Goal: Task Accomplishment & Management: Manage account settings

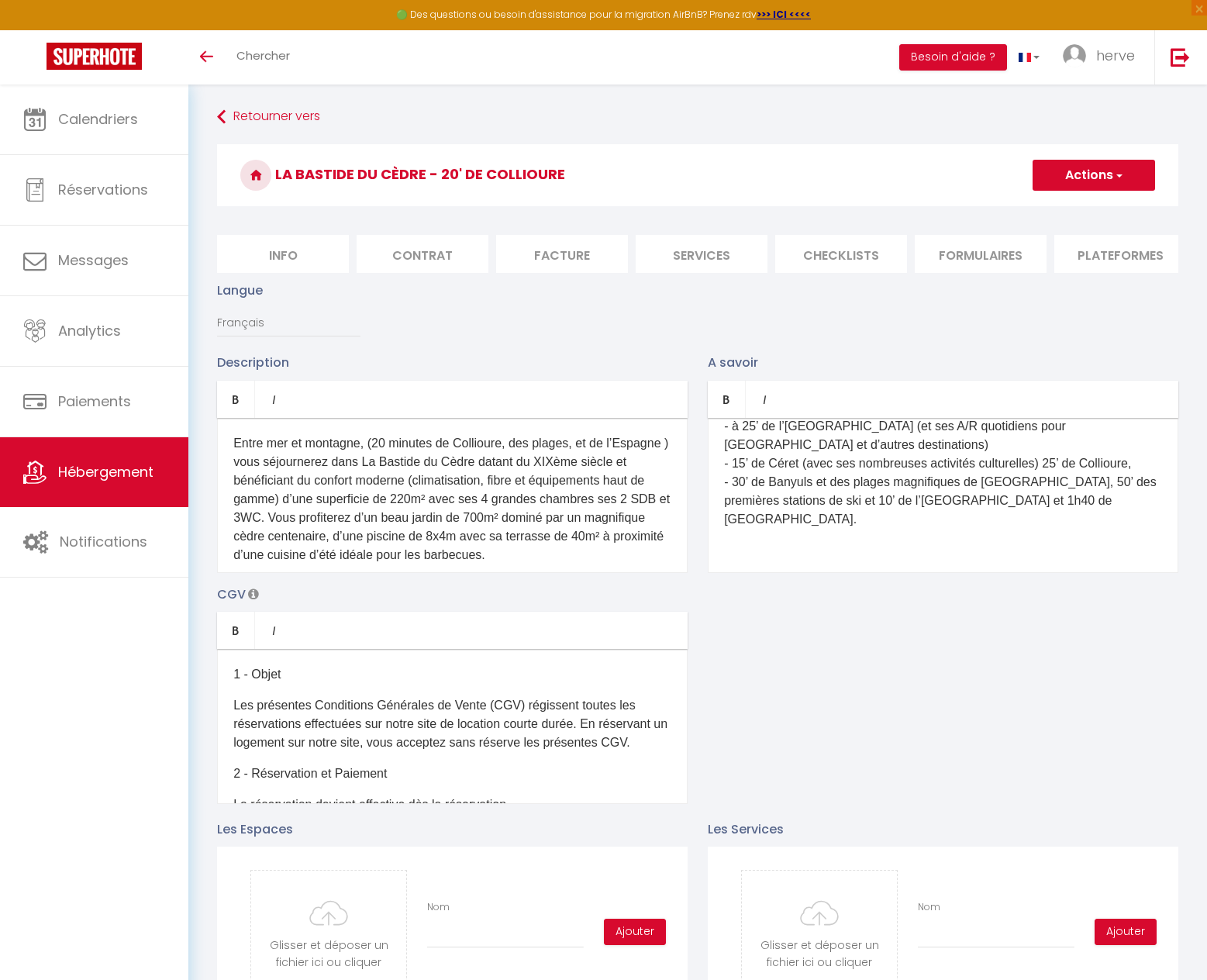
scroll to position [144, 0]
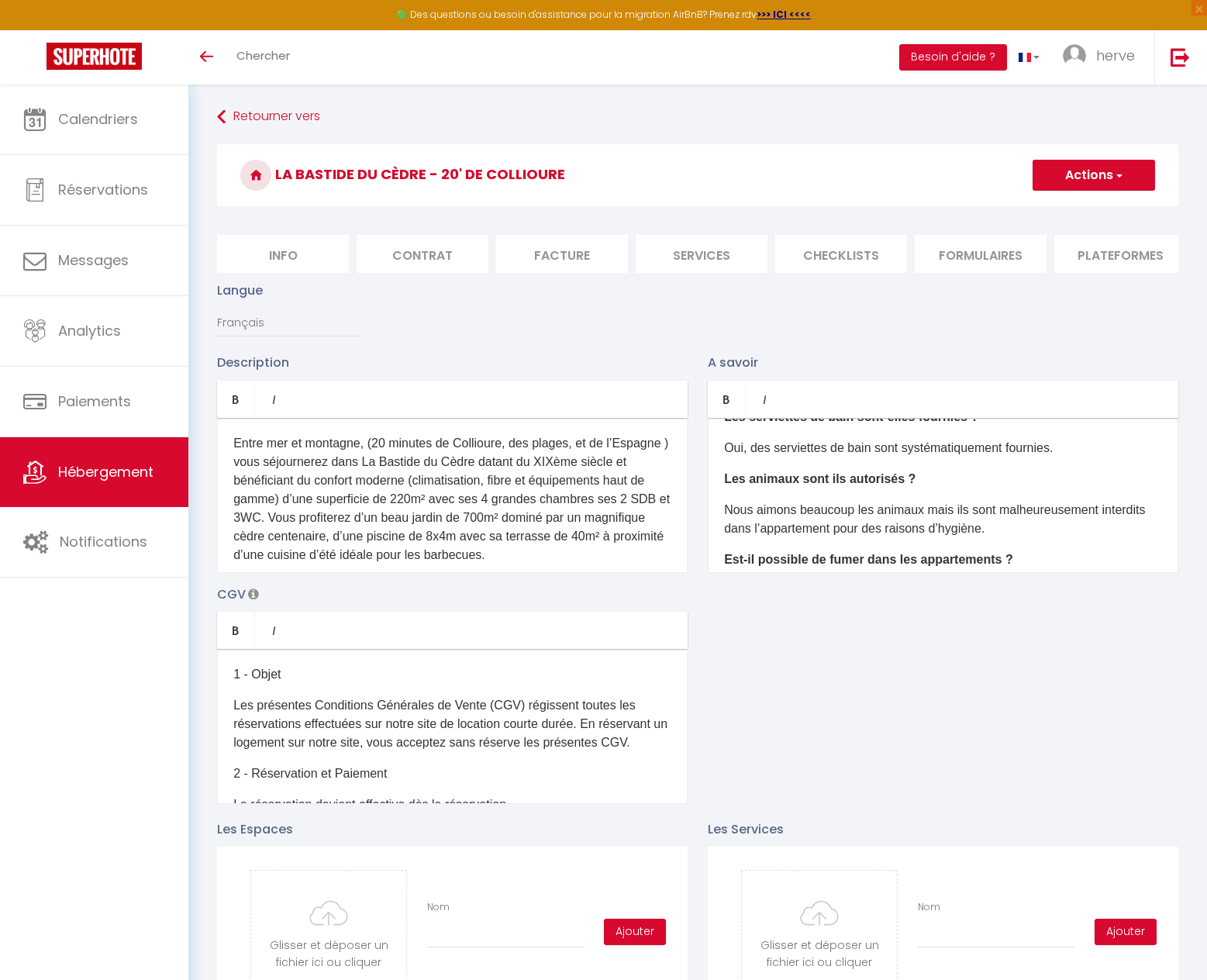
click at [106, 478] on span "Hébergement" at bounding box center [106, 471] width 95 height 19
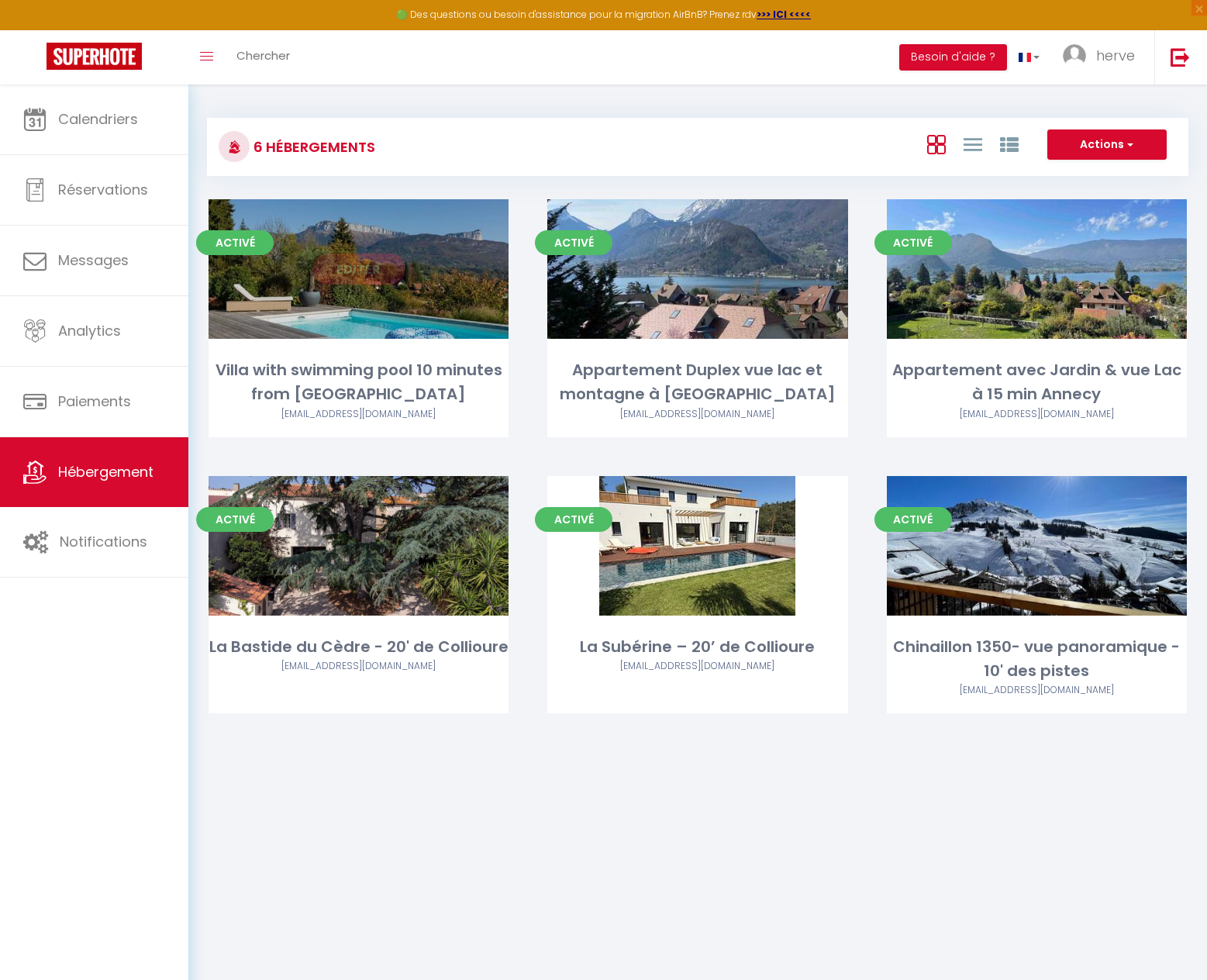
click at [360, 268] on link "Editer" at bounding box center [359, 270] width 93 height 31
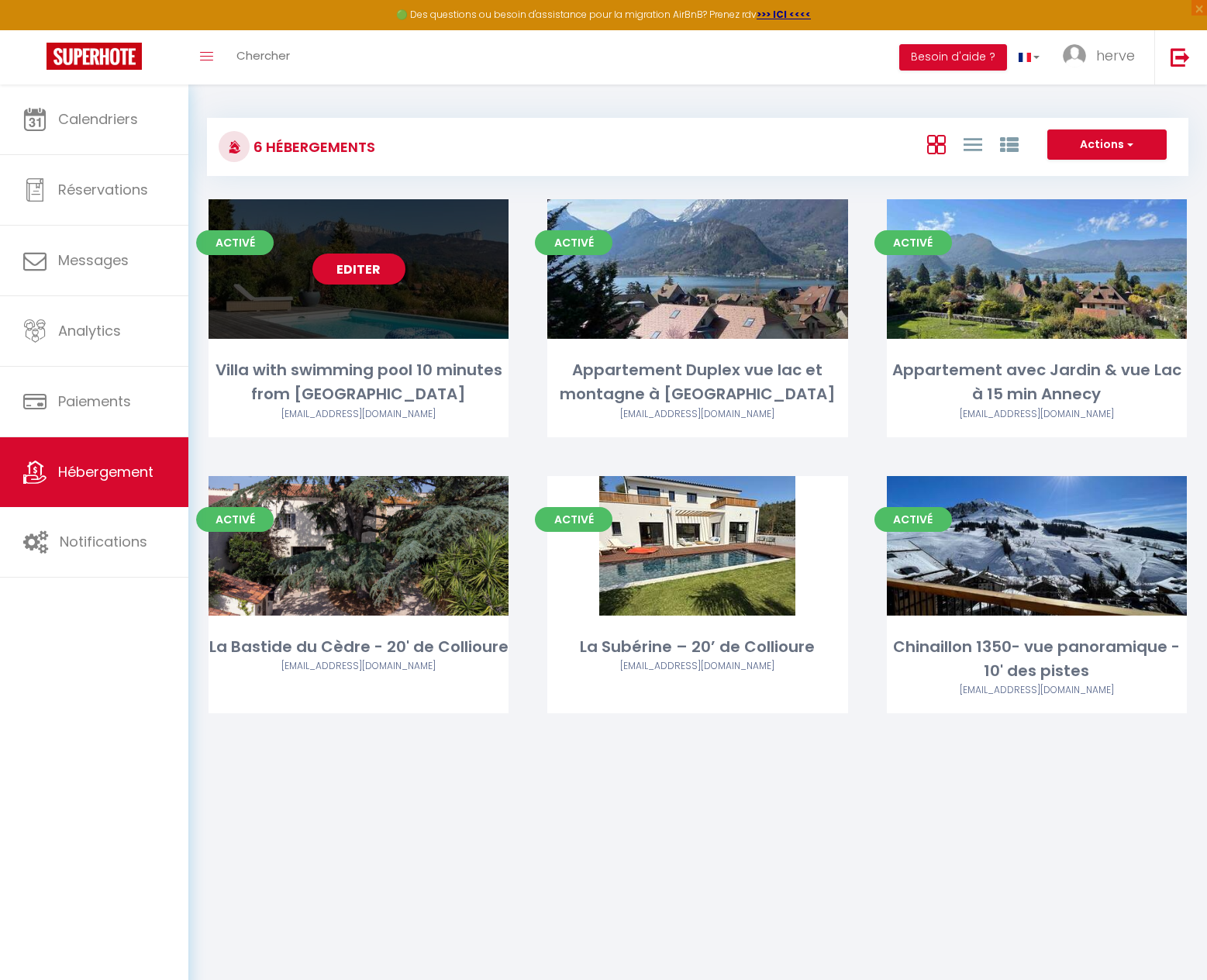
click at [361, 267] on link "Editer" at bounding box center [359, 270] width 93 height 31
select select "3"
select select "2"
select select "1"
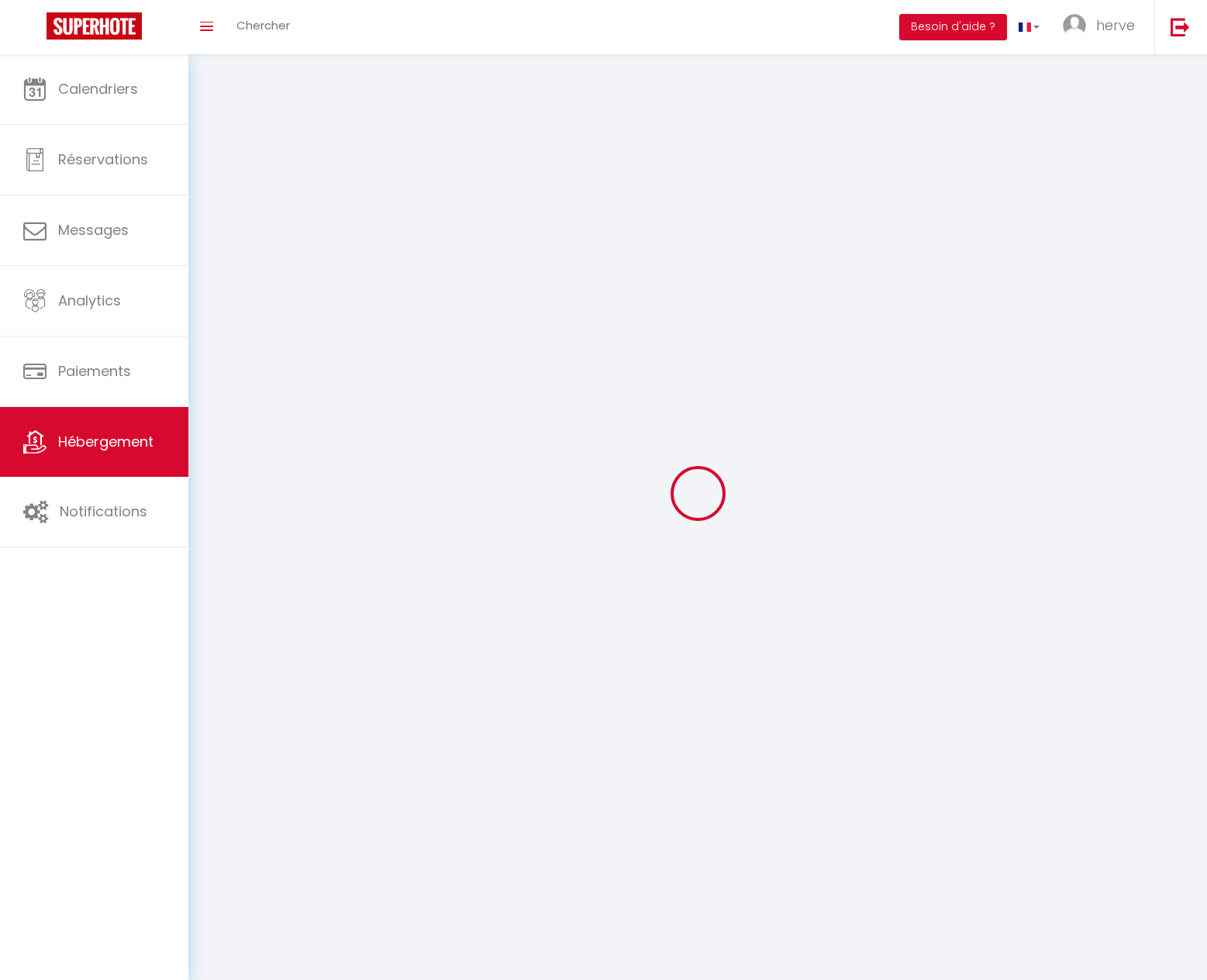
select select
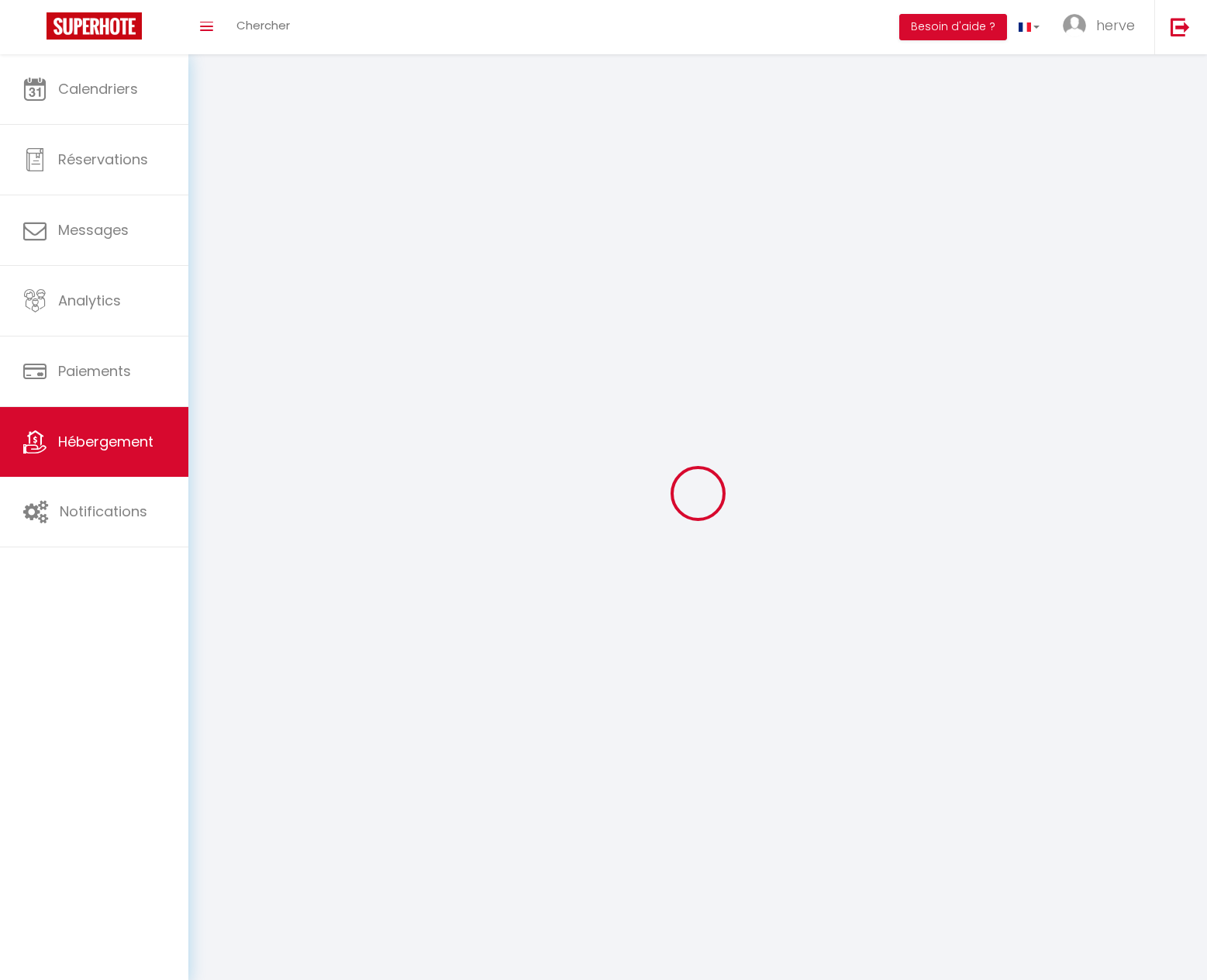
select select
checkbox input "false"
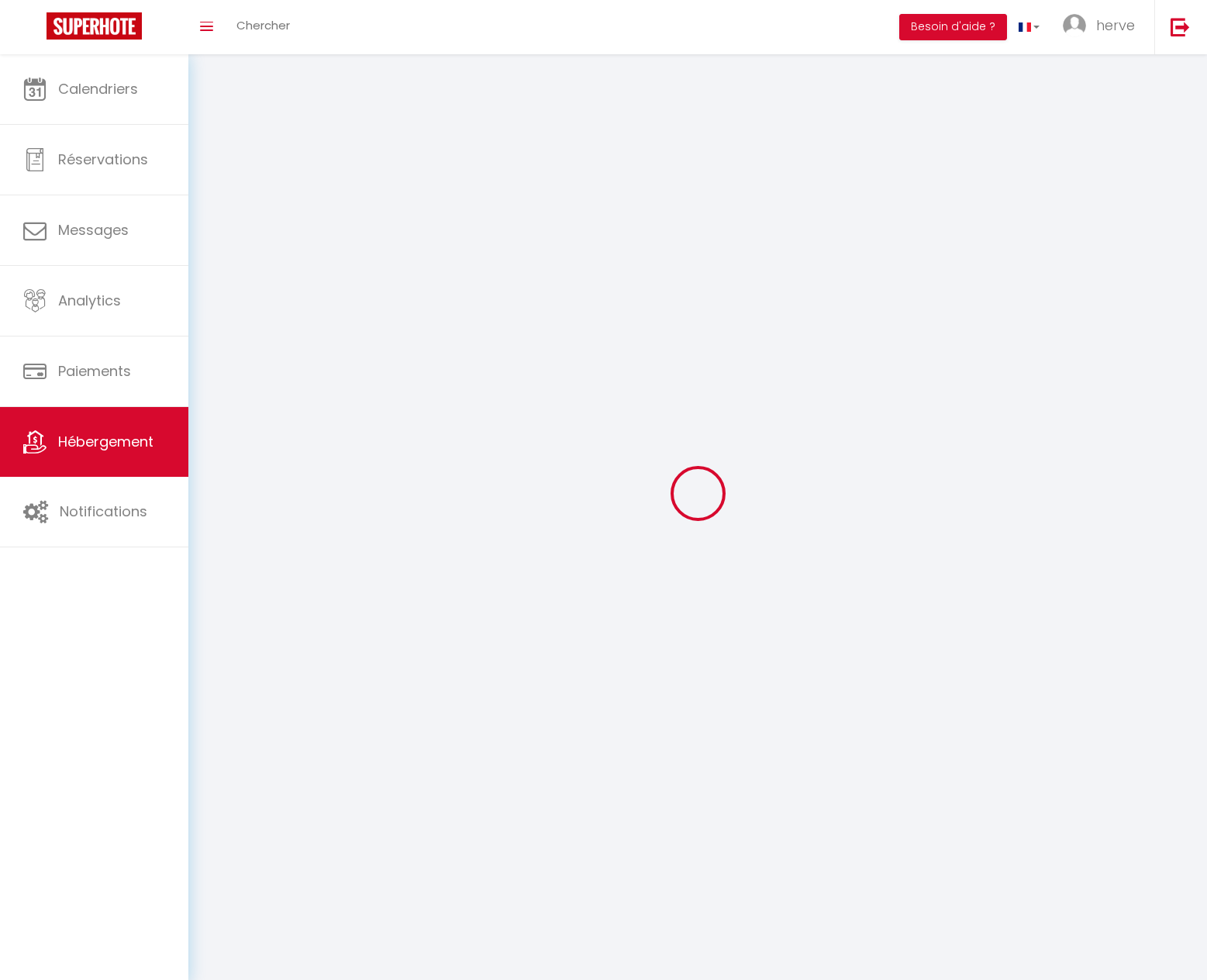
select select
select select "28"
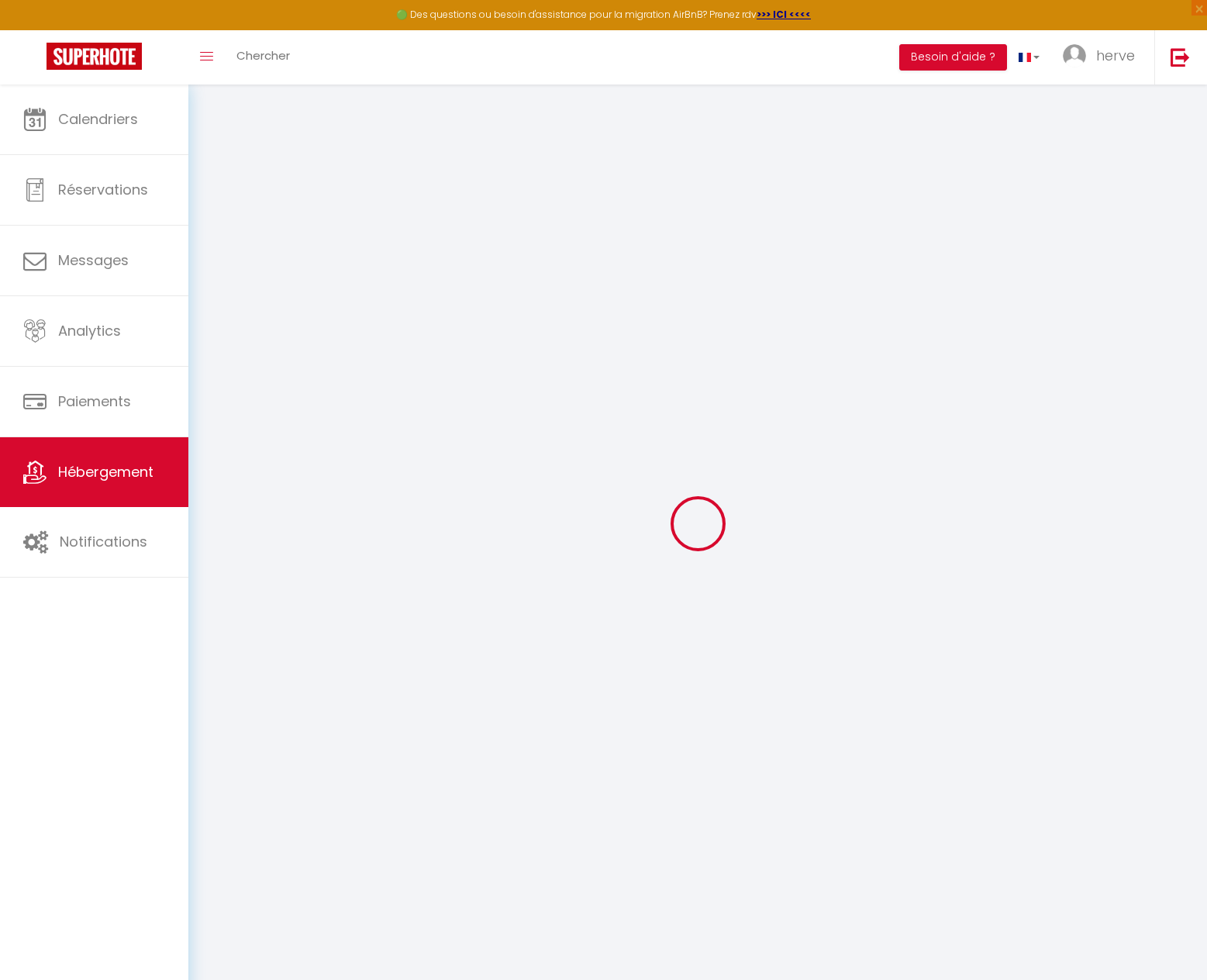
select select
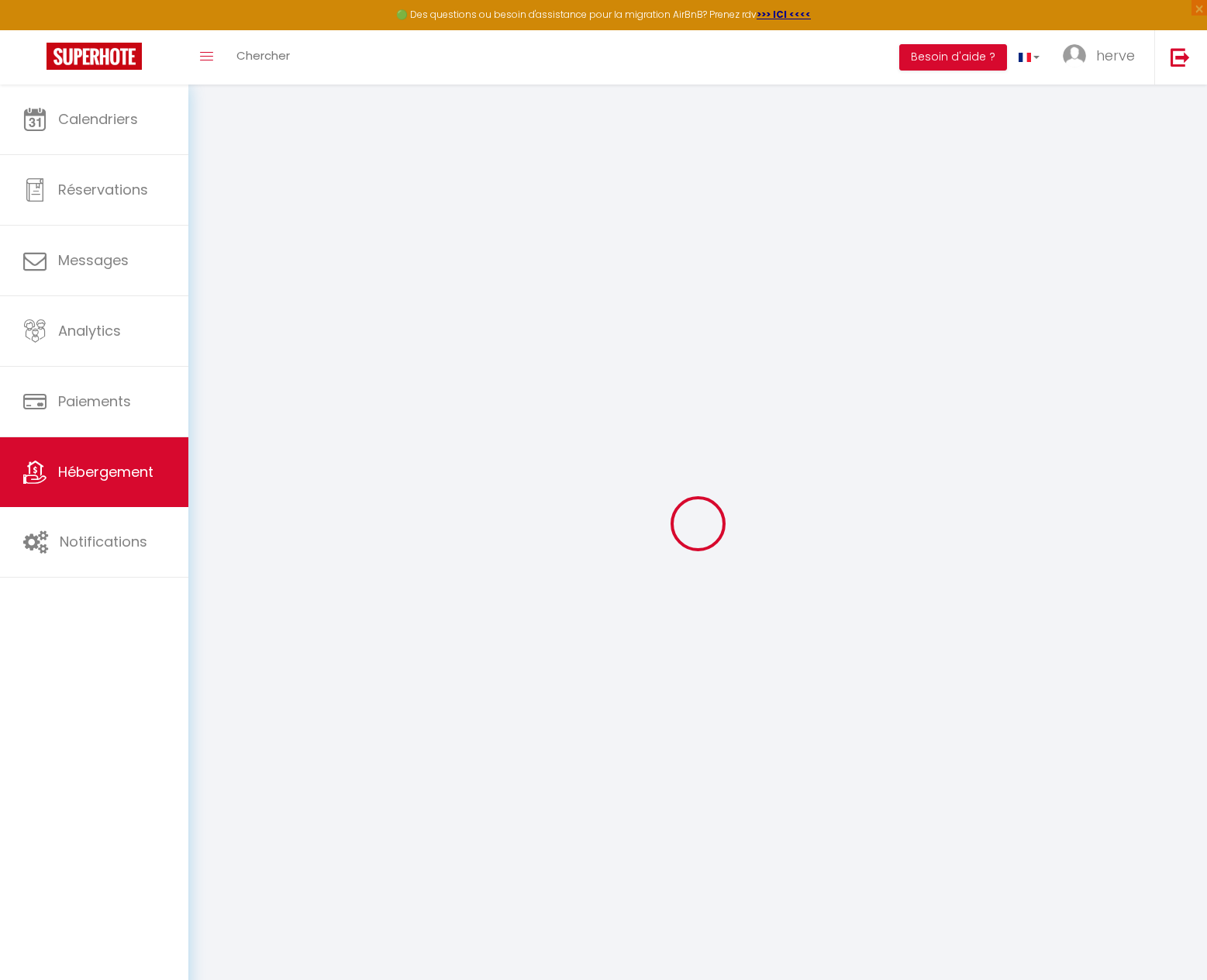
select select
checkbox input "false"
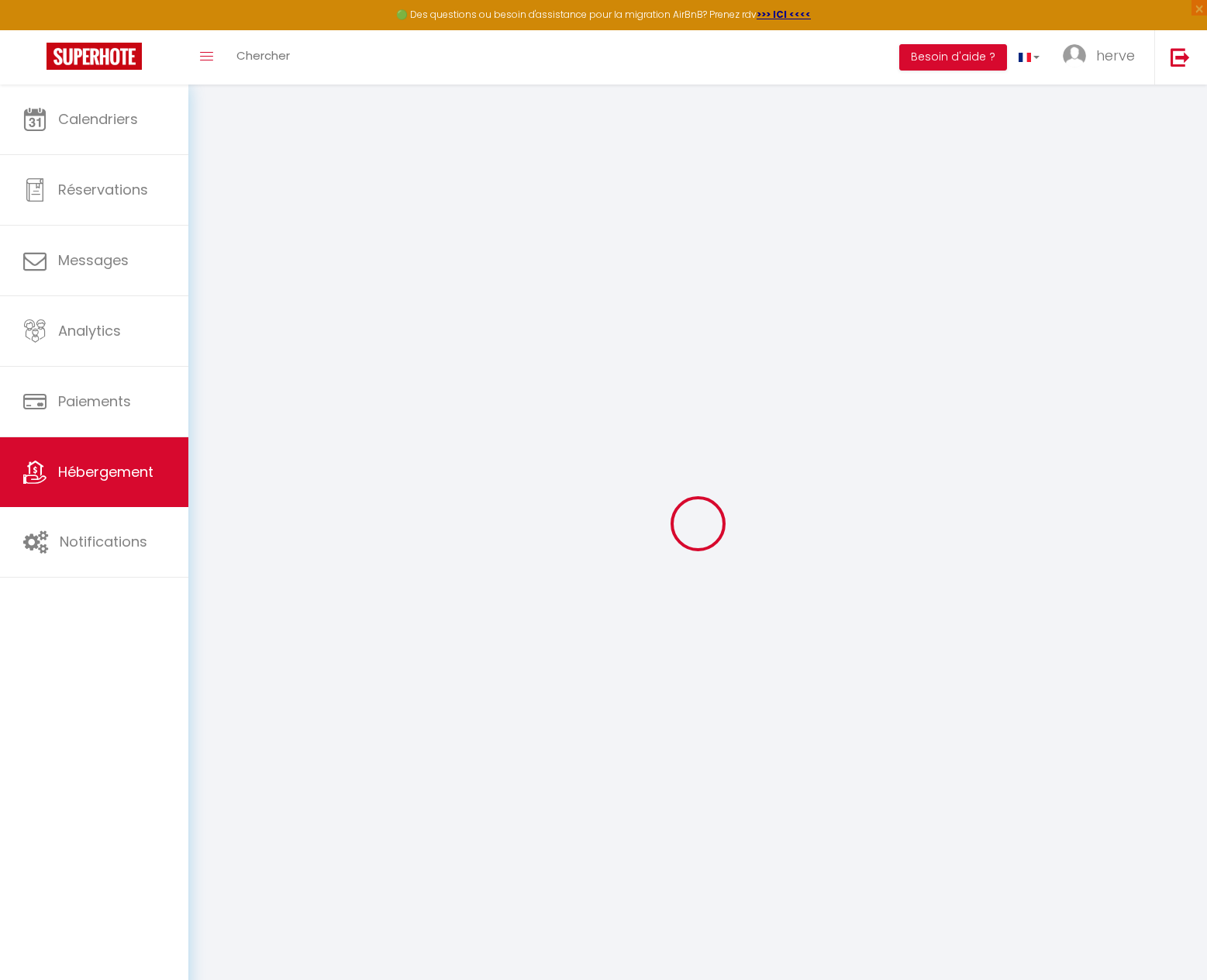
select select
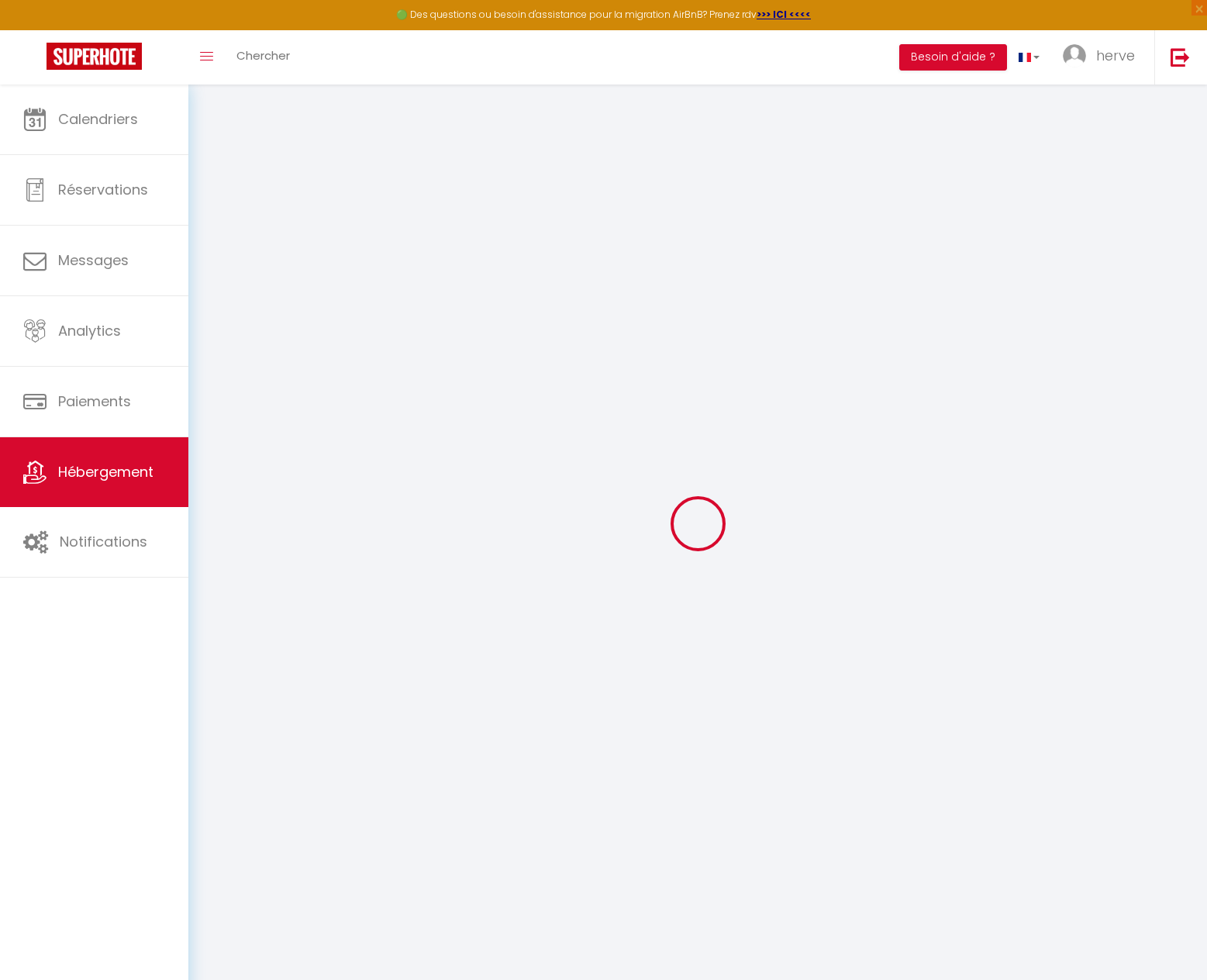
select select
checkbox input "false"
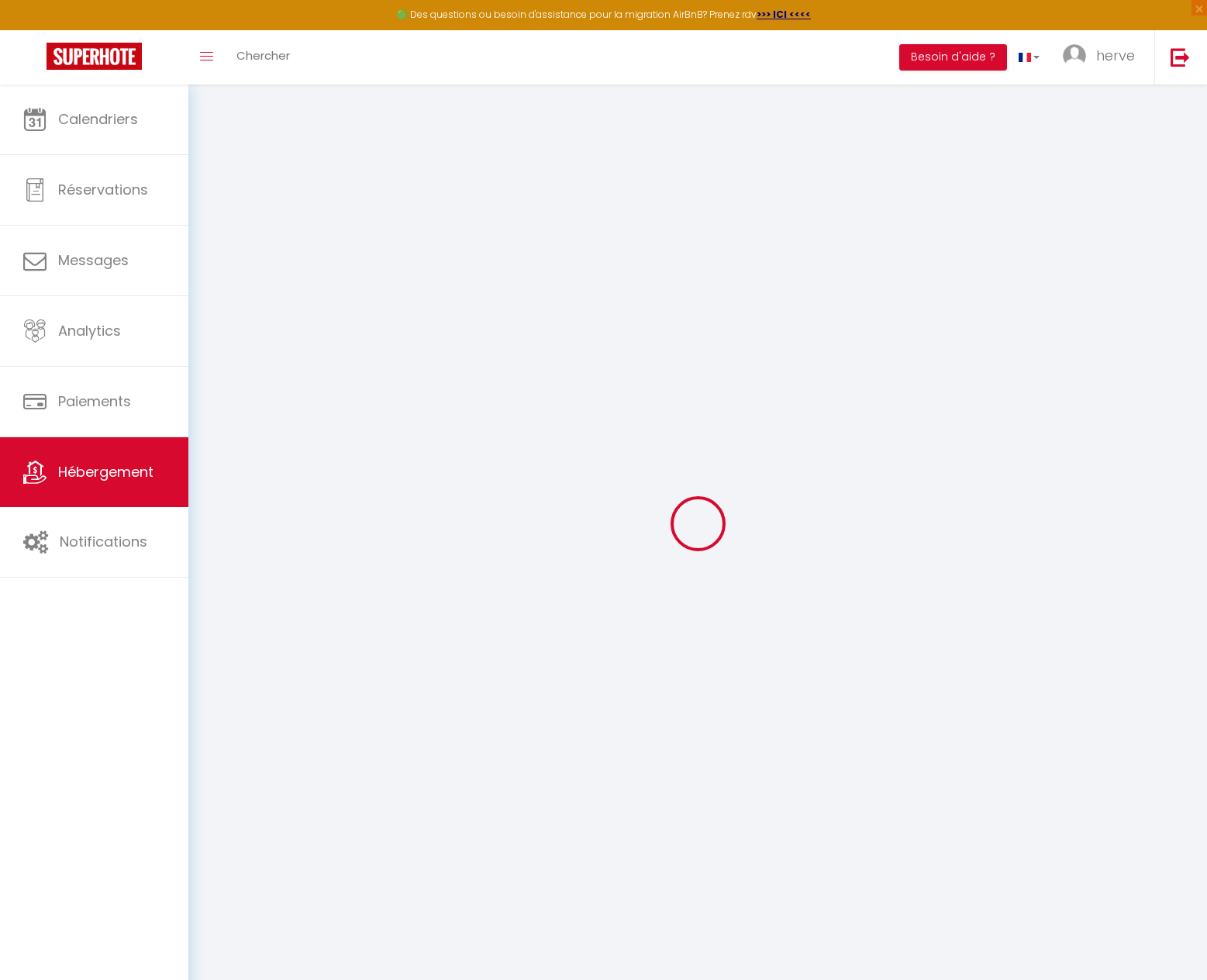
checkbox input "false"
select select
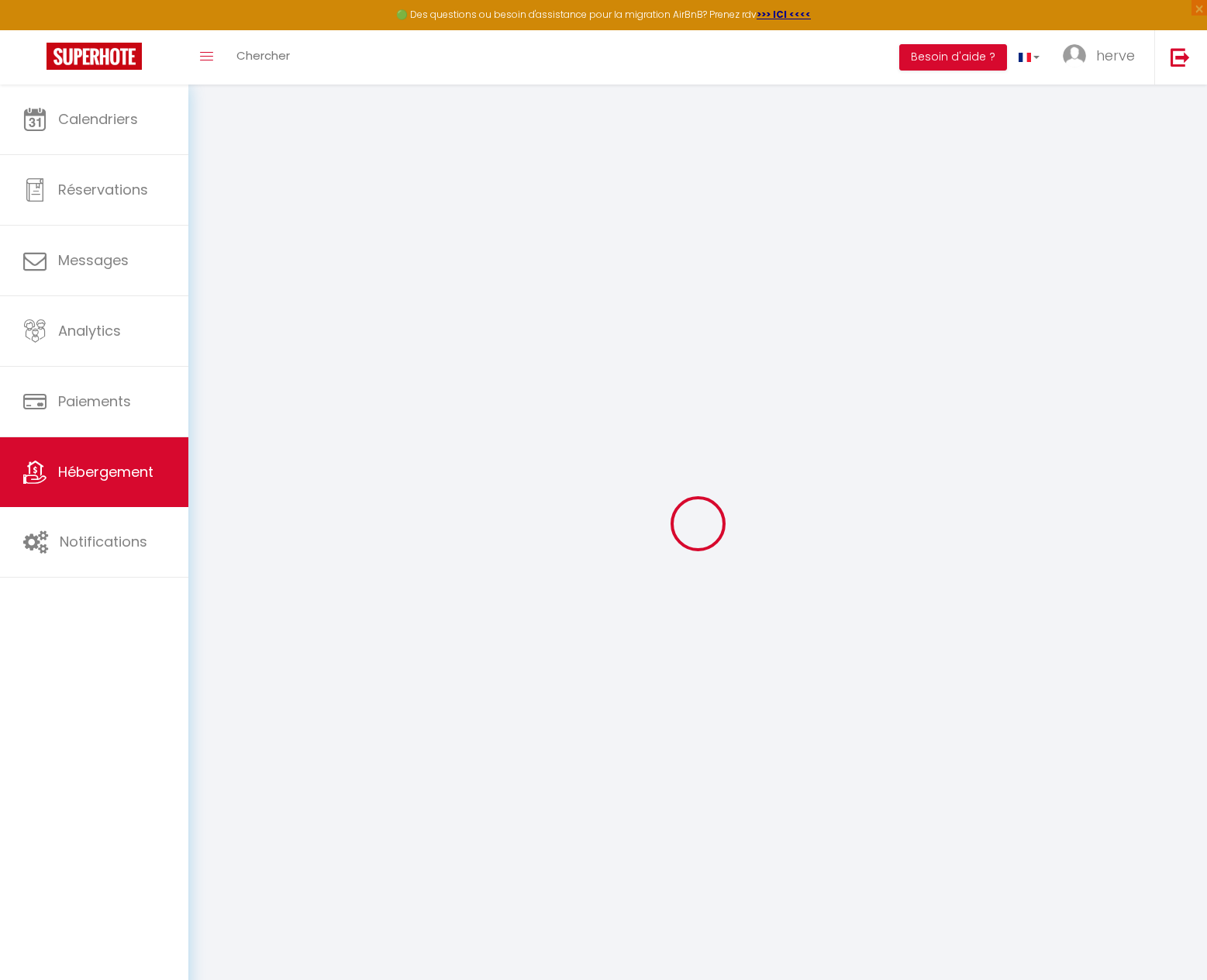
select select
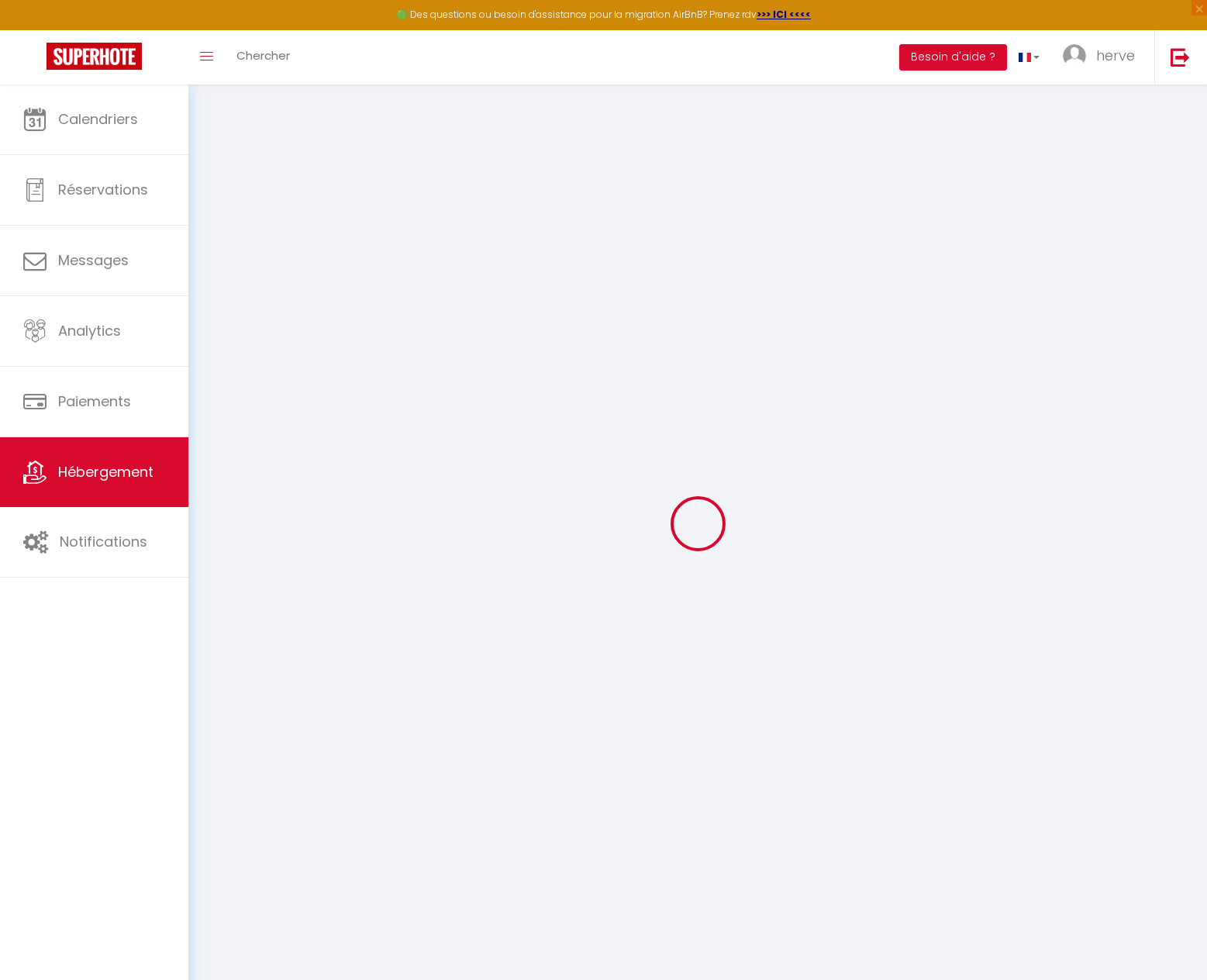
checkbox input "false"
select select
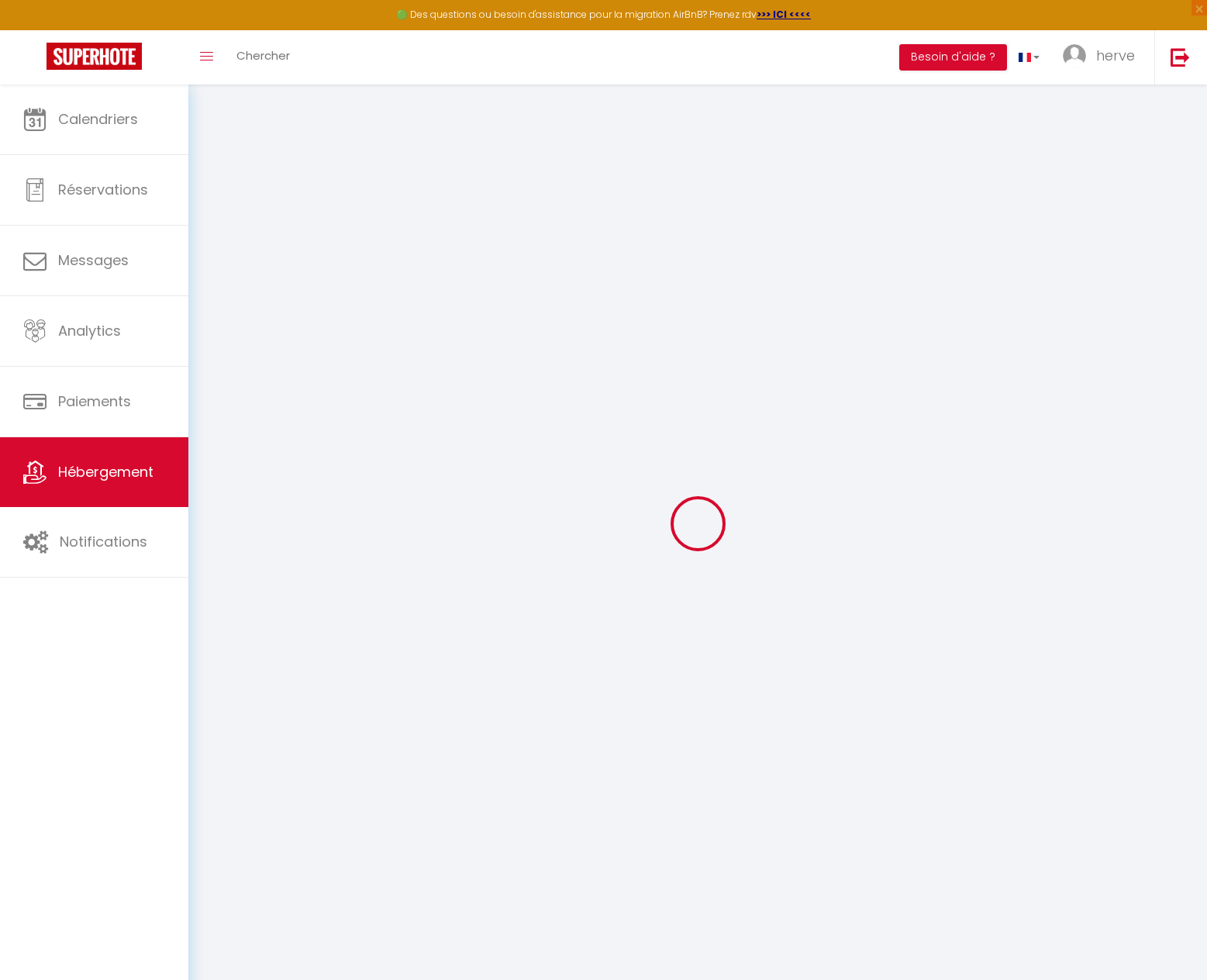
select select
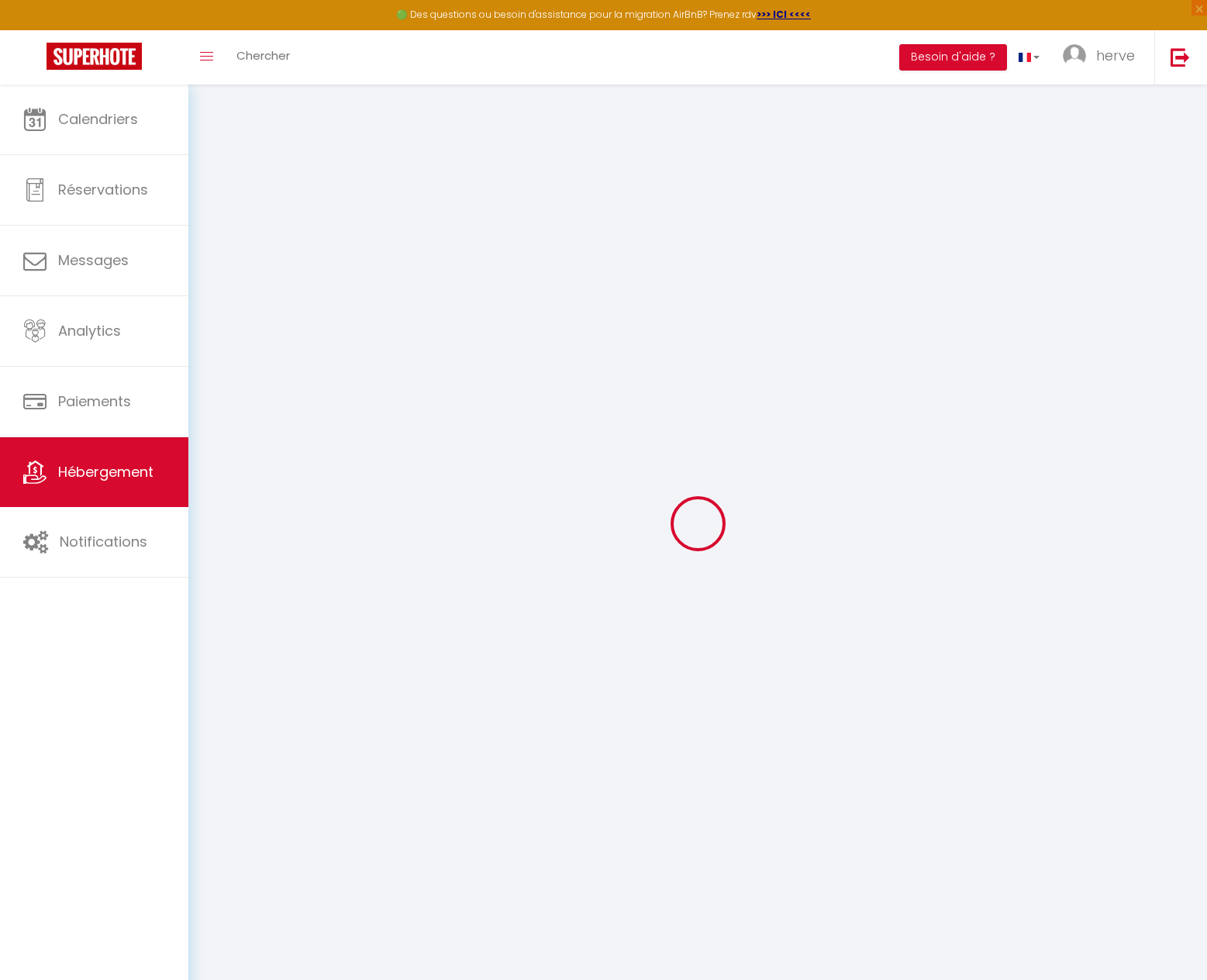
select select
checkbox input "false"
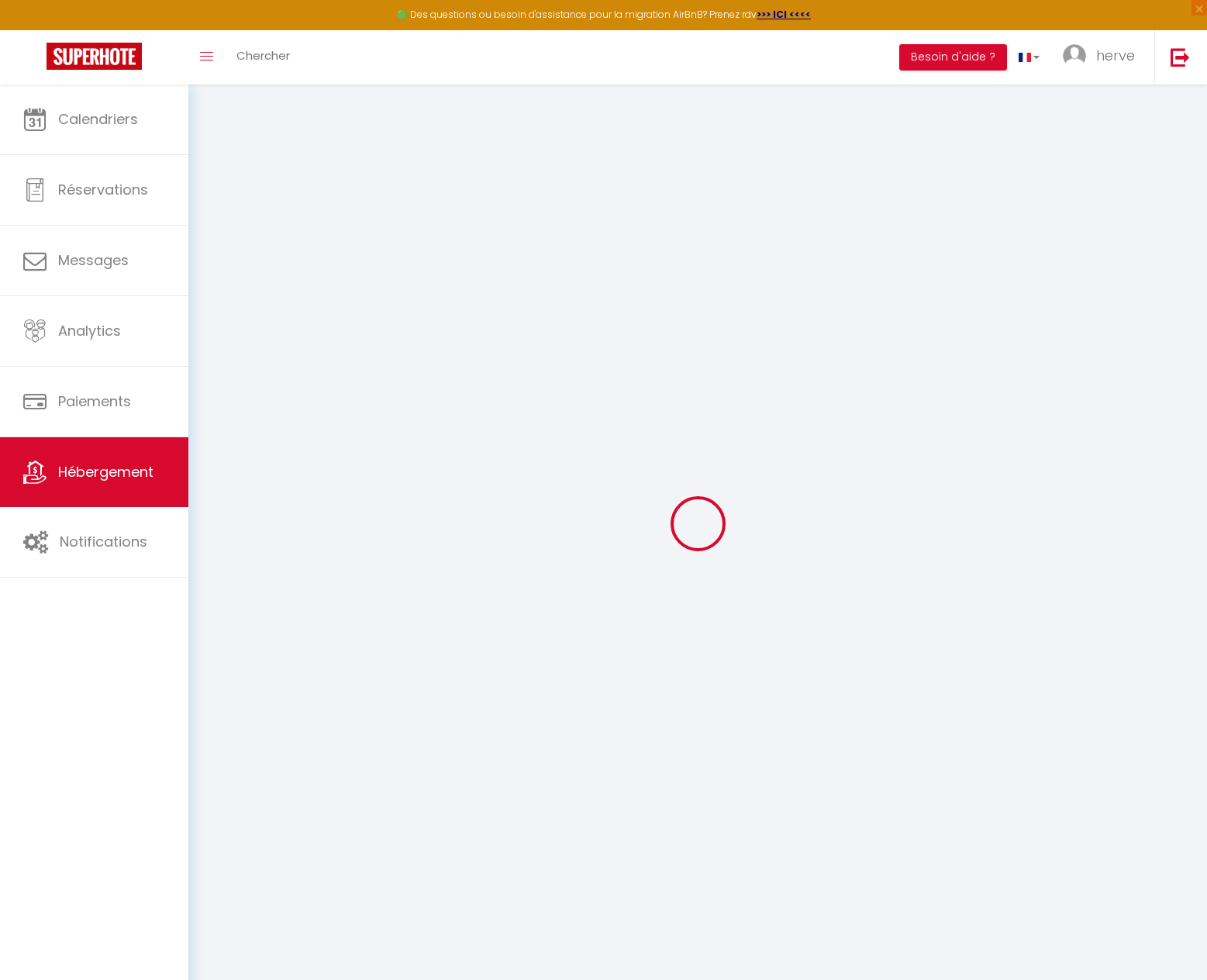
checkbox input "false"
select select
type input "Villa with swimming pool 10 minutes from [GEOGRAPHIC_DATA]"
type input "Flore"
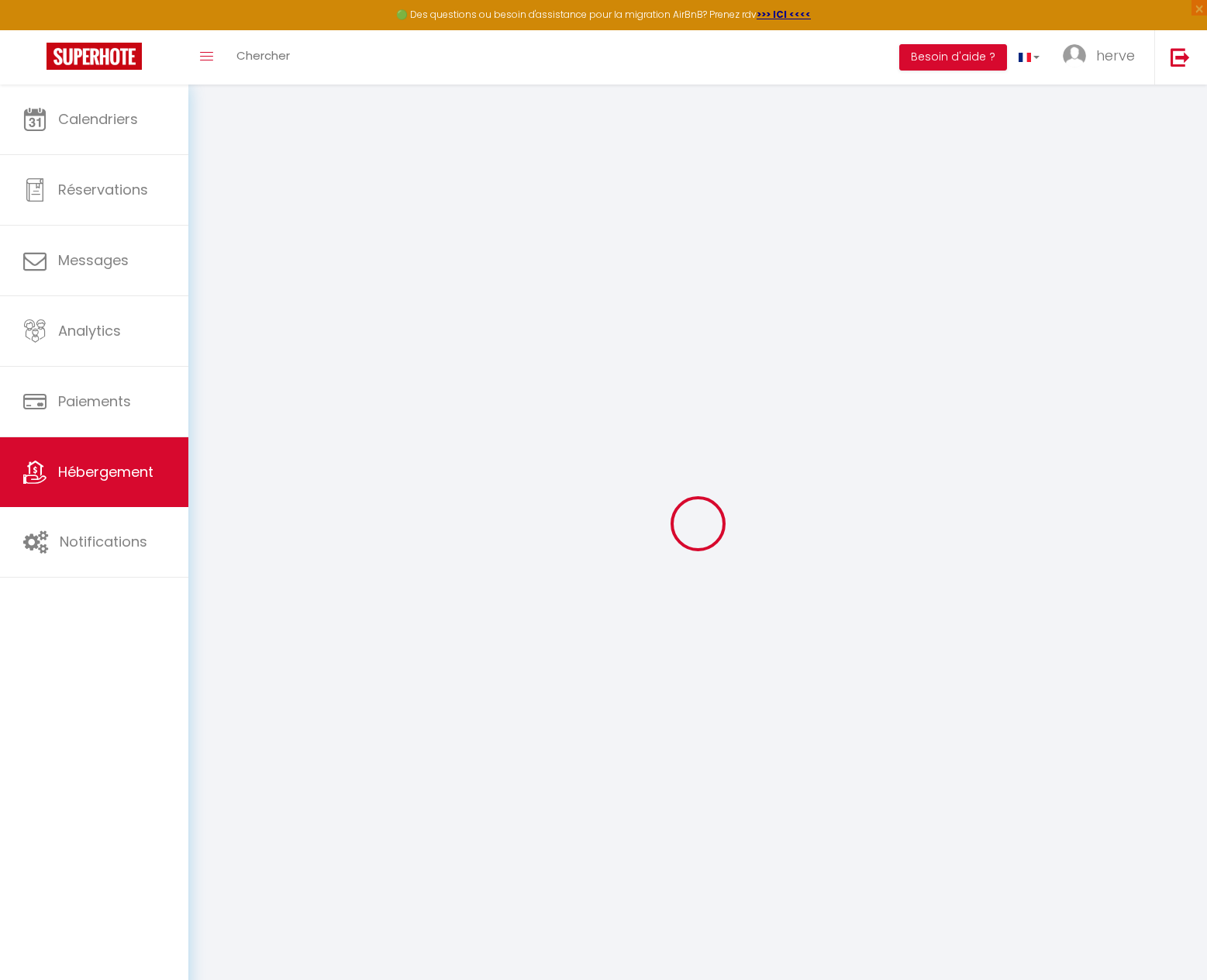
select select "houses"
select select "8"
select select "4"
select select "3"
type input "600"
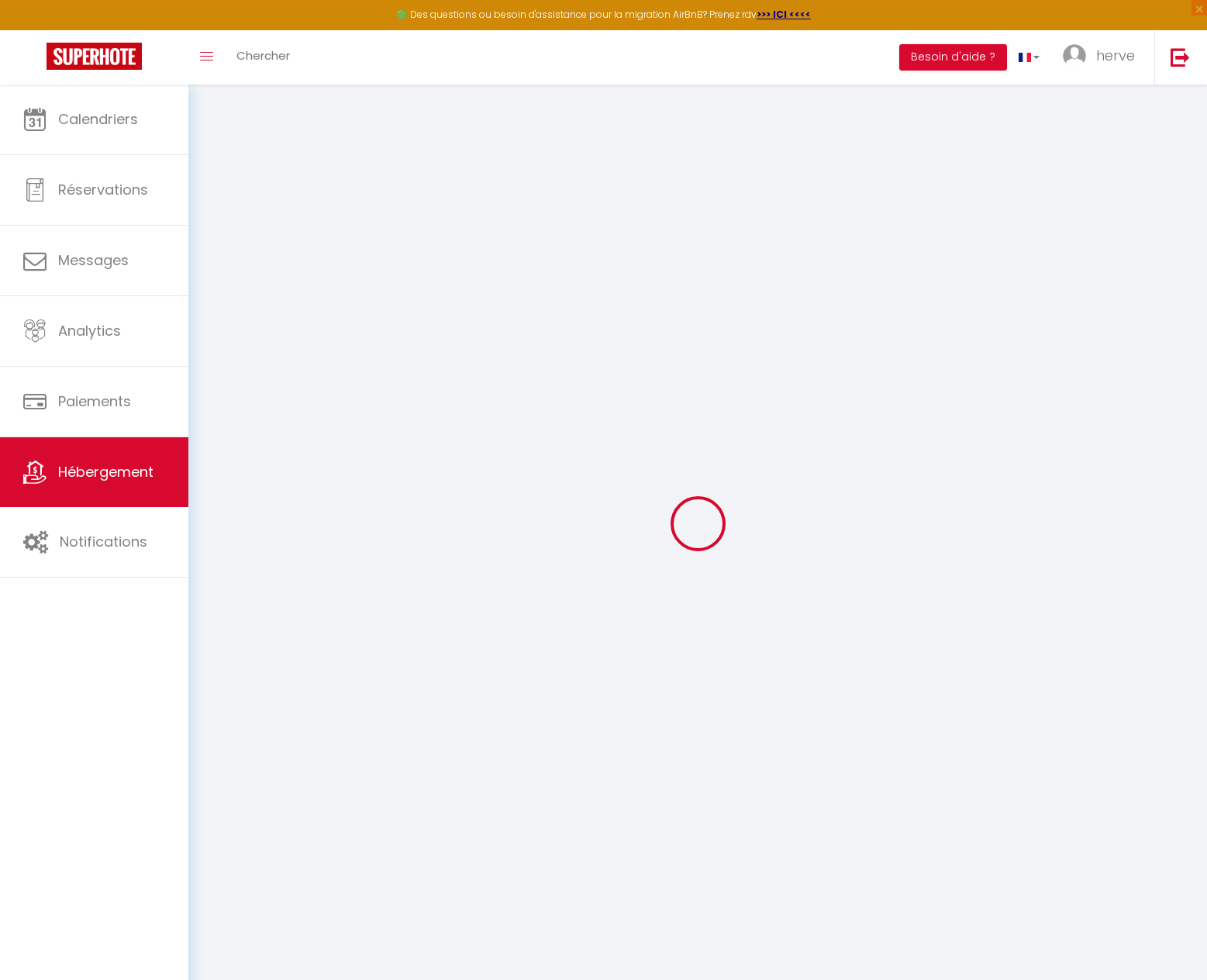
type input "300"
type input "10"
select select
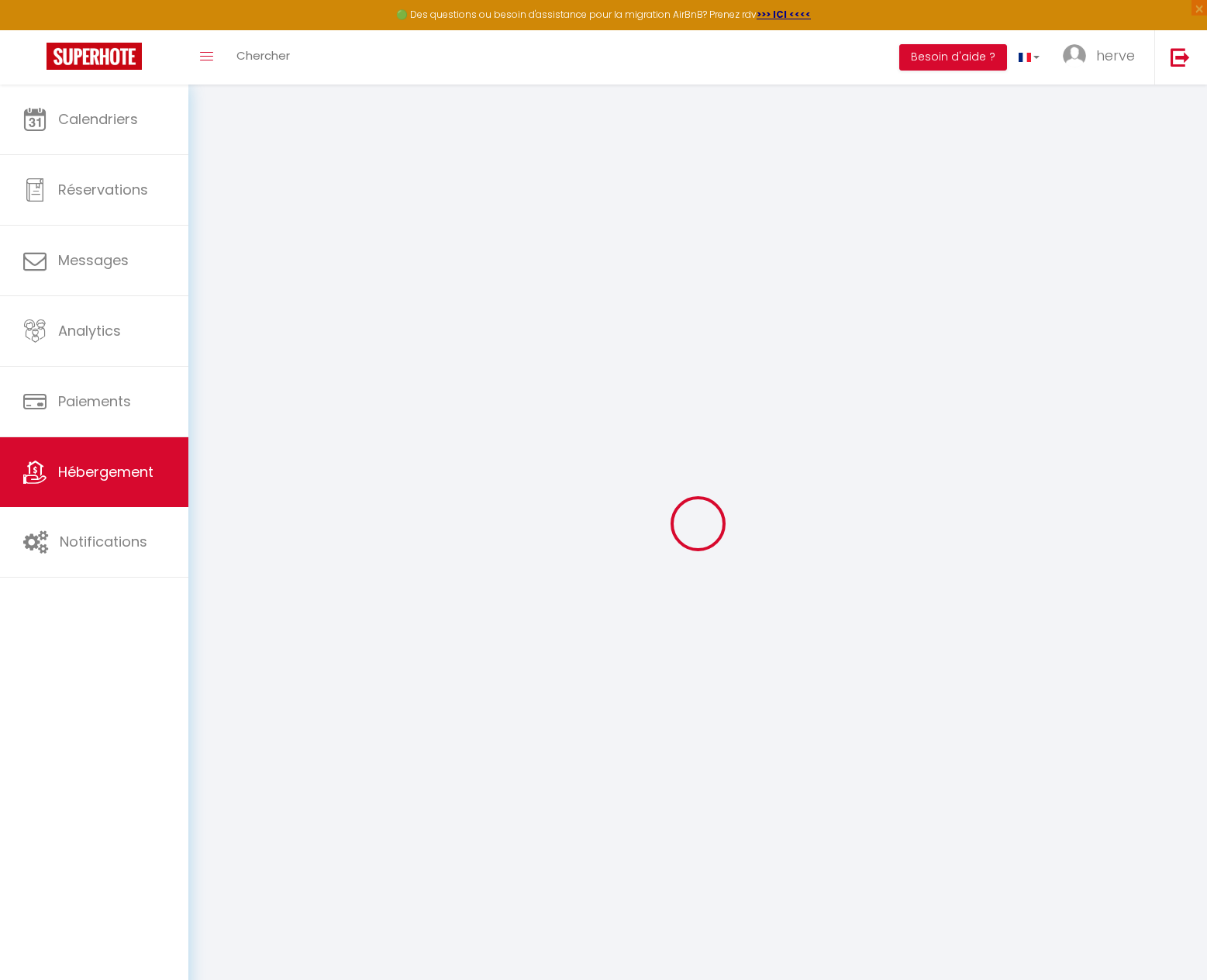
select select
type input "[STREET_ADDRESS]"
type input "74370"
type input "Argonay"
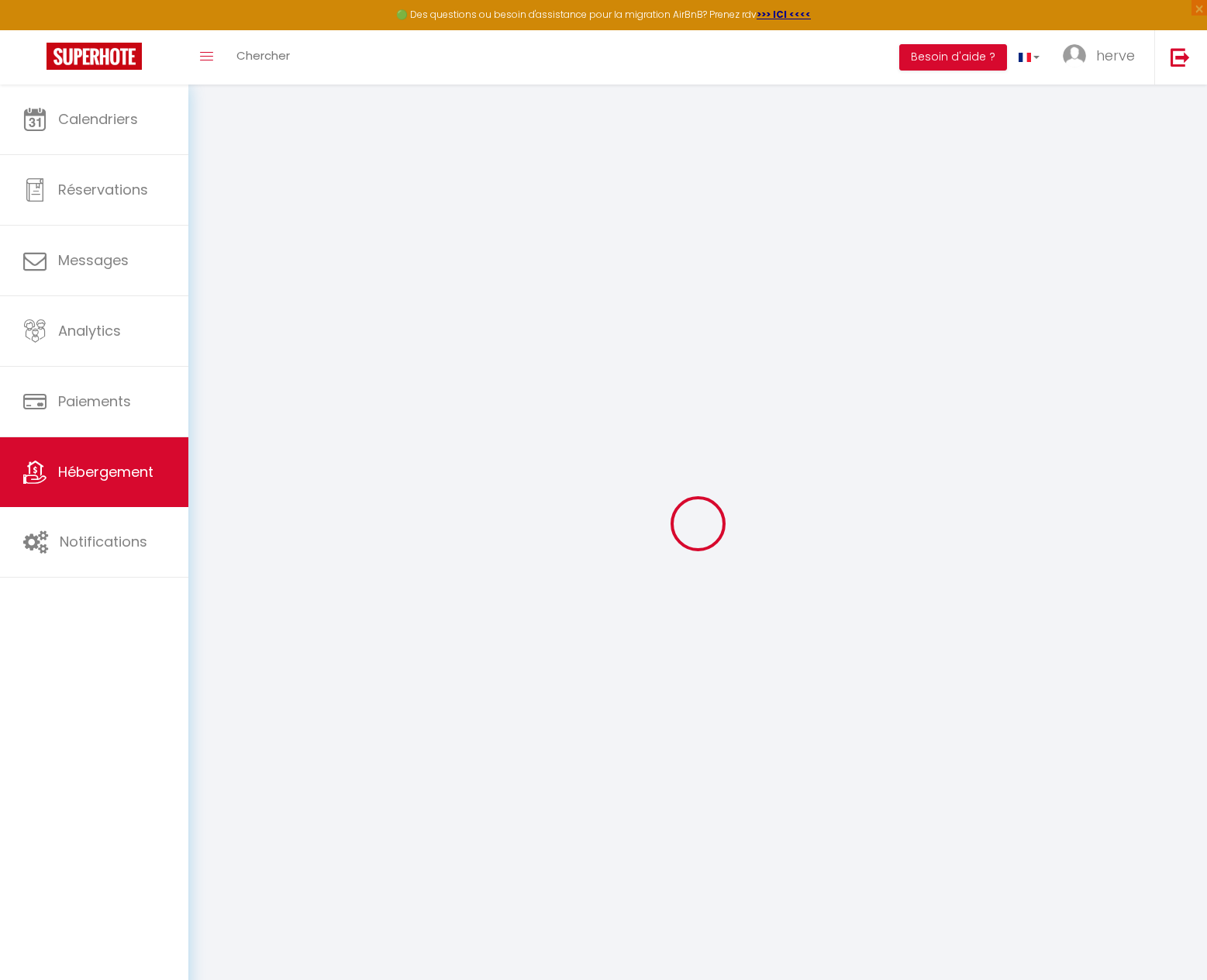
type input "[EMAIL_ADDRESS][DOMAIN_NAME]"
select select
checkbox input "false"
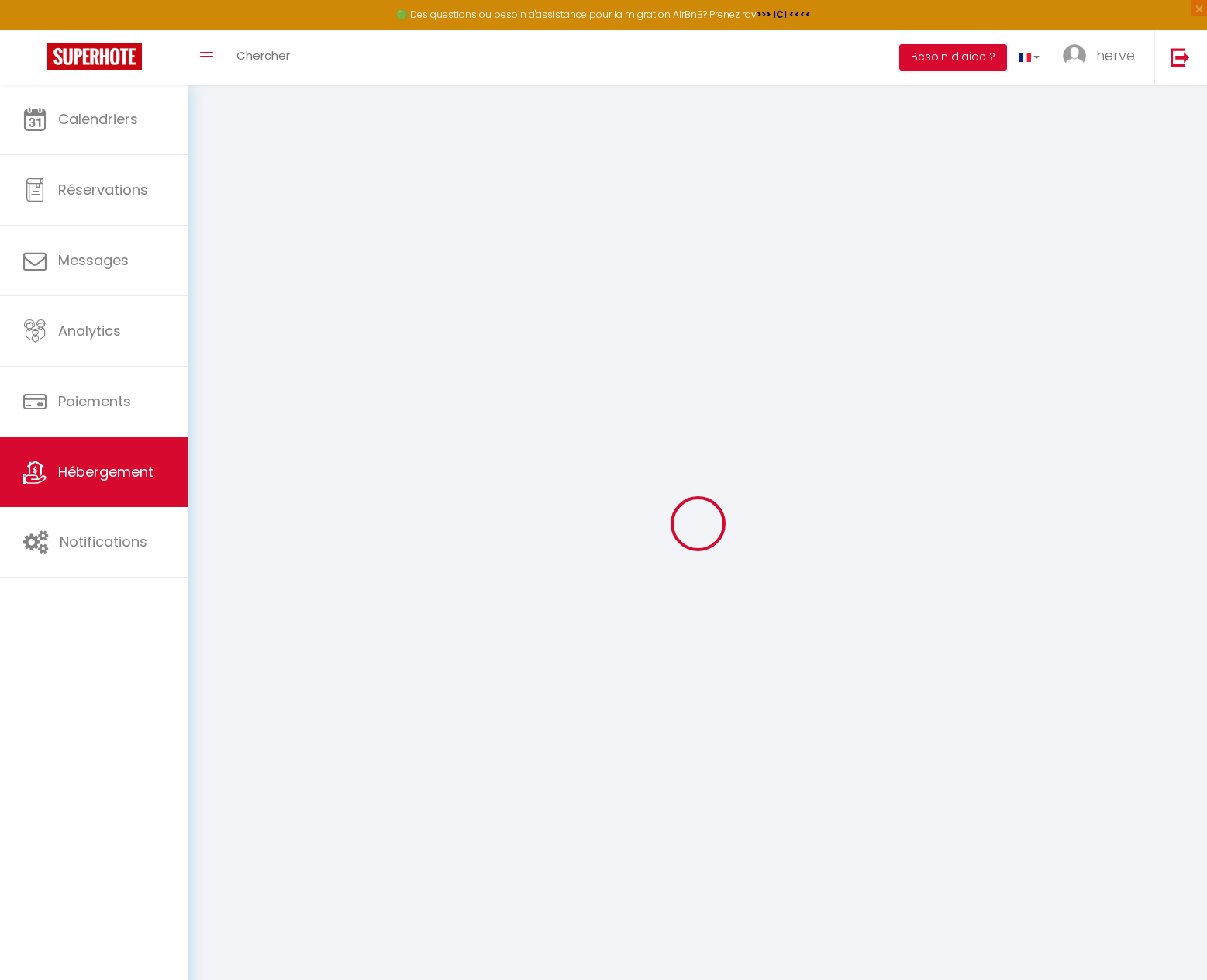
checkbox input "false"
type input "0"
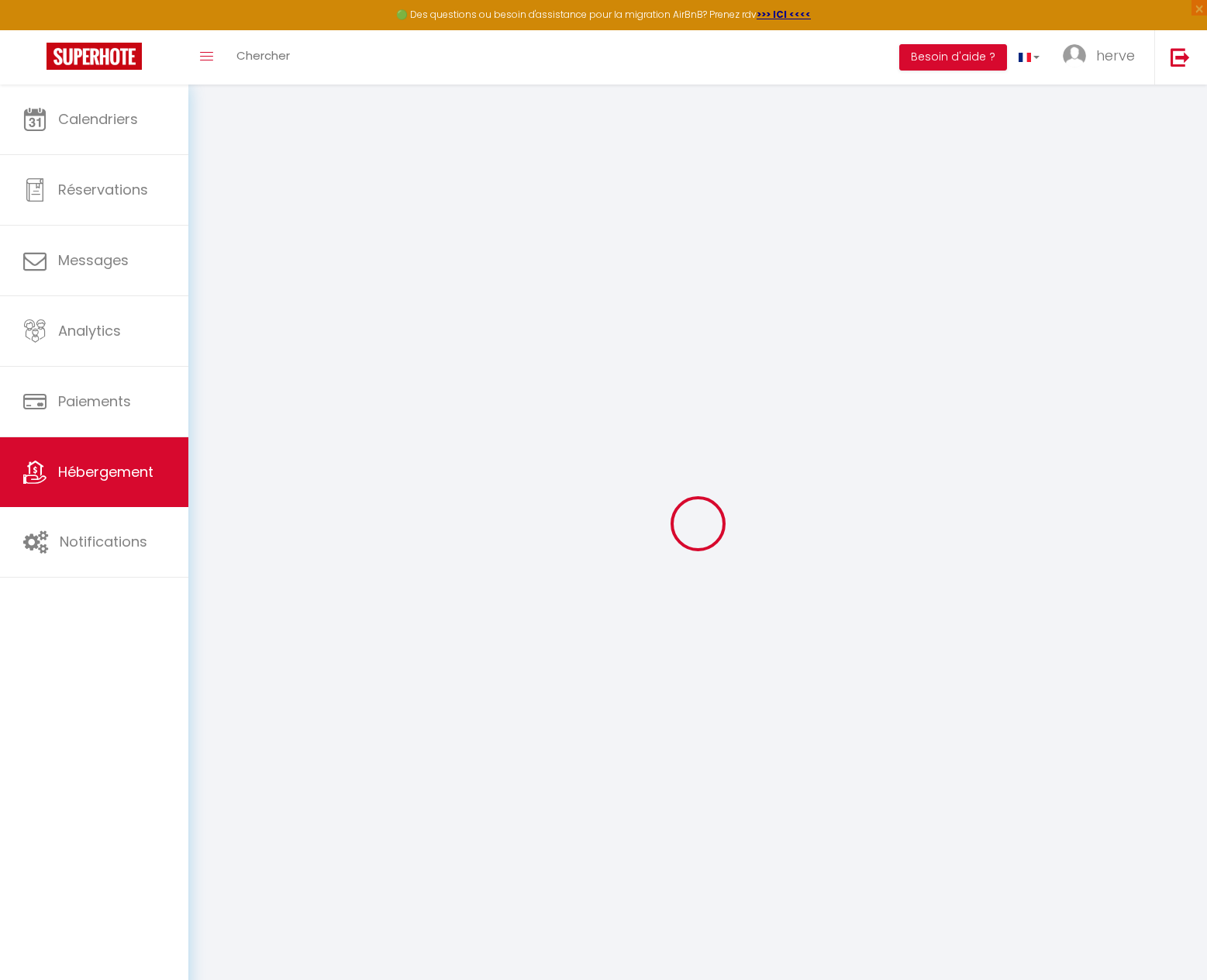
select select
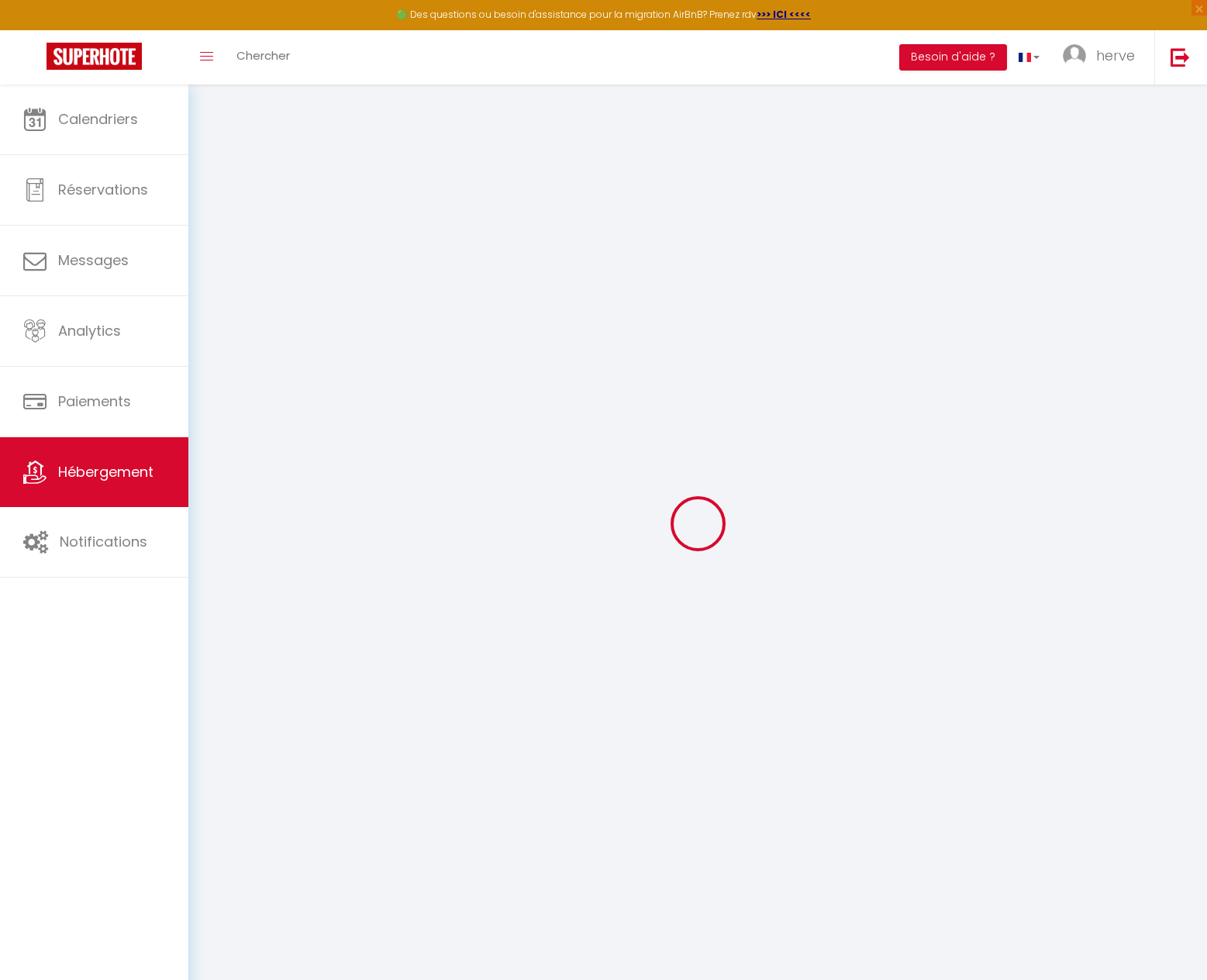
select select
checkbox input "false"
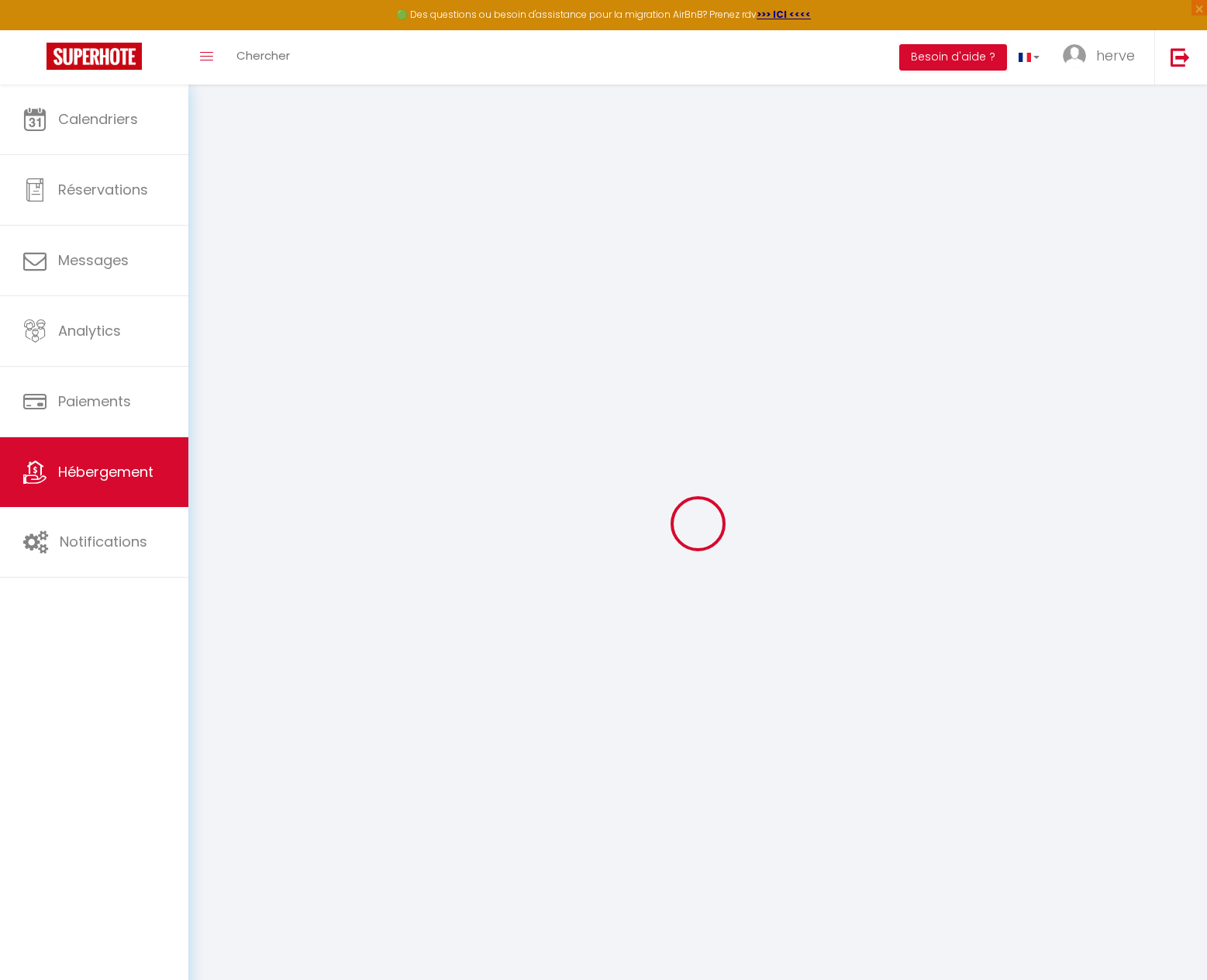
select select
checkbox input "false"
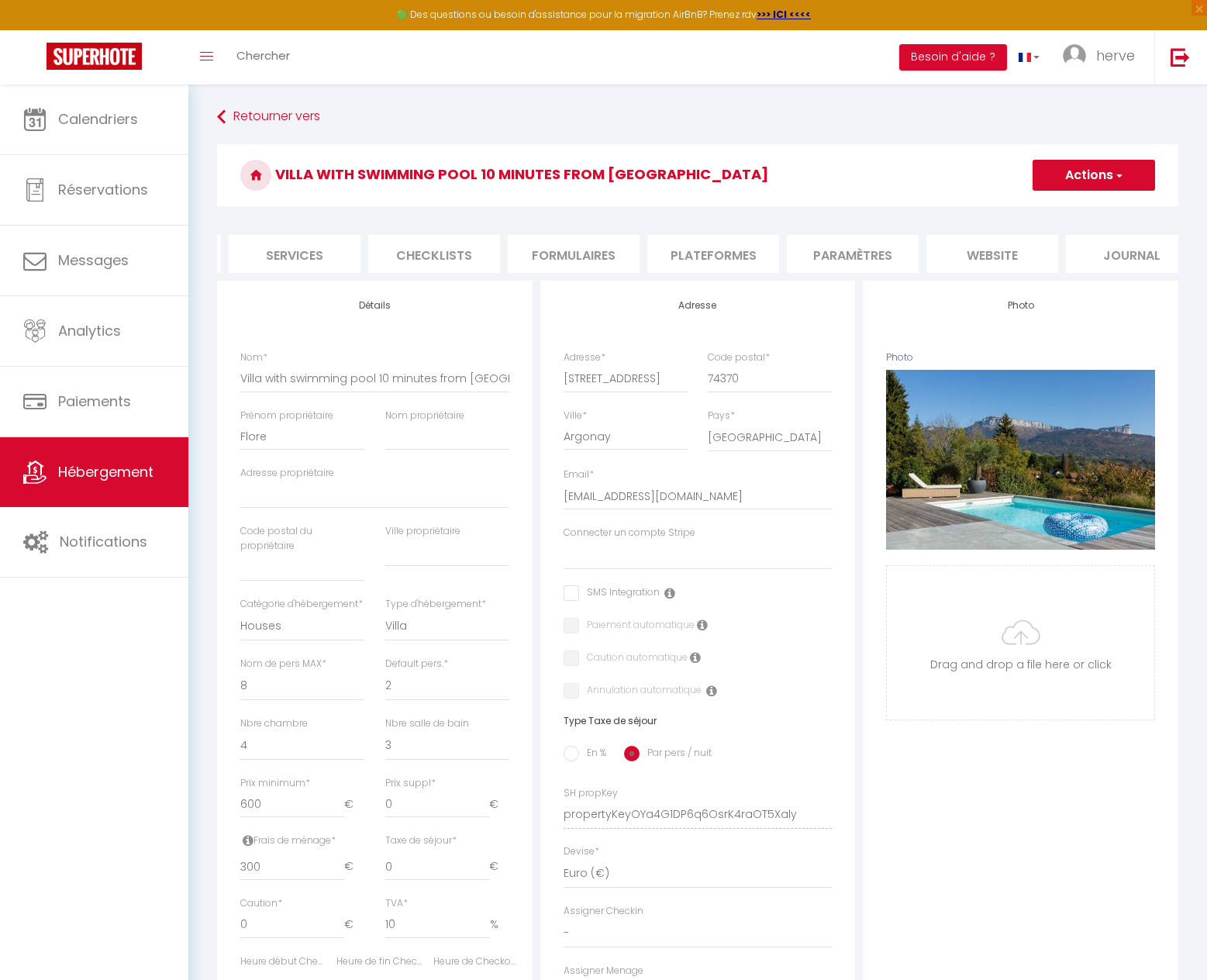
scroll to position [0, 419]
click at [990, 256] on li "website" at bounding box center [980, 254] width 132 height 38
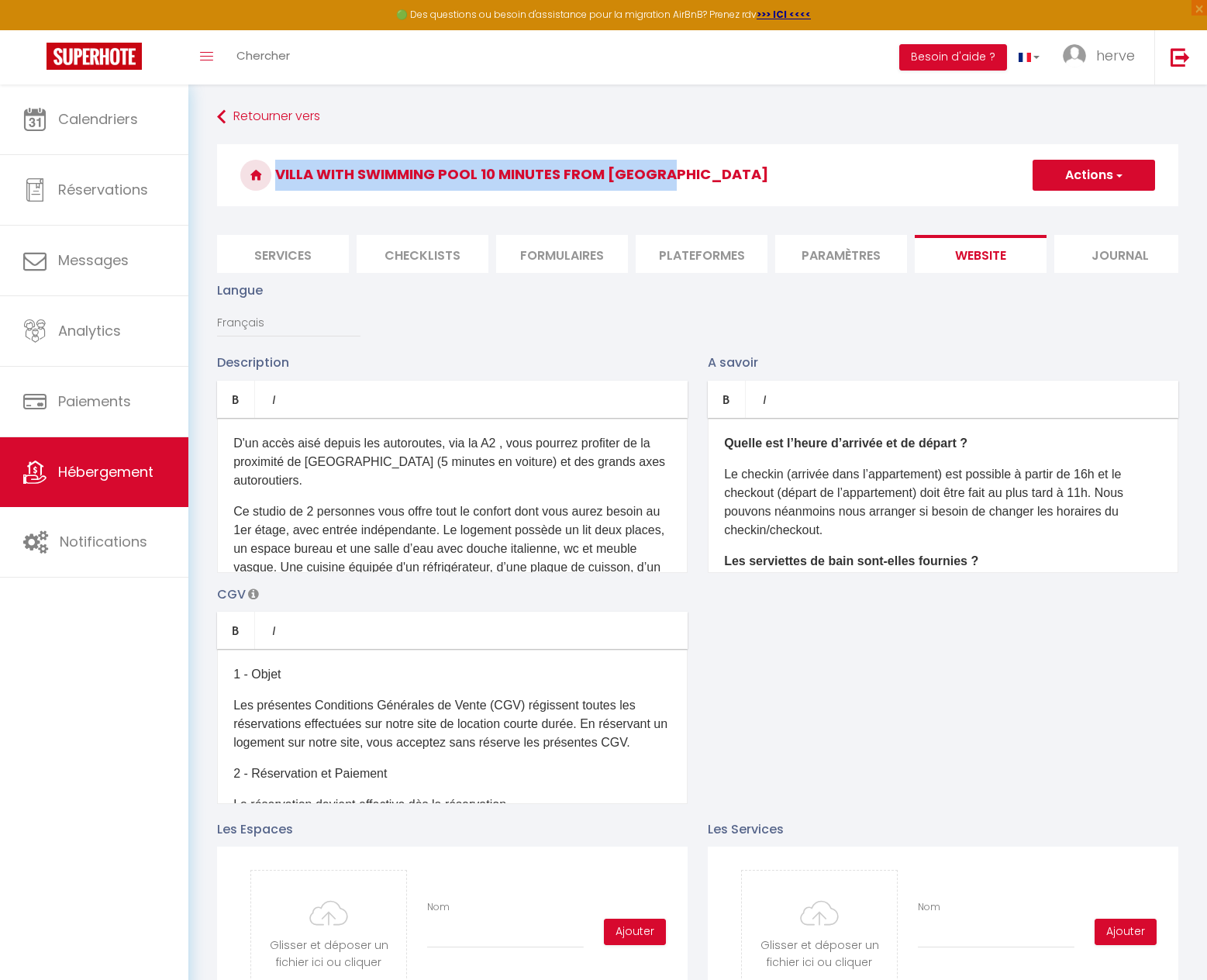
drag, startPoint x: 669, startPoint y: 168, endPoint x: 275, endPoint y: 176, distance: 394.1
click at [275, 176] on h3 "Villa with swimming pool 10 minutes from [GEOGRAPHIC_DATA]" at bounding box center [698, 175] width 962 height 62
copy h3 "Villa with swimming pool 10 minutes from [GEOGRAPHIC_DATA]"
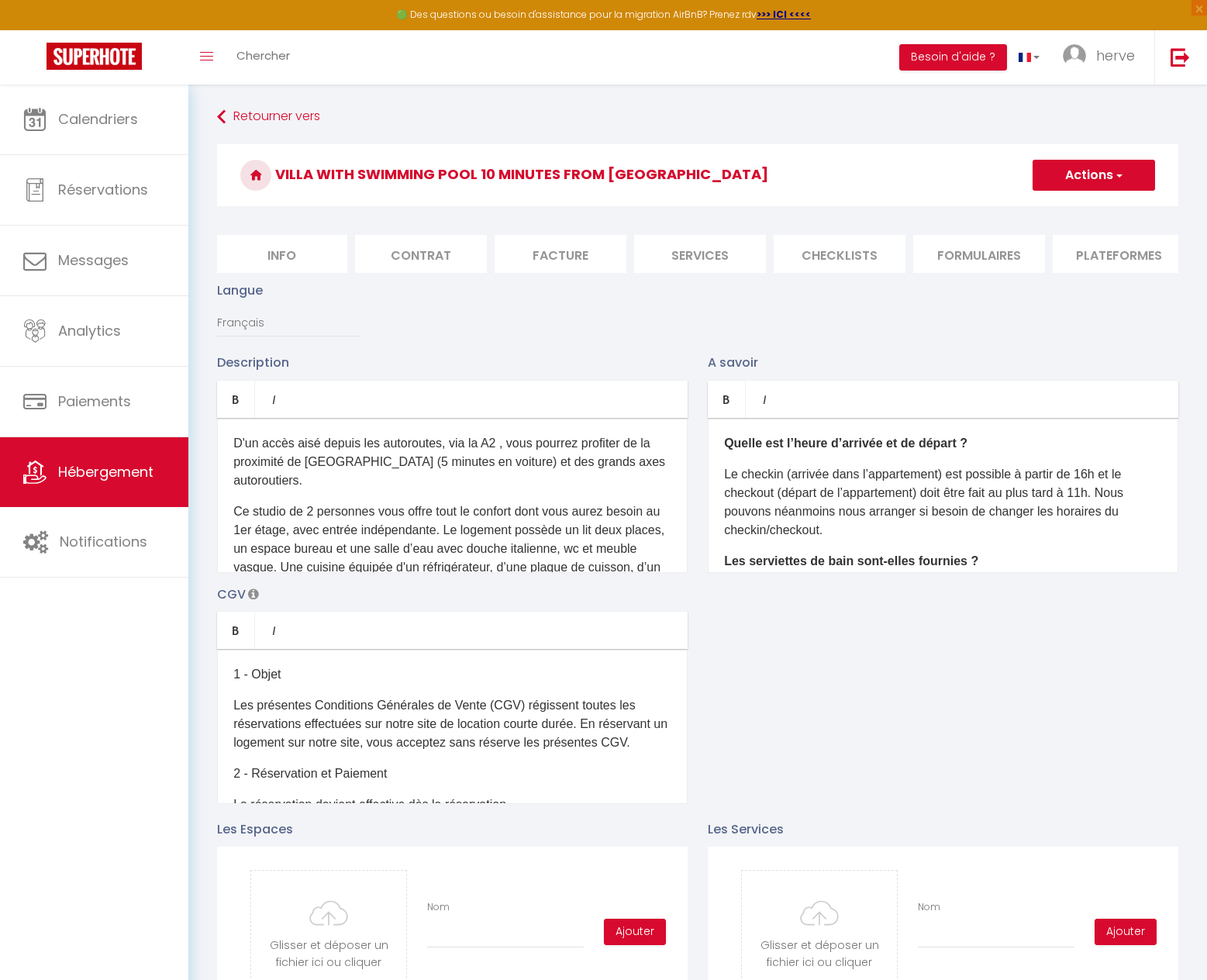
click at [280, 254] on li "Info" at bounding box center [281, 254] width 132 height 38
select select
checkbox input "false"
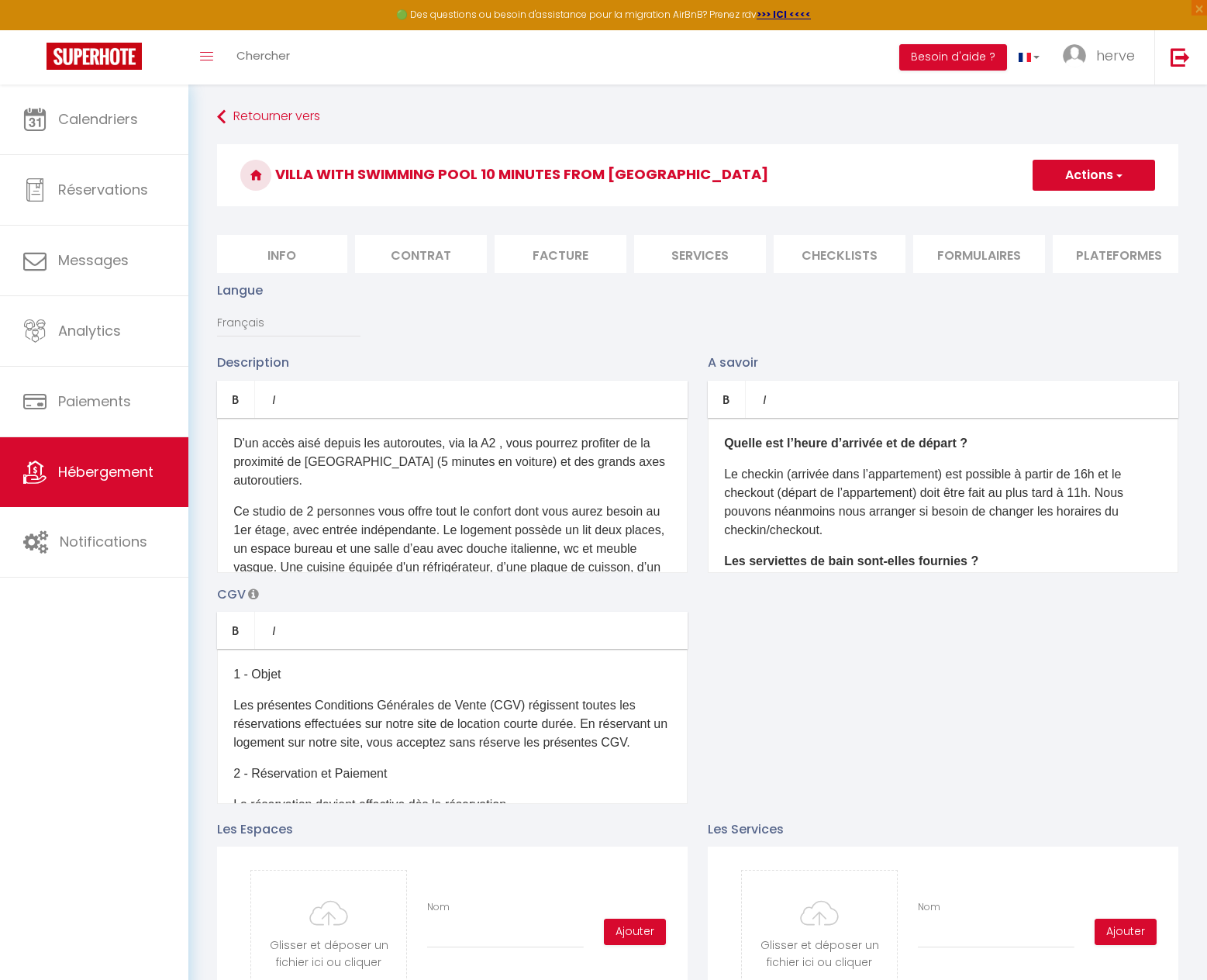
checkbox input "false"
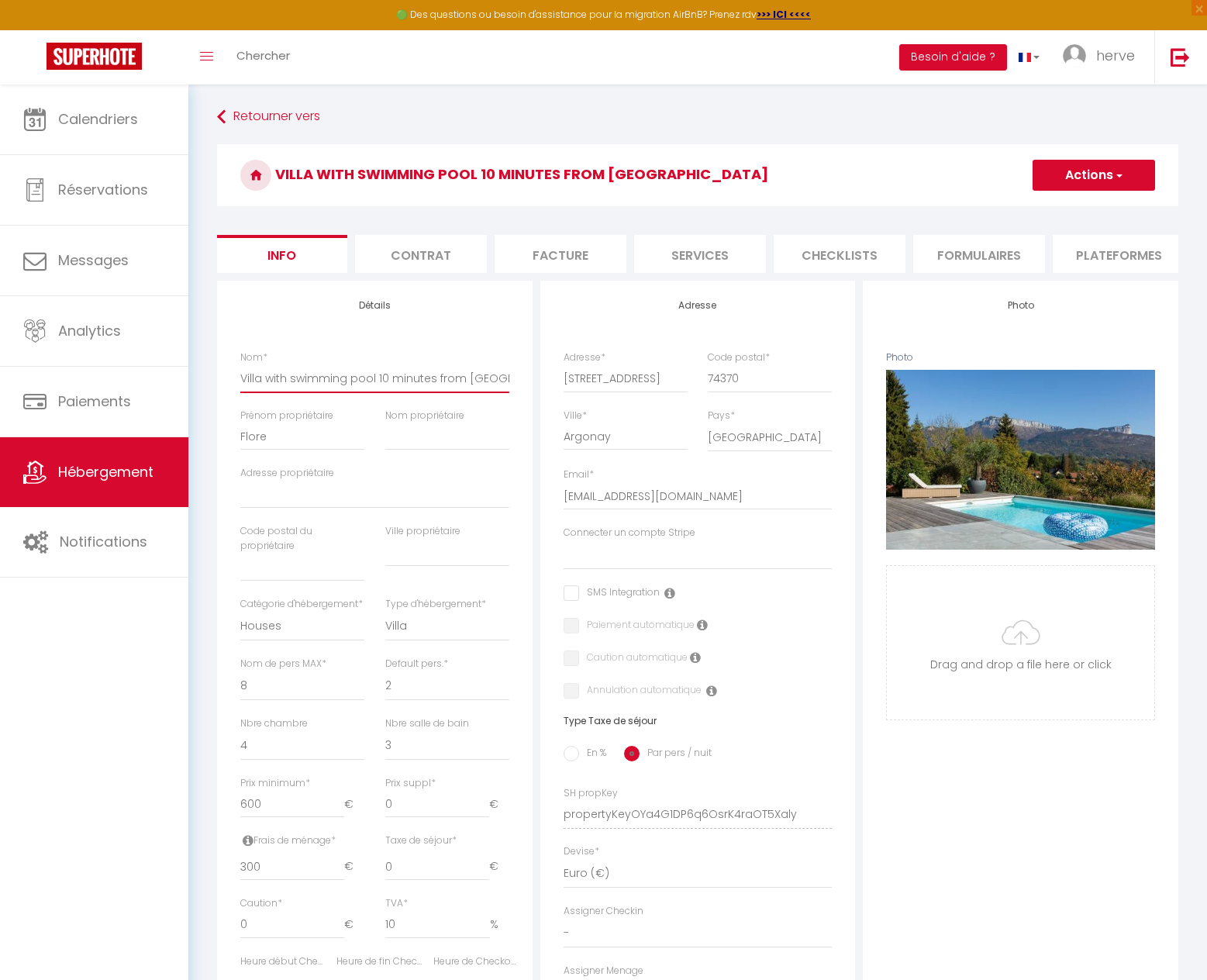
click at [323, 393] on input "Villa with swimming pool 10 minutes from [GEOGRAPHIC_DATA]" at bounding box center [374, 379] width 269 height 28
drag, startPoint x: 239, startPoint y: 389, endPoint x: 322, endPoint y: 392, distance: 83.1
click at [322, 392] on div "Nom * Villa with swimming pool 10 minutes from [GEOGRAPHIC_DATA]" at bounding box center [374, 380] width 289 height 58
drag, startPoint x: 281, startPoint y: 396, endPoint x: 298, endPoint y: 394, distance: 17.1
click at [295, 393] on input "Villa with swimming pool 10 minutes from [GEOGRAPHIC_DATA]" at bounding box center [374, 379] width 269 height 28
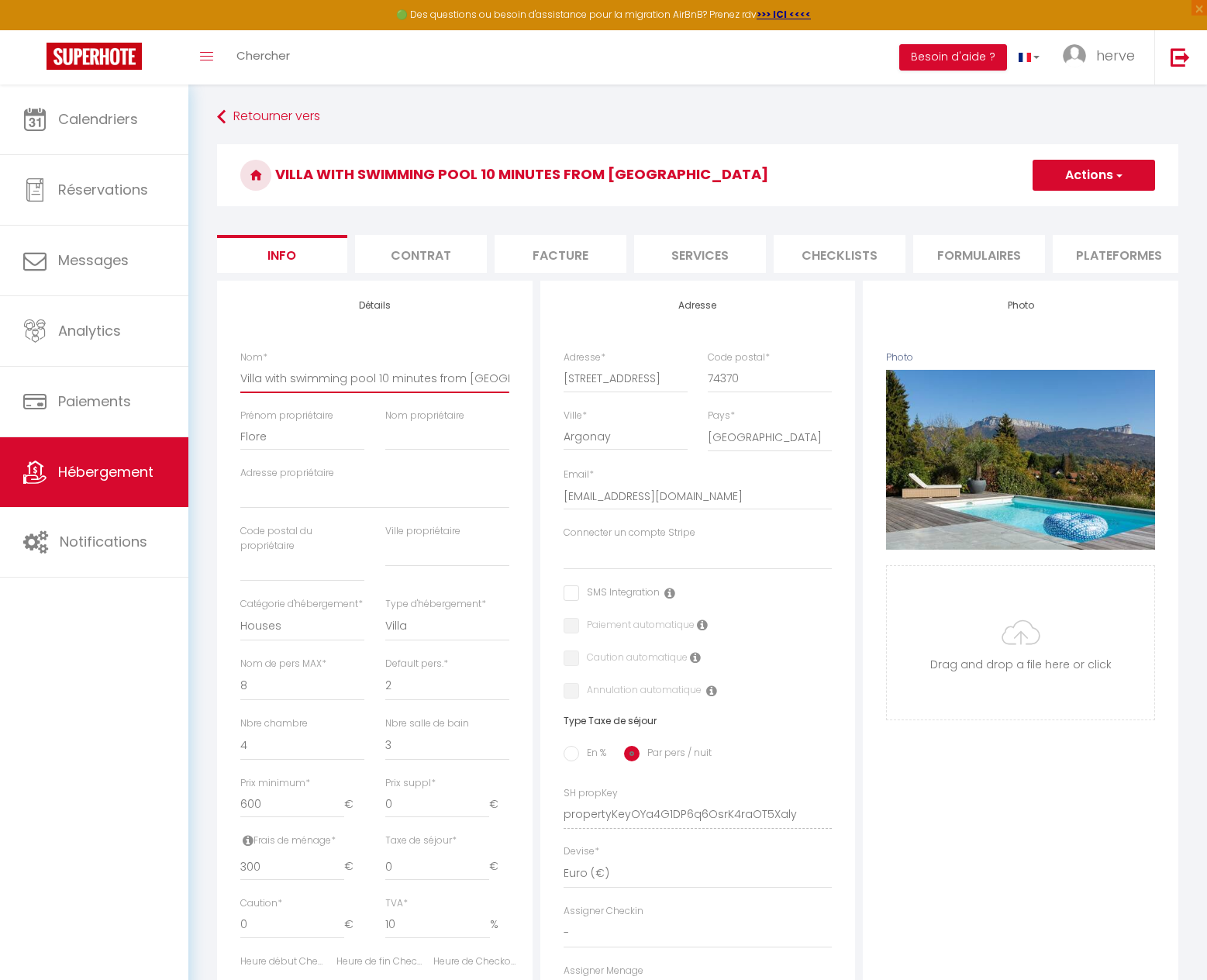
drag, startPoint x: 245, startPoint y: 389, endPoint x: 330, endPoint y: 392, distance: 85.1
click at [330, 392] on input "Villa with swimming pool 10 minutes from [GEOGRAPHIC_DATA]" at bounding box center [374, 379] width 269 height 28
drag, startPoint x: 240, startPoint y: 390, endPoint x: 257, endPoint y: 389, distance: 17.0
click at [257, 389] on div "Nom * Villa with swimming pool 10 minutes from [GEOGRAPHIC_DATA]" at bounding box center [374, 380] width 289 height 58
drag, startPoint x: 242, startPoint y: 389, endPoint x: 510, endPoint y: 391, distance: 268.0
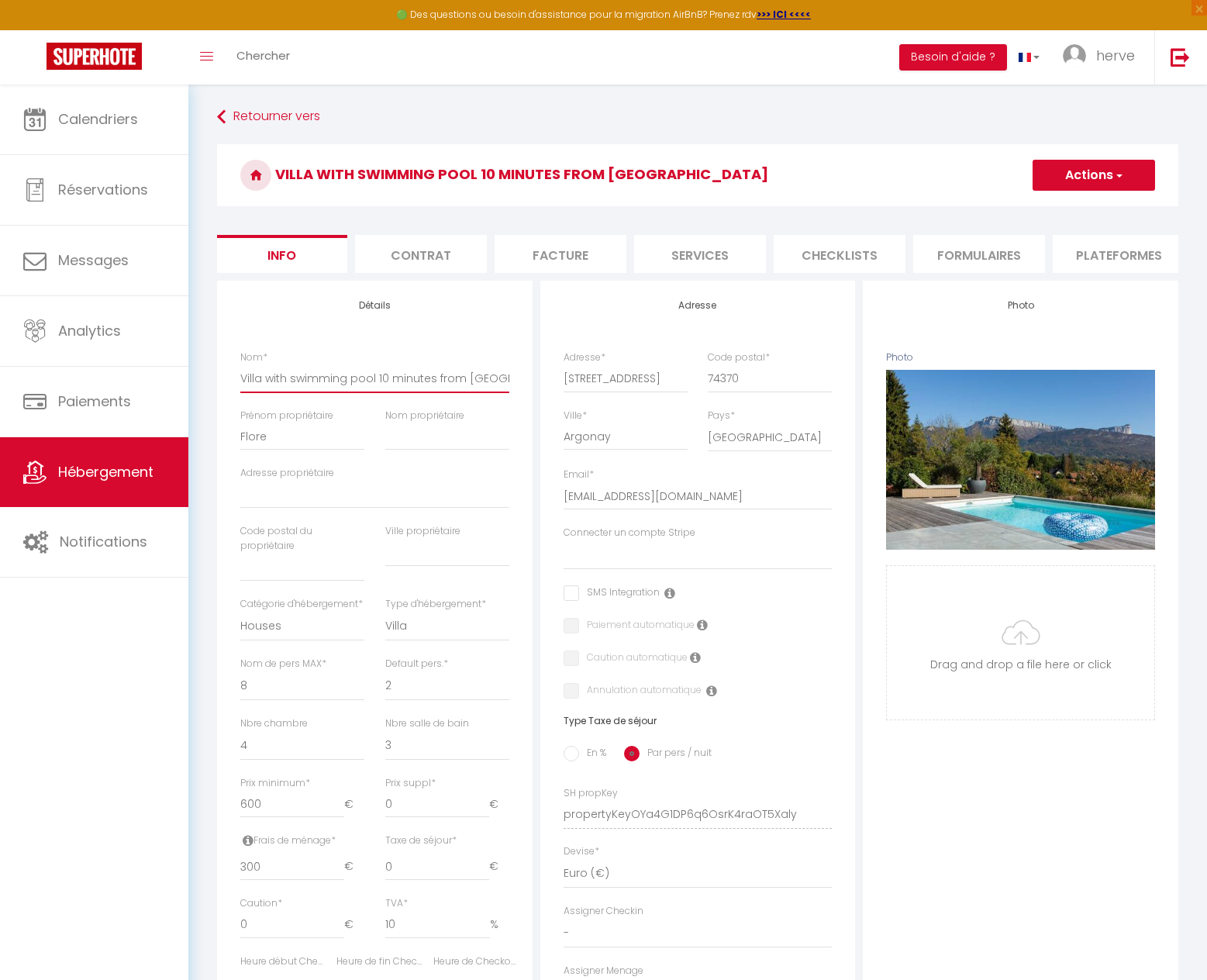
click at [510, 391] on div "Nom * Villa with swimming pool 10 minutes from [GEOGRAPHIC_DATA]" at bounding box center [374, 380] width 289 height 58
paste input "horizon 180 - 10 minutes du lac d'"
type input "Villa horizon 180 - 10 minutes du [GEOGRAPHIC_DATA]"
select select
checkbox input "false"
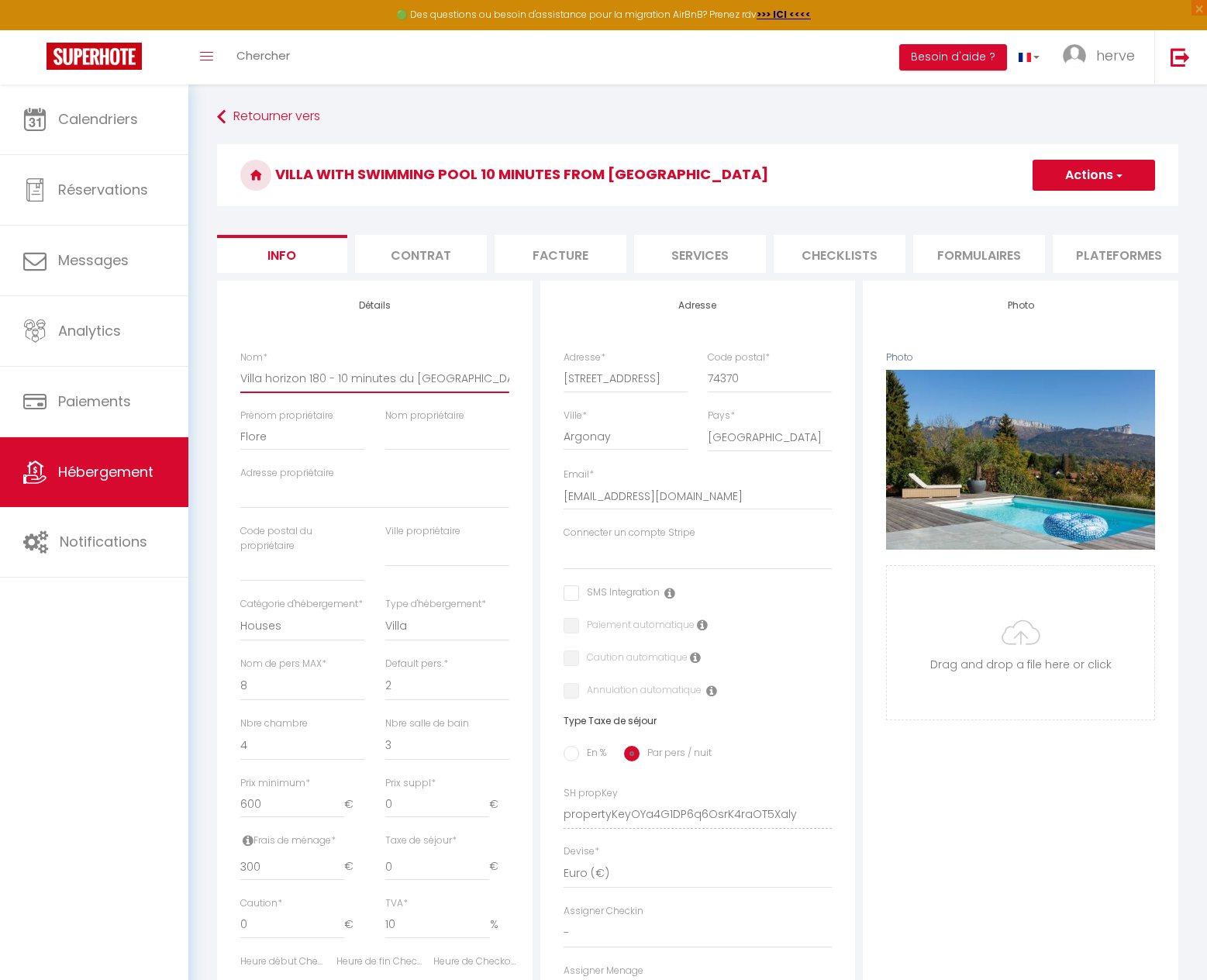
checkbox input "false"
type input "Villa horizon 180 - 10 minutes du [GEOGRAPHIC_DATA]"
click at [1112, 177] on button "Actions" at bounding box center [1094, 175] width 122 height 31
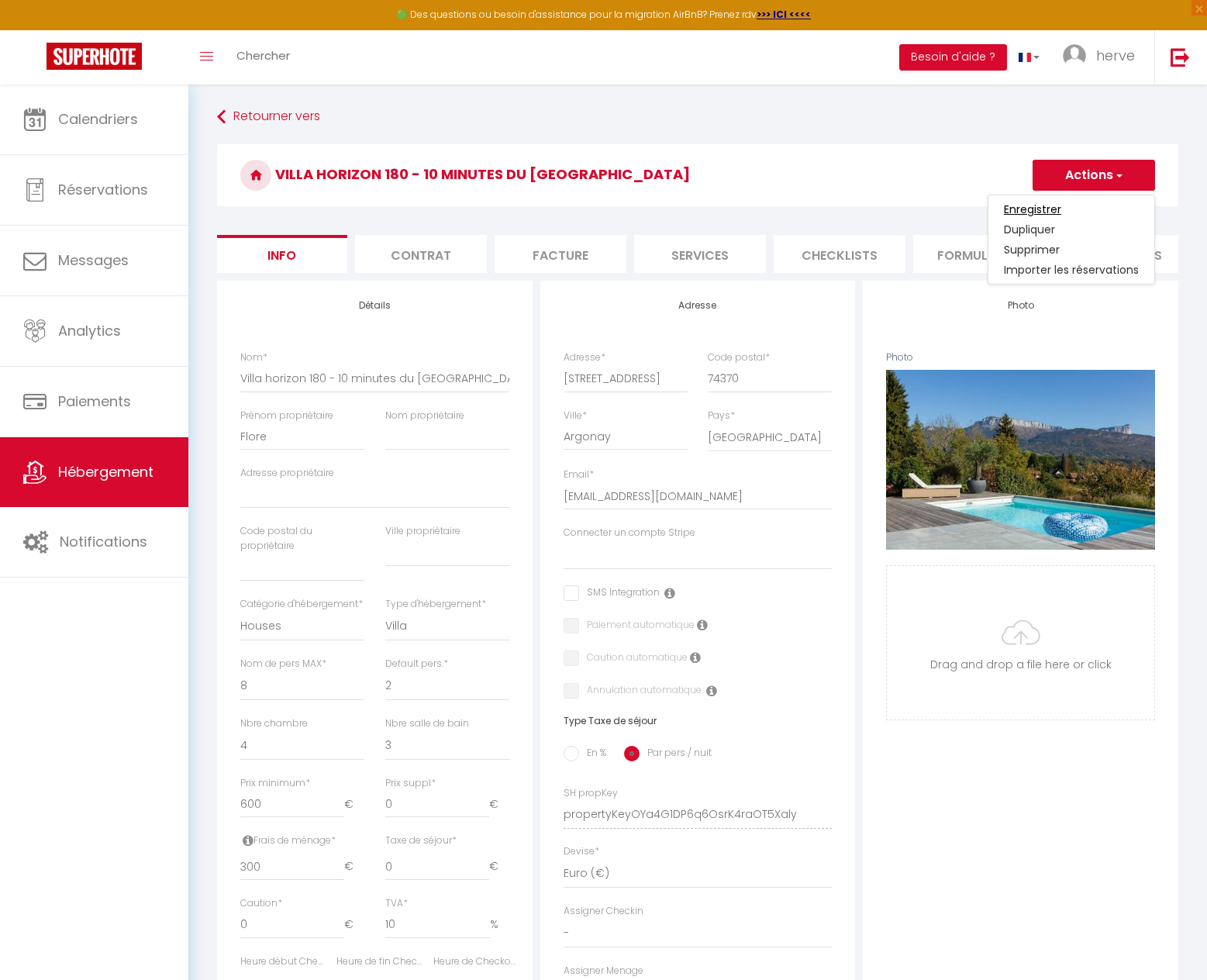
click at [1047, 211] on input "Enregistrer" at bounding box center [1033, 209] width 58 height 16
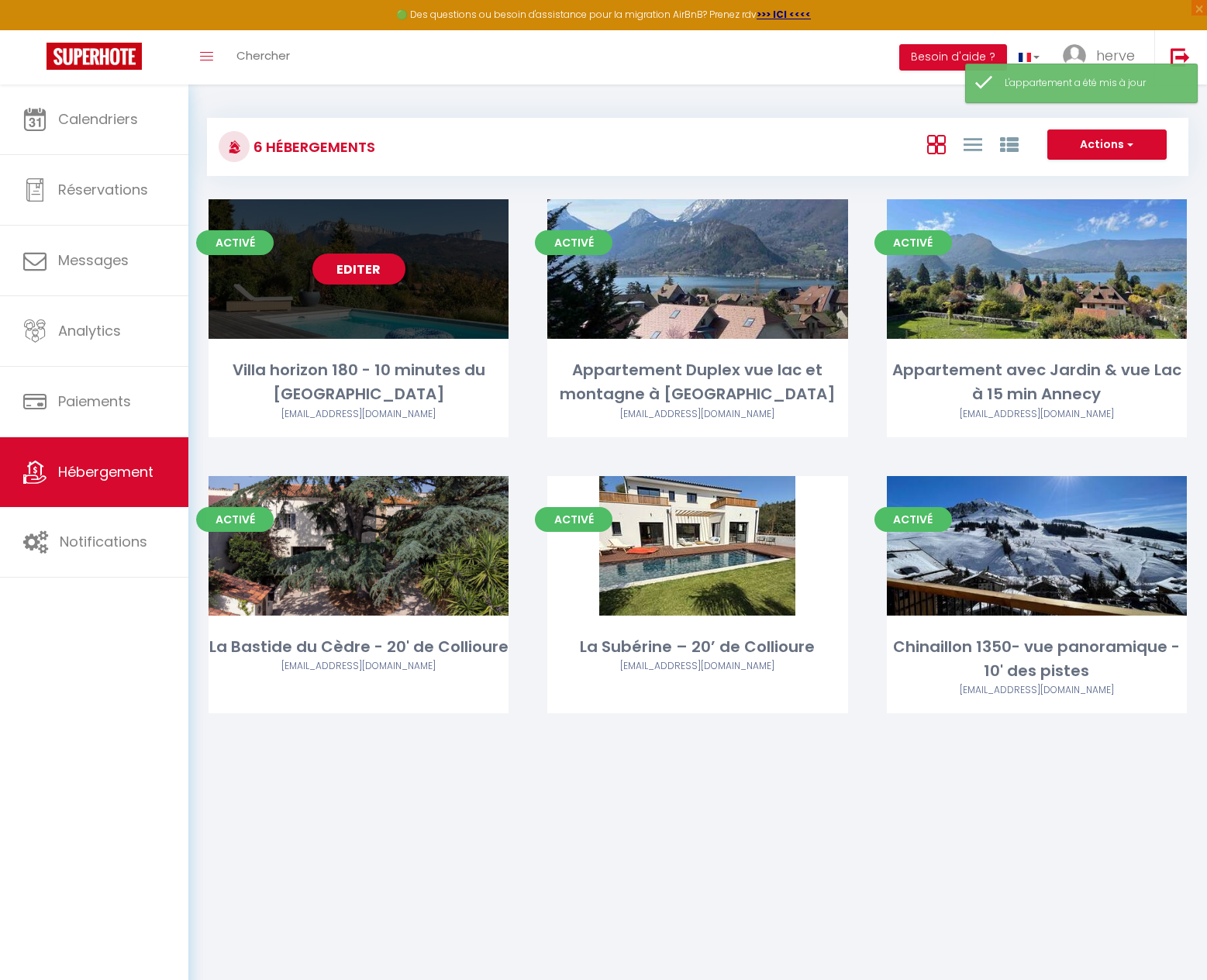
click at [358, 272] on link "Editer" at bounding box center [359, 270] width 93 height 31
click at [349, 275] on link "Editer" at bounding box center [359, 270] width 93 height 31
click at [357, 267] on link "Editer" at bounding box center [359, 270] width 93 height 31
select select "3"
select select "2"
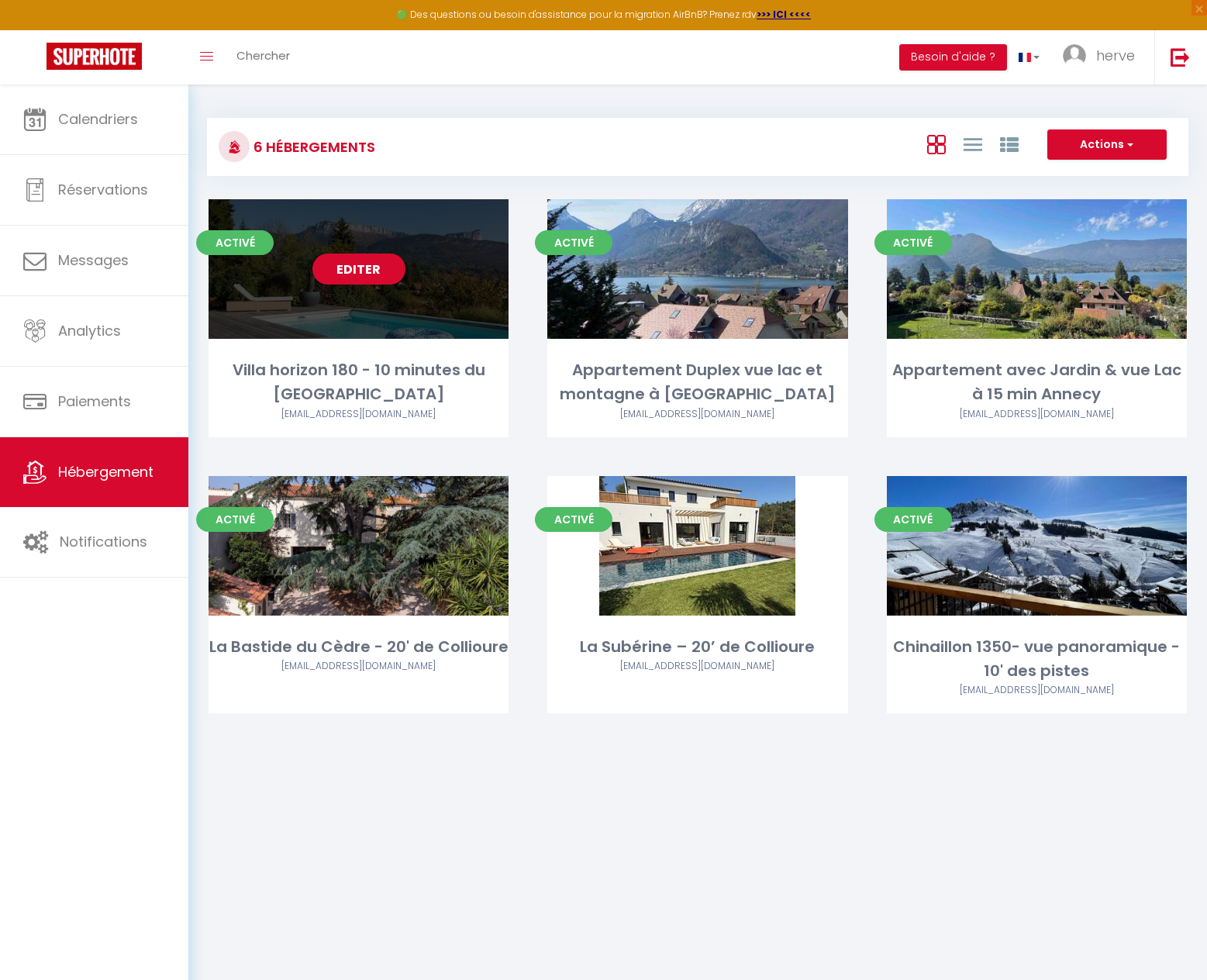
select select "1"
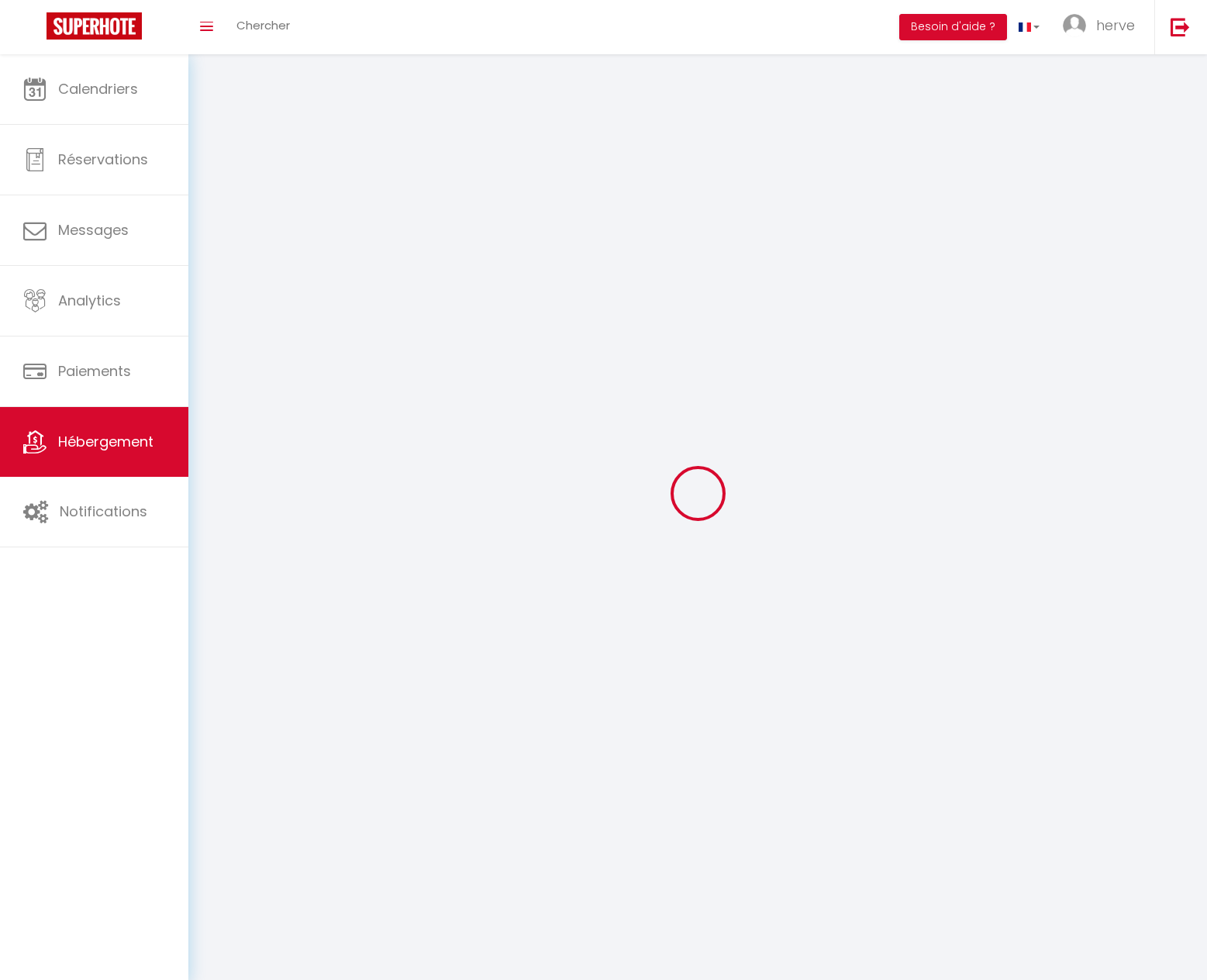
select select
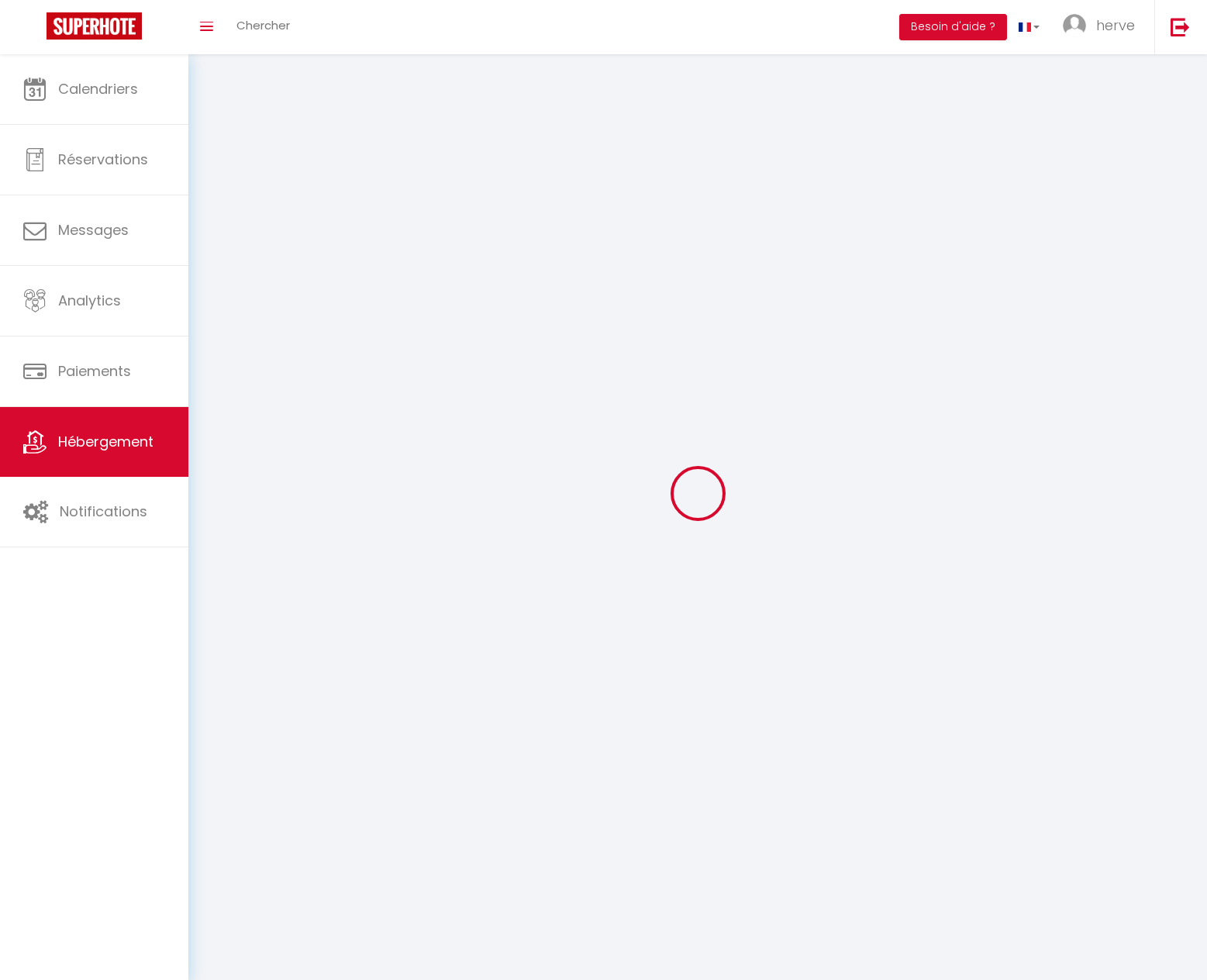
select select
checkbox input "false"
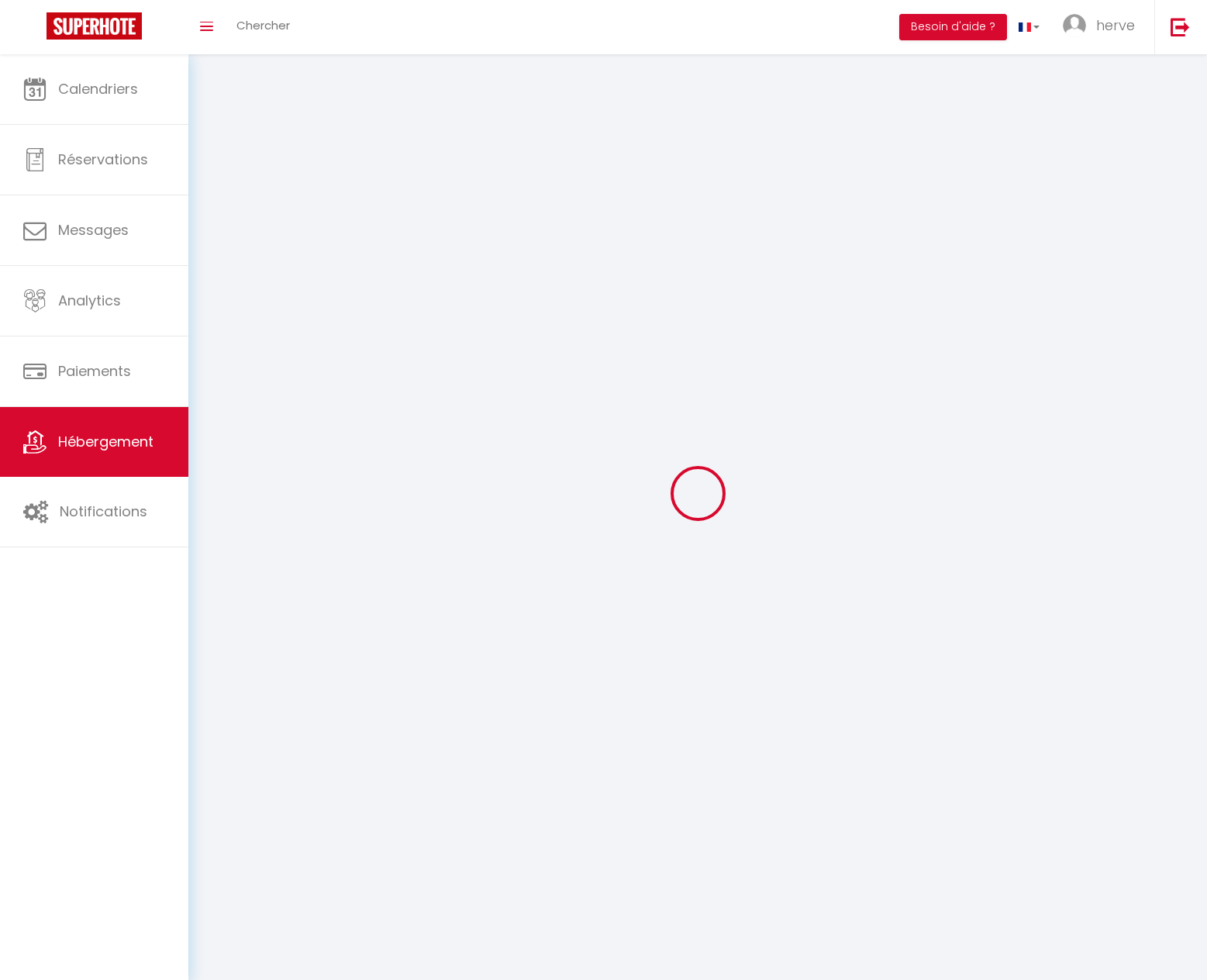
select select
select select "1"
select select "28"
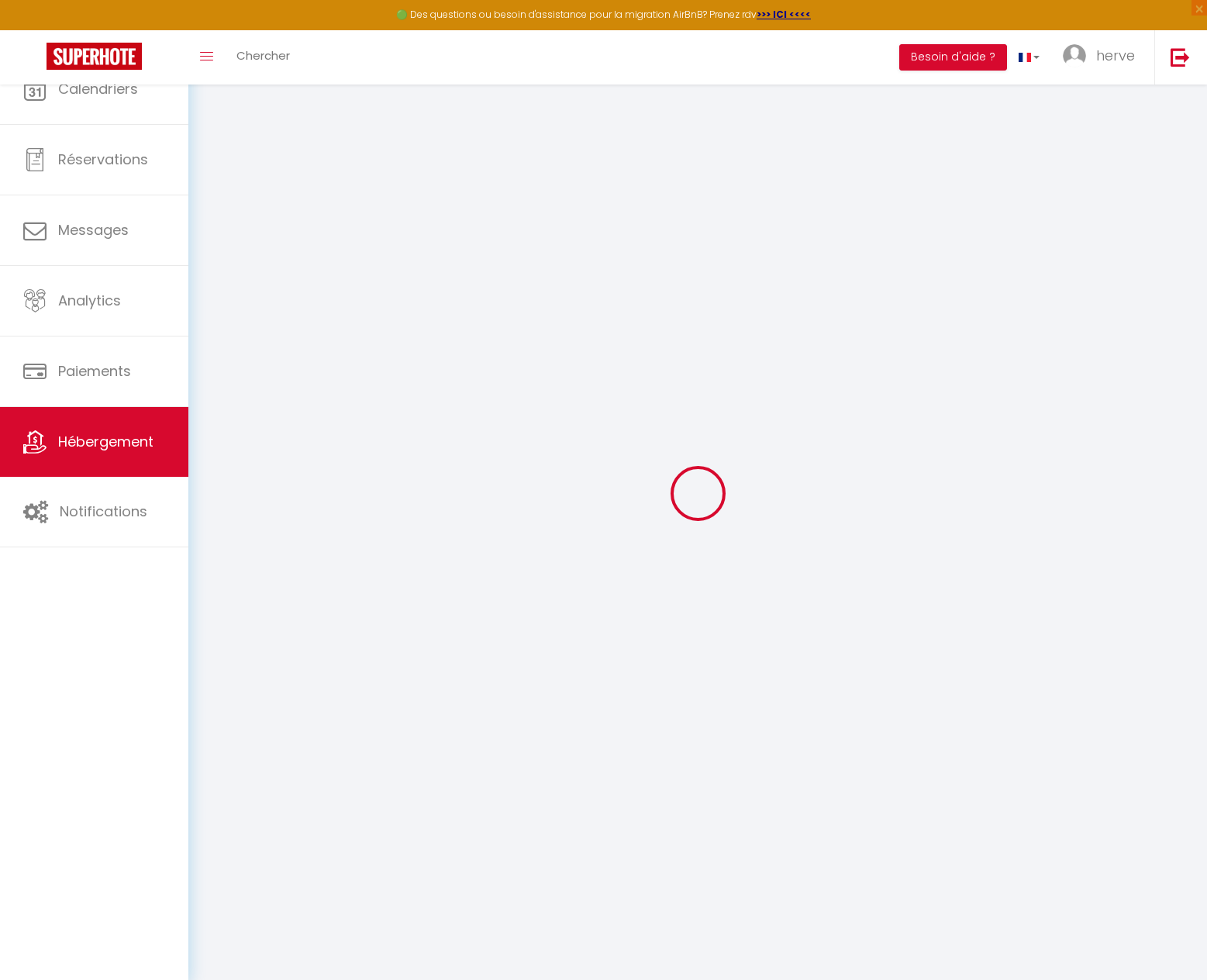
select select
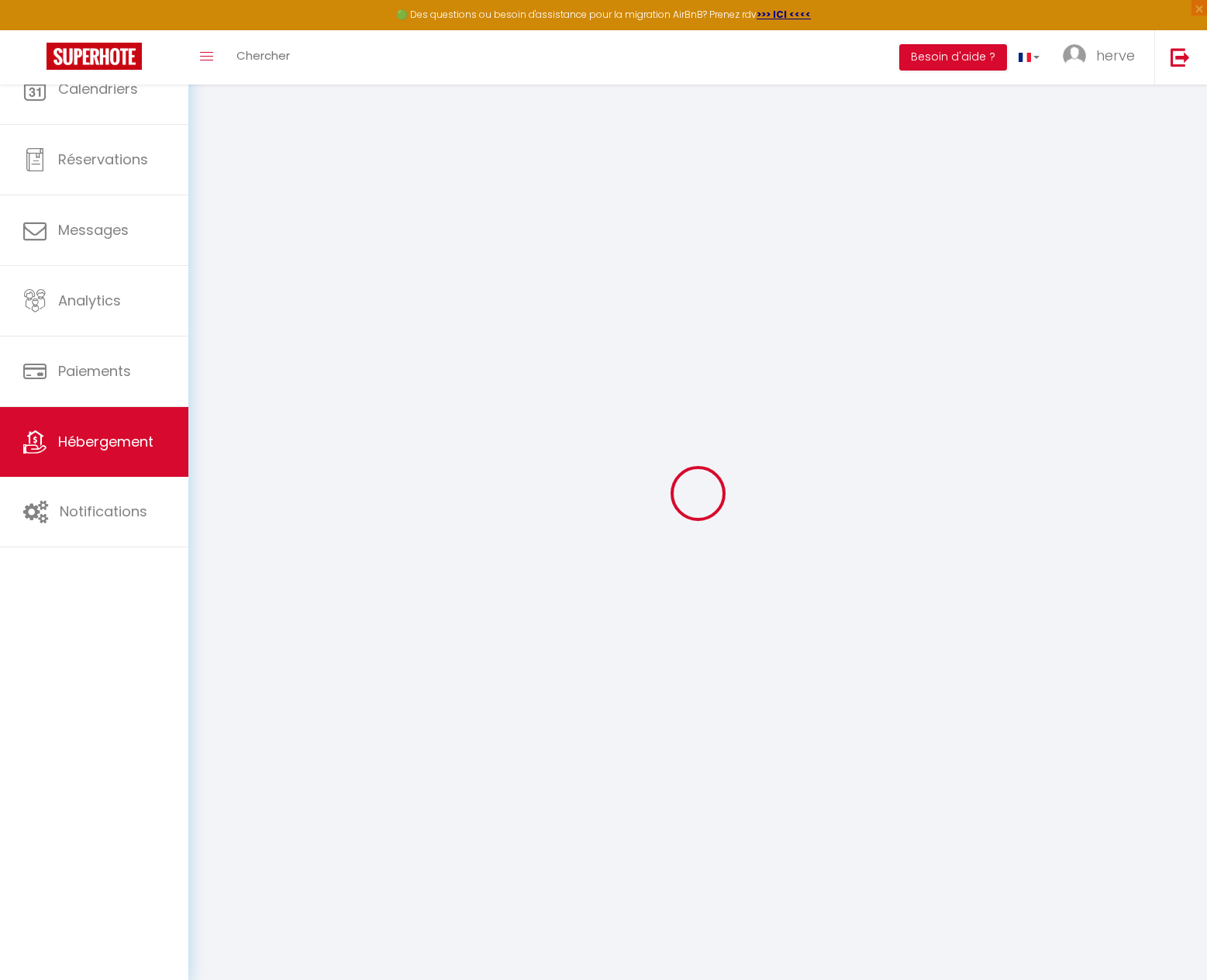
select select
checkbox input "false"
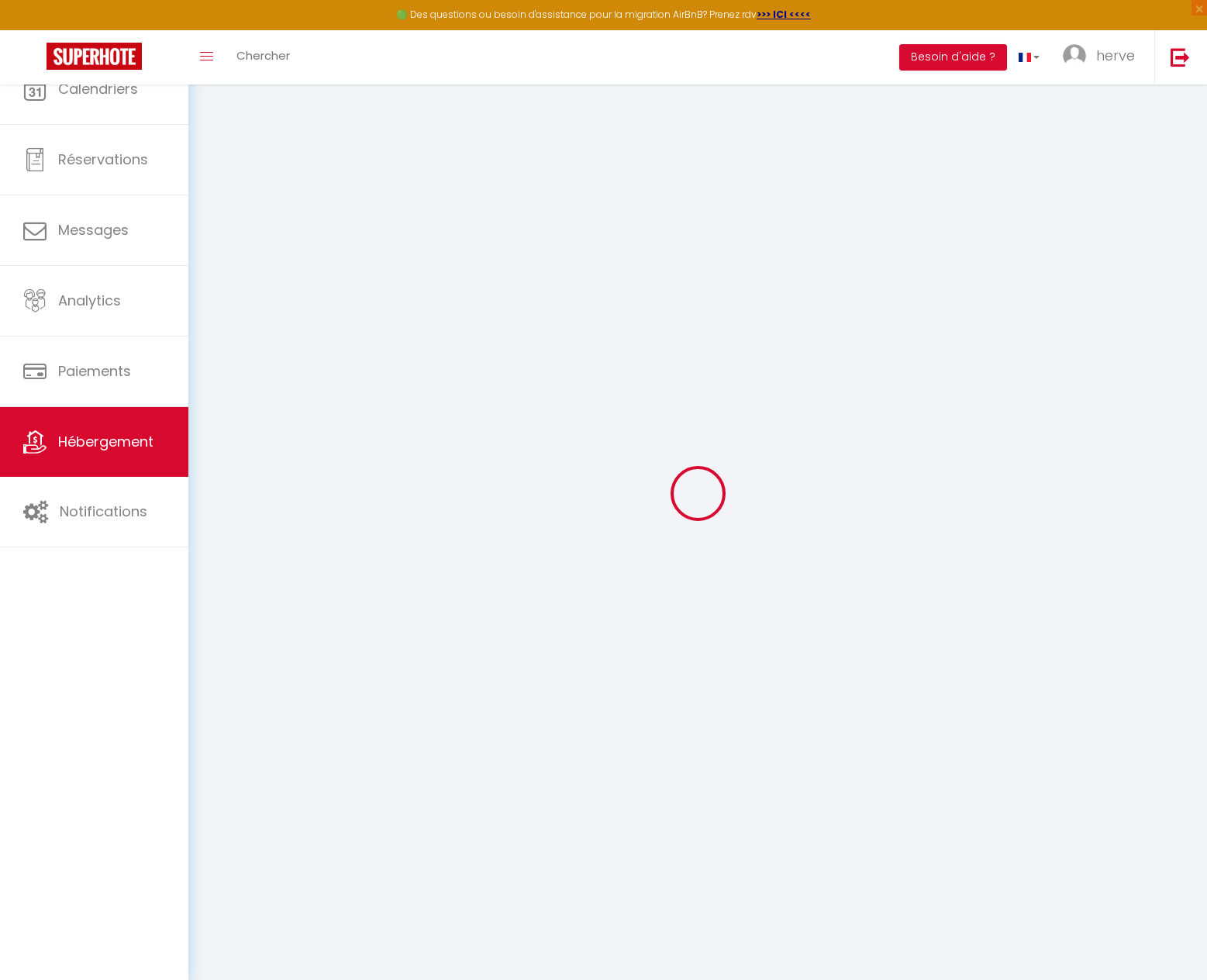
select select
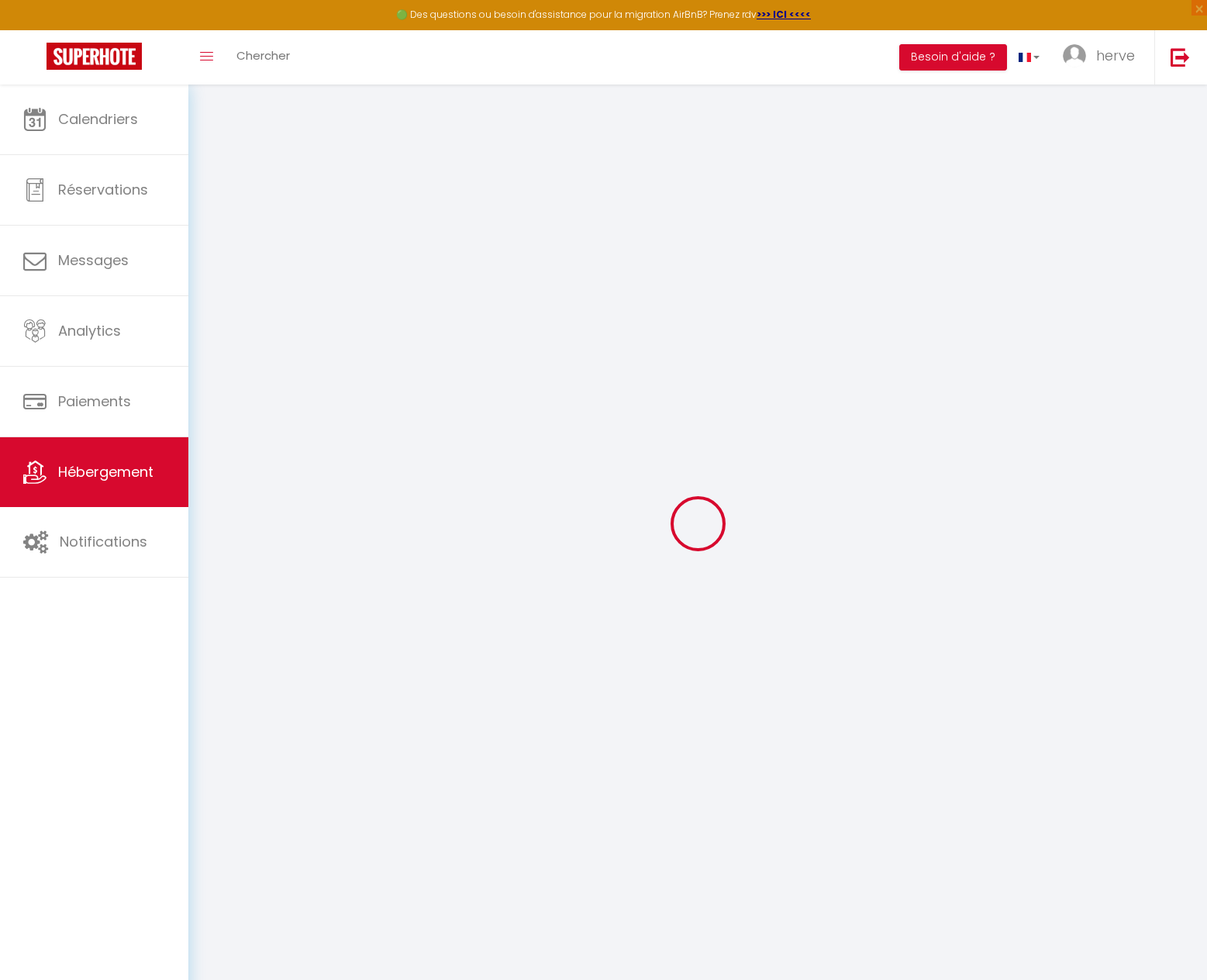
select select
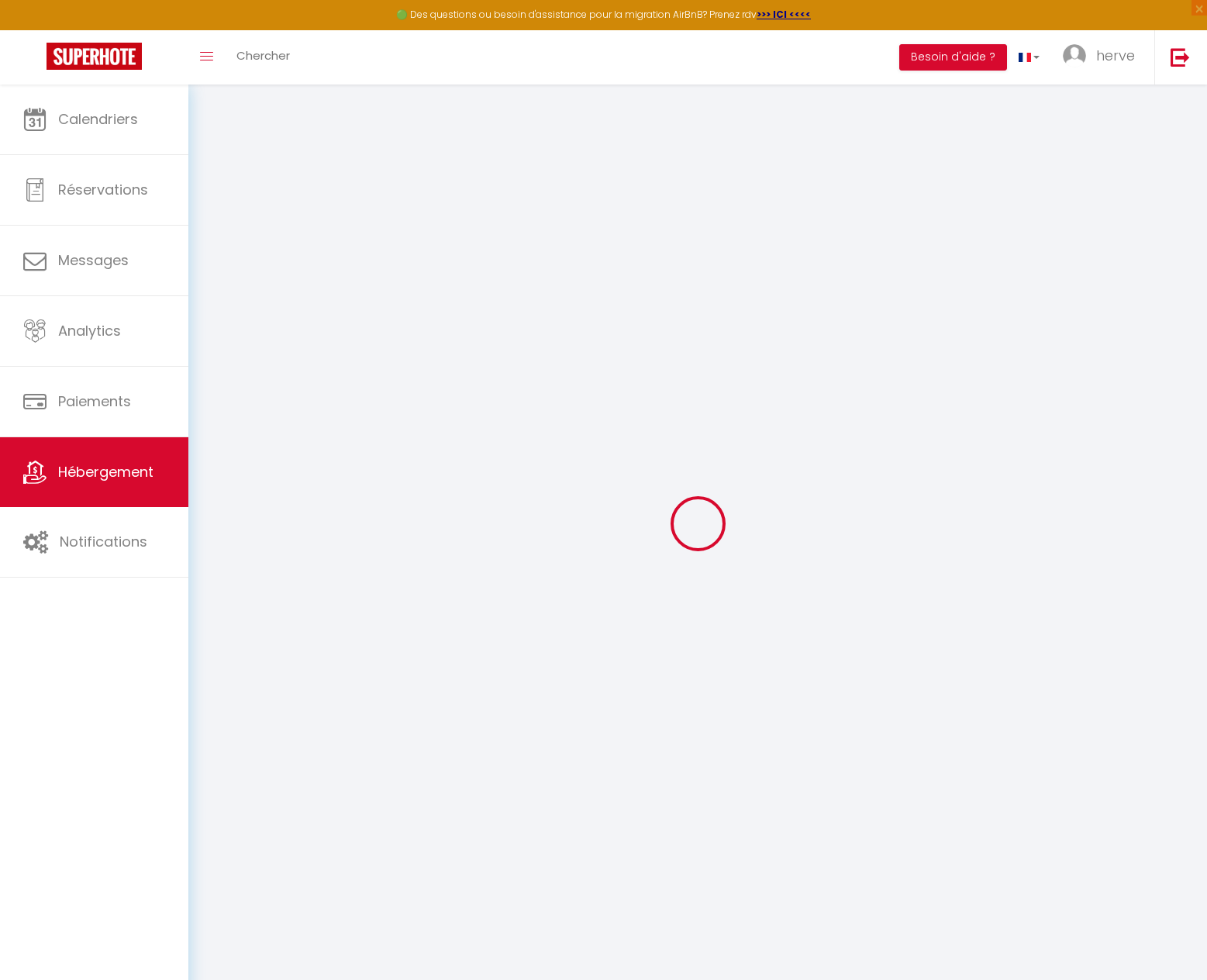
select select
checkbox input "false"
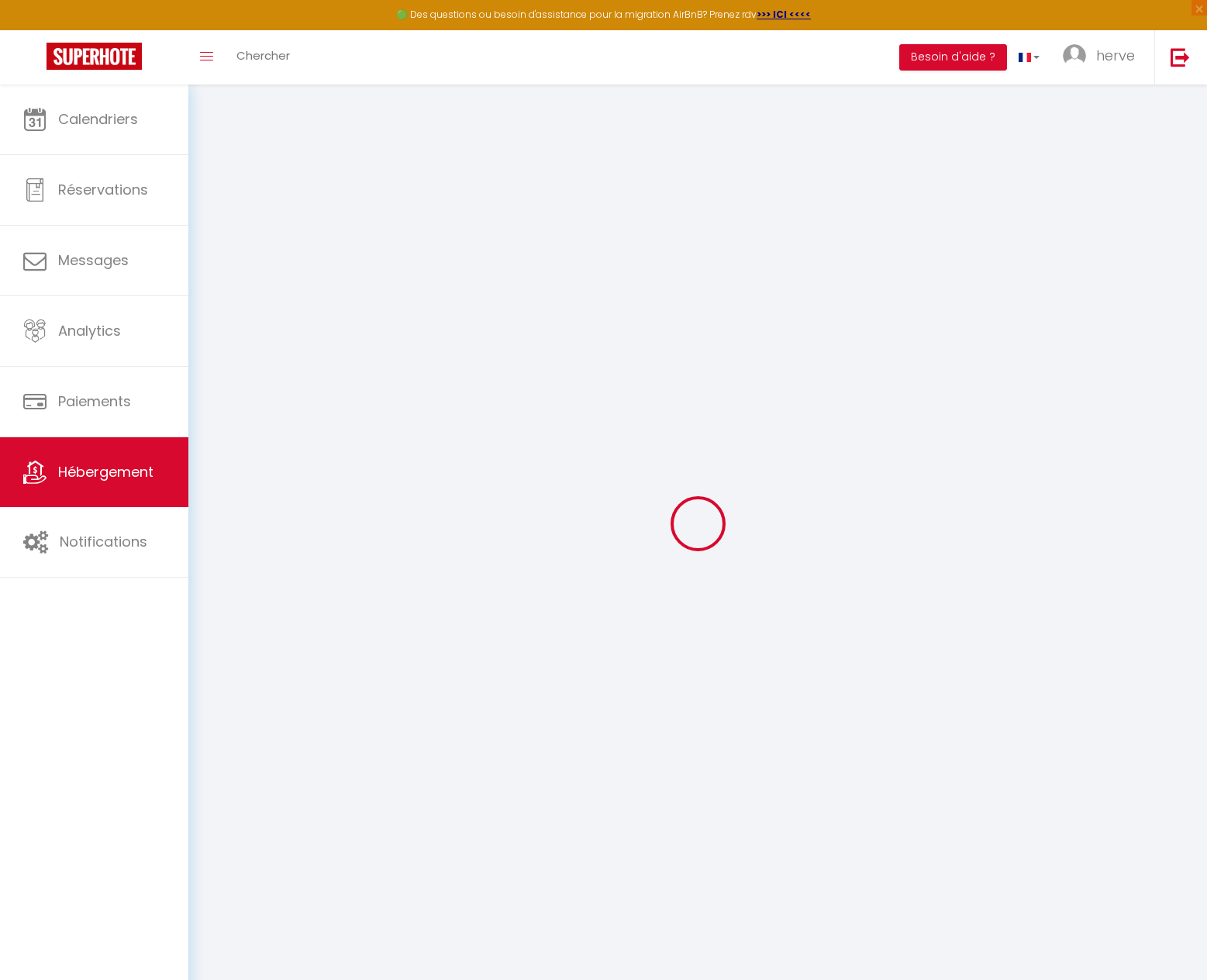
select select
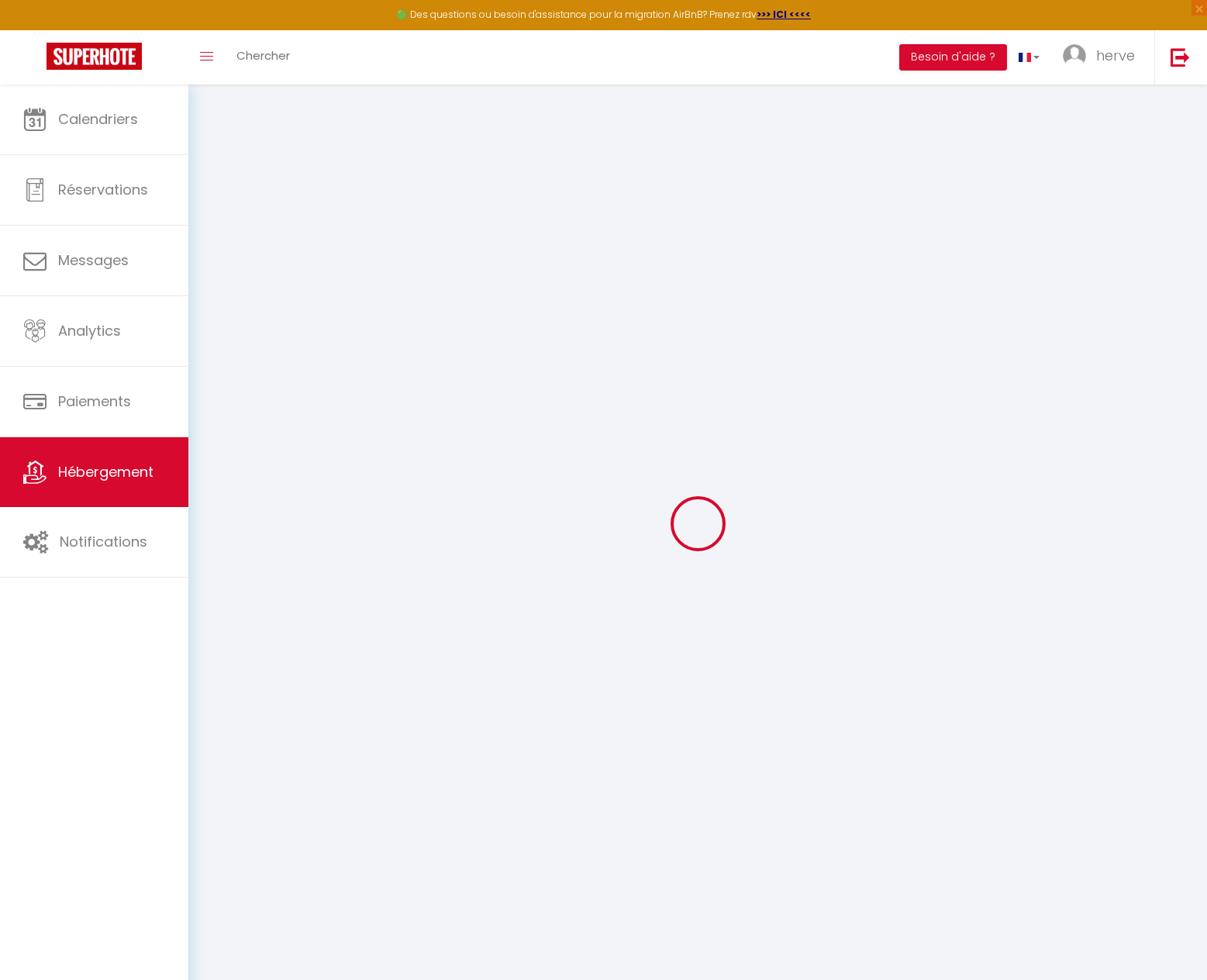
select select
checkbox input "false"
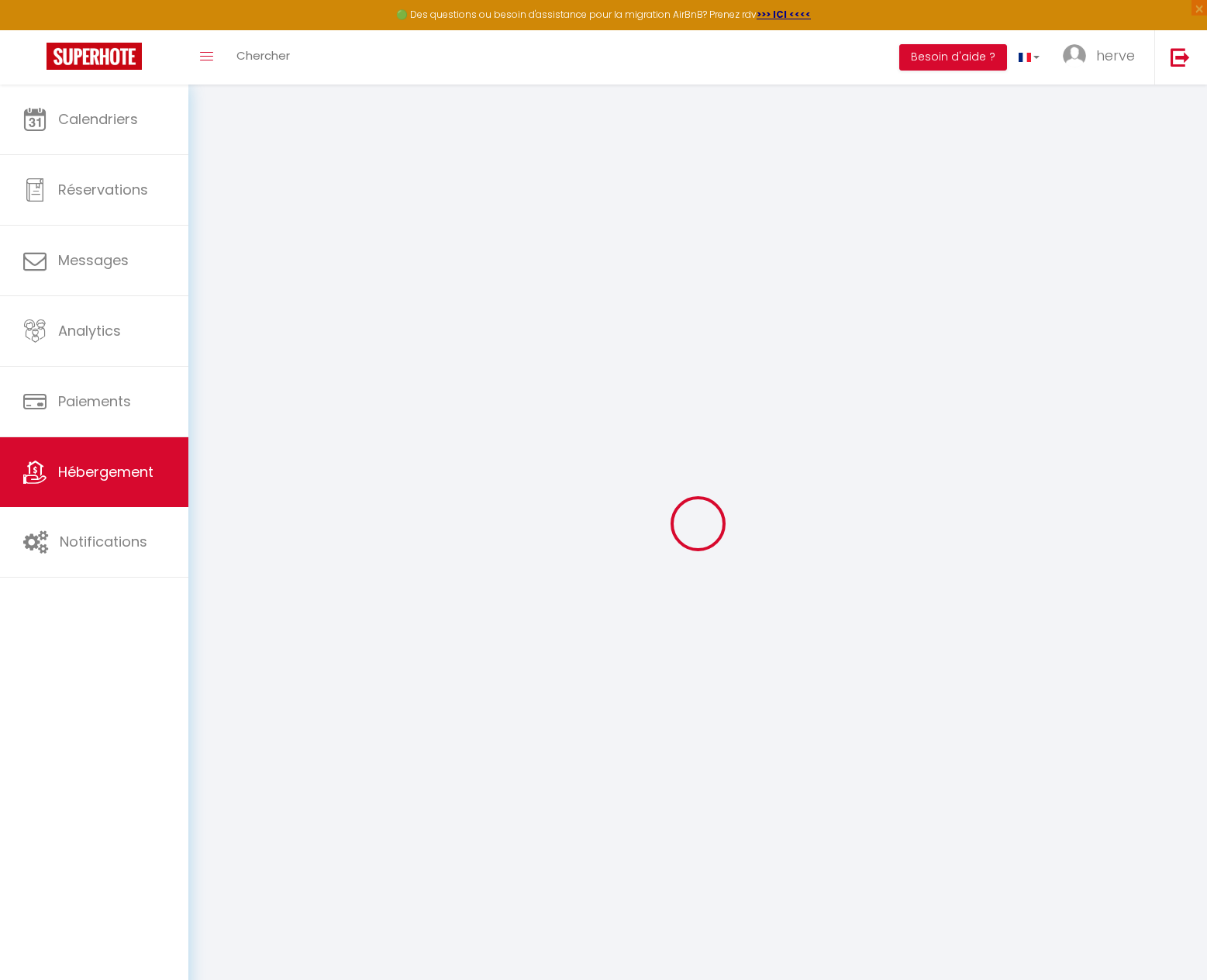
checkbox input "false"
select select
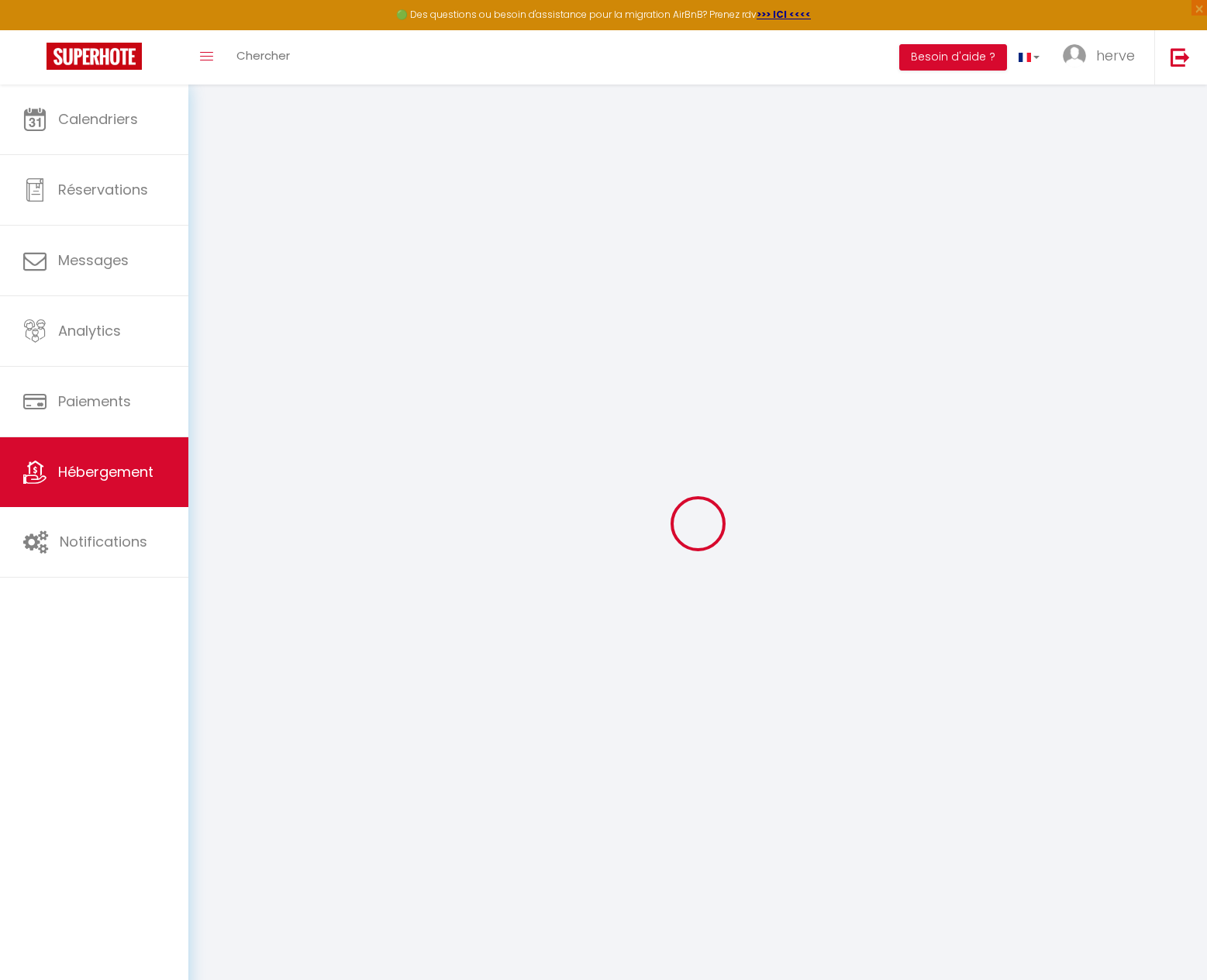
select select
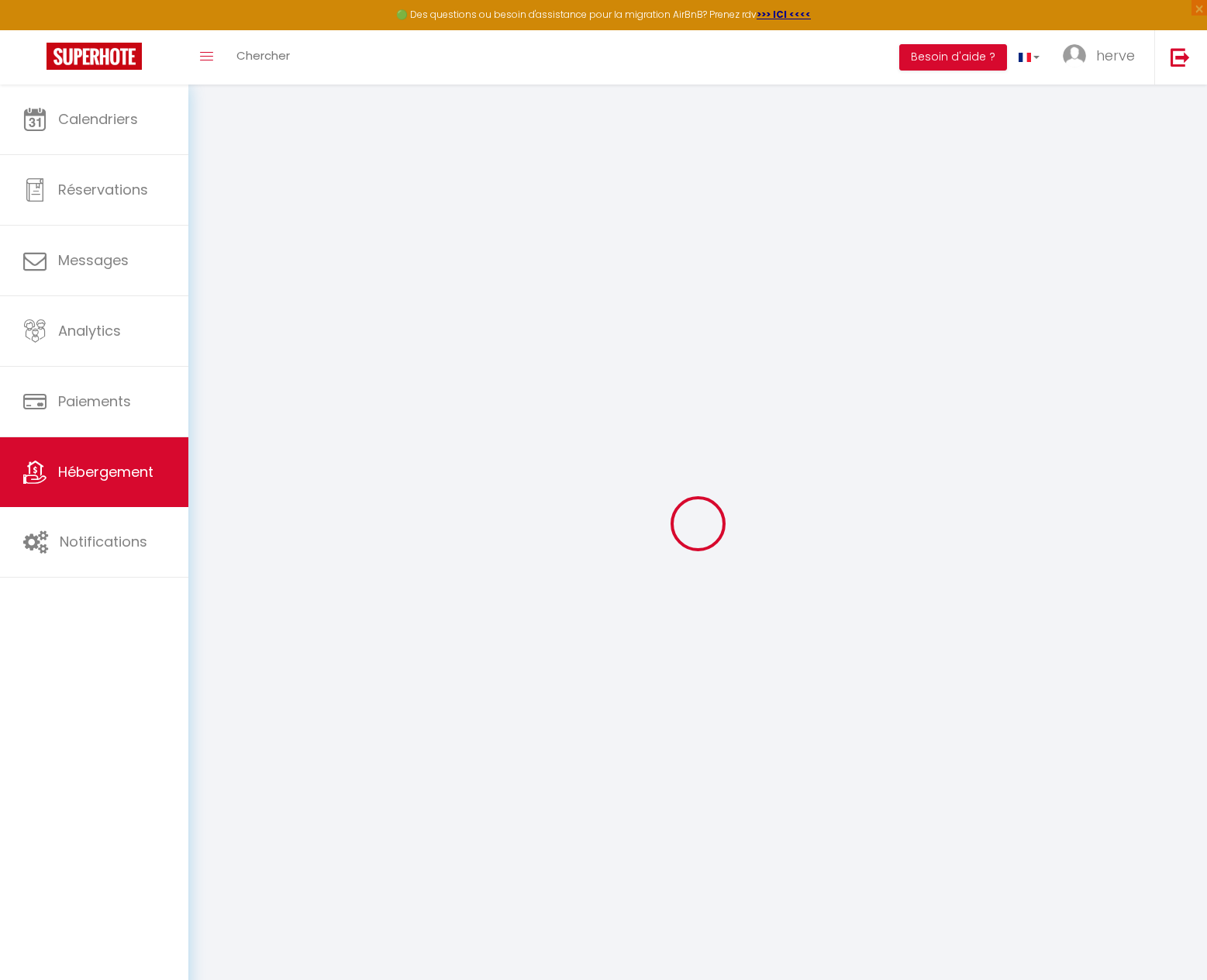
checkbox input "false"
select select
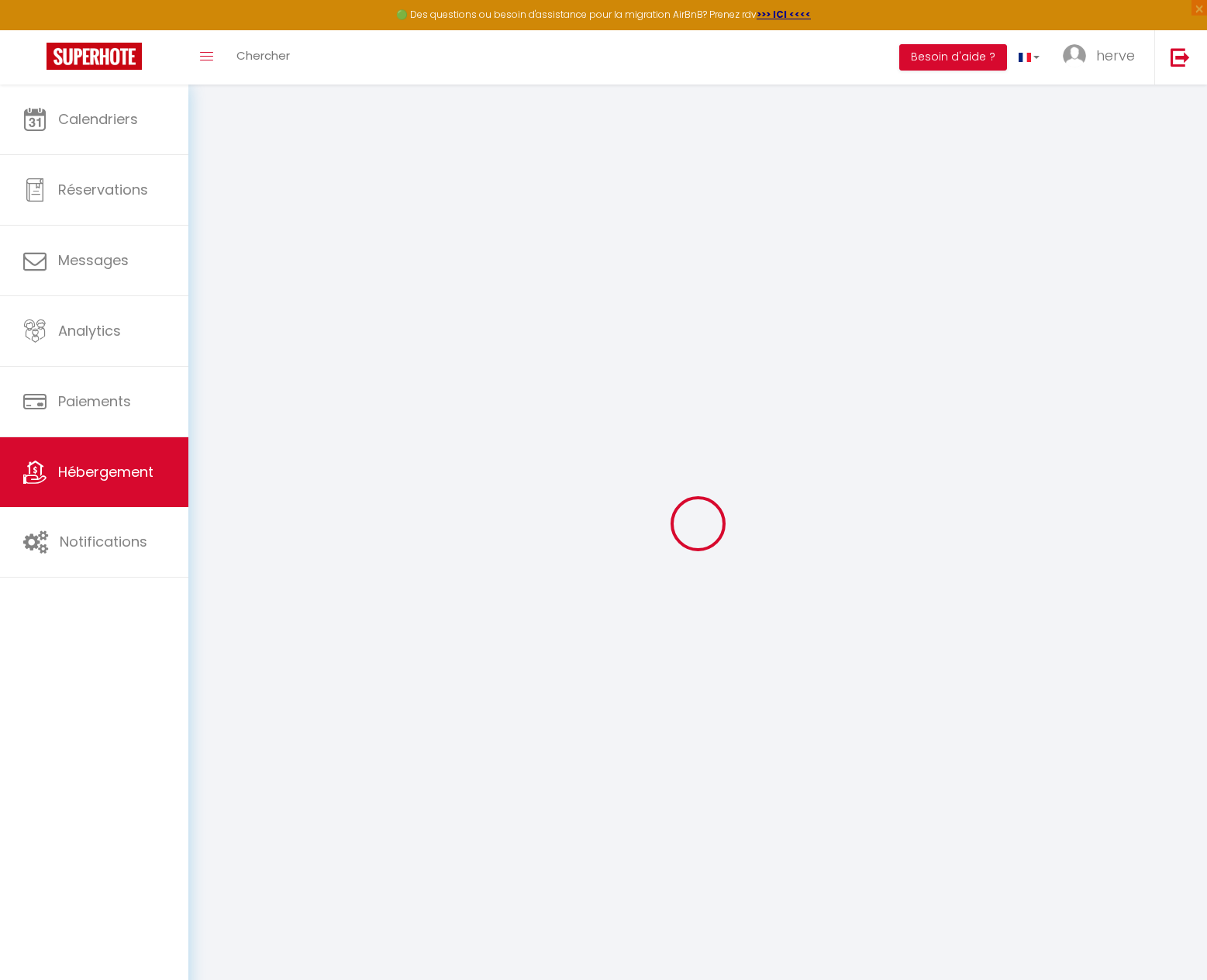
select select
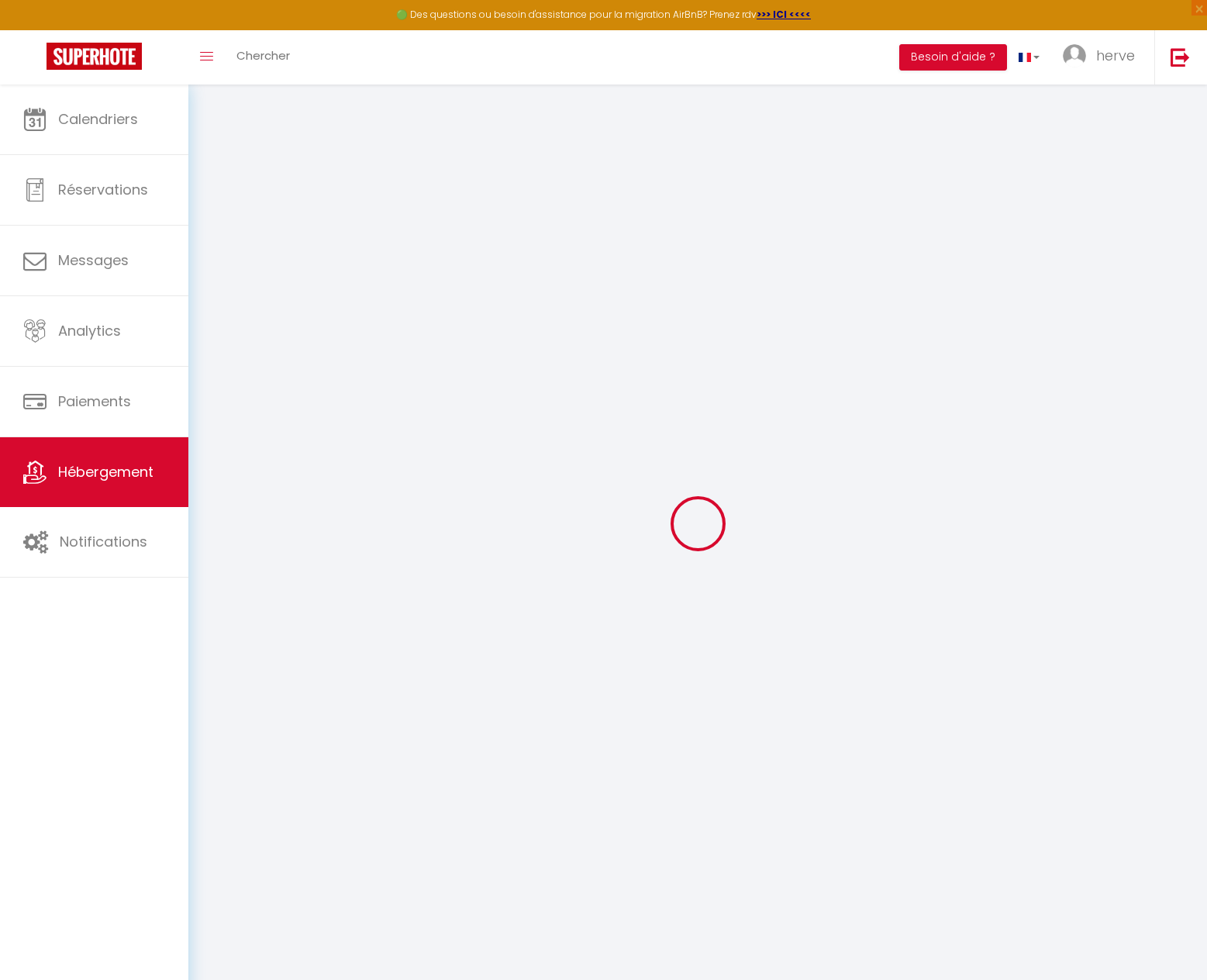
select select
checkbox input "false"
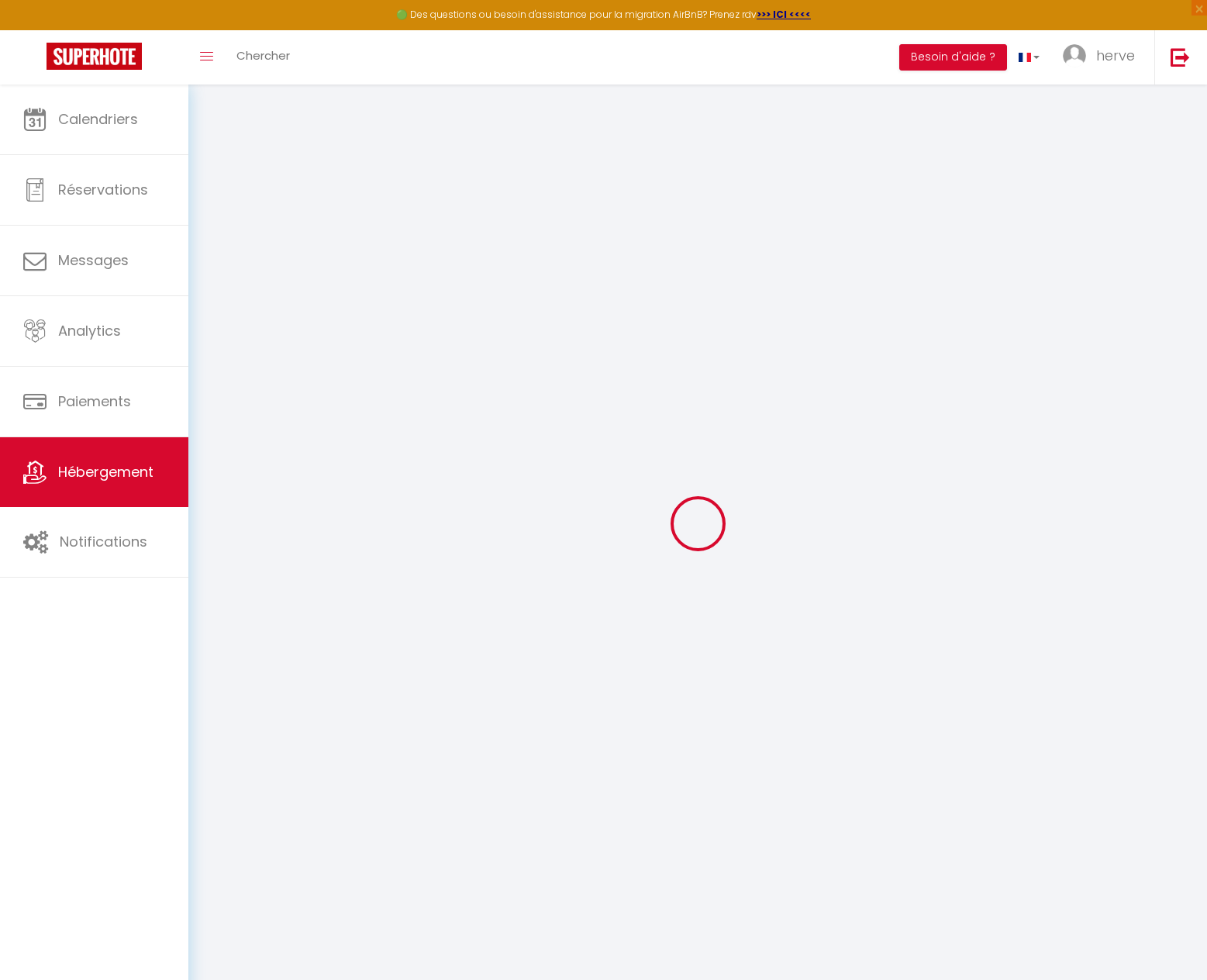
checkbox input "false"
select select
type input "Villa horizon 180 - 10 minutes du [GEOGRAPHIC_DATA]"
type input "Flore"
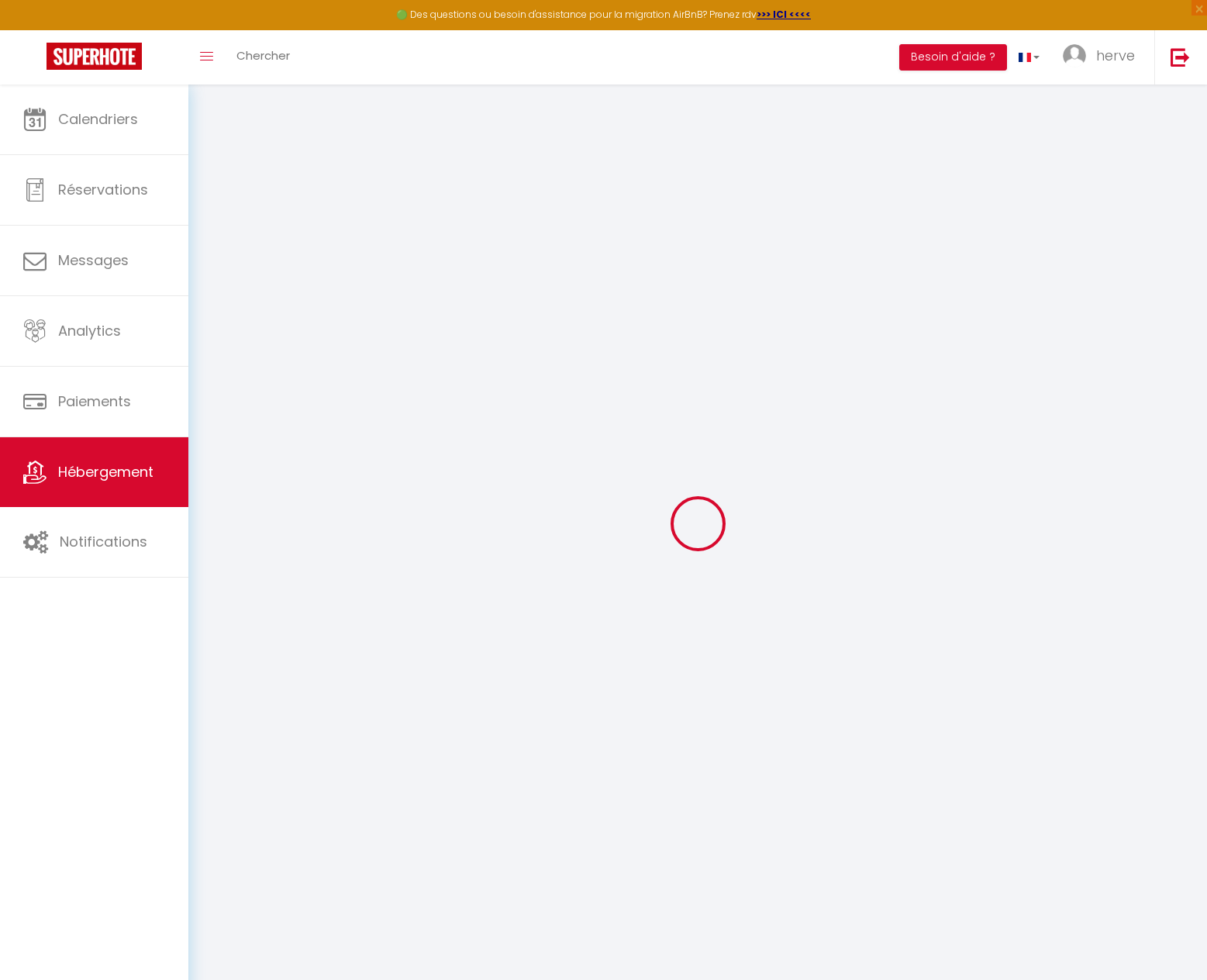
select select "houses"
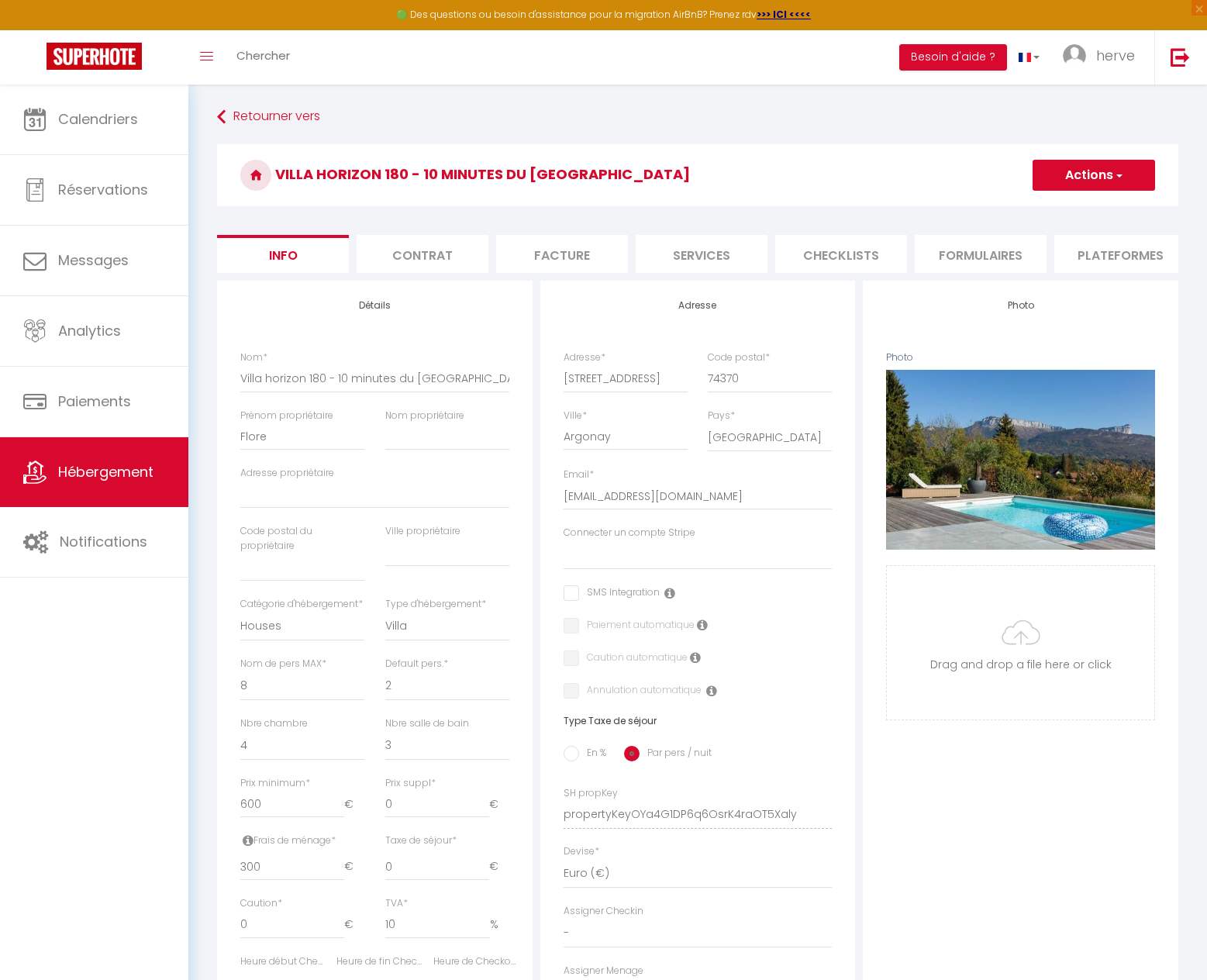
scroll to position [0, 435]
click at [975, 252] on li "website" at bounding box center [965, 254] width 132 height 38
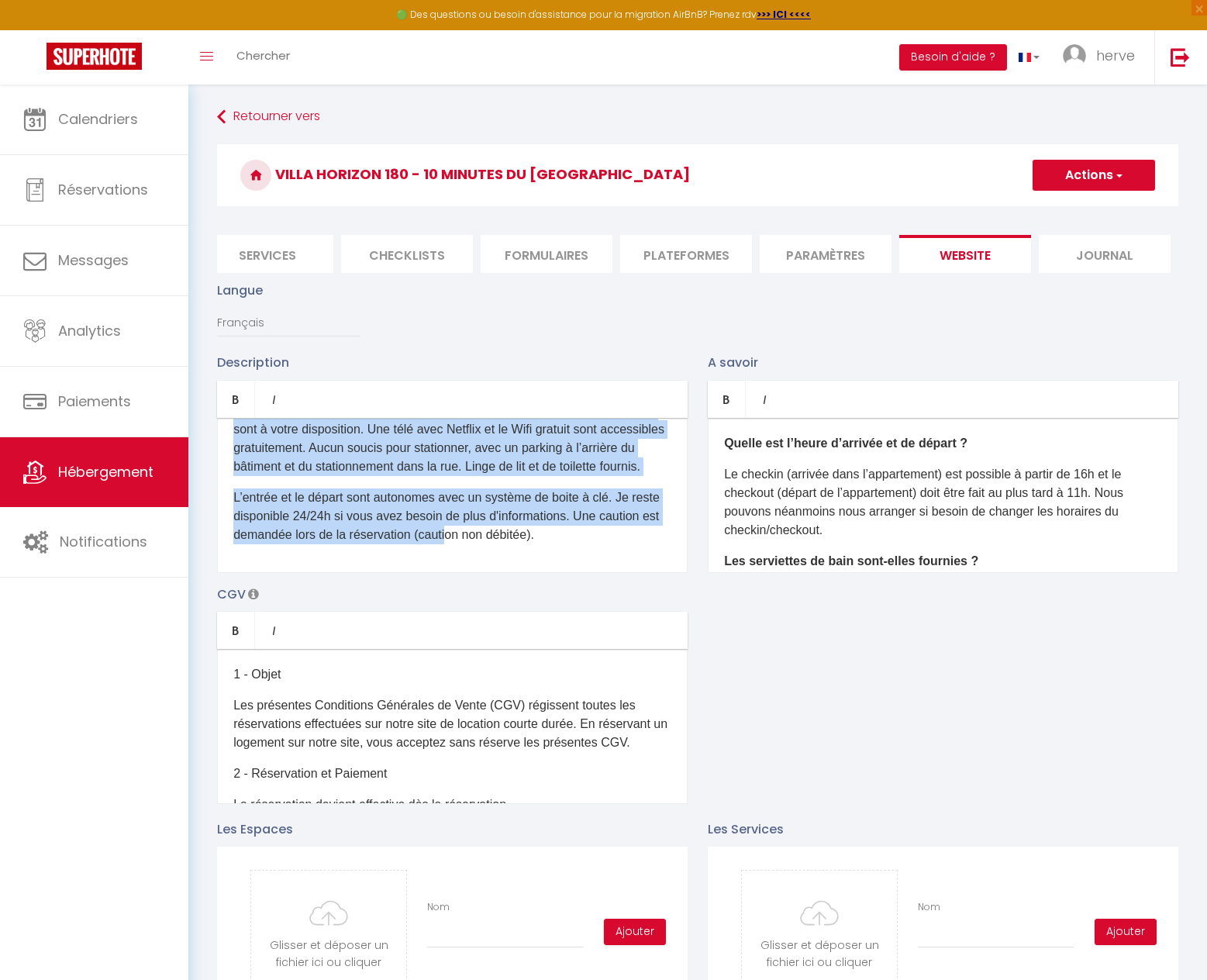
scroll to position [197, 0]
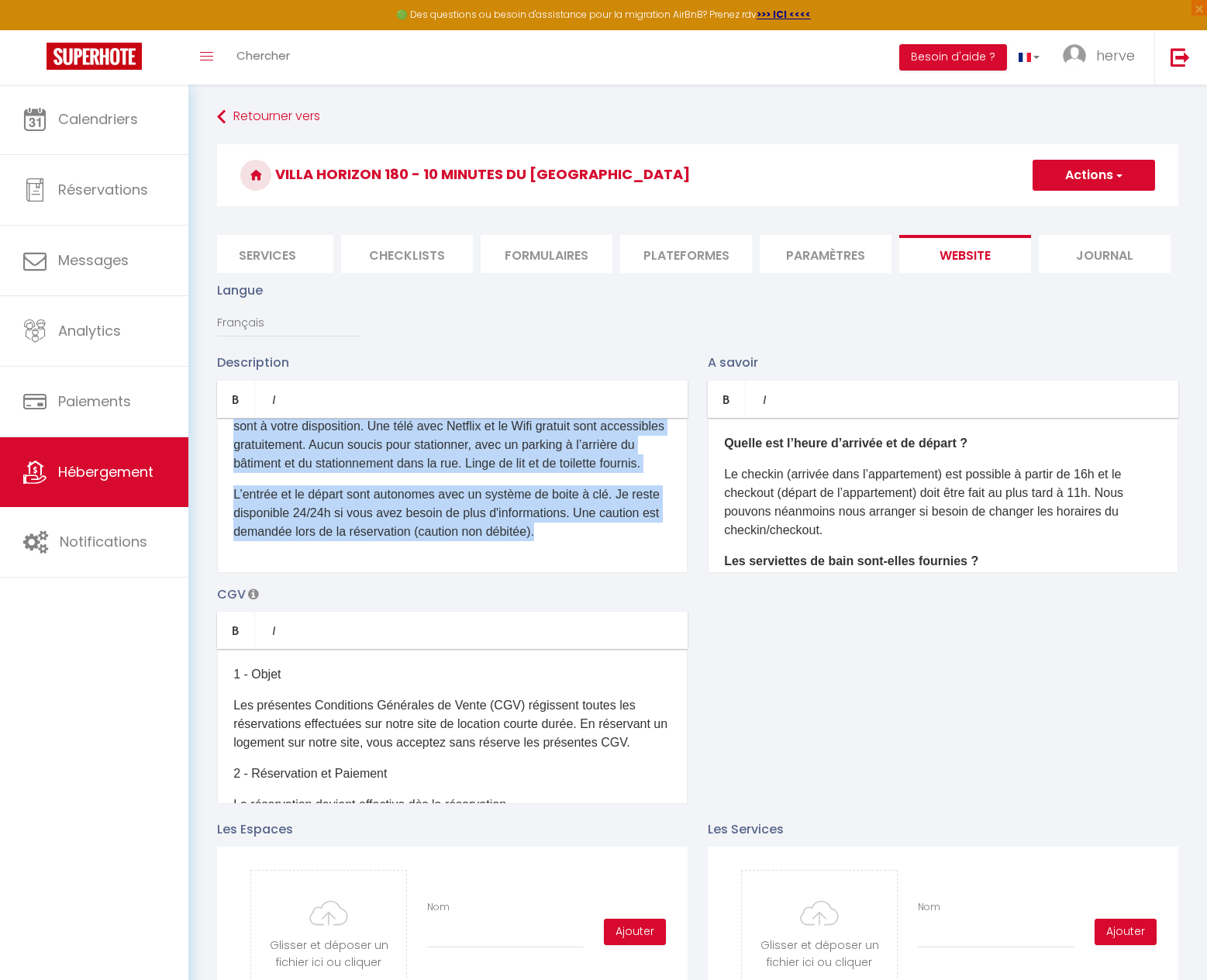
drag, startPoint x: 229, startPoint y: 454, endPoint x: 745, endPoint y: 545, distance: 524.0
click at [745, 545] on div "Description Bold Italic Rich text editor D'un accès aisé depuis les autoroutes,…" at bounding box center [697, 578] width 982 height 450
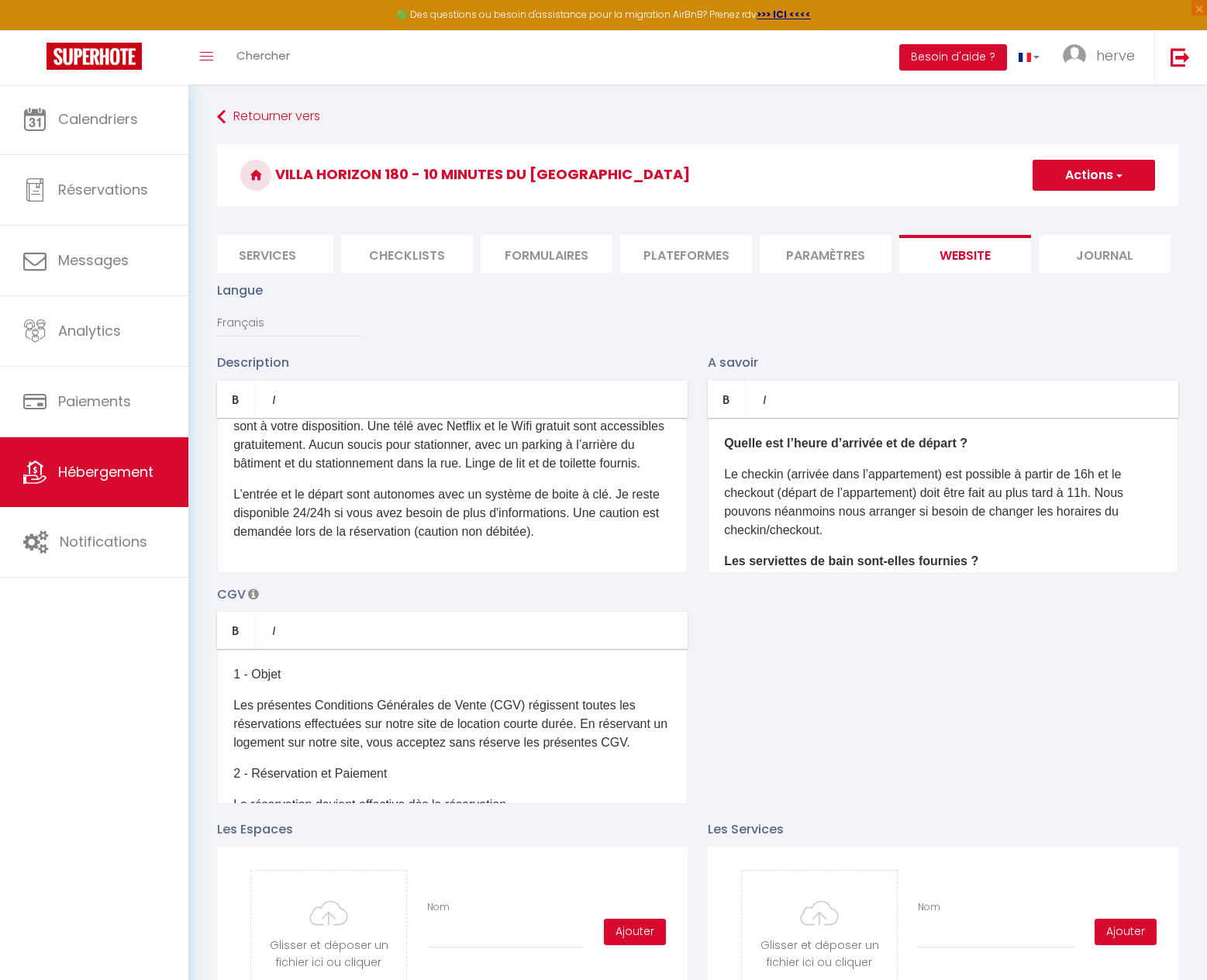
scroll to position [0, 0]
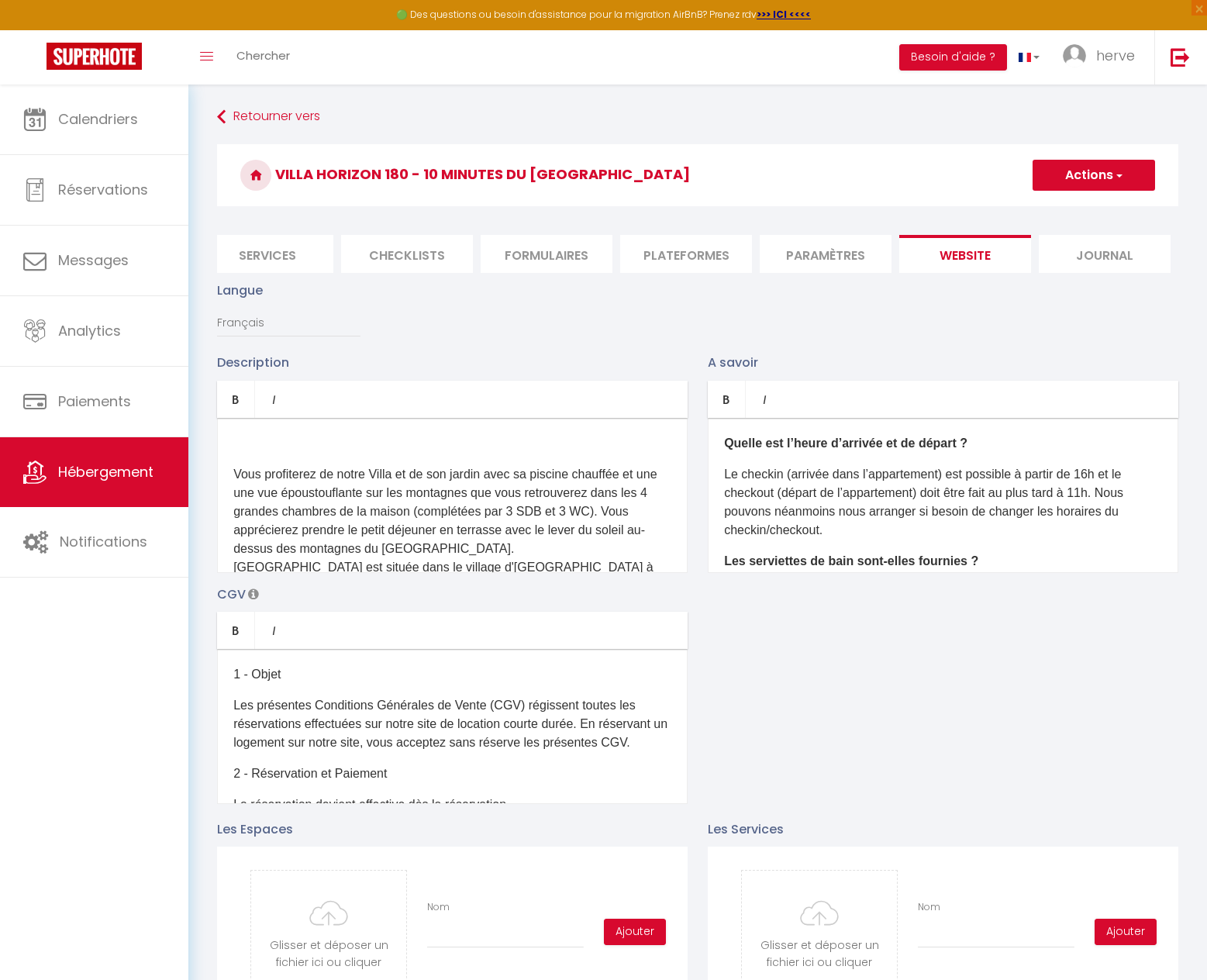
click at [240, 476] on div "Vous profiterez de notre Villa et de son jardin avec sa piscine chauffée et une…" at bounding box center [452, 496] width 470 height 155
click at [237, 453] on p at bounding box center [452, 443] width 438 height 18
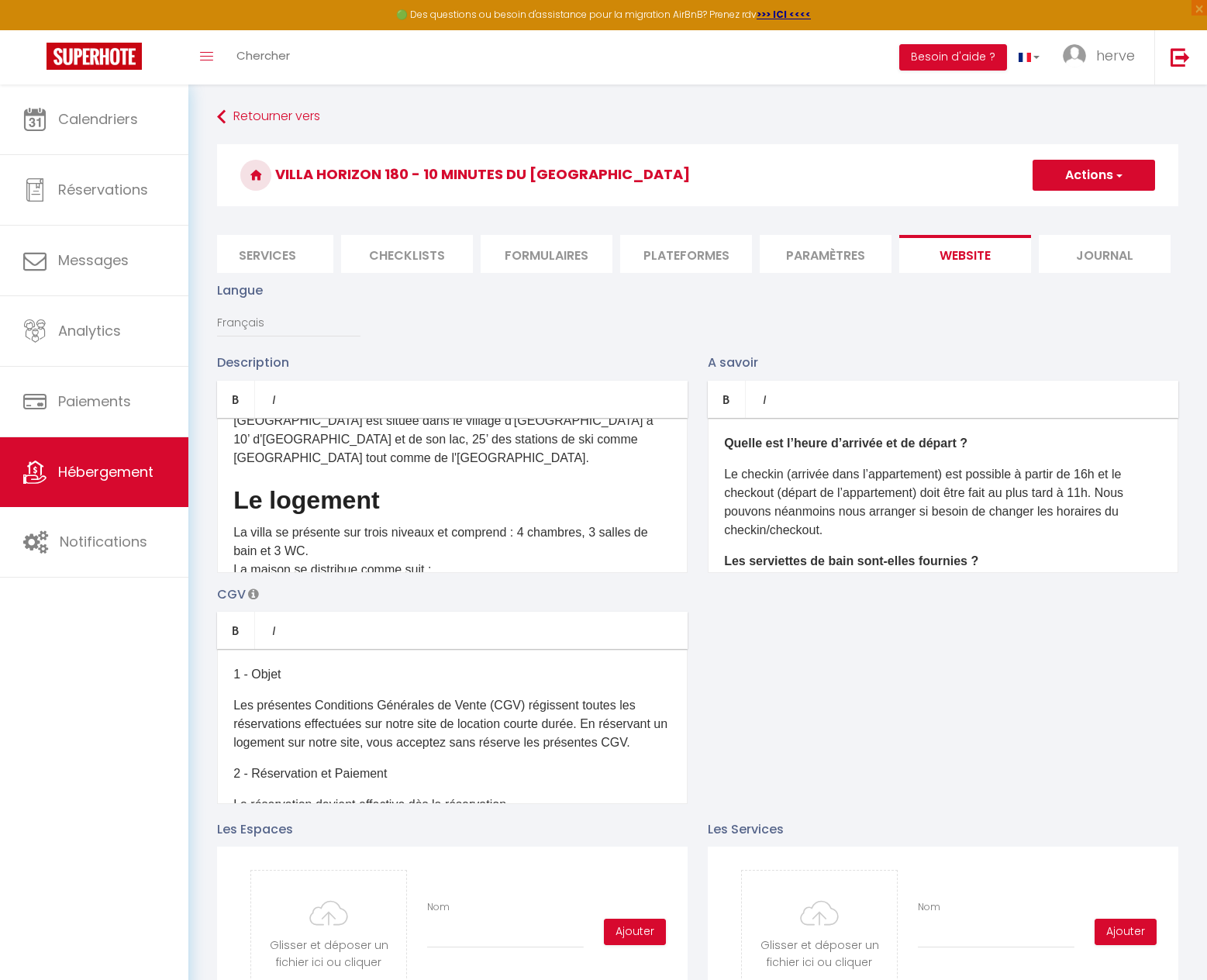
scroll to position [155, 0]
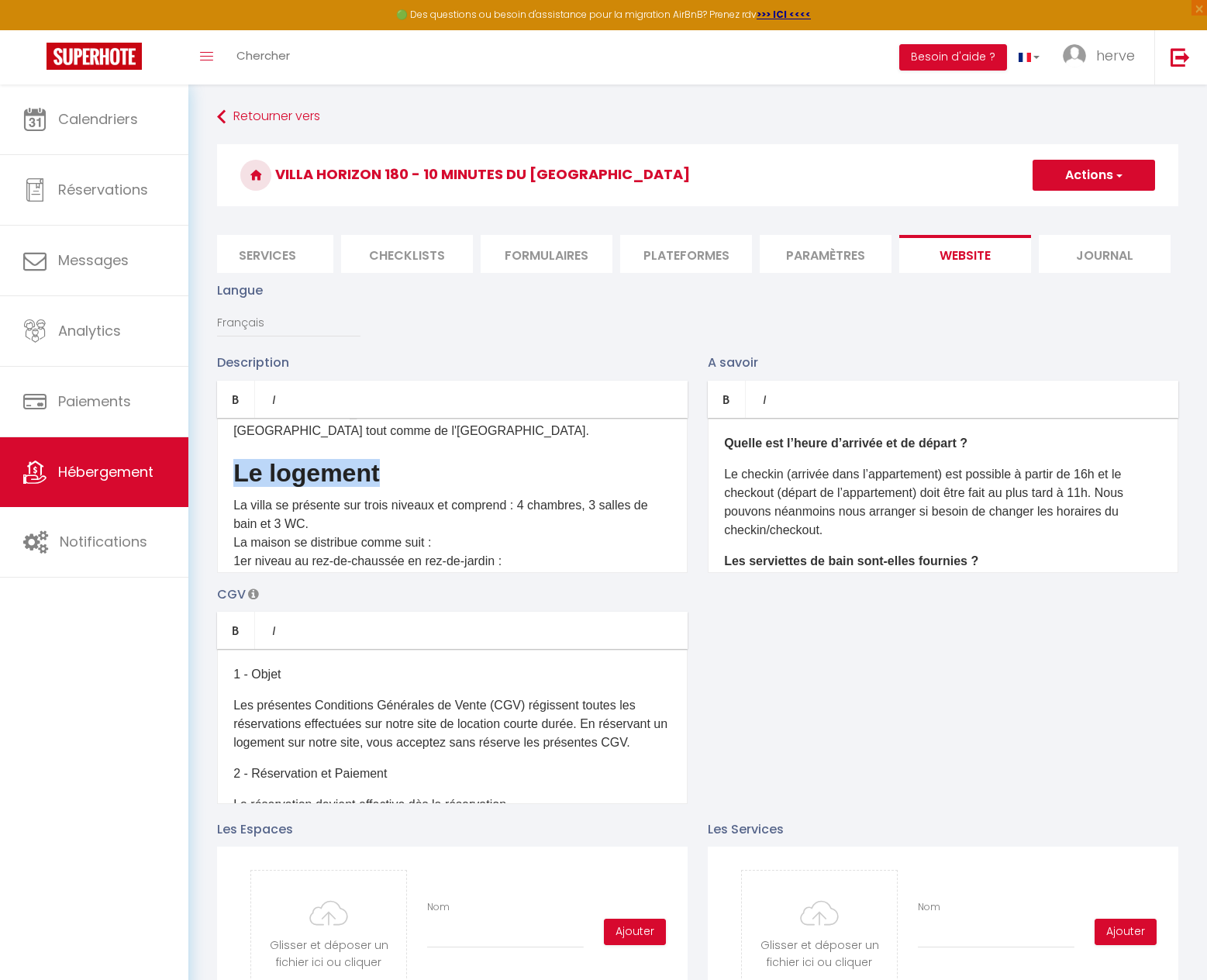
drag, startPoint x: 395, startPoint y: 490, endPoint x: 220, endPoint y: 488, distance: 175.0
click at [220, 488] on div "Vous profiterez de notre Villa et de son jardin avec sa piscine chauffée et une…" at bounding box center [452, 496] width 470 height 155
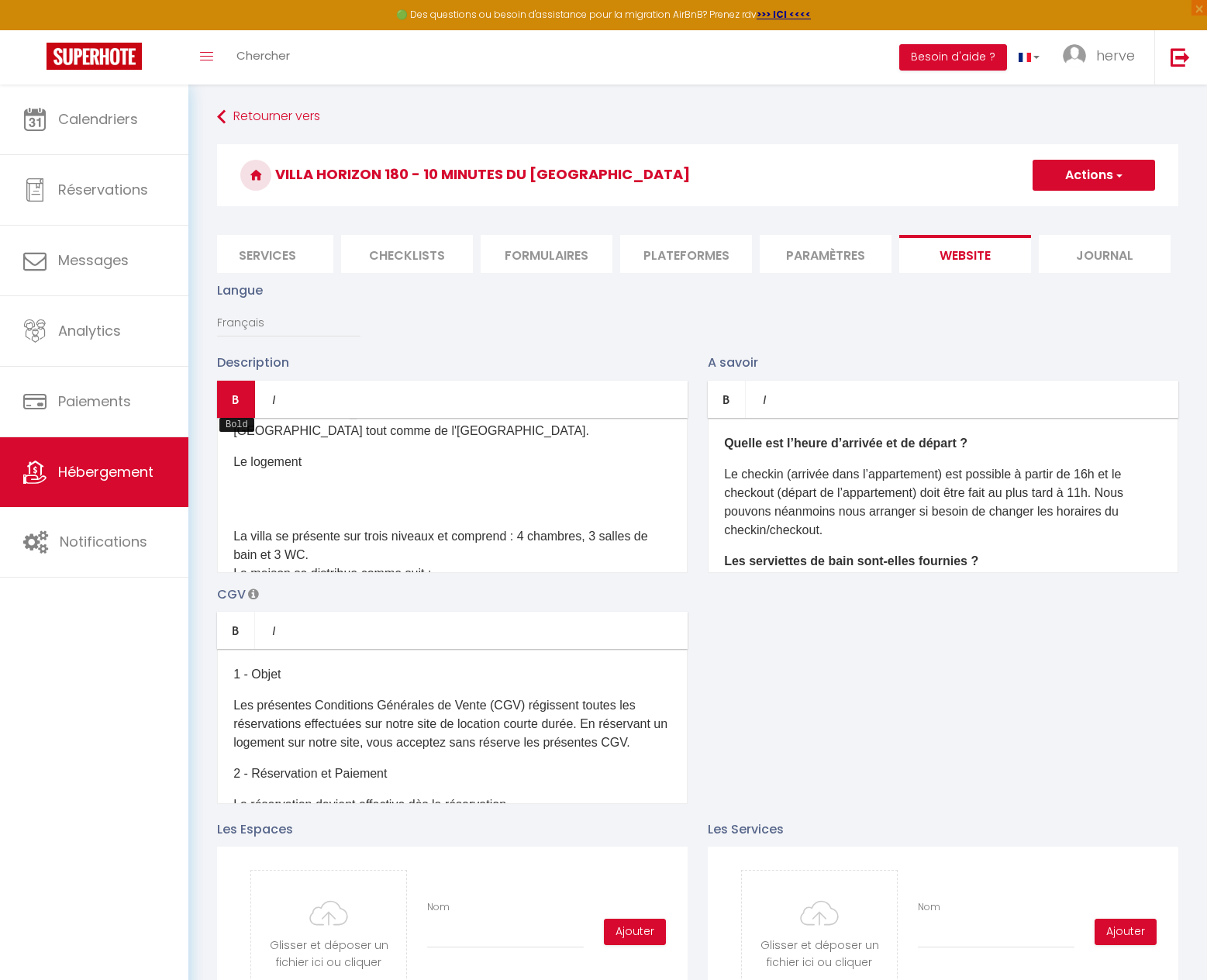
click at [233, 418] on link "Bold" at bounding box center [237, 399] width 38 height 38
click at [259, 516] on h2 at bounding box center [452, 504] width 438 height 28
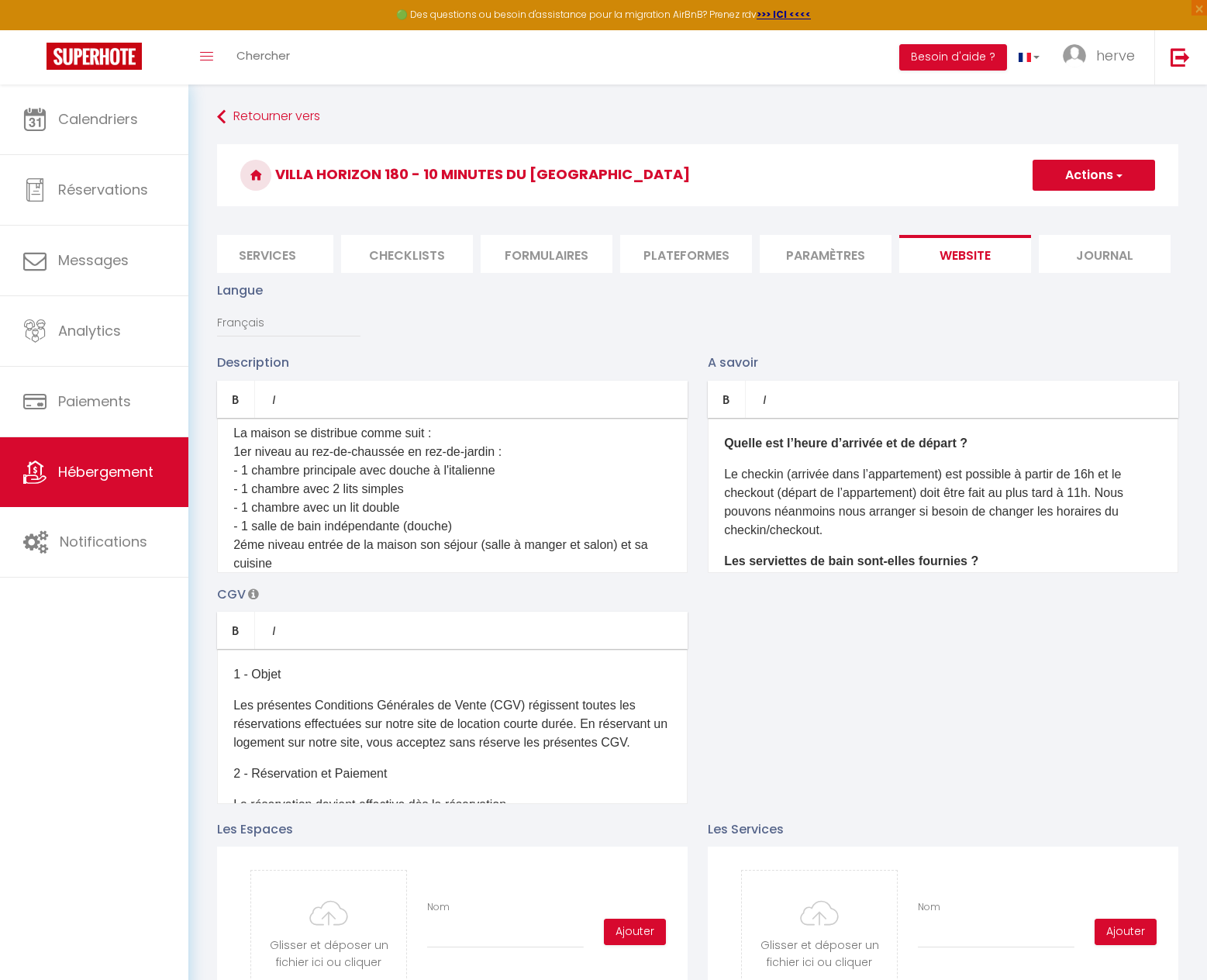
scroll to position [310, 0]
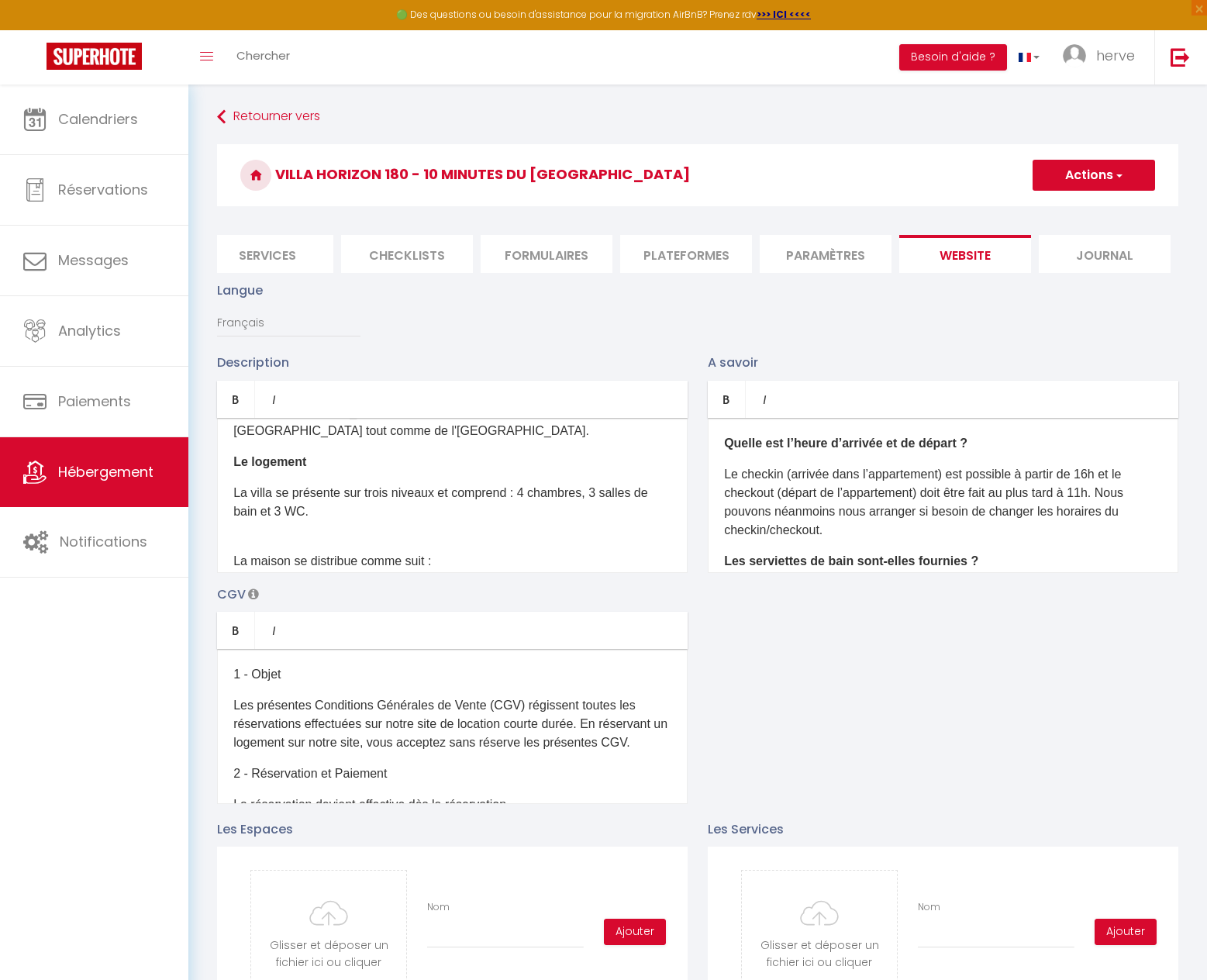
scroll to position [233, 0]
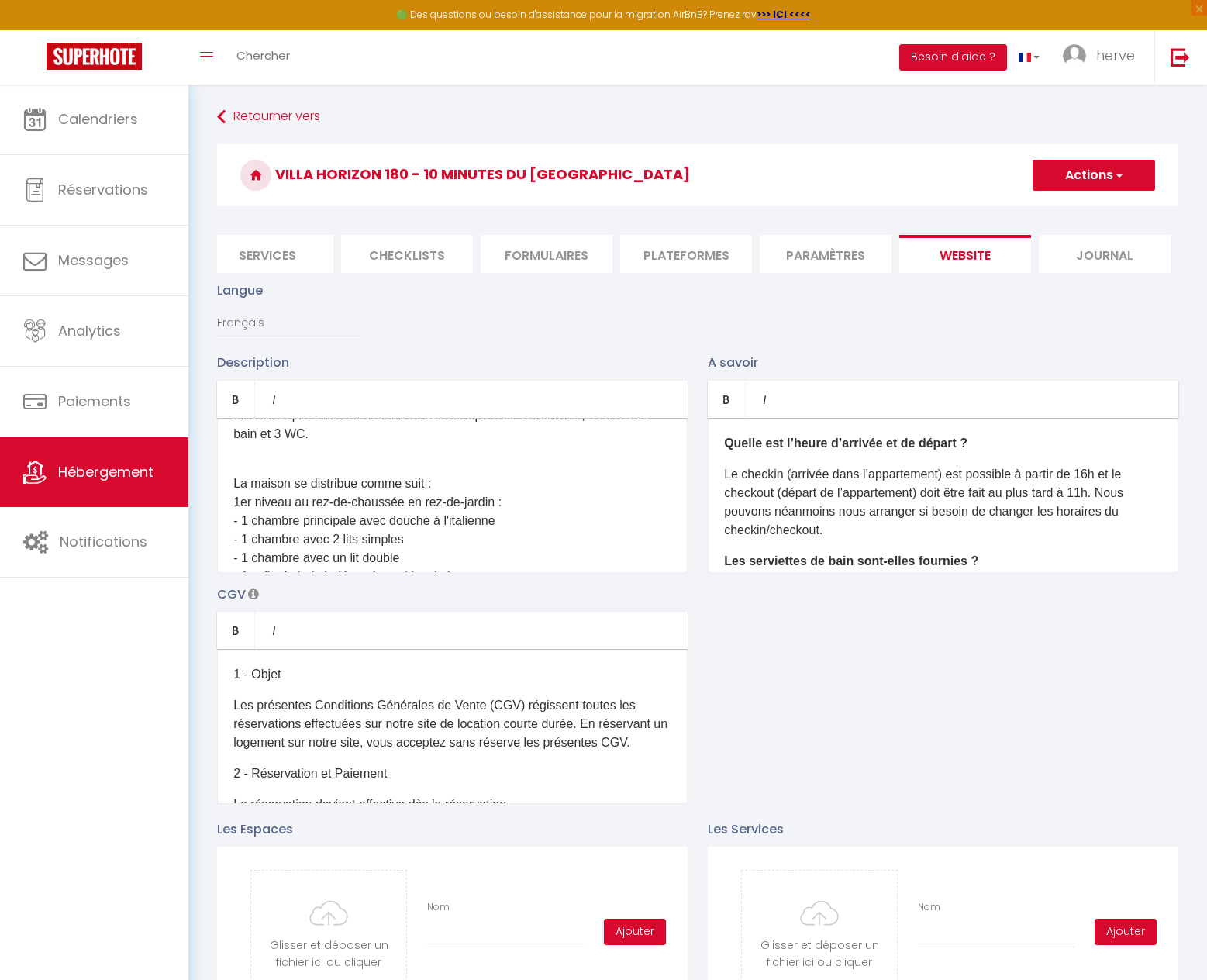
click at [233, 504] on p "La maison se distribue comme suit : 1er niveau au rez-de-chaussée en rez-de-jar…" at bounding box center [452, 530] width 438 height 149
click at [240, 511] on p "La maison se distribue comme suit :" at bounding box center [452, 483] width 438 height 56
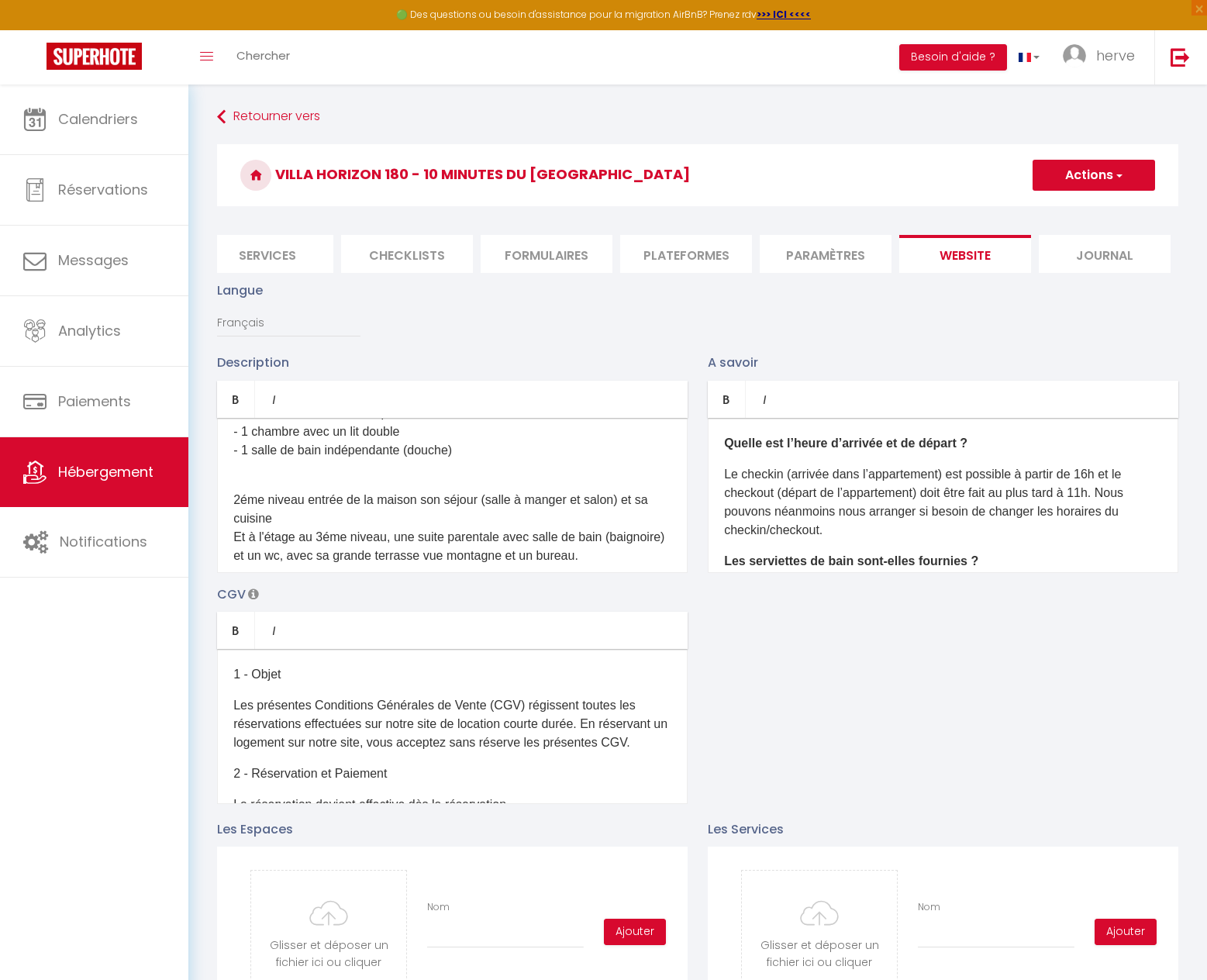
scroll to position [465, 0]
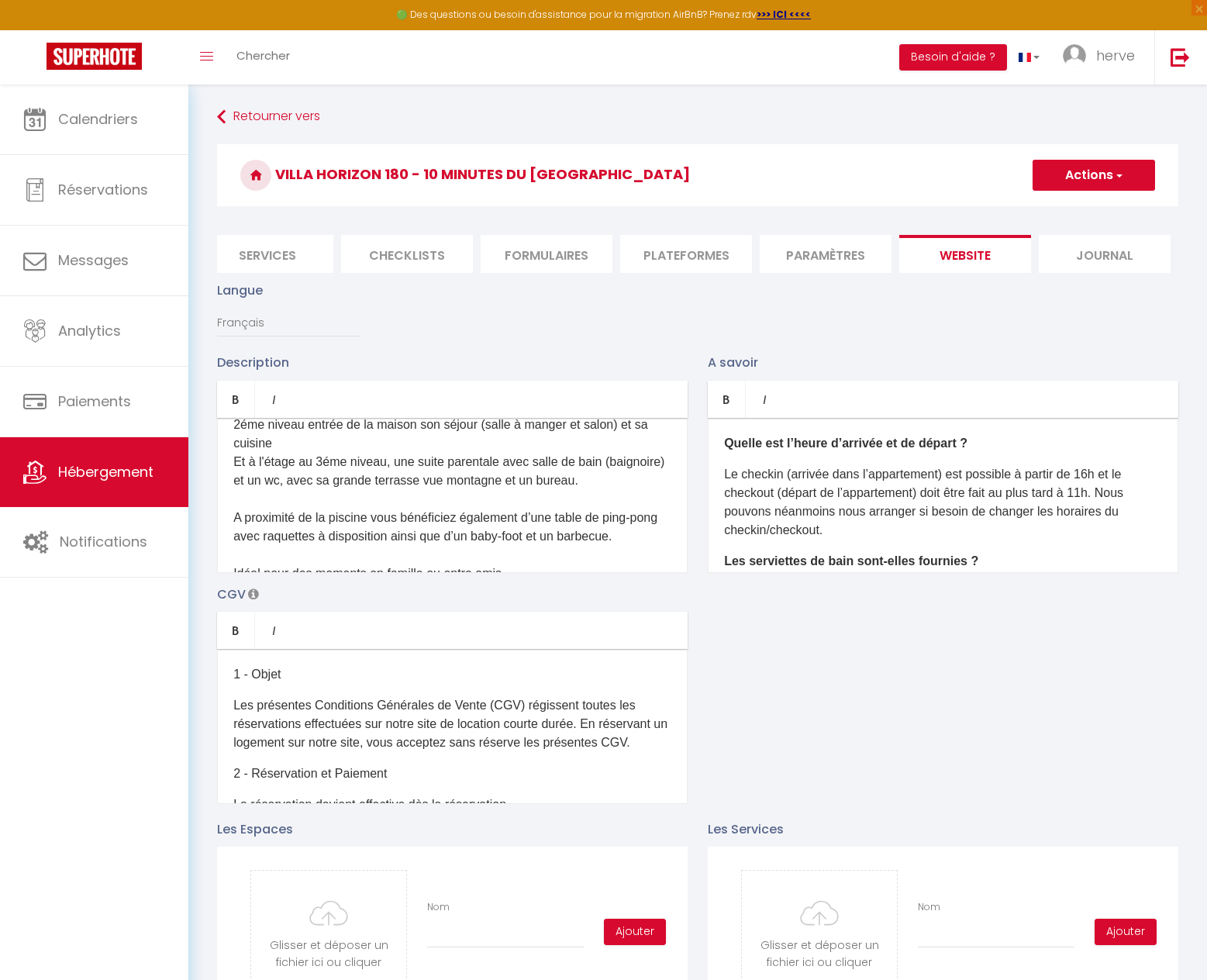
click at [233, 476] on div "Vous profiterez de notre Villa et de son jardin avec sa piscine chauffée et une…" at bounding box center [452, 496] width 470 height 155
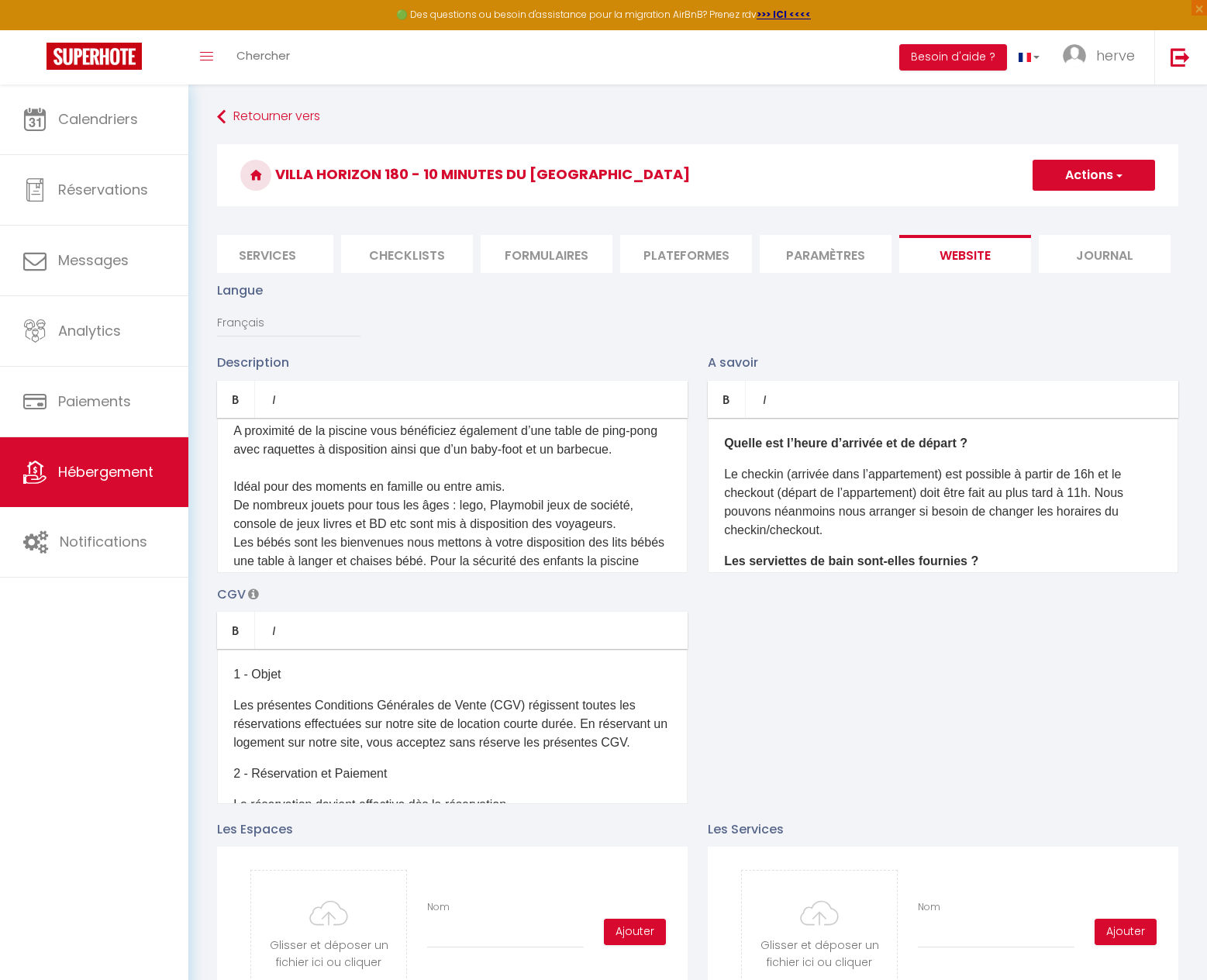
scroll to position [620, 0]
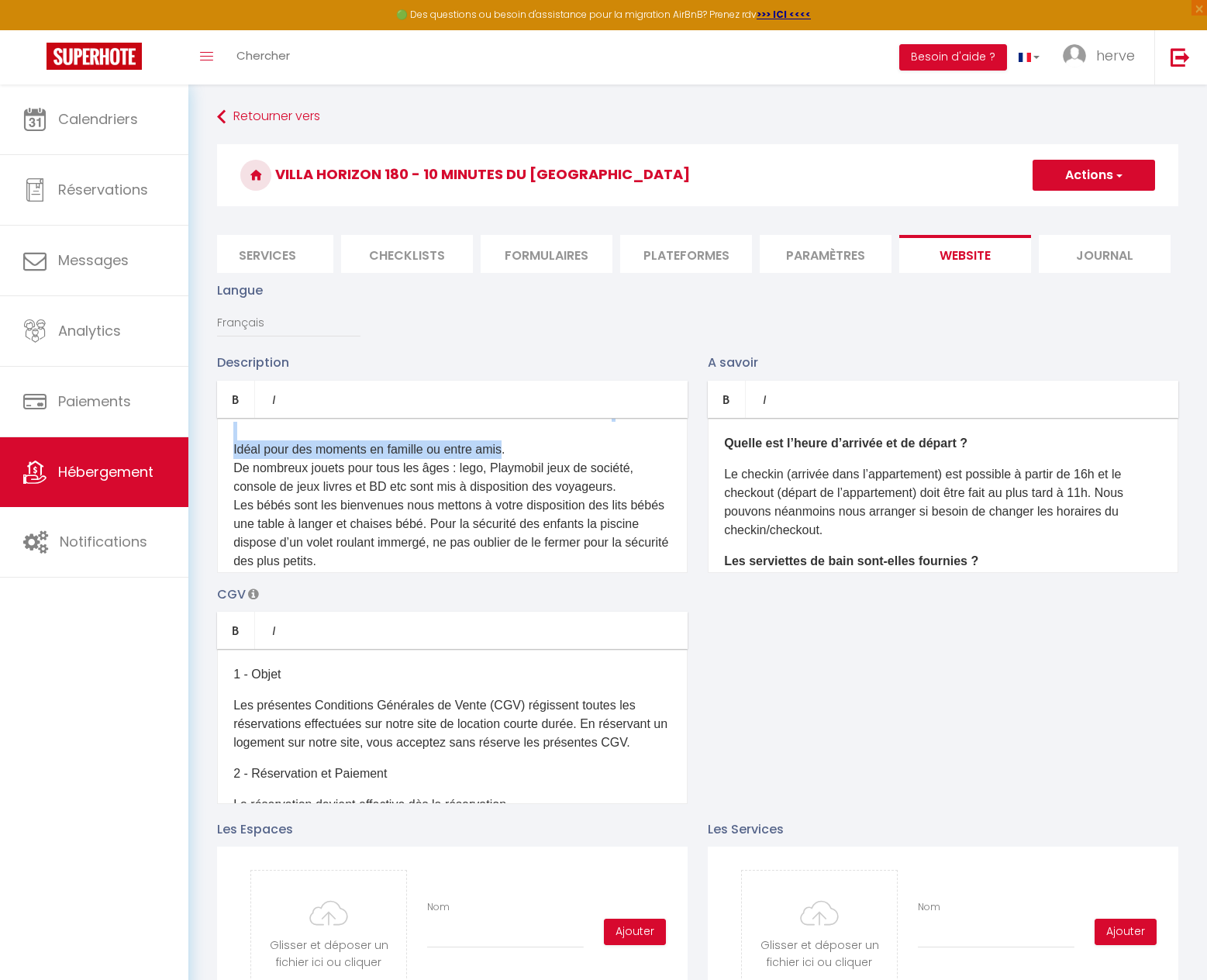
drag, startPoint x: 508, startPoint y: 459, endPoint x: 216, endPoint y: 451, distance: 292.1
click at [216, 451] on div "Description Bold Italic Rich text editor [PERSON_NAME] profiterez de notre Vill…" at bounding box center [452, 462] width 490 height 219
click at [239, 418] on link "Bold" at bounding box center [237, 399] width 38 height 38
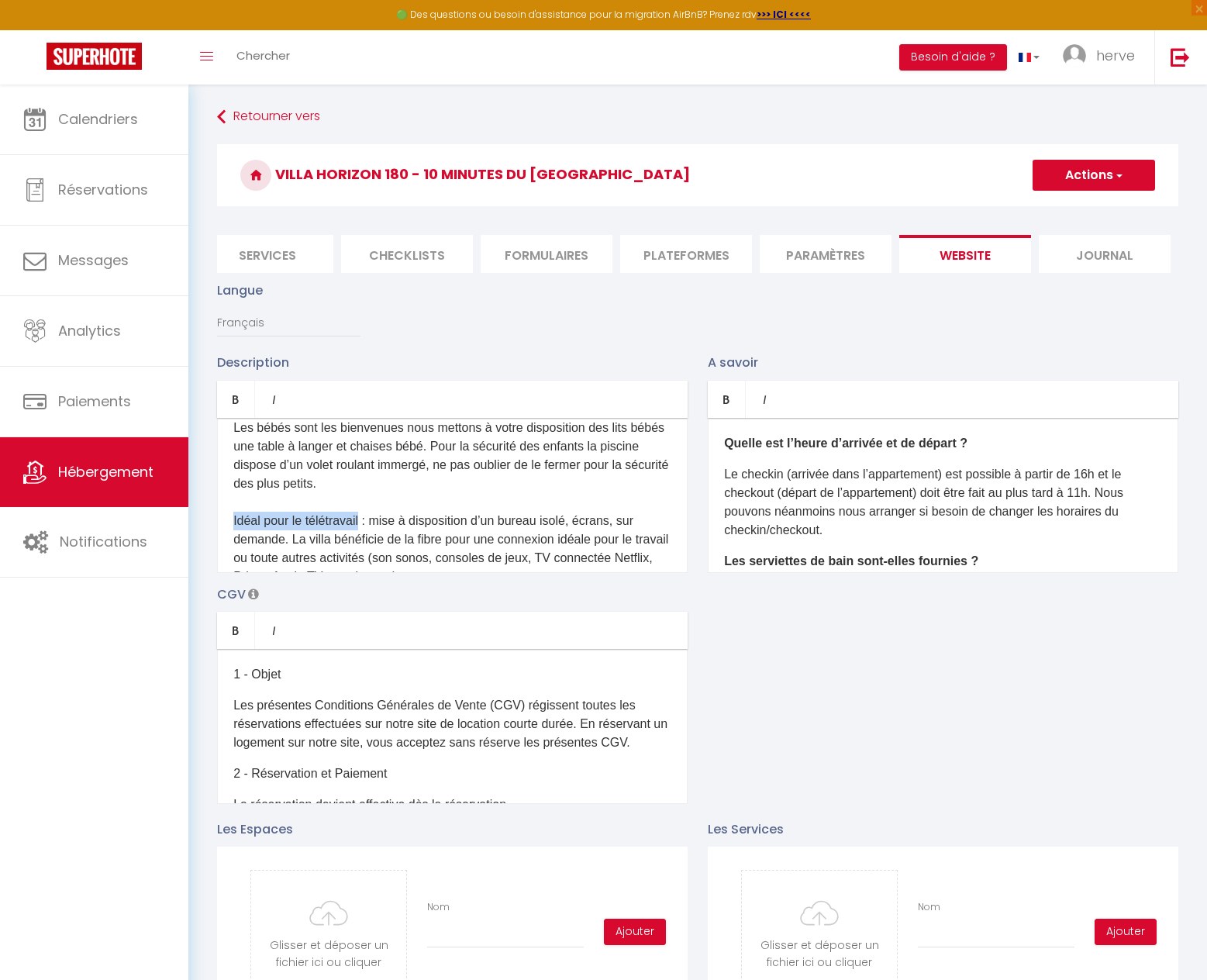
drag, startPoint x: 233, startPoint y: 531, endPoint x: 366, endPoint y: 524, distance: 133.2
click at [366, 524] on span "Et à l'étage au 3éme niveau, une suite parentale avec salle de bain (baignoire)…" at bounding box center [450, 874] width 435 height 1241
click at [232, 406] on icon "Bold" at bounding box center [236, 399] width 12 height 12
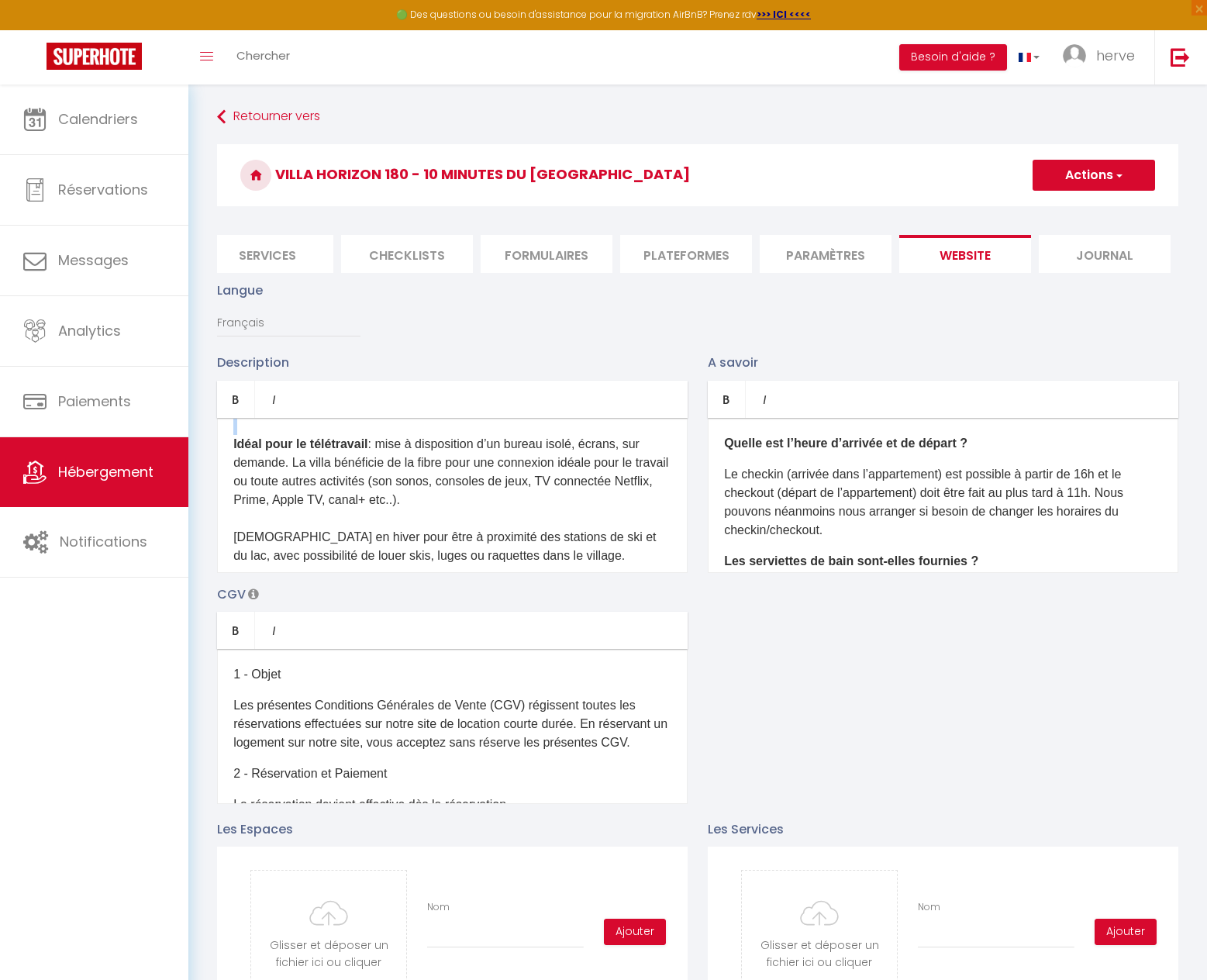
scroll to position [775, 0]
drag, startPoint x: 590, startPoint y: 549, endPoint x: 233, endPoint y: 540, distance: 357.1
click at [233, 540] on div "Vous profiterez de notre Villa et de son jardin avec sa piscine chauffée et une…" at bounding box center [452, 496] width 470 height 155
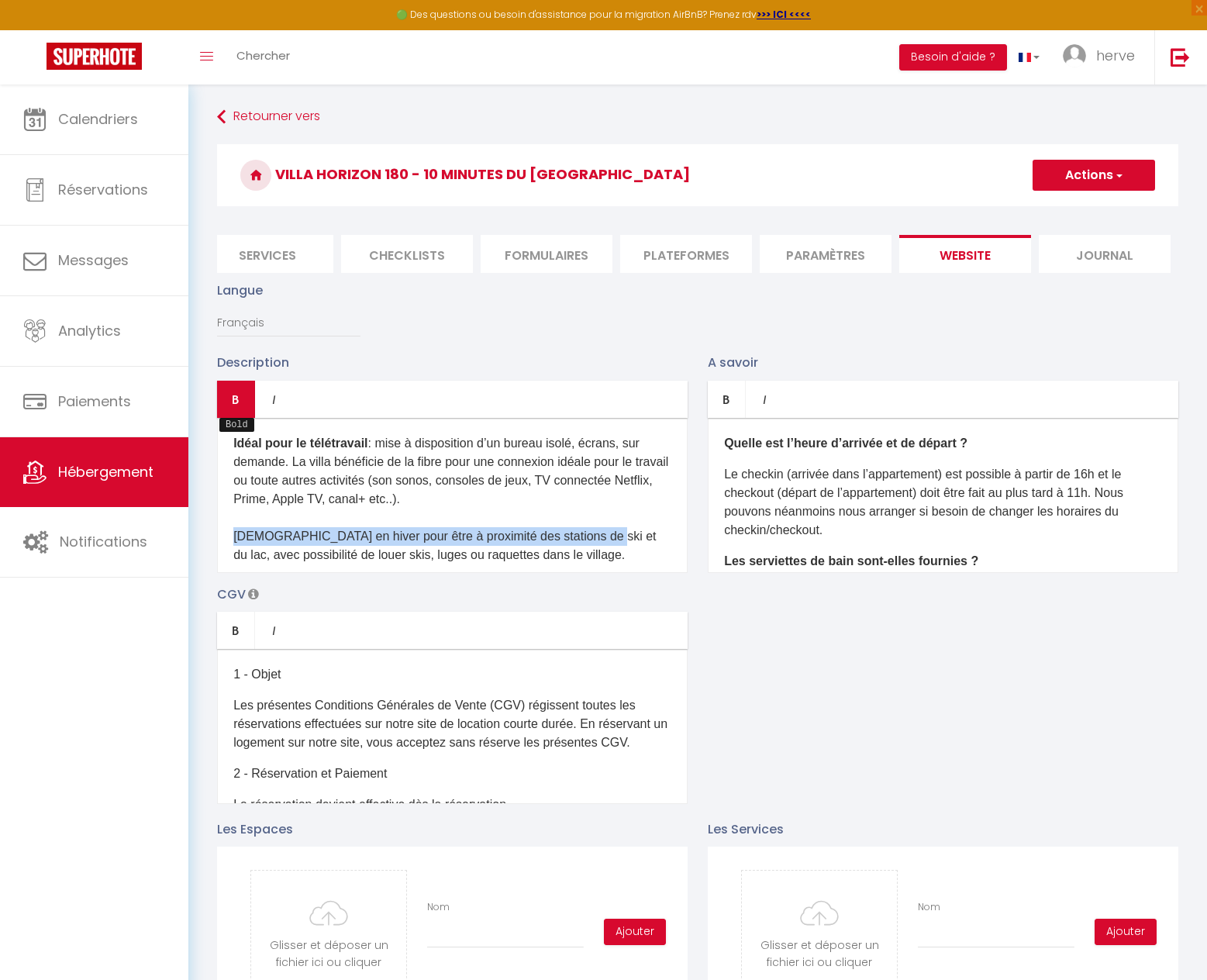
click at [233, 406] on icon "Bold" at bounding box center [236, 399] width 12 height 12
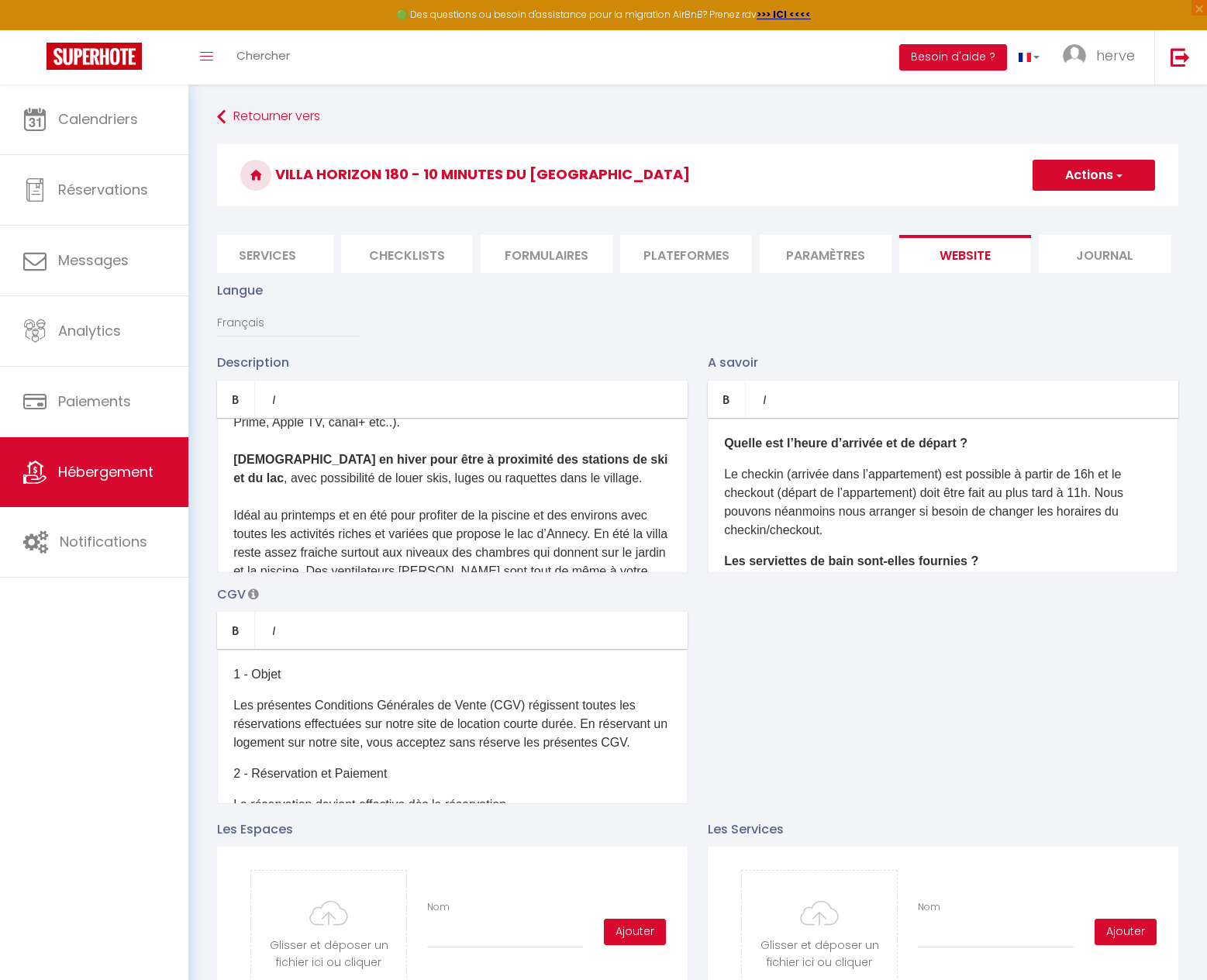
scroll to position [853, 0]
drag, startPoint x: 232, startPoint y: 524, endPoint x: 392, endPoint y: 522, distance: 160.0
click at [392, 522] on div "Vous profiterez de notre Villa et de son jardin avec sa piscine chauffée et une…" at bounding box center [452, 496] width 470 height 155
click at [247, 415] on link "Bold" at bounding box center [237, 399] width 38 height 38
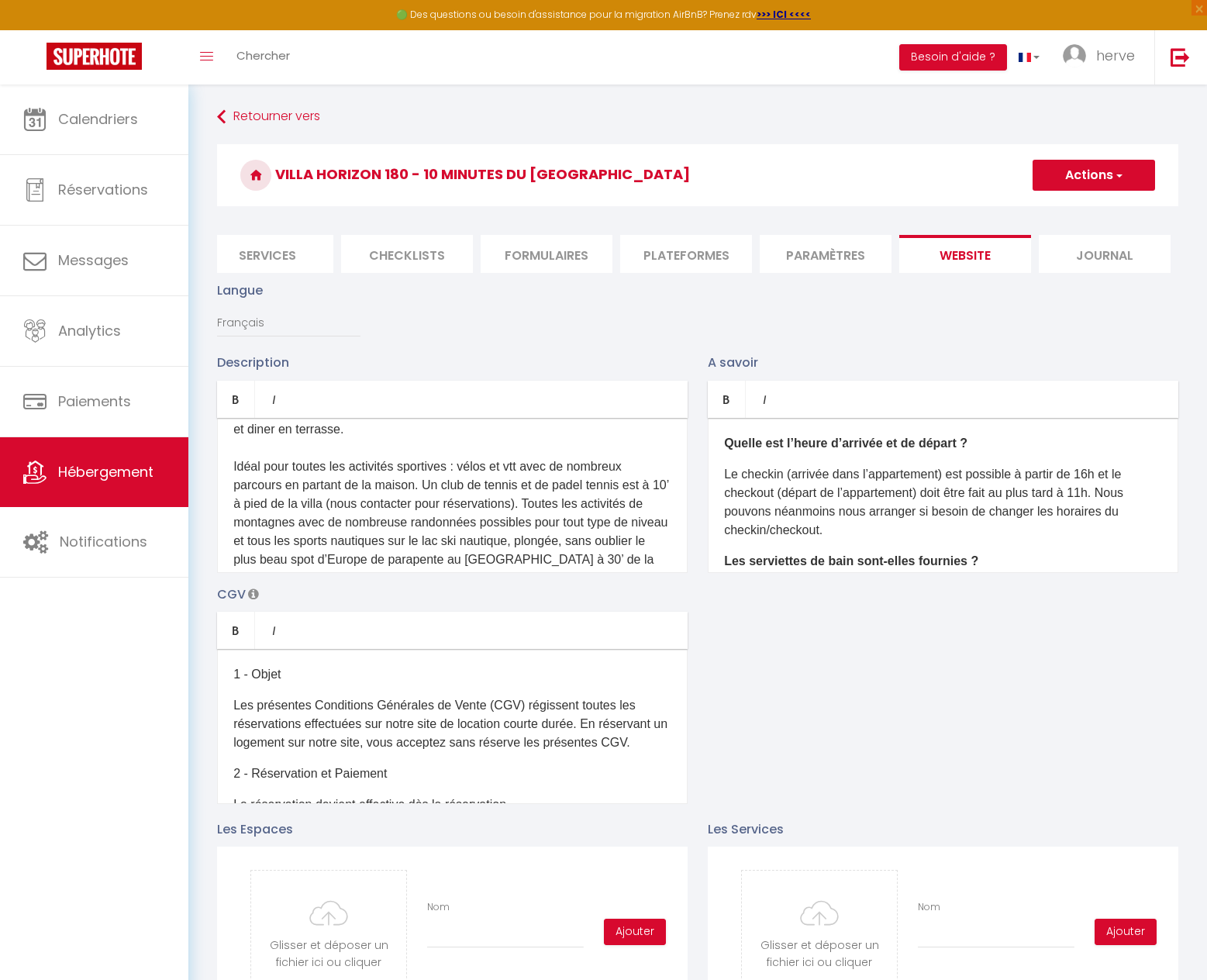
scroll to position [1070, 0]
drag, startPoint x: 450, startPoint y: 476, endPoint x: 220, endPoint y: 476, distance: 230.0
click at [220, 476] on div "Vous profiterez de notre Villa et de son jardin avec sa piscine chauffée et une…" at bounding box center [452, 496] width 470 height 155
click at [237, 418] on link "Bold" at bounding box center [237, 399] width 38 height 38
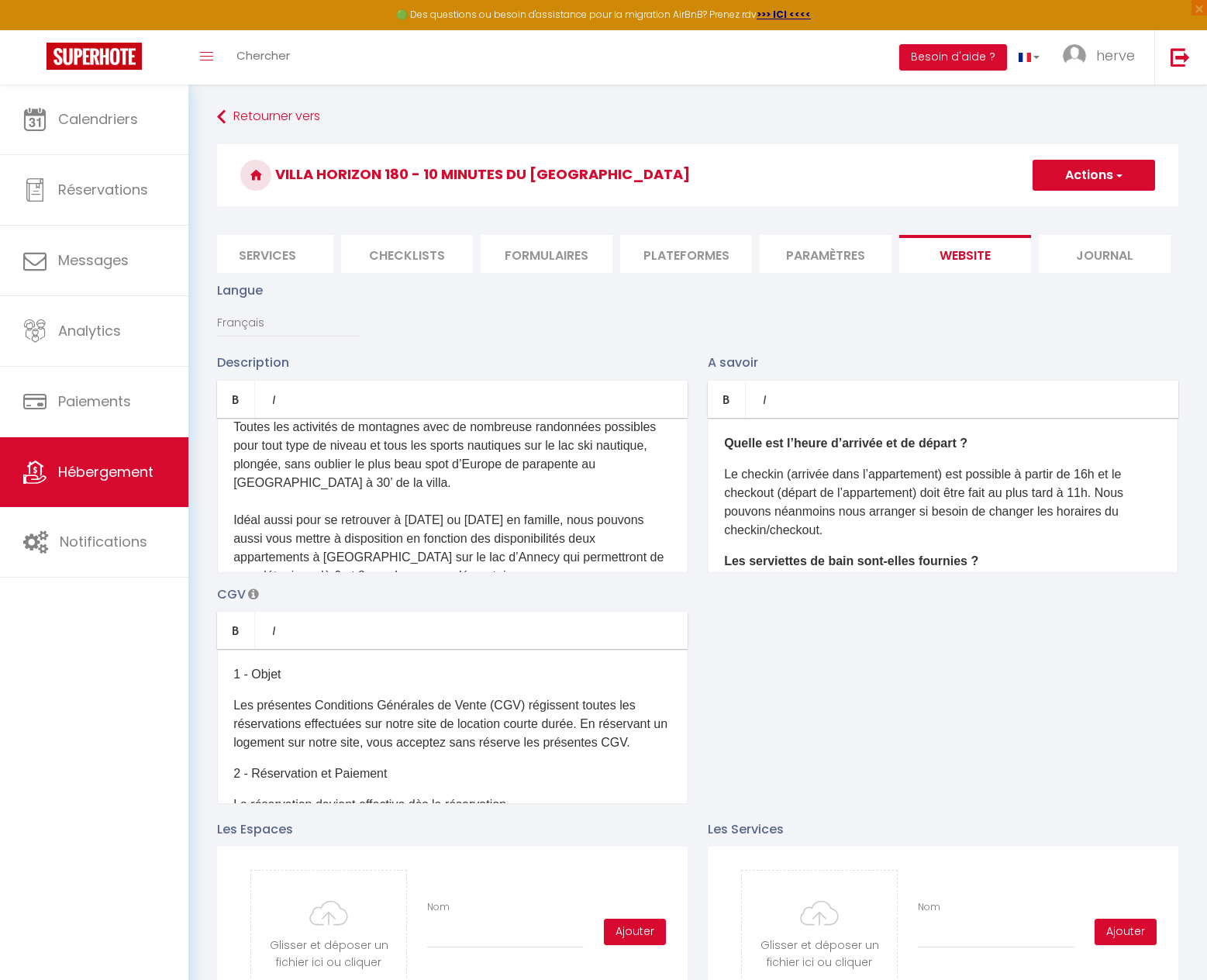
scroll to position [1194, 0]
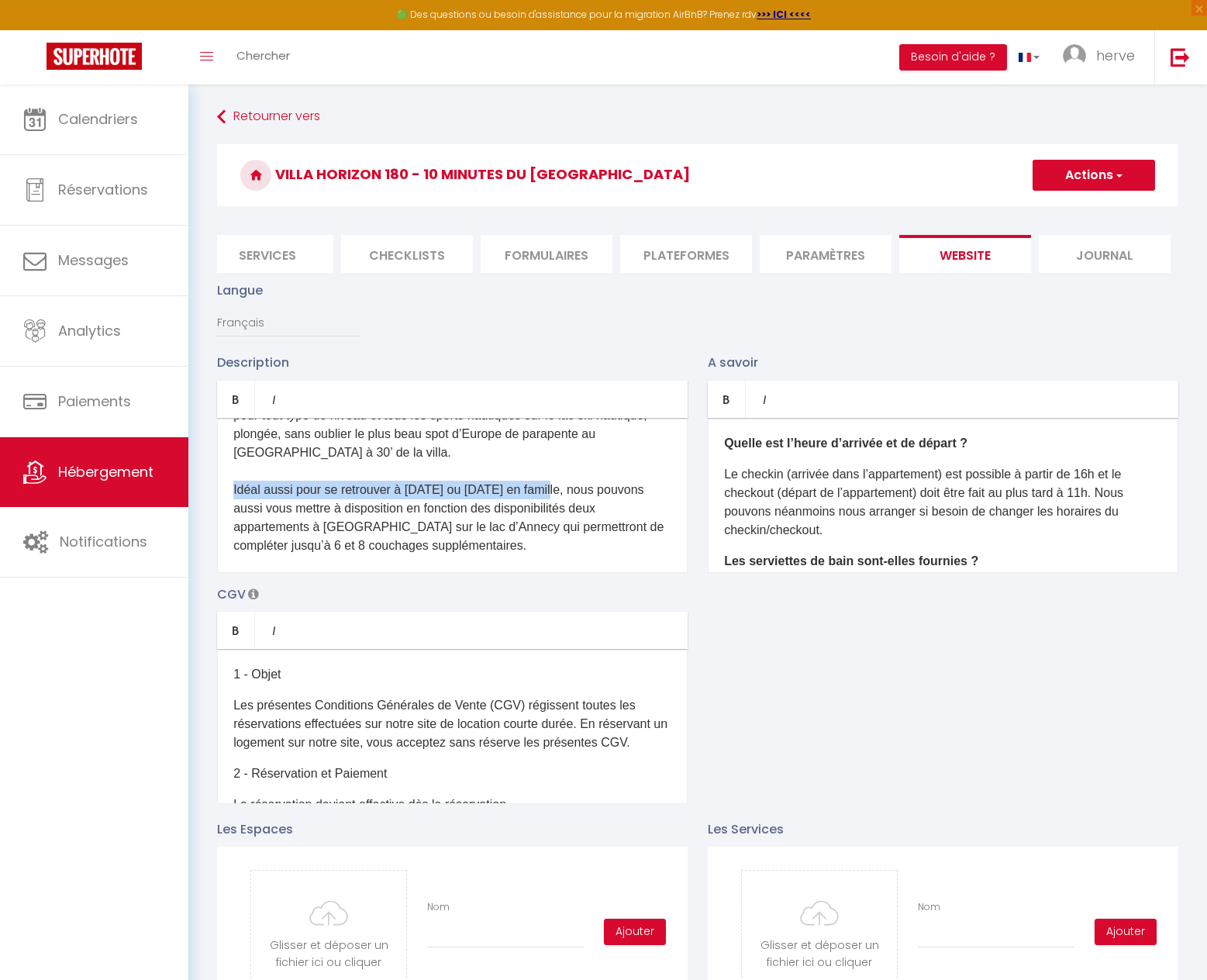
drag, startPoint x: 550, startPoint y: 501, endPoint x: 218, endPoint y: 503, distance: 332.0
click at [218, 503] on div "Vous profiterez de notre Villa et de son jardin avec sa piscine chauffée et une…" at bounding box center [452, 496] width 470 height 155
click at [246, 408] on link "Bold" at bounding box center [237, 399] width 38 height 38
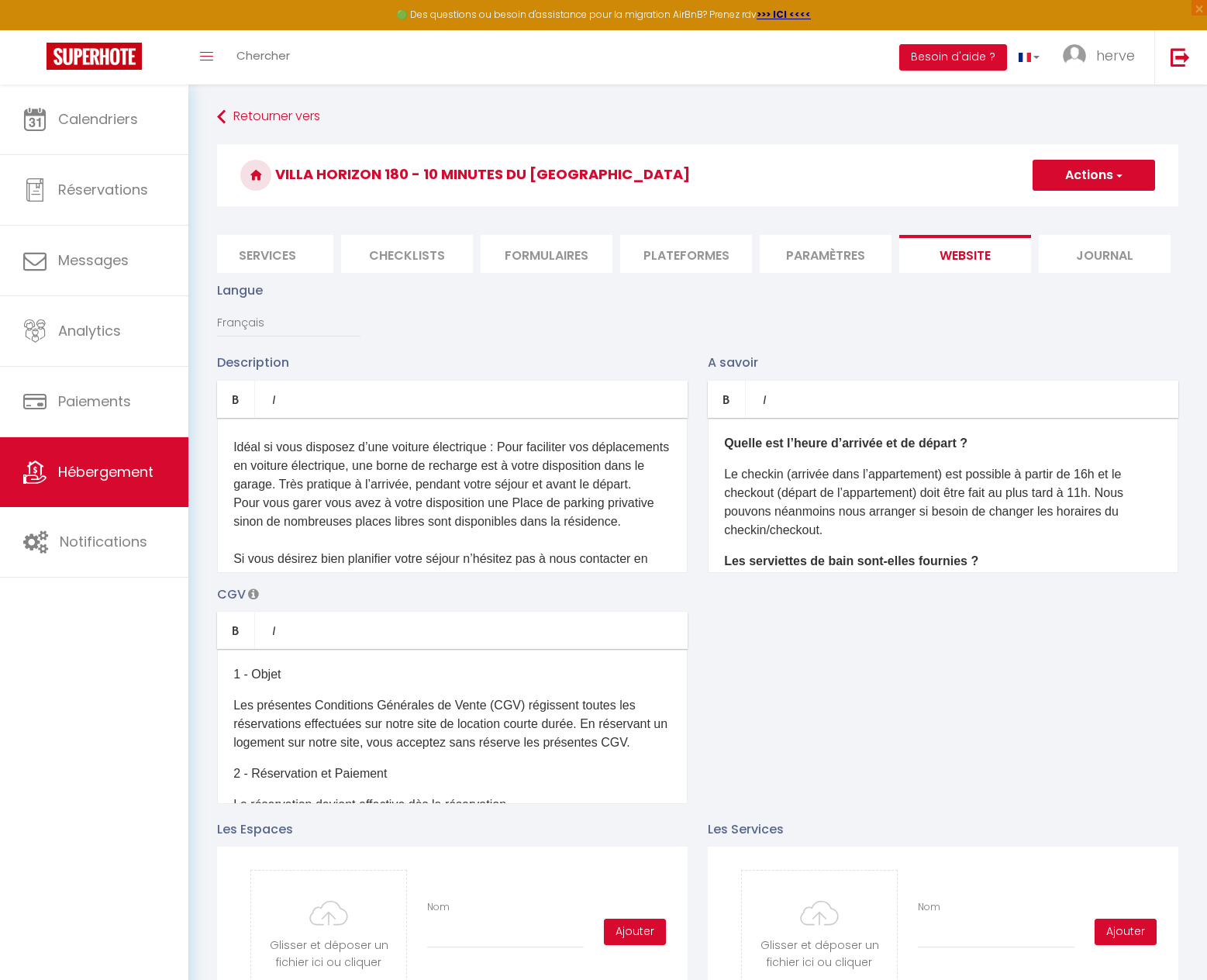
scroll to position [1349, 0]
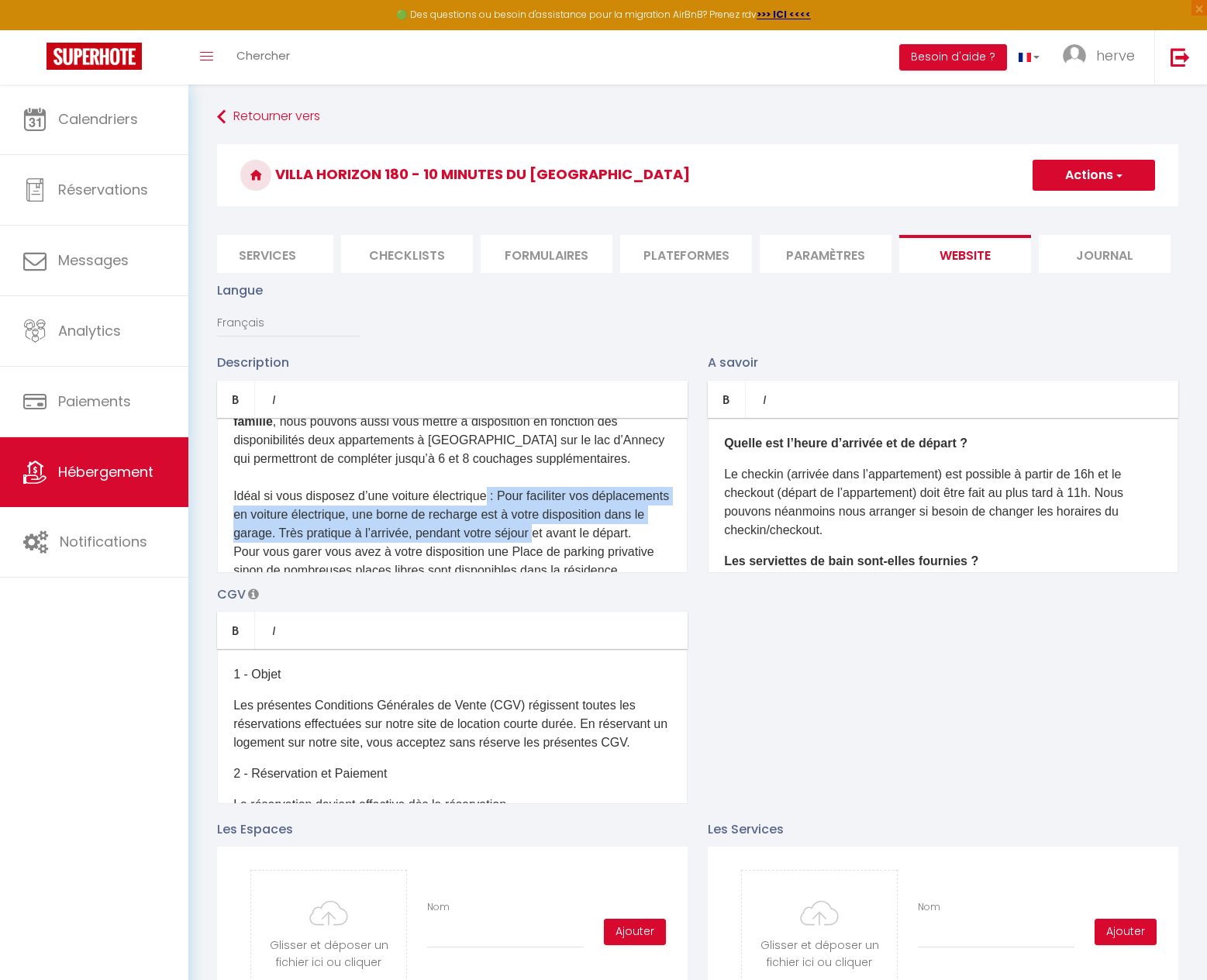
drag, startPoint x: 490, startPoint y: 443, endPoint x: 205, endPoint y: 566, distance: 310.4
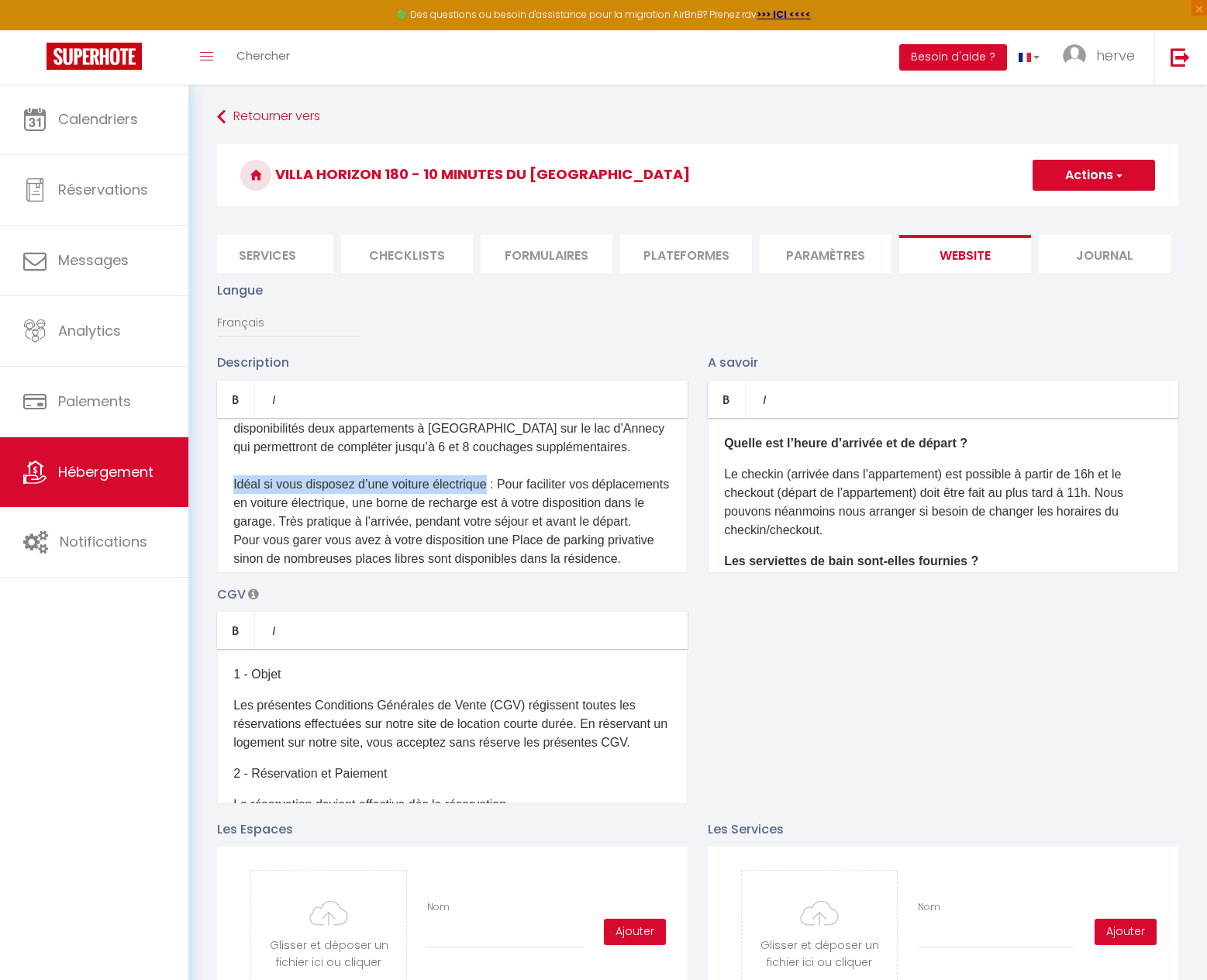
drag, startPoint x: 234, startPoint y: 492, endPoint x: 489, endPoint y: 492, distance: 255.0
click at [489, 492] on span "Et à l'étage au 3éme niveau, une suite parentale avec salle de bain (baignoire)…" at bounding box center [450, 289] width 435 height 1260
click at [238, 497] on span "Et à l'étage au 3éme niveau, une suite parentale avec salle de bain (baignoire)…" at bounding box center [450, 289] width 435 height 1260
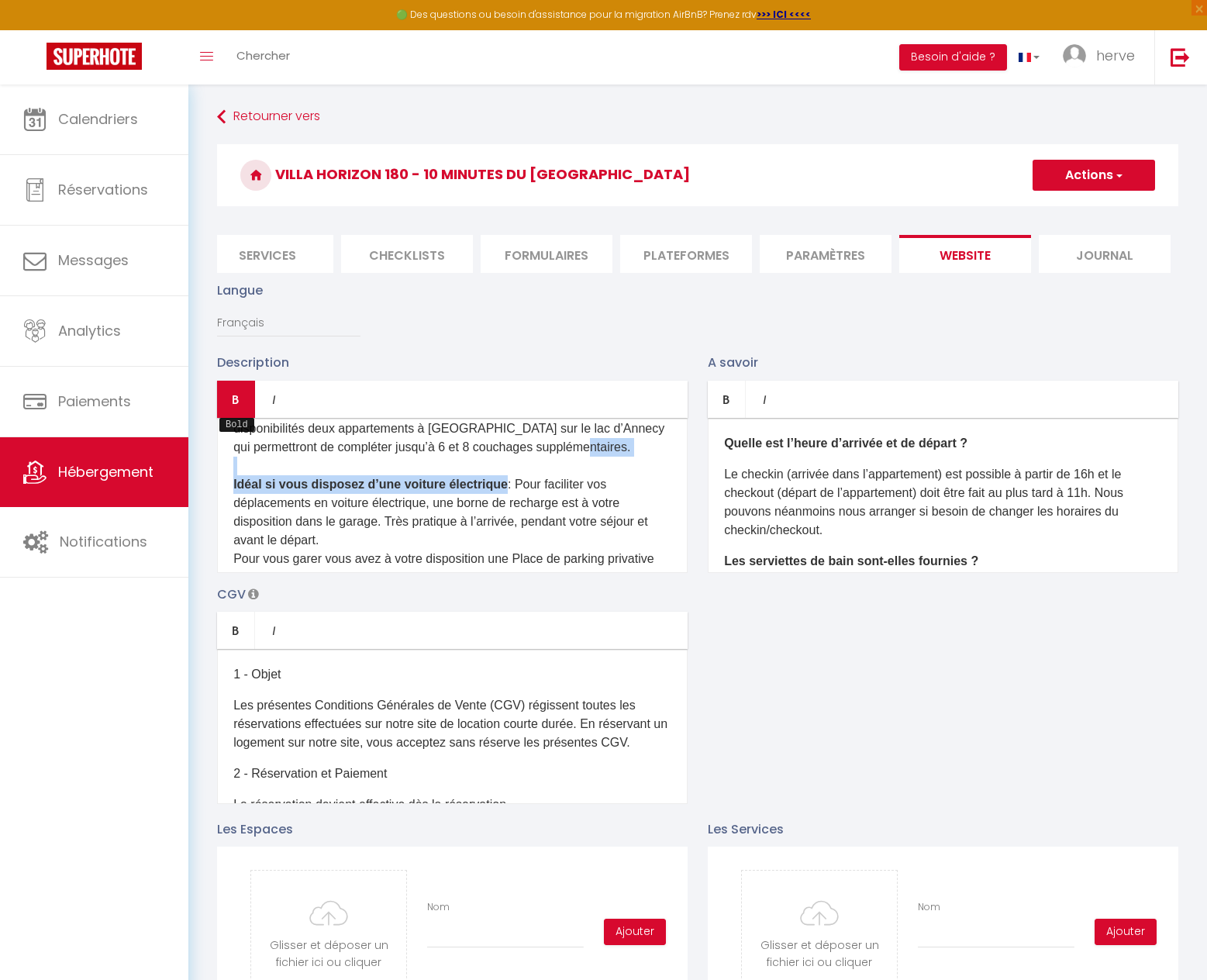
click at [229, 410] on link "Bold" at bounding box center [237, 399] width 38 height 38
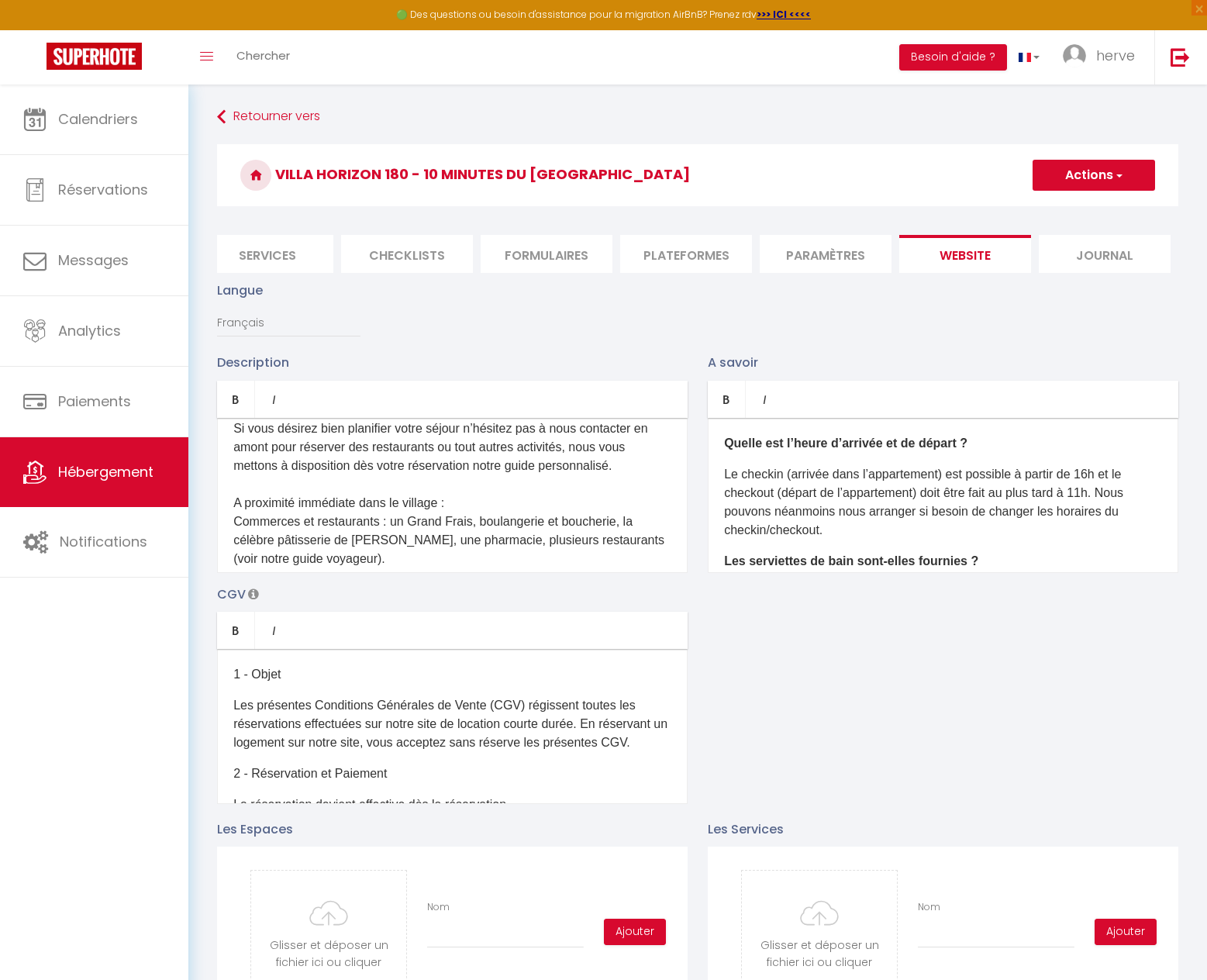
scroll to position [1510, 0]
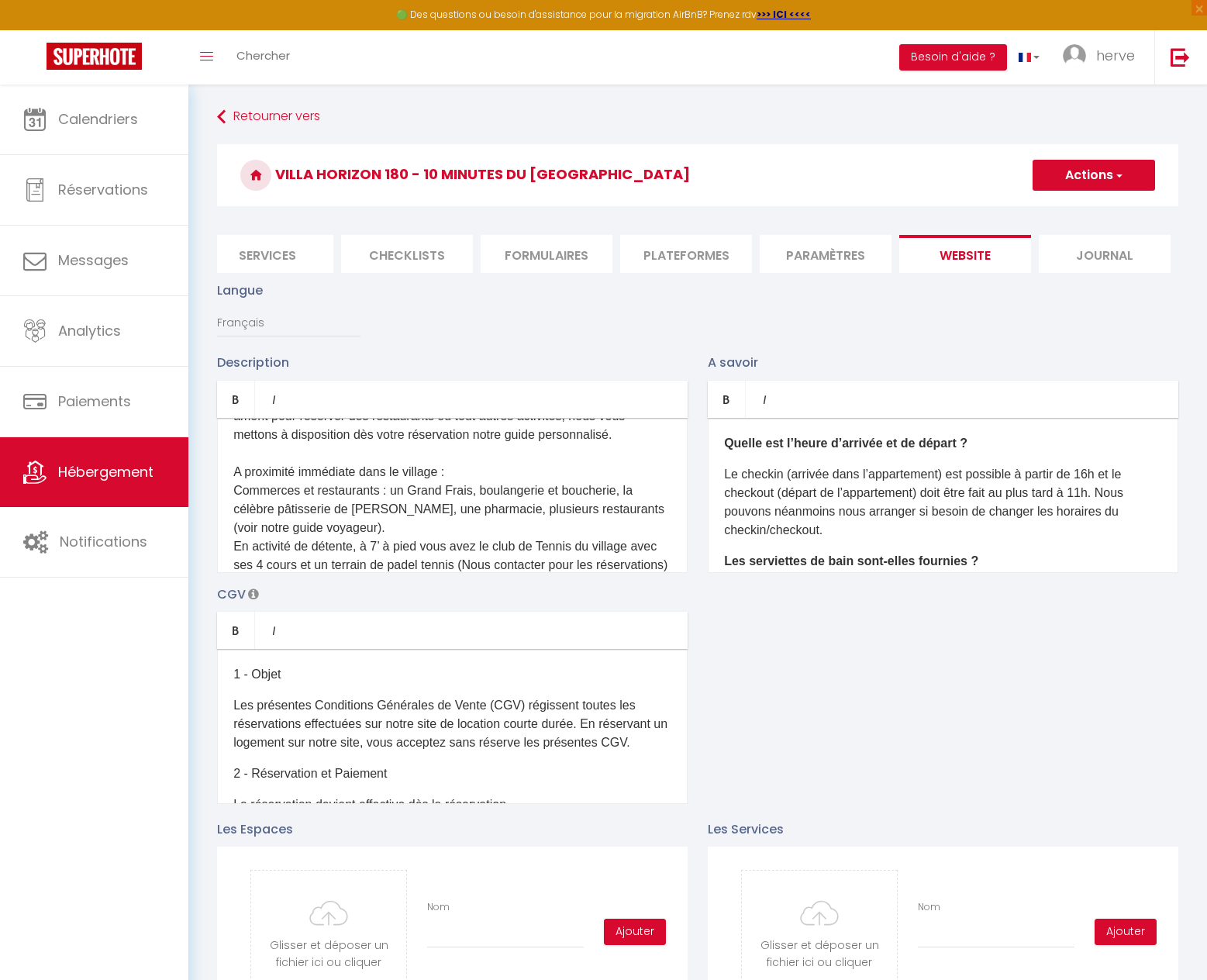
click at [233, 502] on span "Et à l'étage au 3éme niveau, une suite parentale avec salle de bain (baignoire)…" at bounding box center [450, 80] width 435 height 1278
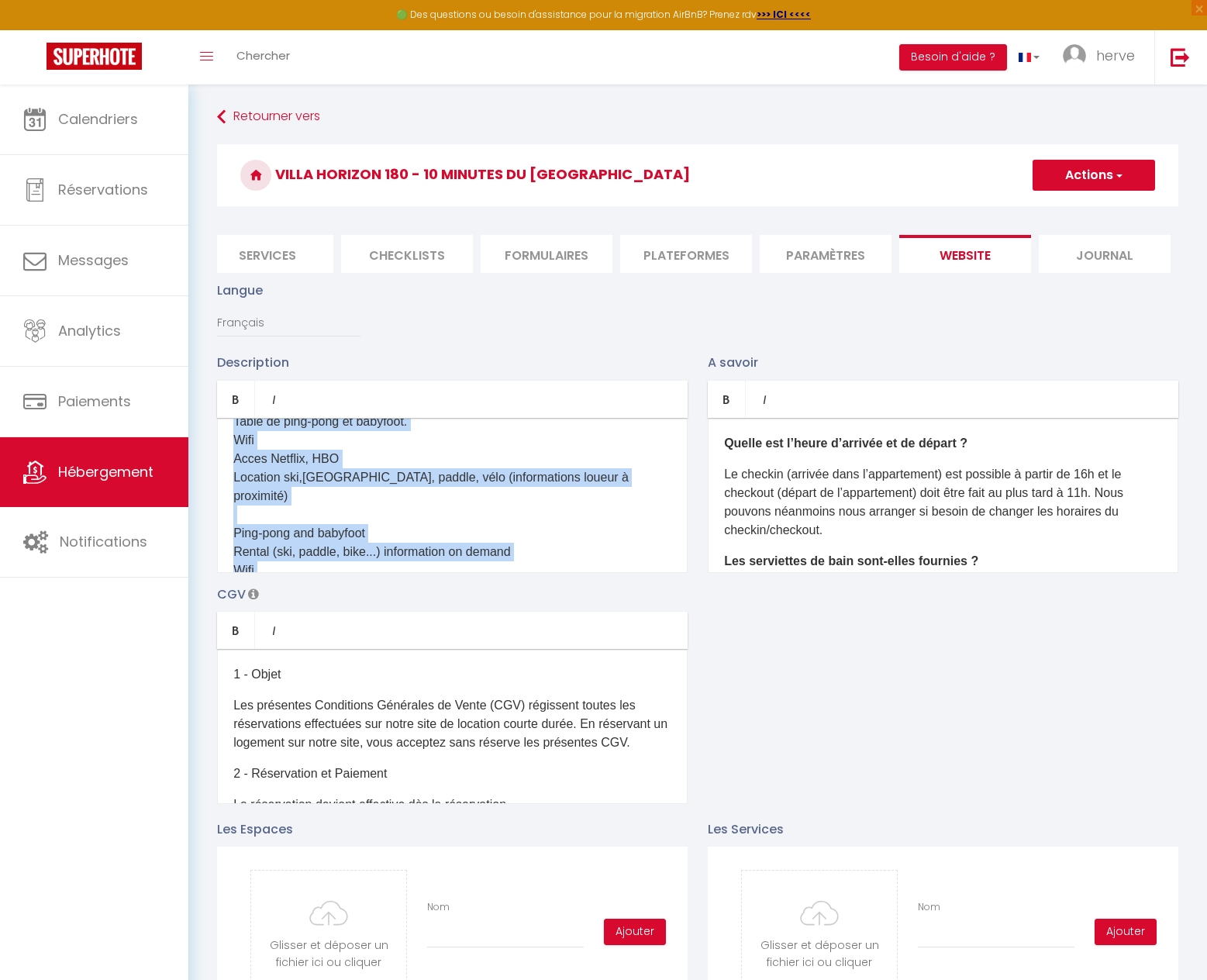
scroll to position [2337, 0]
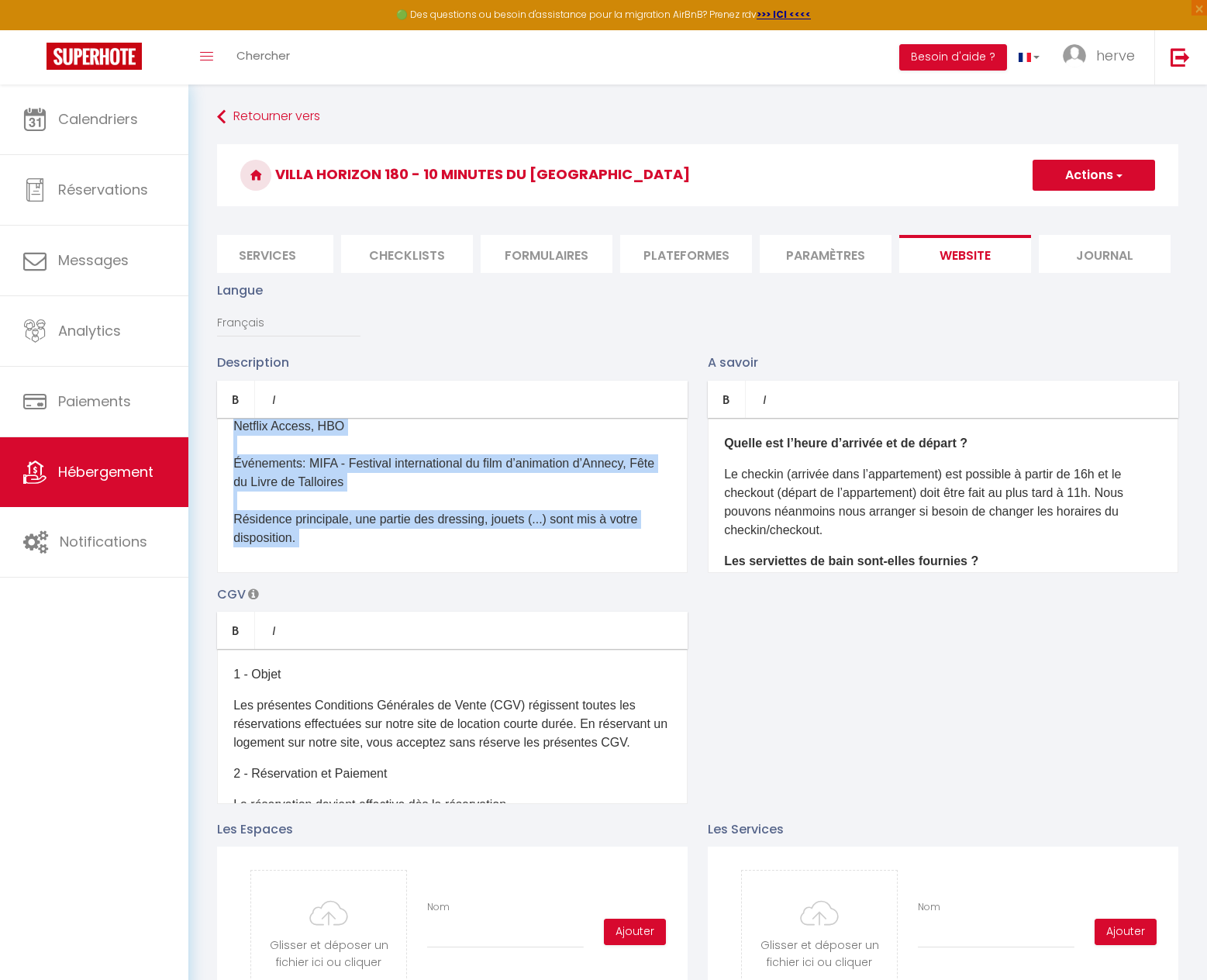
drag, startPoint x: 234, startPoint y: 545, endPoint x: 566, endPoint y: 570, distance: 332.9
click at [566, 570] on div "Vous profiterez de notre Villa et de son jardin avec sa piscine chauffée et une…" at bounding box center [452, 496] width 470 height 155
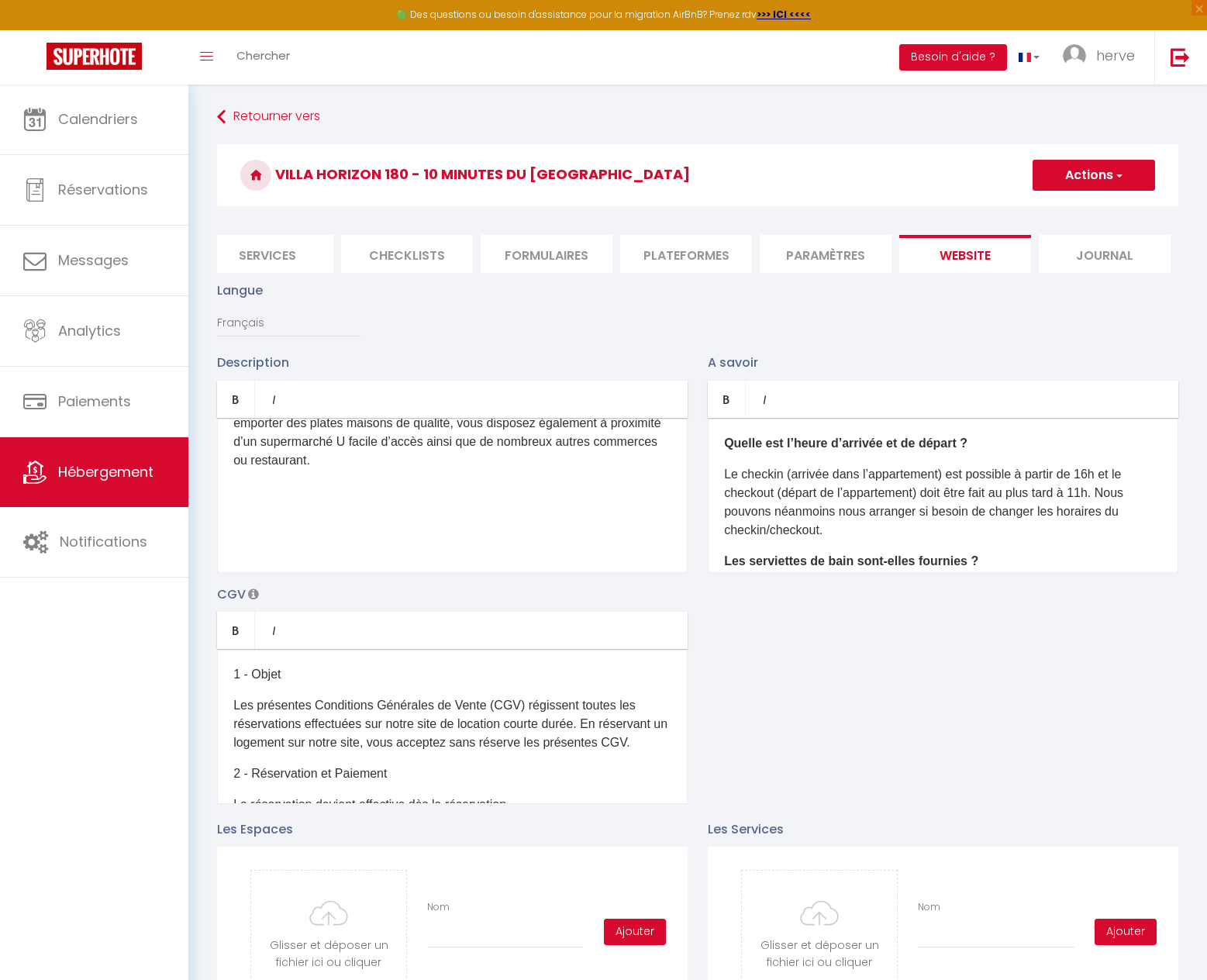
scroll to position [1838, 0]
click at [726, 449] on b "Quelle est l’heure d’arrivée et de départ ?" at bounding box center [846, 442] width 243 height 13
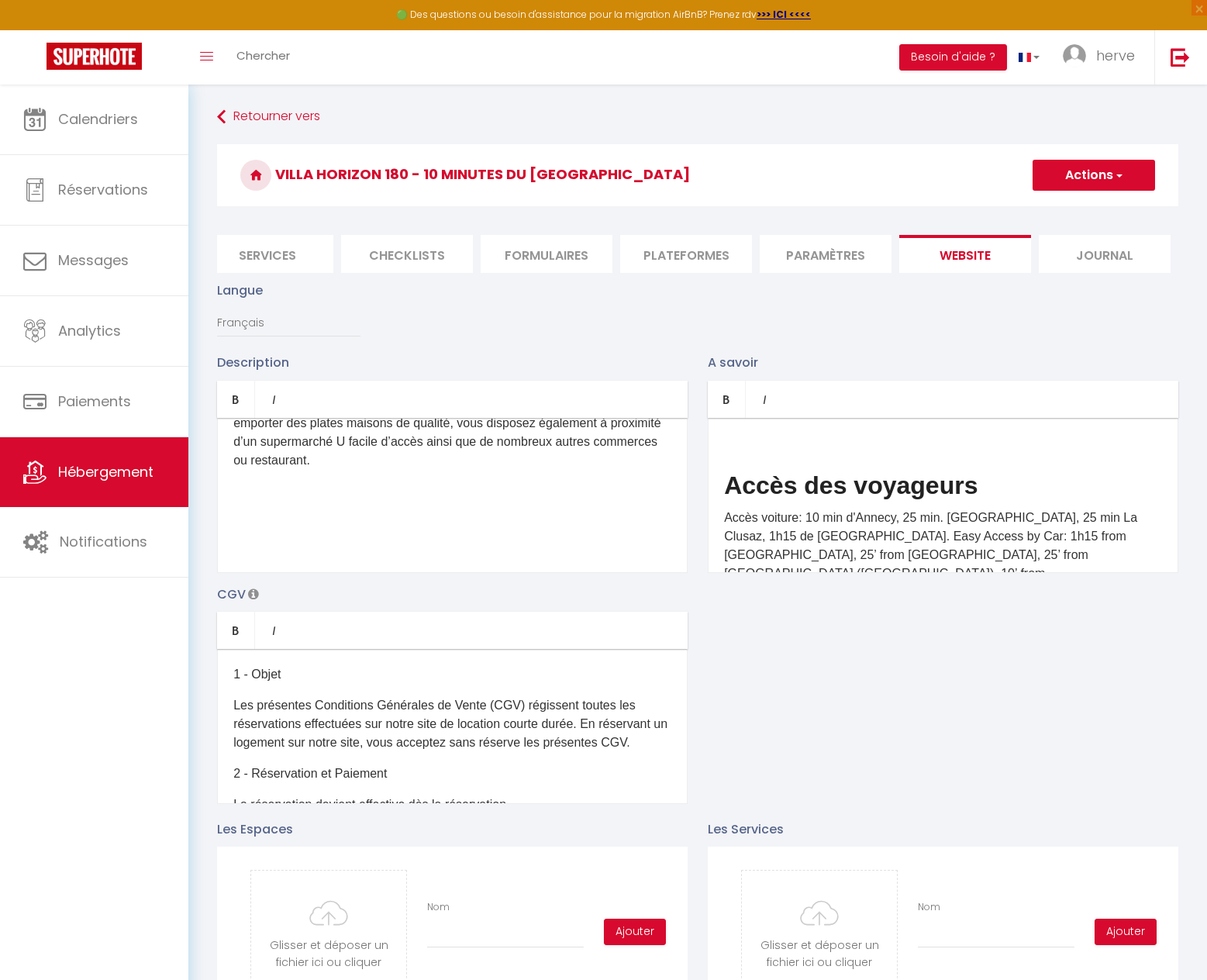
click at [768, 448] on p at bounding box center [943, 443] width 438 height 18
drag, startPoint x: 986, startPoint y: 485, endPoint x: 614, endPoint y: 503, distance: 372.4
click at [617, 509] on div "Description Bold Italic Rich text editor [PERSON_NAME] profiterez de notre Vill…" at bounding box center [697, 578] width 982 height 450
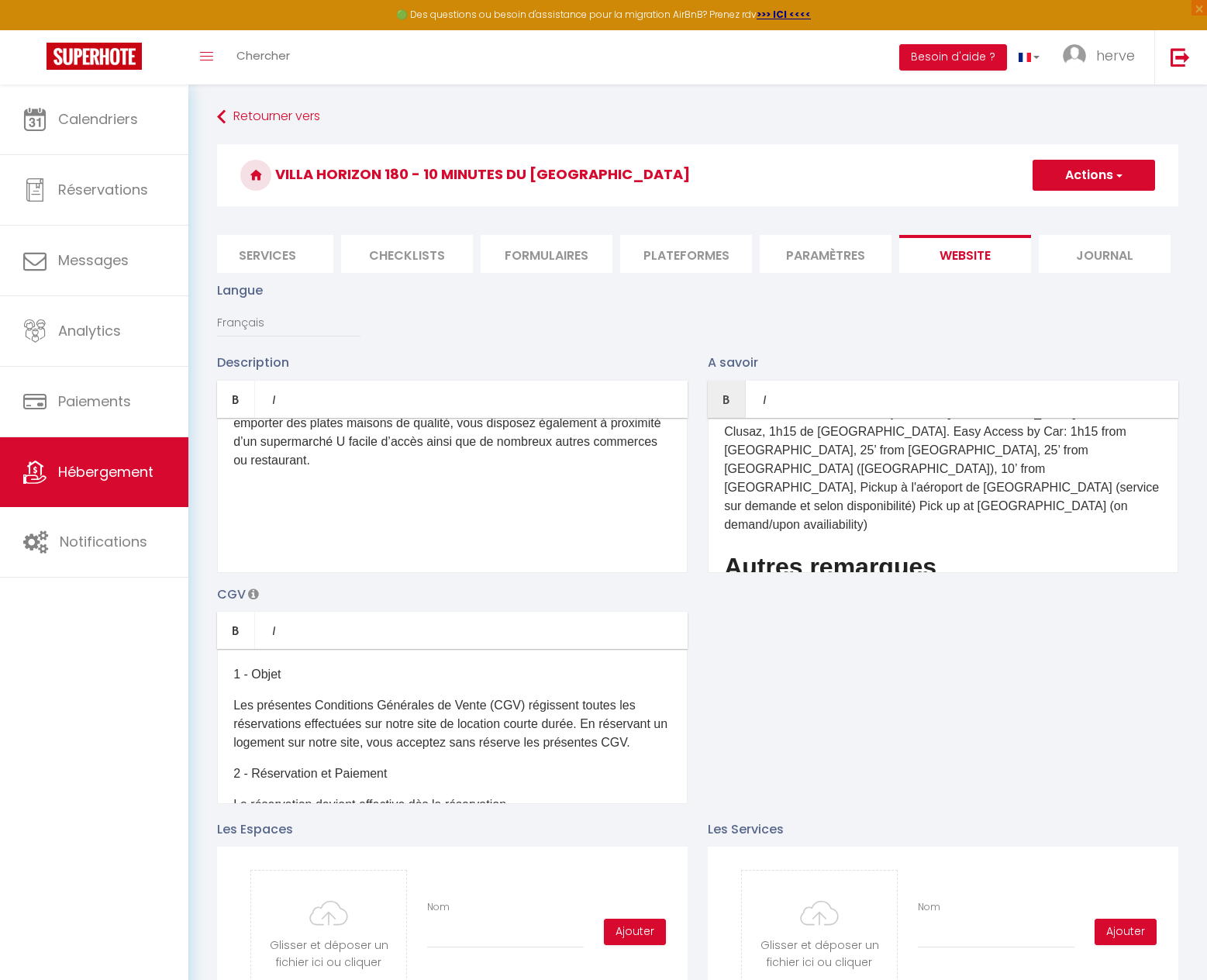
scroll to position [93, 0]
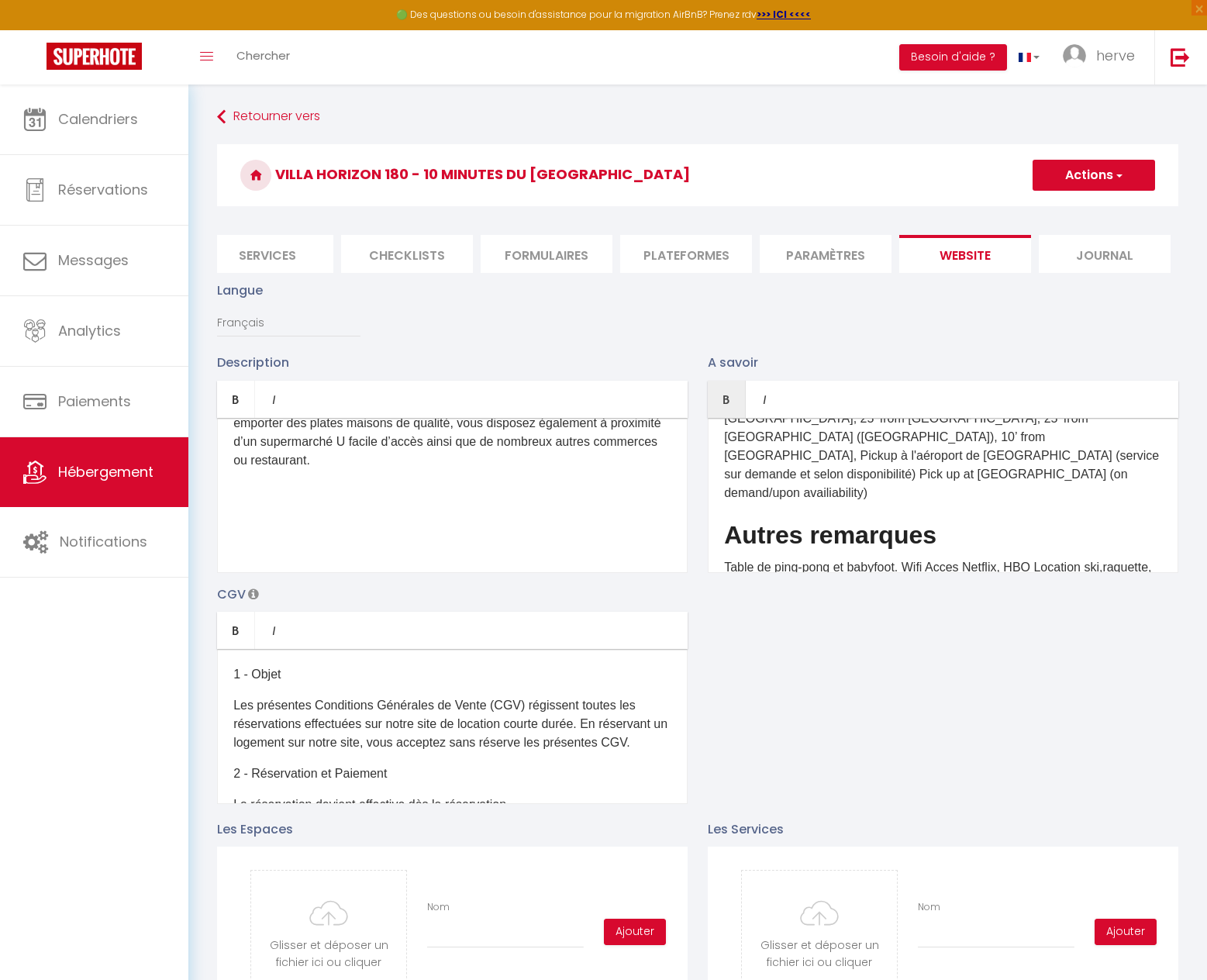
click at [901, 466] on p "Accès voiture: 10 min d'Annecy, 25 min. [GEOGRAPHIC_DATA], 25 min La Clusaz, 1h…" at bounding box center [943, 436] width 438 height 130
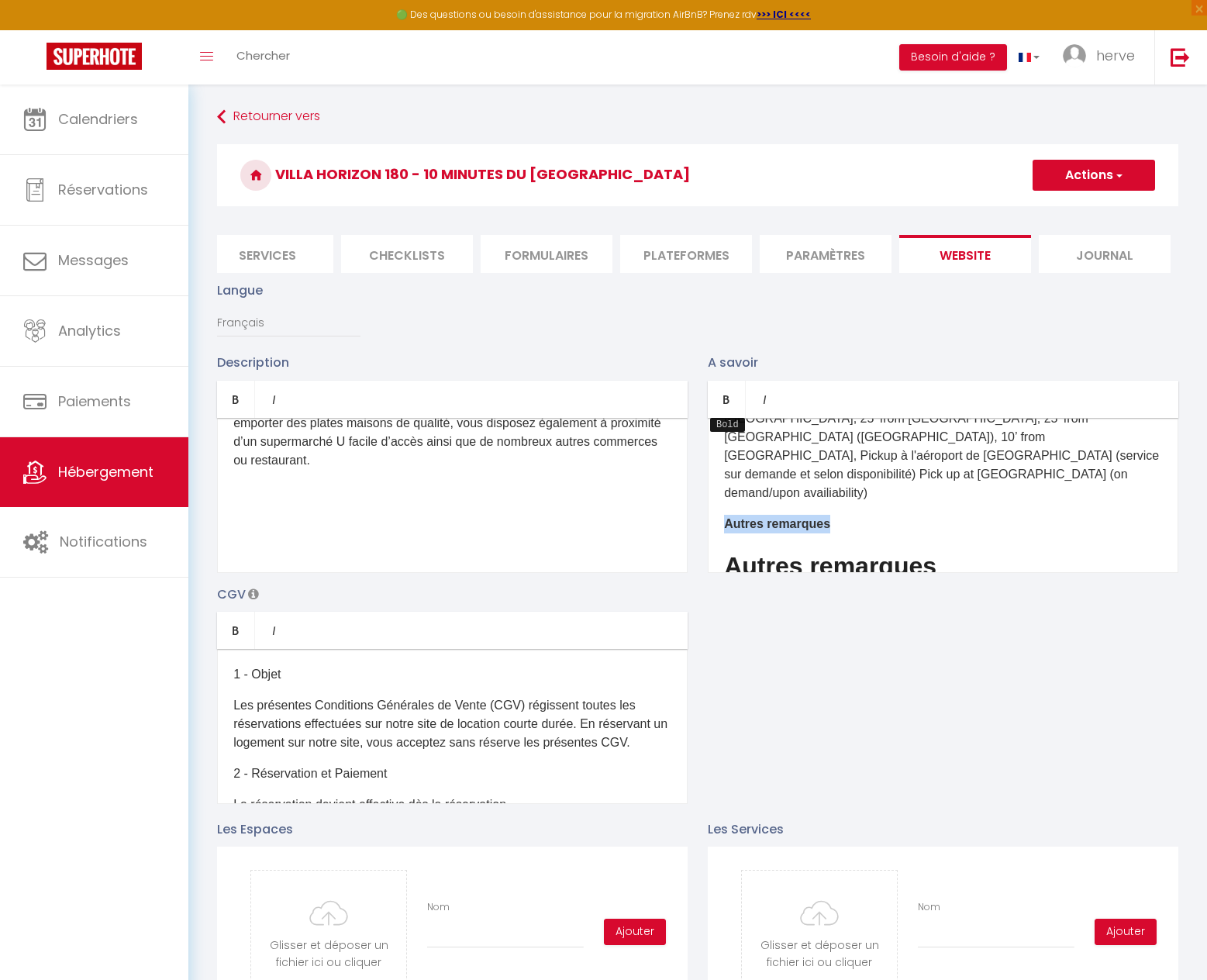
drag, startPoint x: 736, startPoint y: 410, endPoint x: 745, endPoint y: 456, distance: 46.9
click at [736, 410] on link "Bold" at bounding box center [727, 399] width 38 height 38
drag, startPoint x: 948, startPoint y: 537, endPoint x: 724, endPoint y: 536, distance: 224.0
click at [730, 552] on h2 "Autres remarques" at bounding box center [943, 566] width 438 height 28
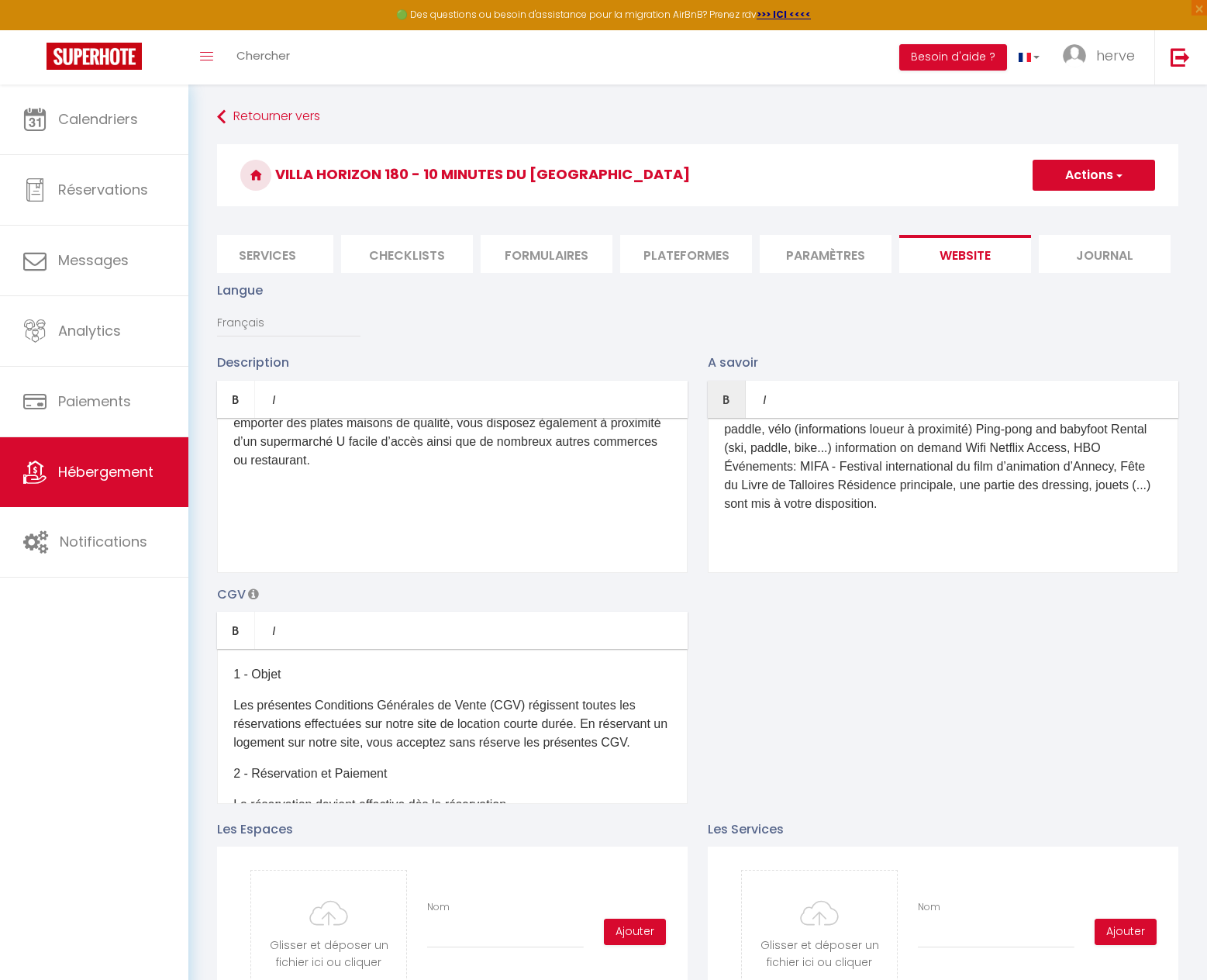
scroll to position [248, 0]
click at [899, 545] on p at bounding box center [943, 554] width 438 height 18
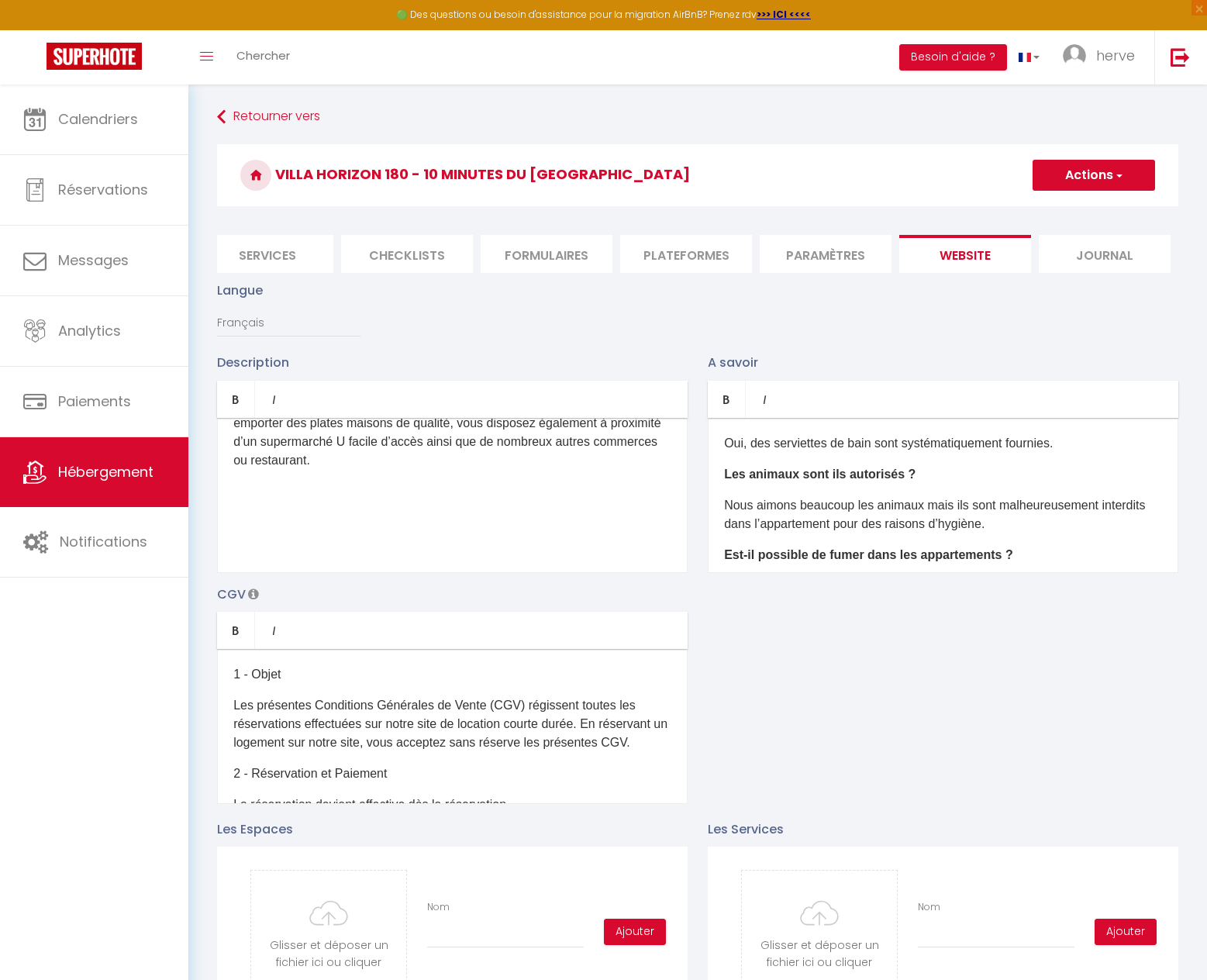
scroll to position [495, 0]
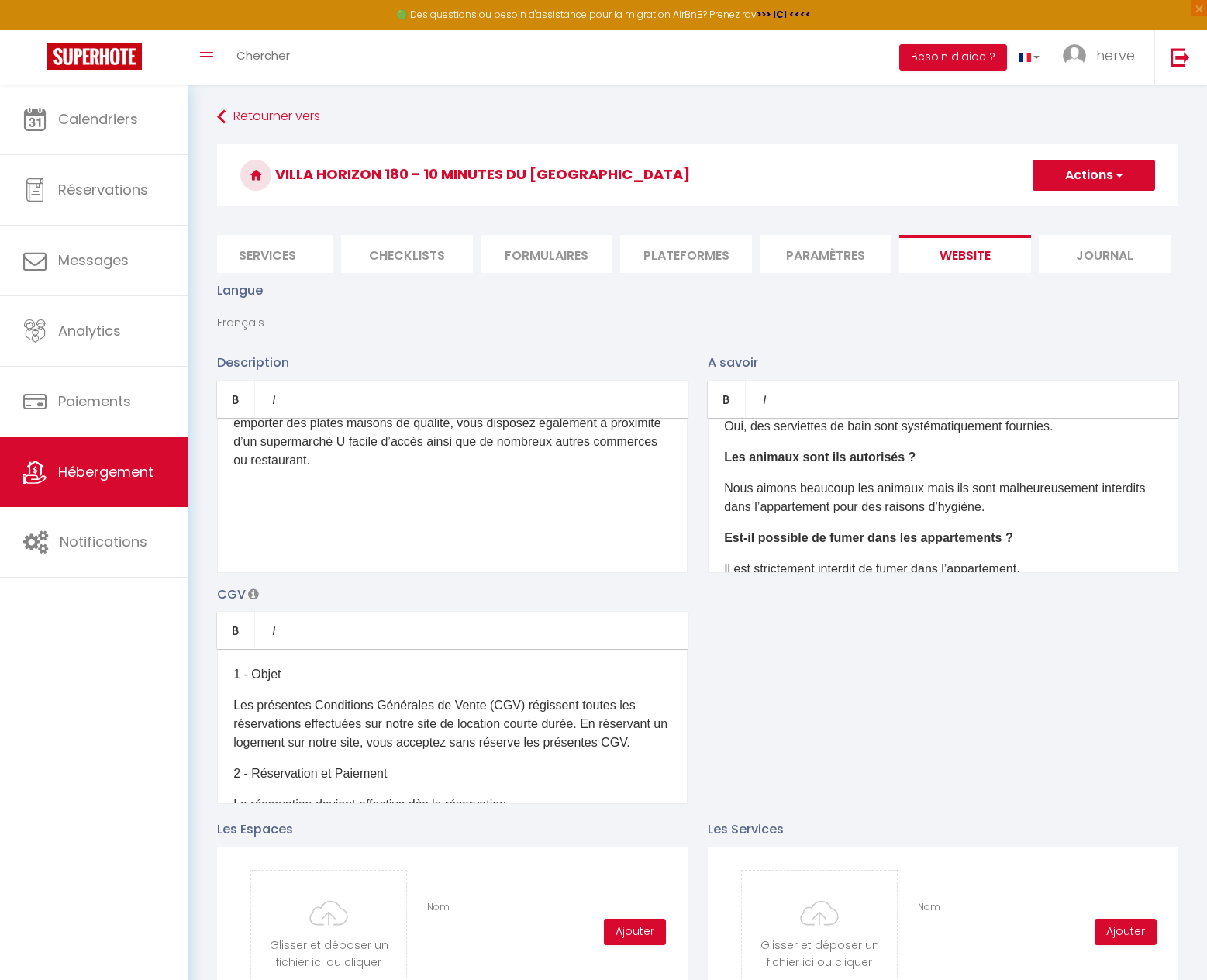
click at [1094, 177] on button "Actions" at bounding box center [1094, 175] width 122 height 31
click at [1093, 211] on input "Enregistrer" at bounding box center [1076, 209] width 58 height 16
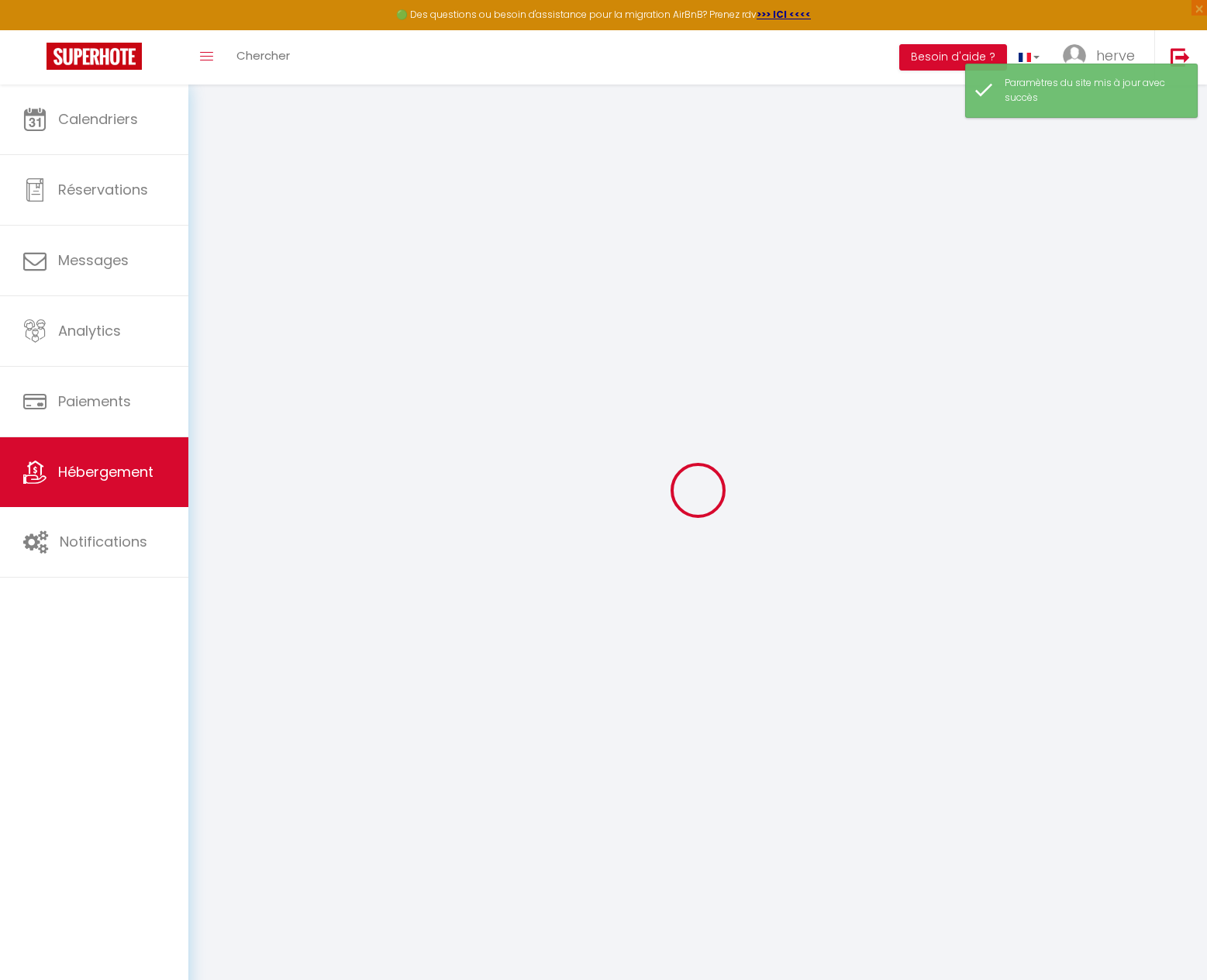
scroll to position [64, 0]
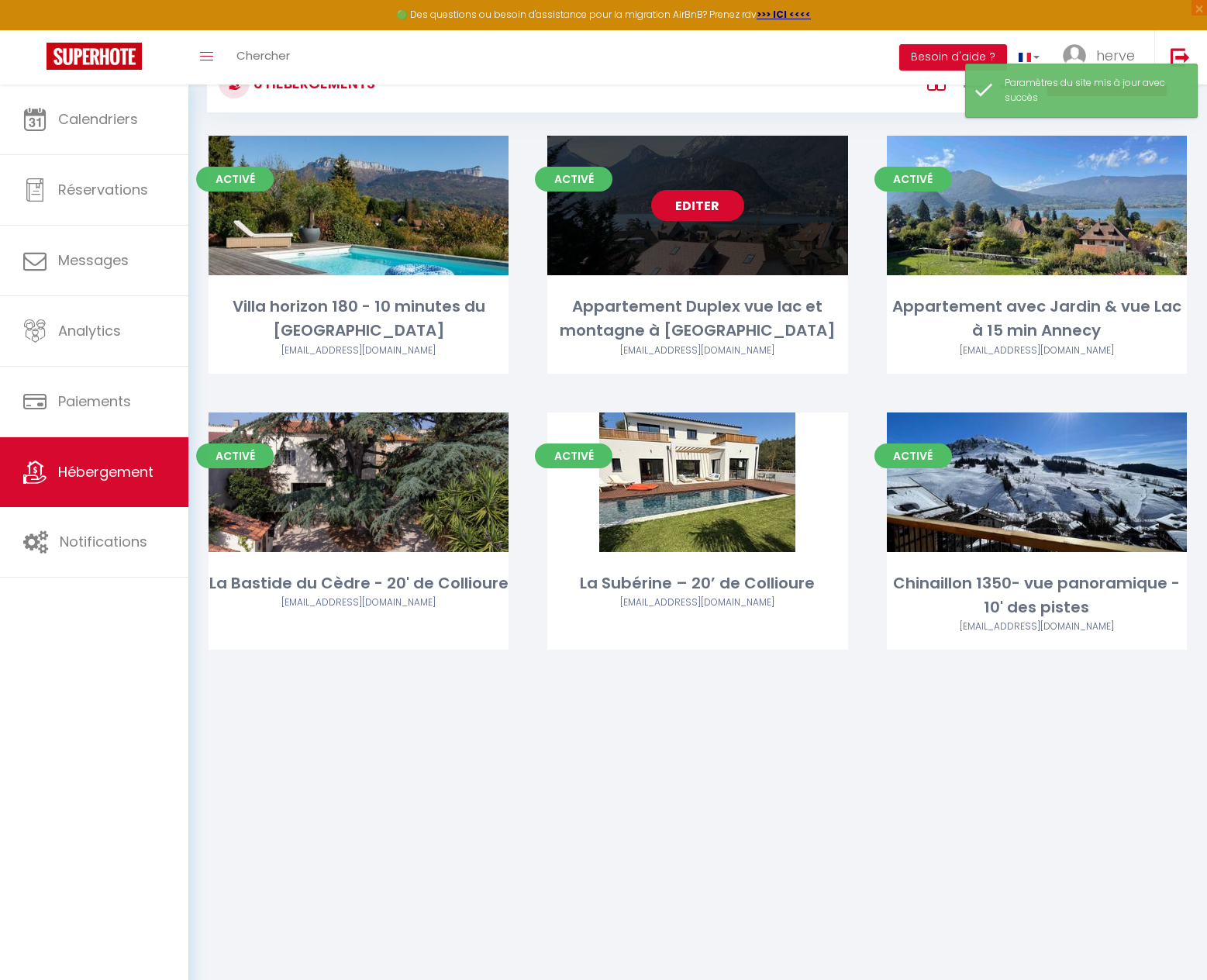
click at [703, 205] on link "Editer" at bounding box center [697, 206] width 93 height 31
click at [705, 198] on link "Editer" at bounding box center [697, 206] width 93 height 31
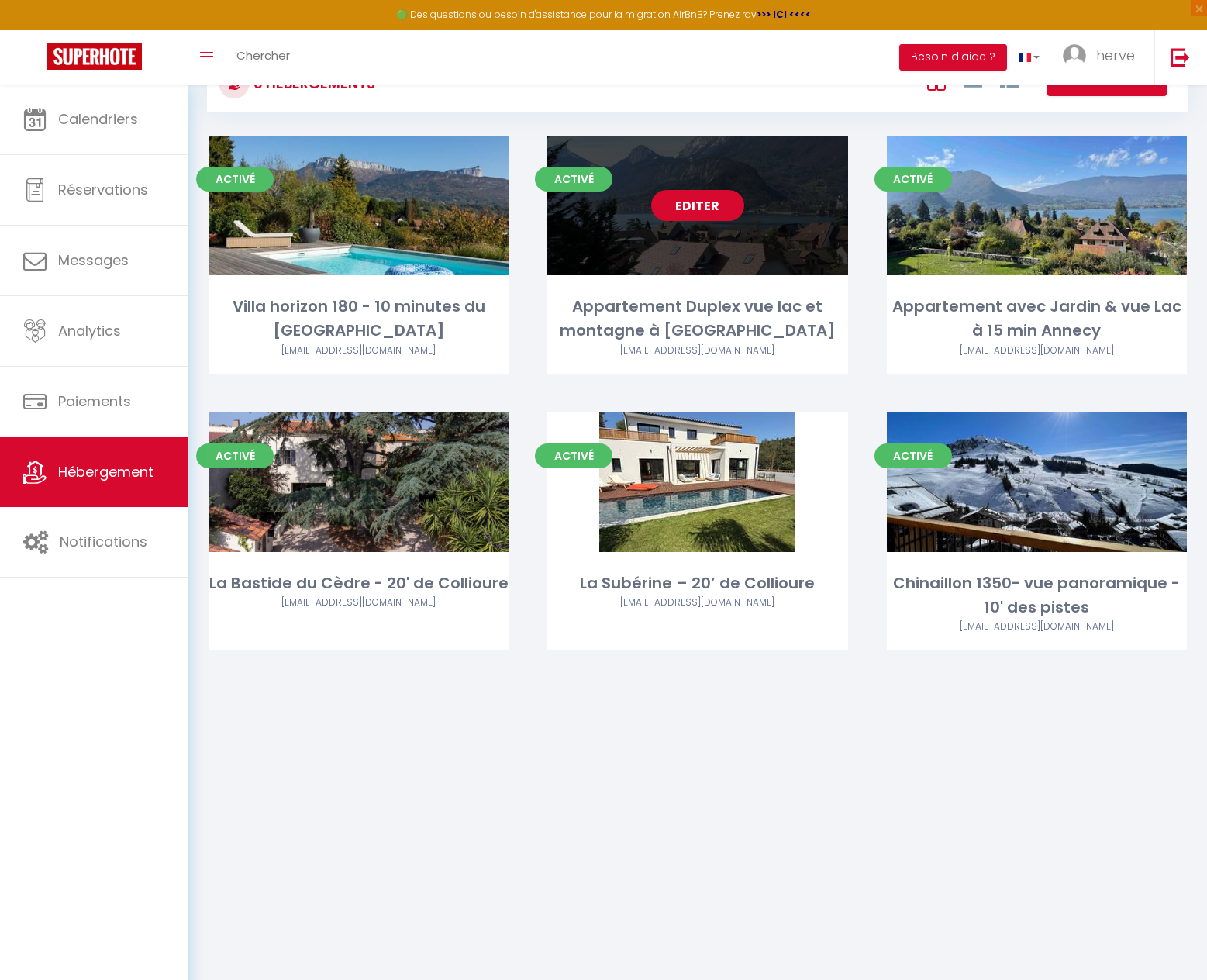
click at [695, 206] on link "Editer" at bounding box center [697, 206] width 93 height 31
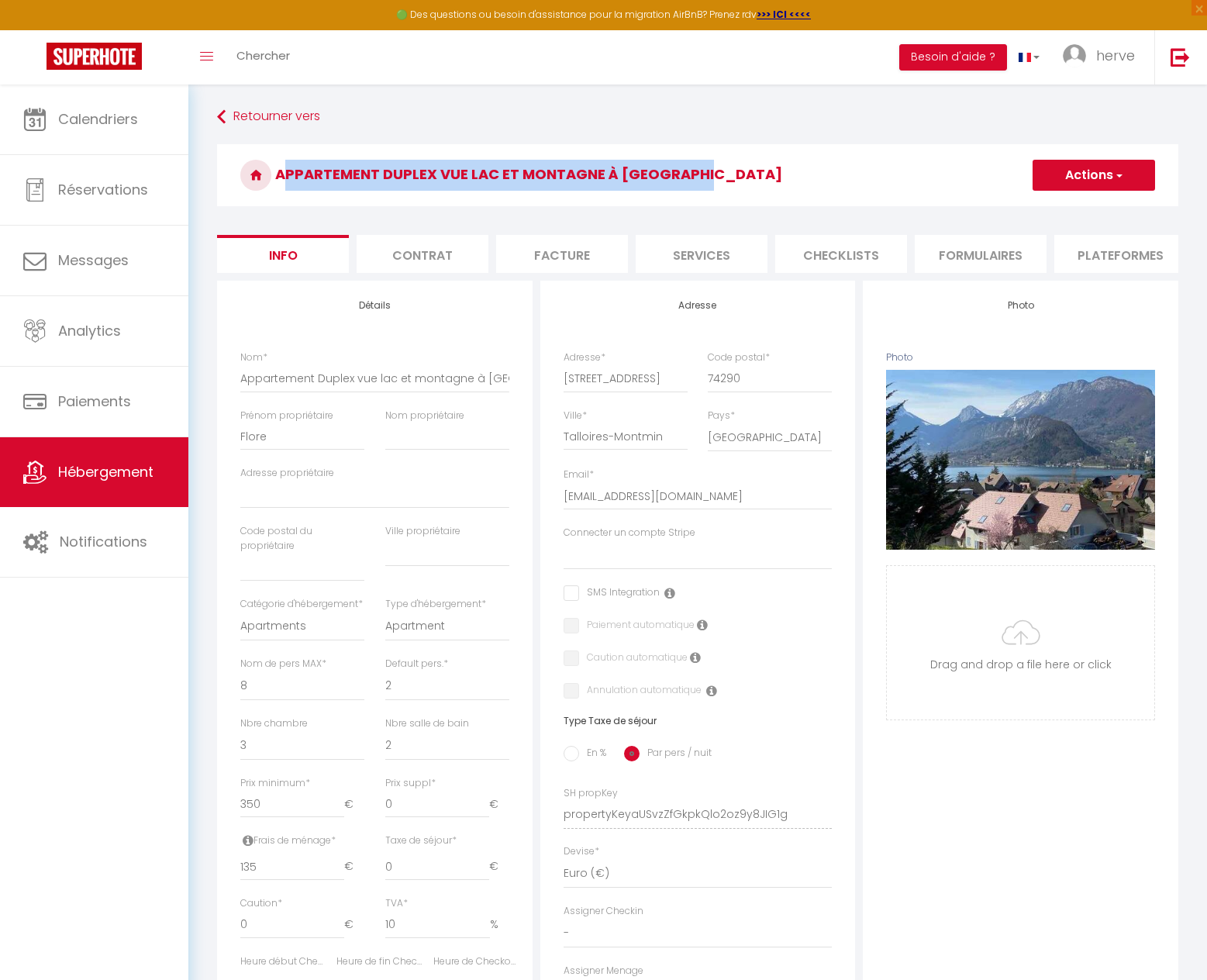
drag, startPoint x: 281, startPoint y: 171, endPoint x: 688, endPoint y: 177, distance: 407.0
click at [688, 177] on h3 "Appartement Duplex vue lac et montagne à [GEOGRAPHIC_DATA]" at bounding box center [698, 175] width 962 height 62
copy h3 "Appartement Duplex vue lac et montagne à [GEOGRAPHIC_DATA]"
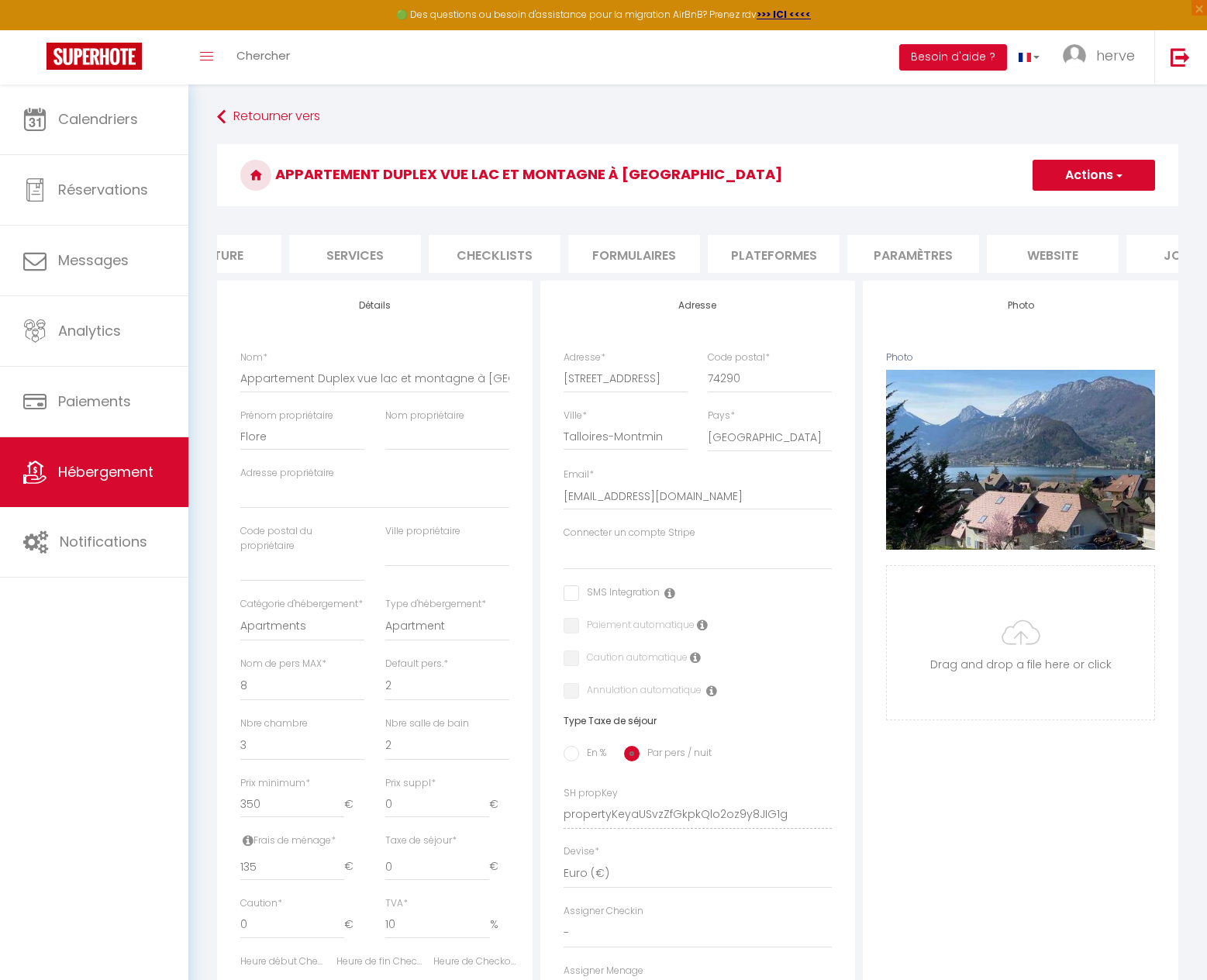
click at [1048, 255] on li "website" at bounding box center [1053, 254] width 132 height 38
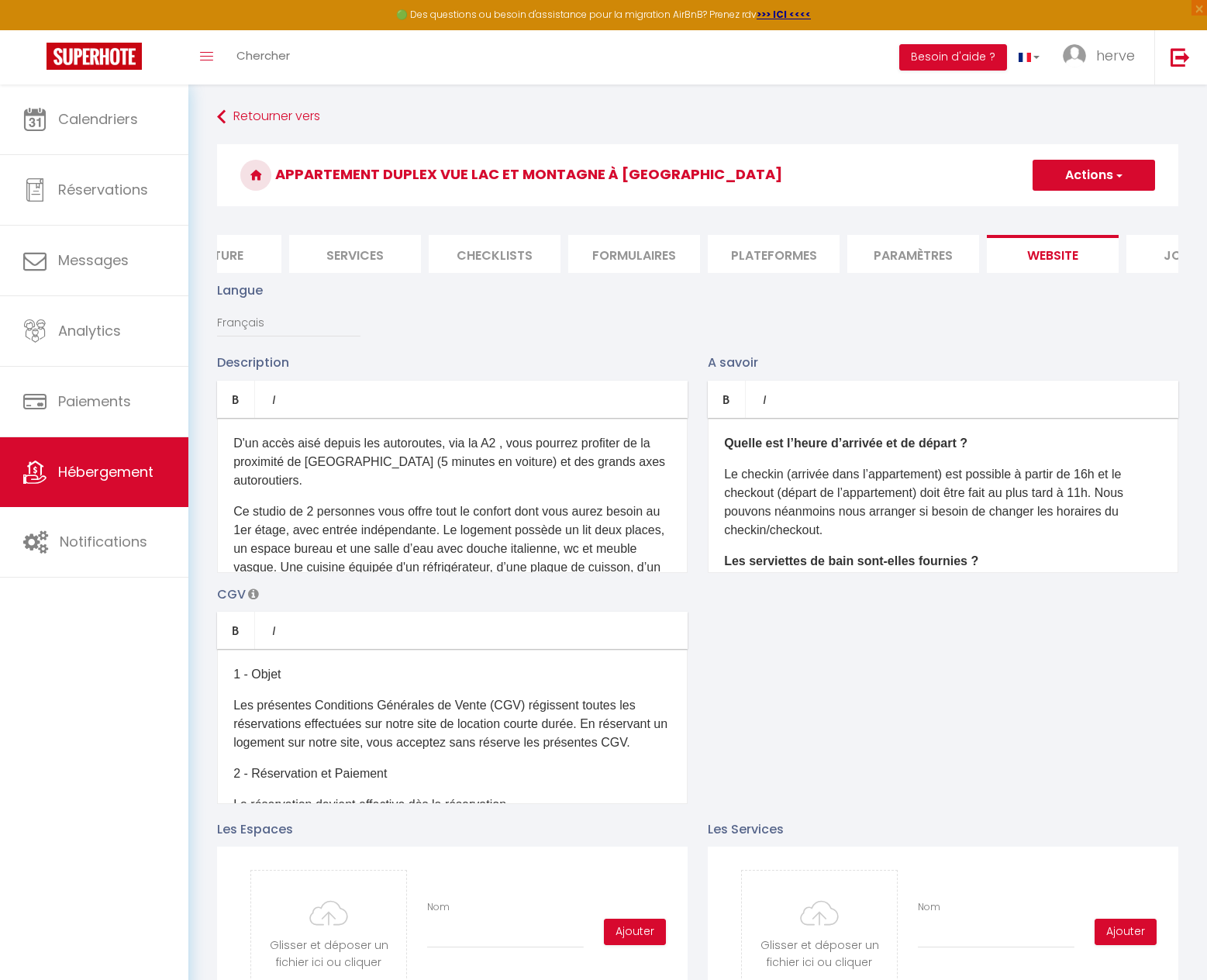
drag, startPoint x: 272, startPoint y: 490, endPoint x: 262, endPoint y: 485, distance: 11.2
click at [270, 488] on p "D'un accès aisé depuis les autoroutes, via la A2 , vous pourrez profiter de la …" at bounding box center [452, 463] width 438 height 56
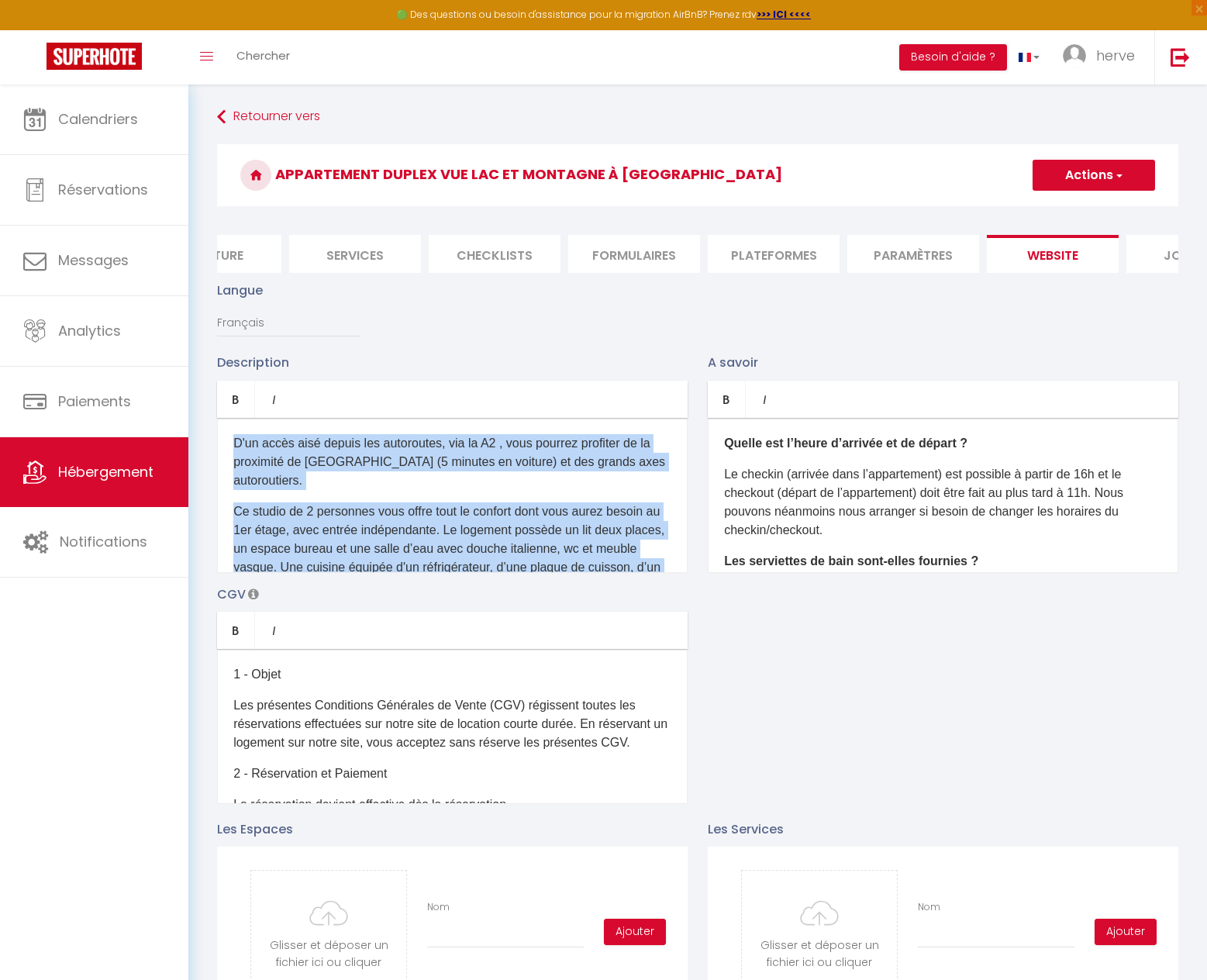
scroll to position [197, 0]
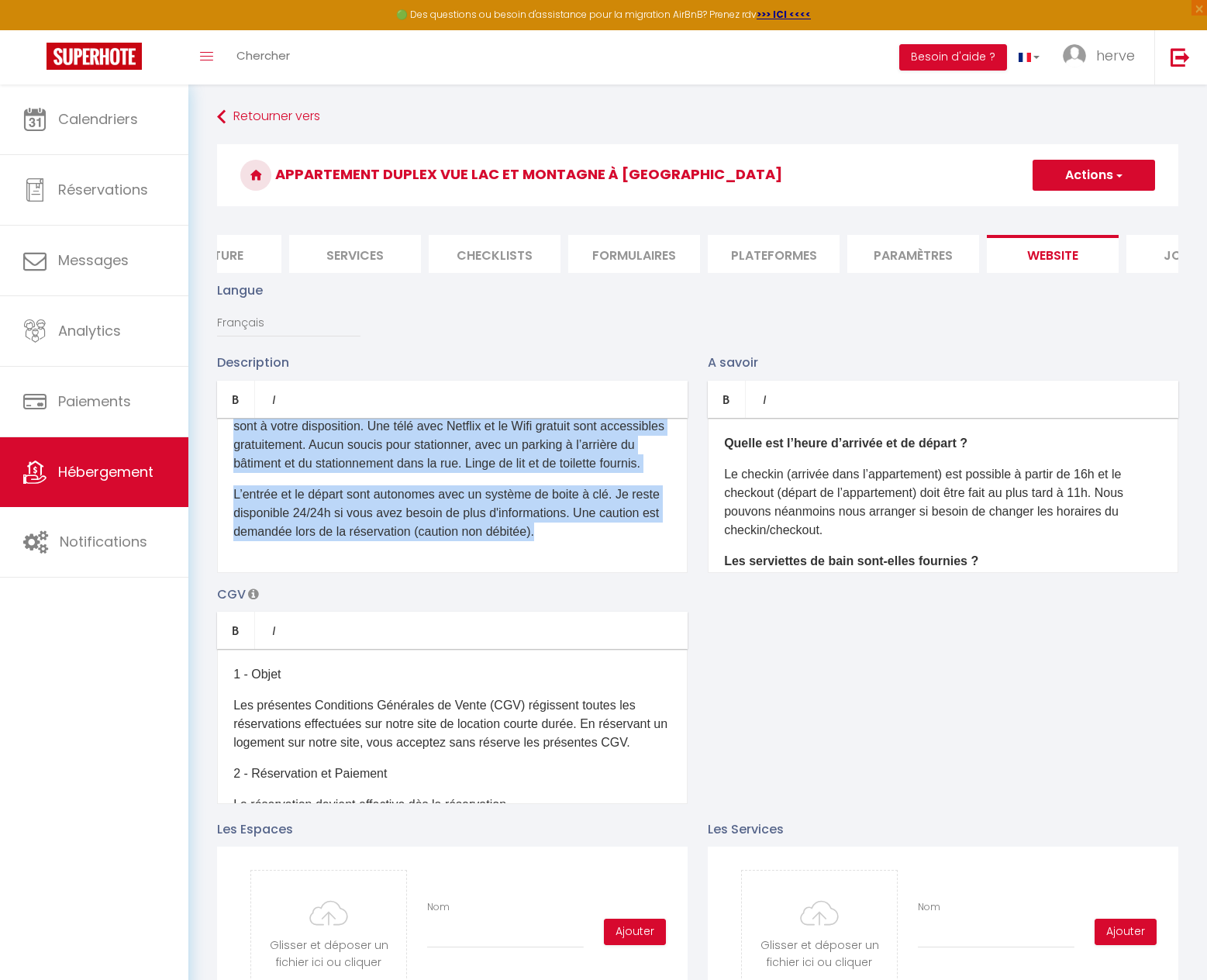
drag, startPoint x: 231, startPoint y: 450, endPoint x: 836, endPoint y: 690, distance: 650.9
click at [836, 690] on div "Description Bold Italic Rich text editor D'un accès aisé depuis les autoroutes,…" at bounding box center [697, 578] width 982 height 450
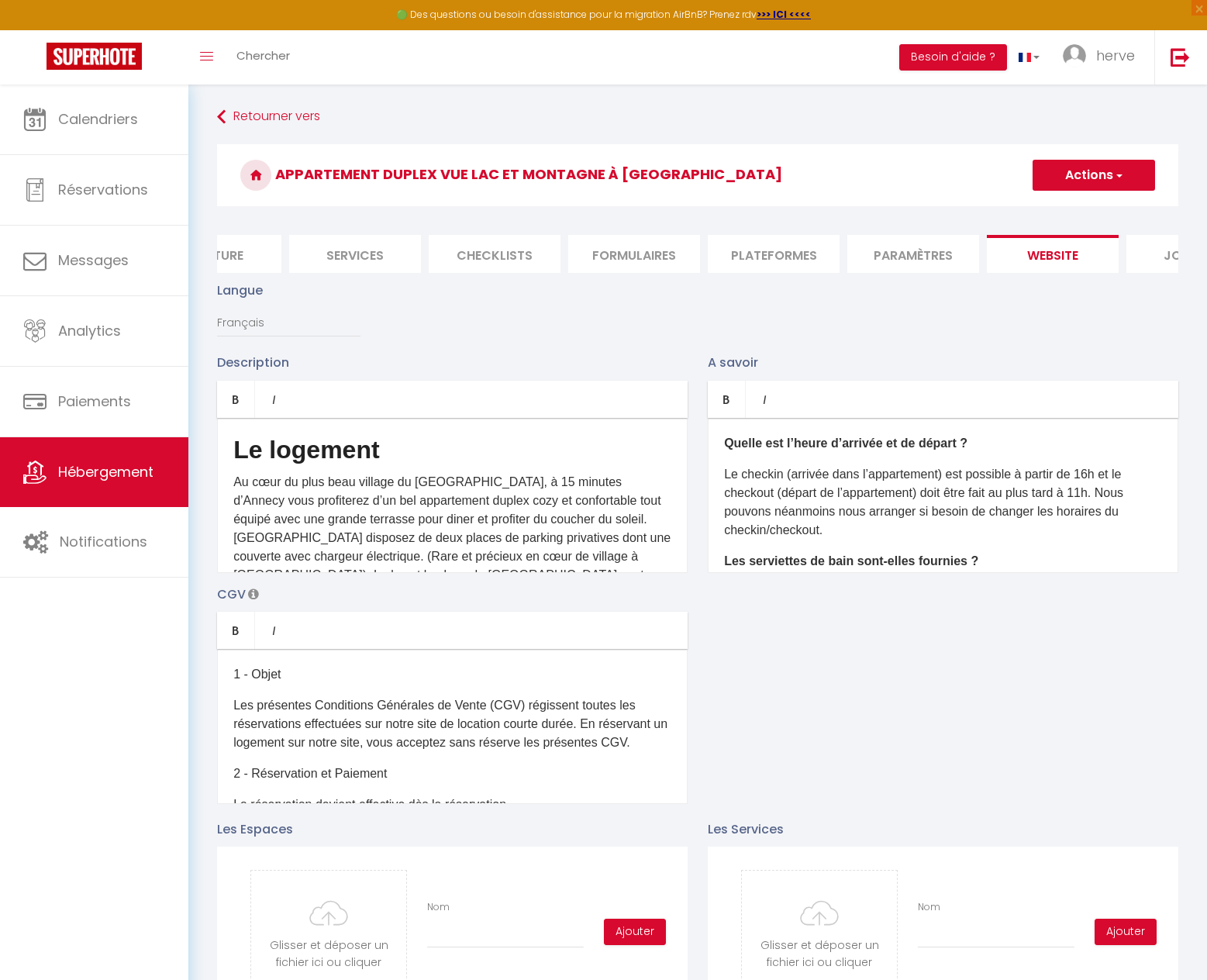
scroll to position [0, 0]
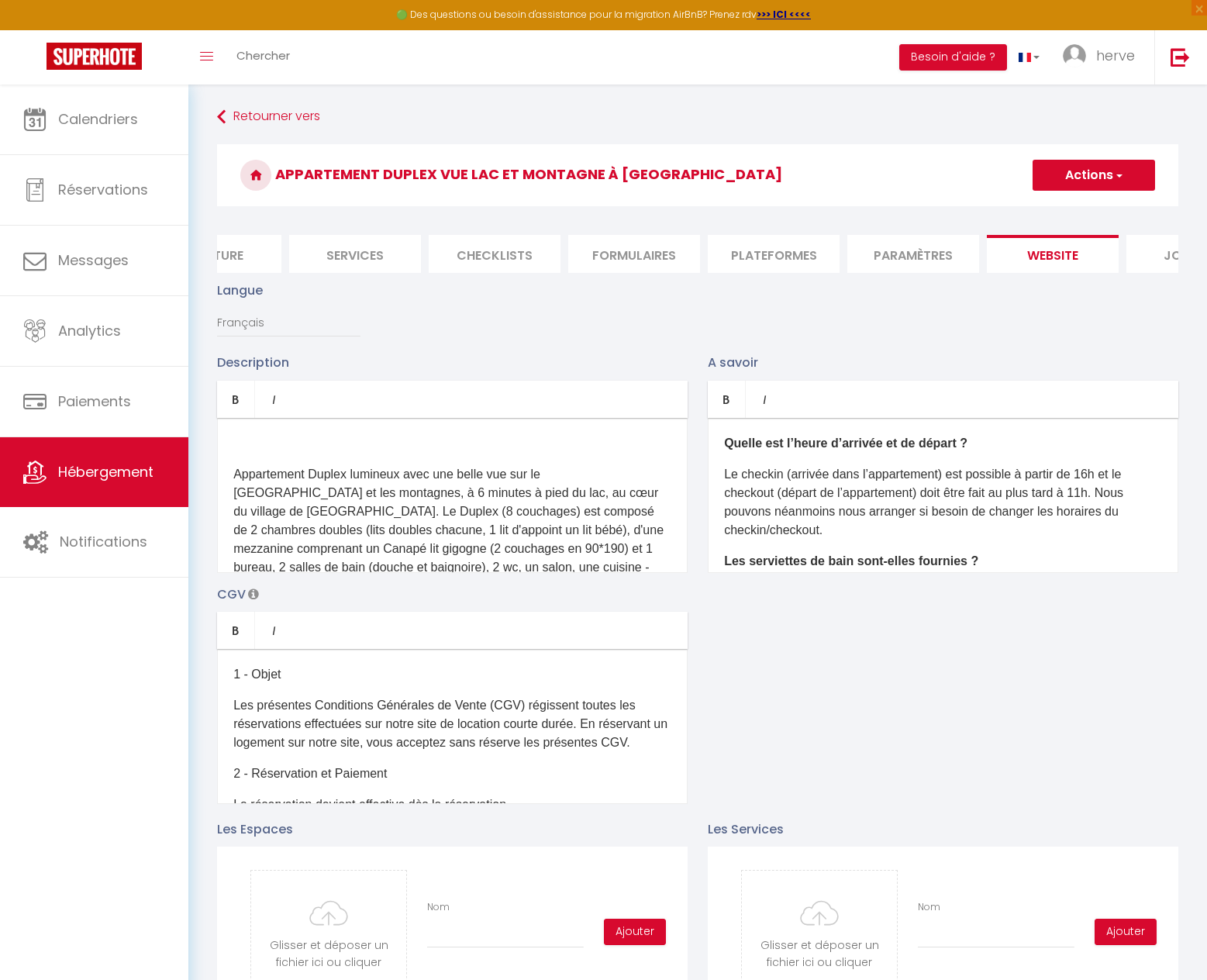
click at [264, 469] on div "Appartement Duplex lumineux avec une belle vue sur le [GEOGRAPHIC_DATA] et les …" at bounding box center [452, 496] width 470 height 155
click at [234, 483] on span "Appartement Duplex lumineux avec une belle vue sur le [GEOGRAPHIC_DATA] et les …" at bounding box center [449, 539] width 431 height 143
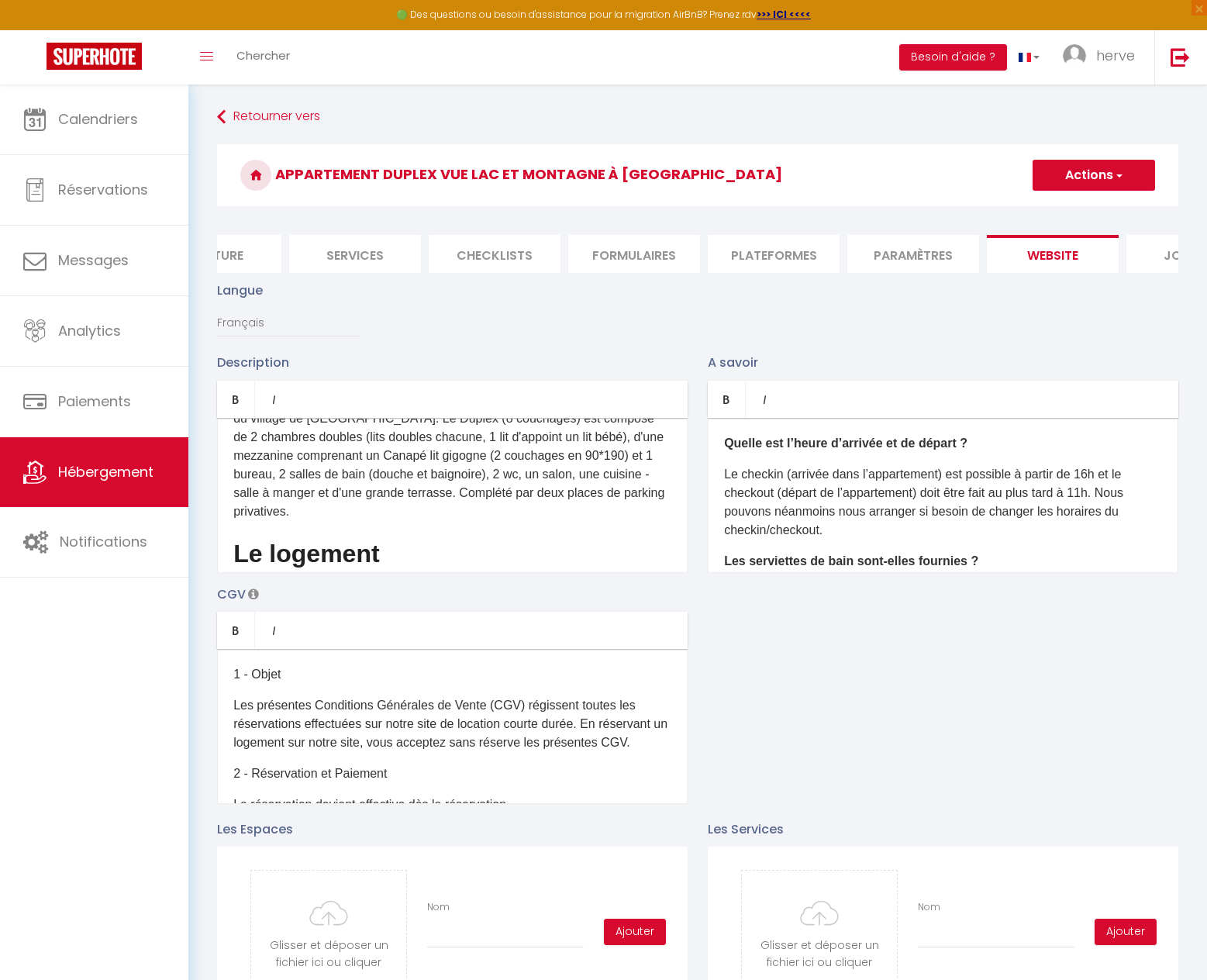
scroll to position [93, 0]
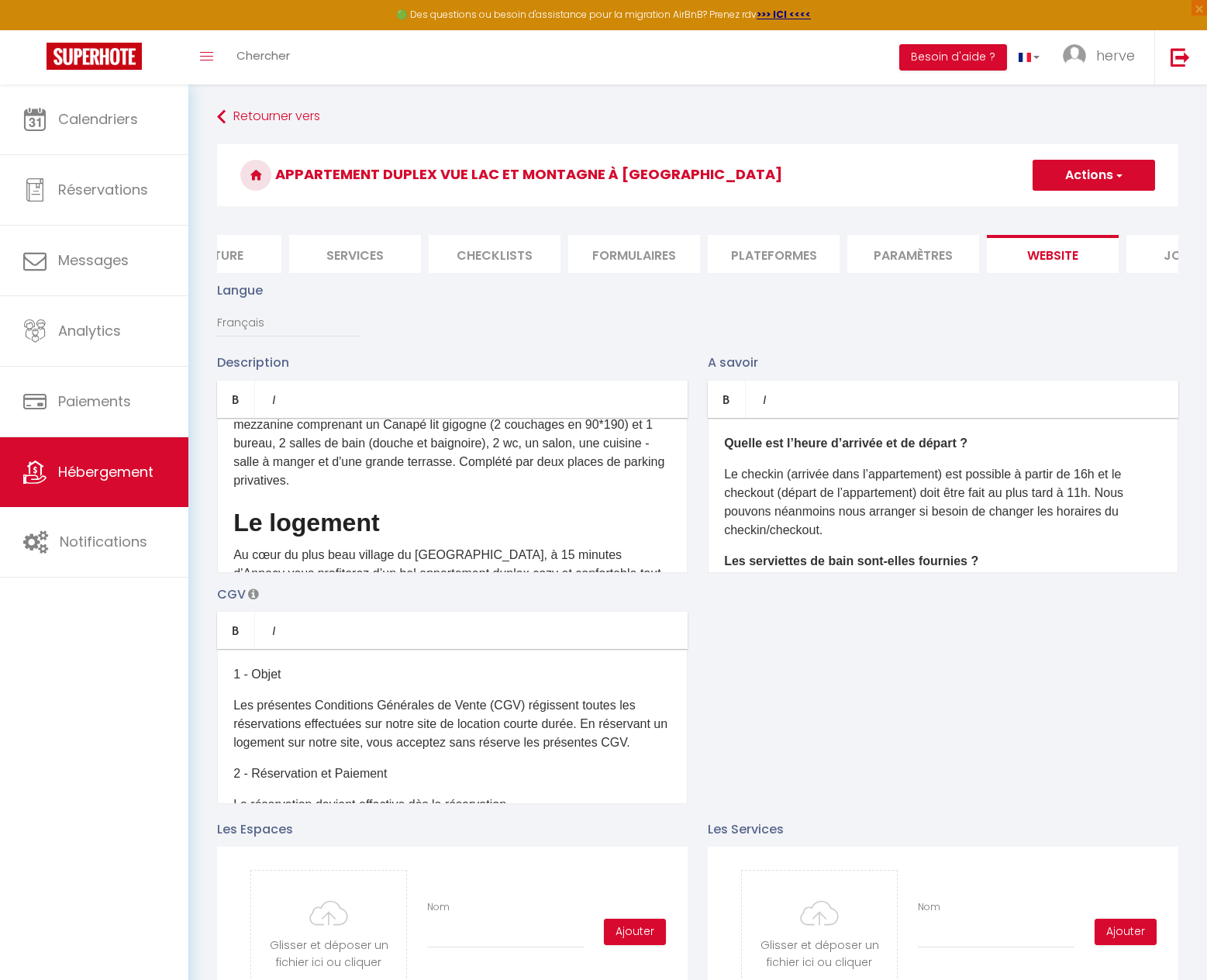
click at [643, 476] on p "Appartement Duplex lumineux avec une belle vue sur le [GEOGRAPHIC_DATA] et les …" at bounding box center [452, 415] width 438 height 149
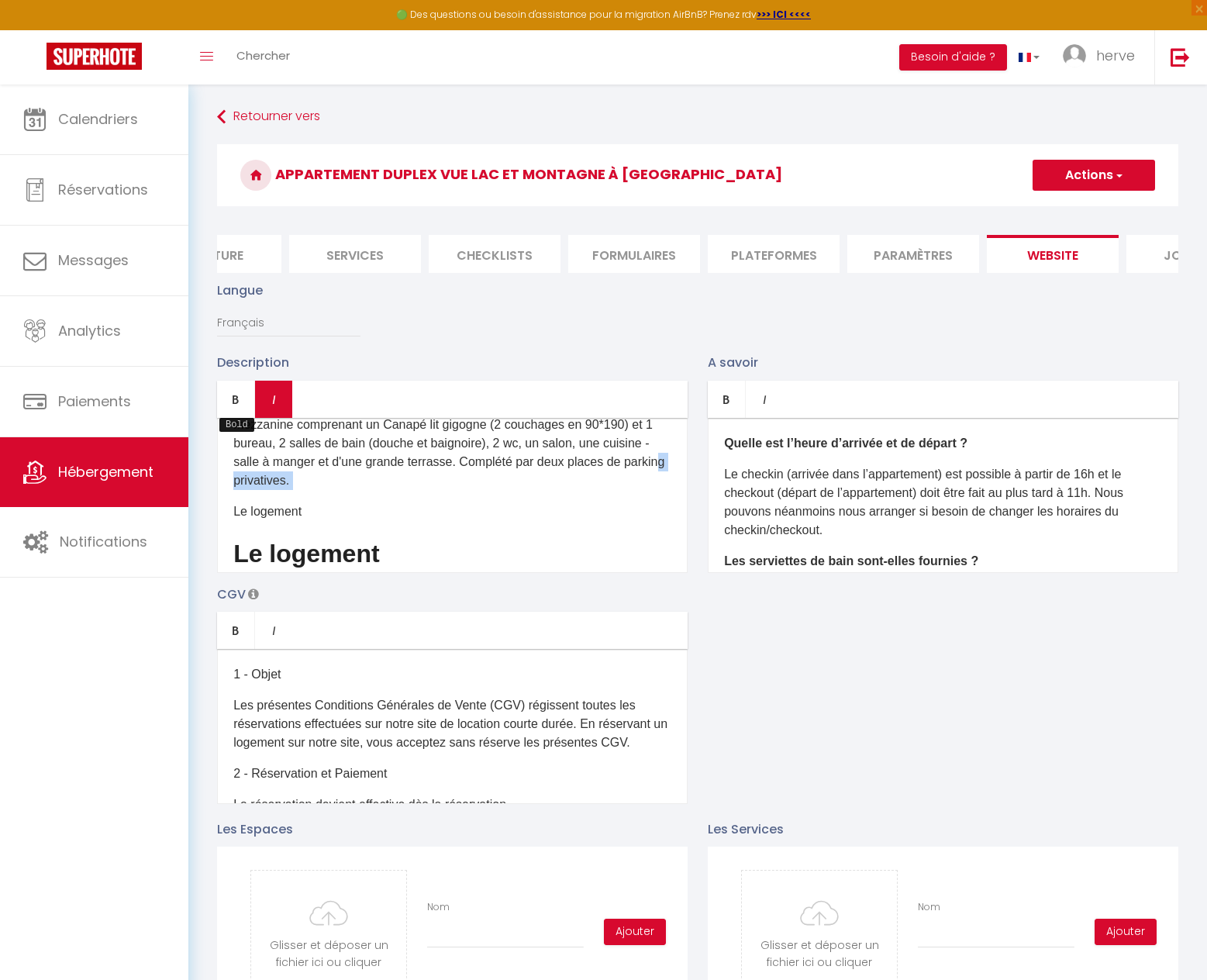
drag, startPoint x: 229, startPoint y: 414, endPoint x: 273, endPoint y: 437, distance: 49.6
click at [229, 414] on link "Bold" at bounding box center [237, 399] width 38 height 38
drag, startPoint x: 406, startPoint y: 545, endPoint x: 234, endPoint y: 547, distance: 172.0
click at [234, 547] on h2 "Le logement" at bounding box center [452, 553] width 438 height 28
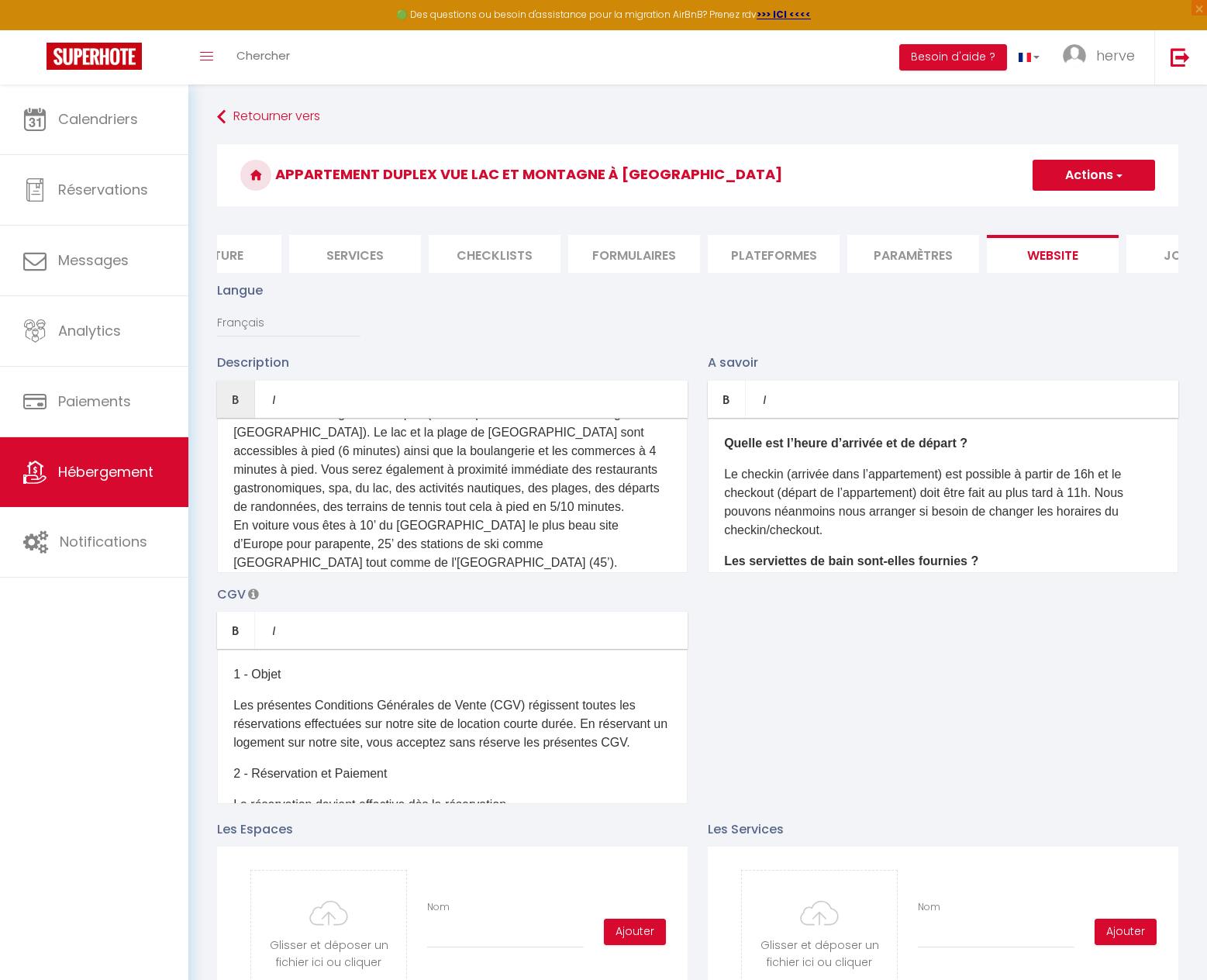
scroll to position [310, 0]
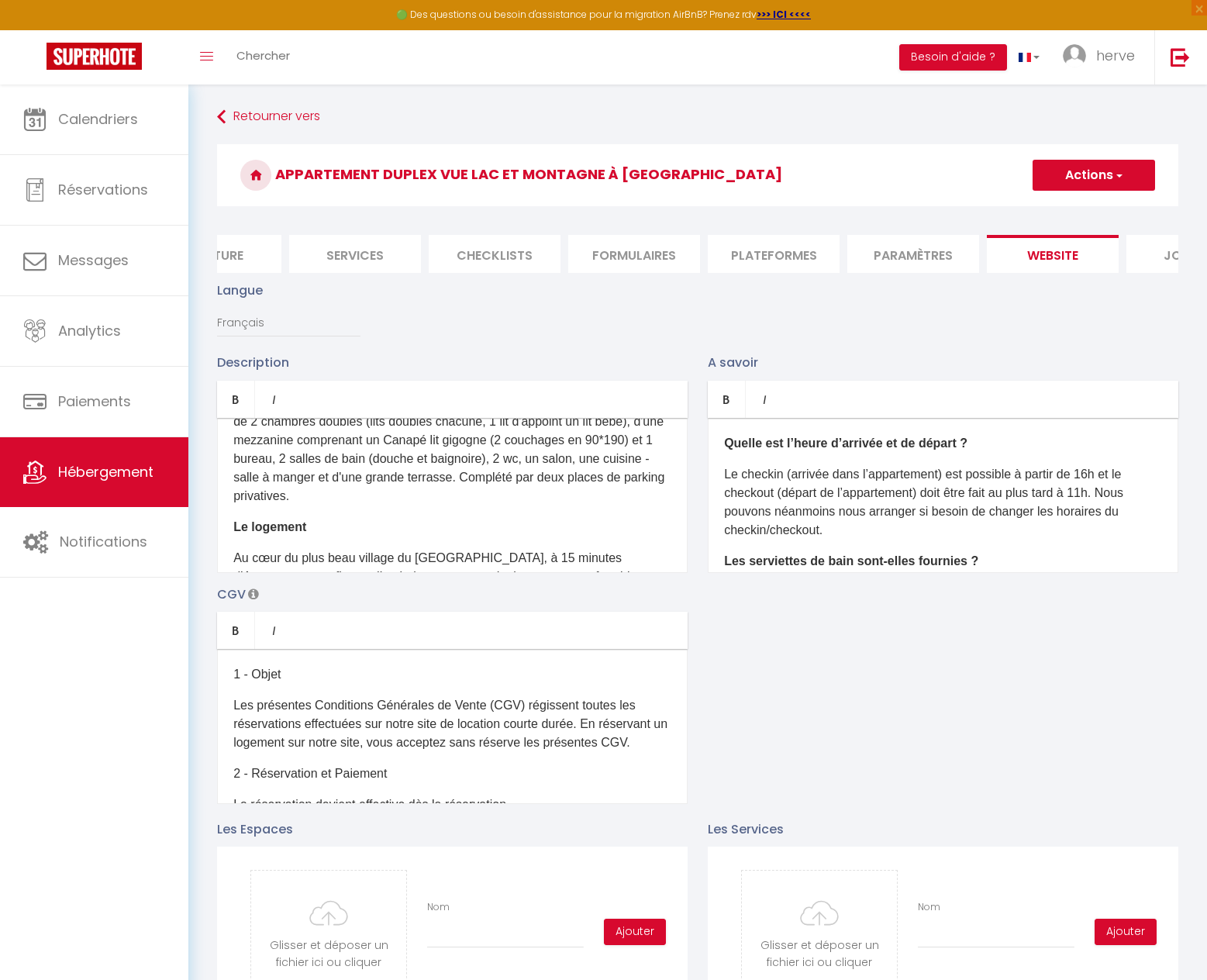
scroll to position [155, 0]
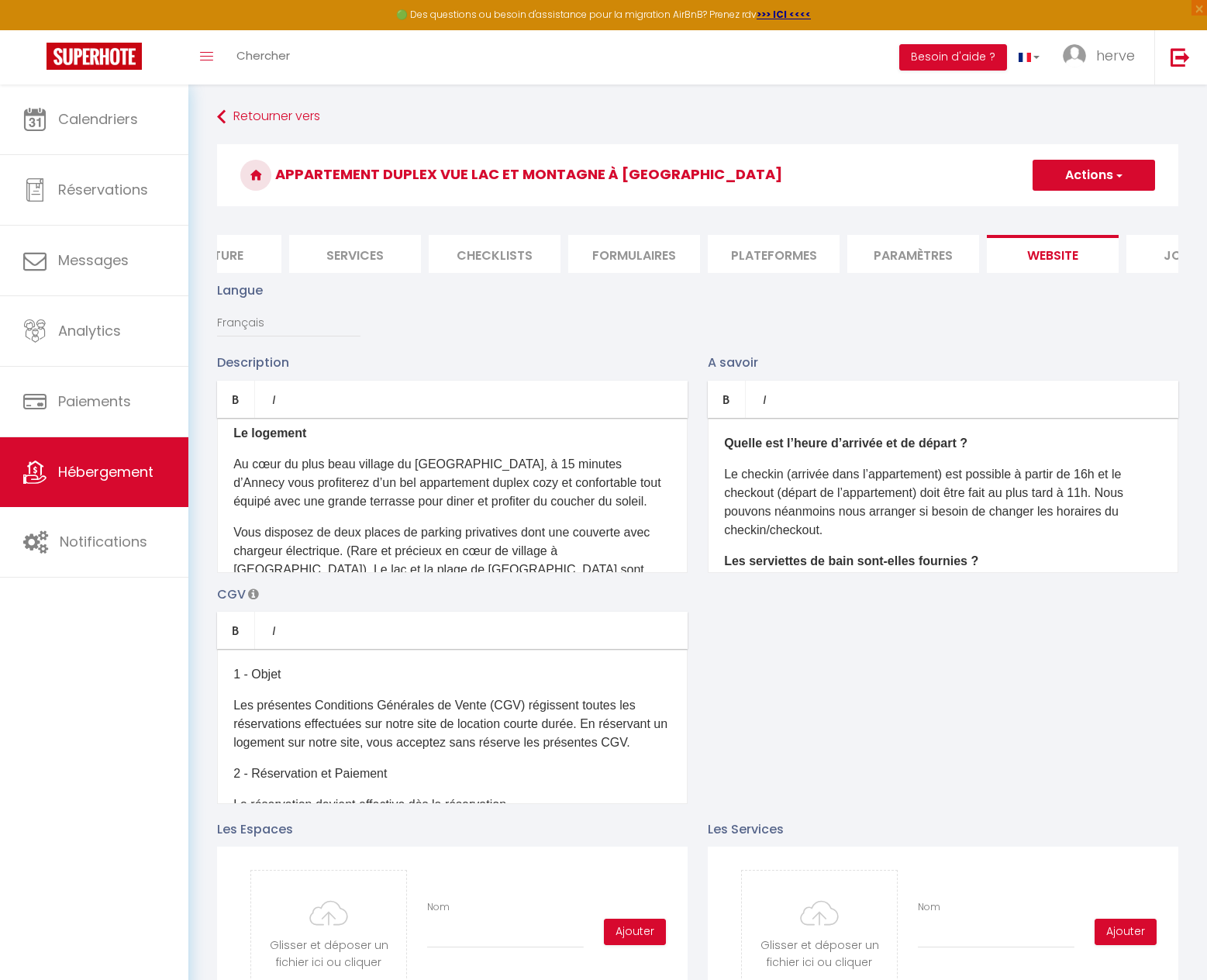
scroll to position [186, 0]
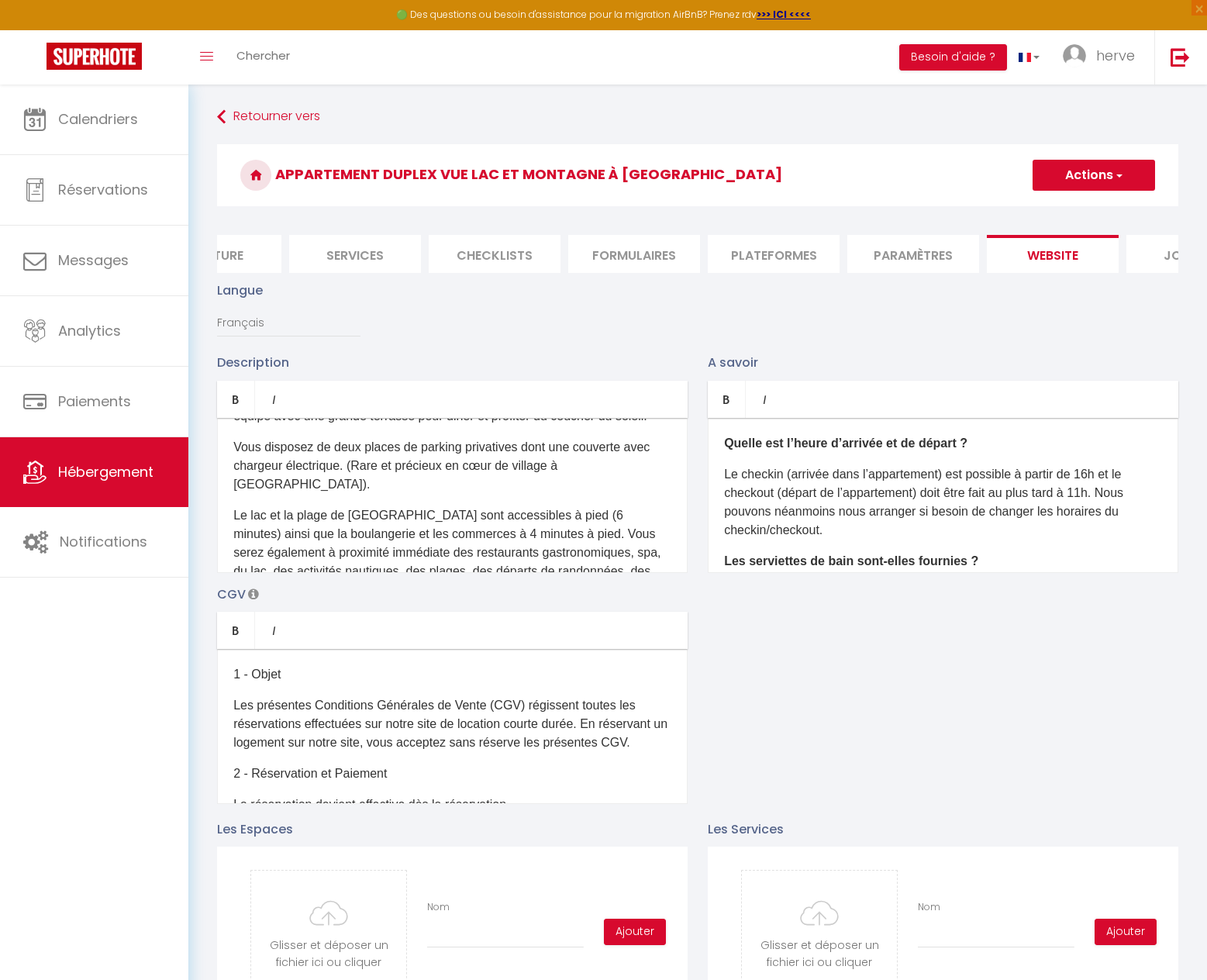
scroll to position [279, 0]
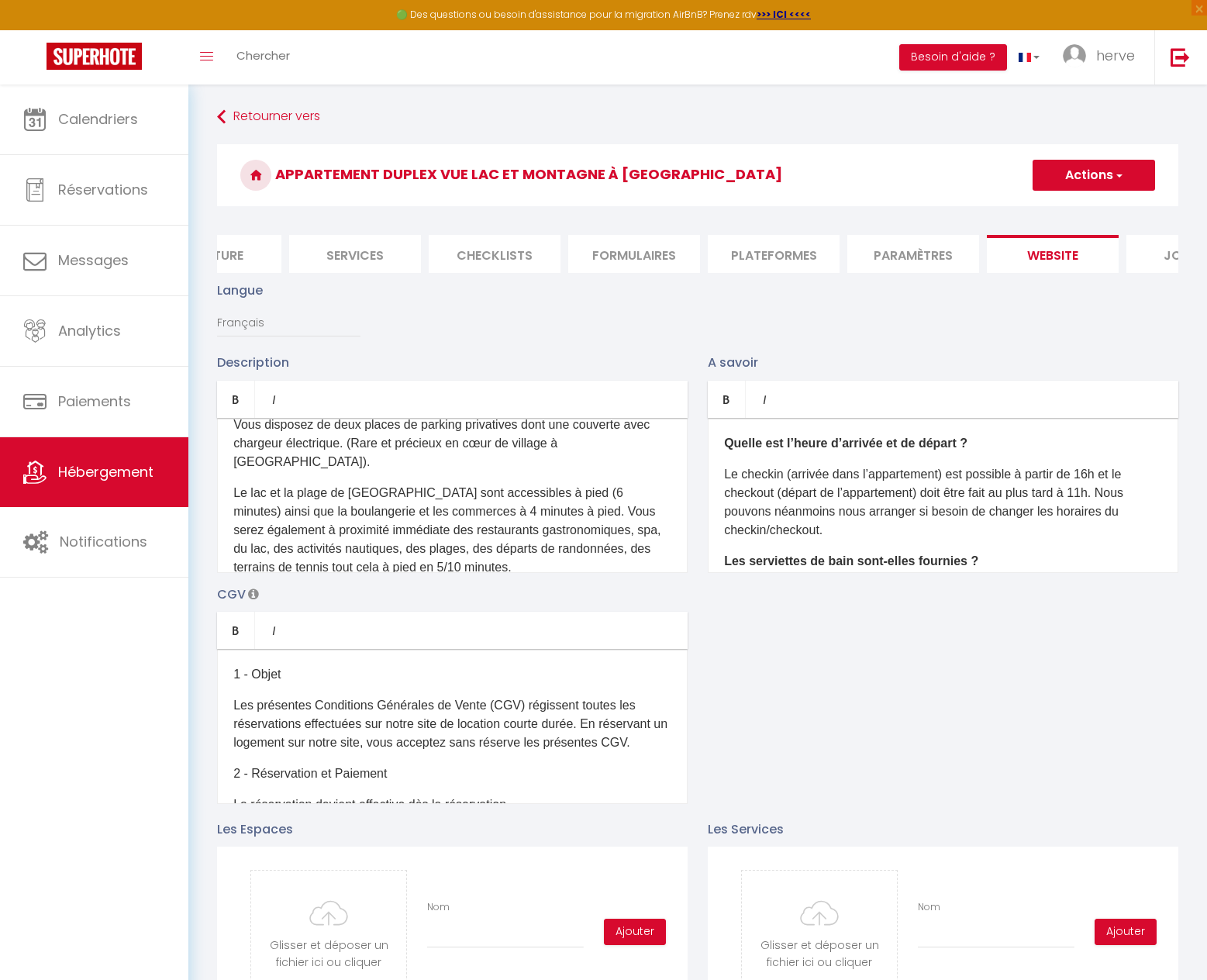
drag, startPoint x: 528, startPoint y: 483, endPoint x: 559, endPoint y: 483, distance: 31.0
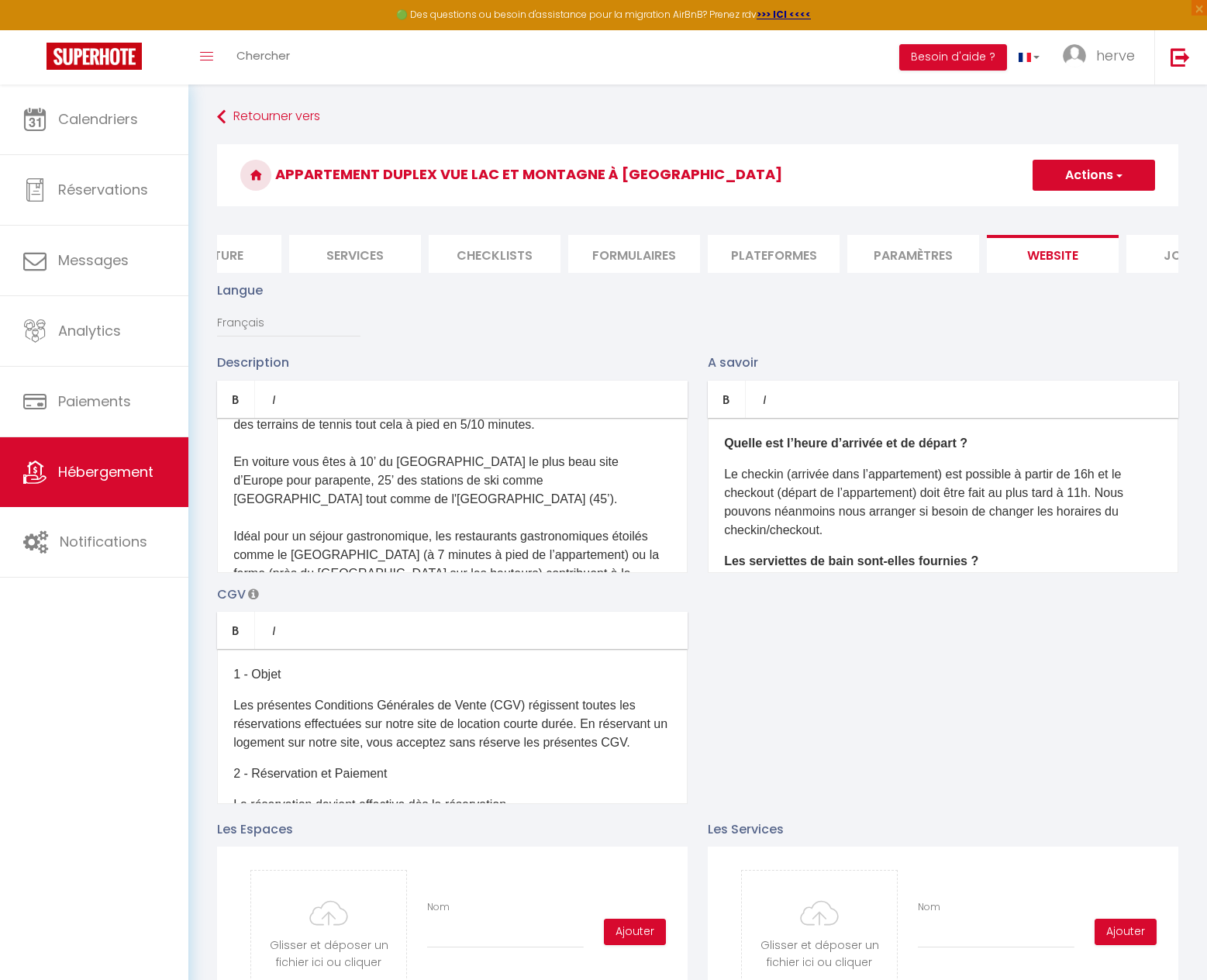
scroll to position [465, 0]
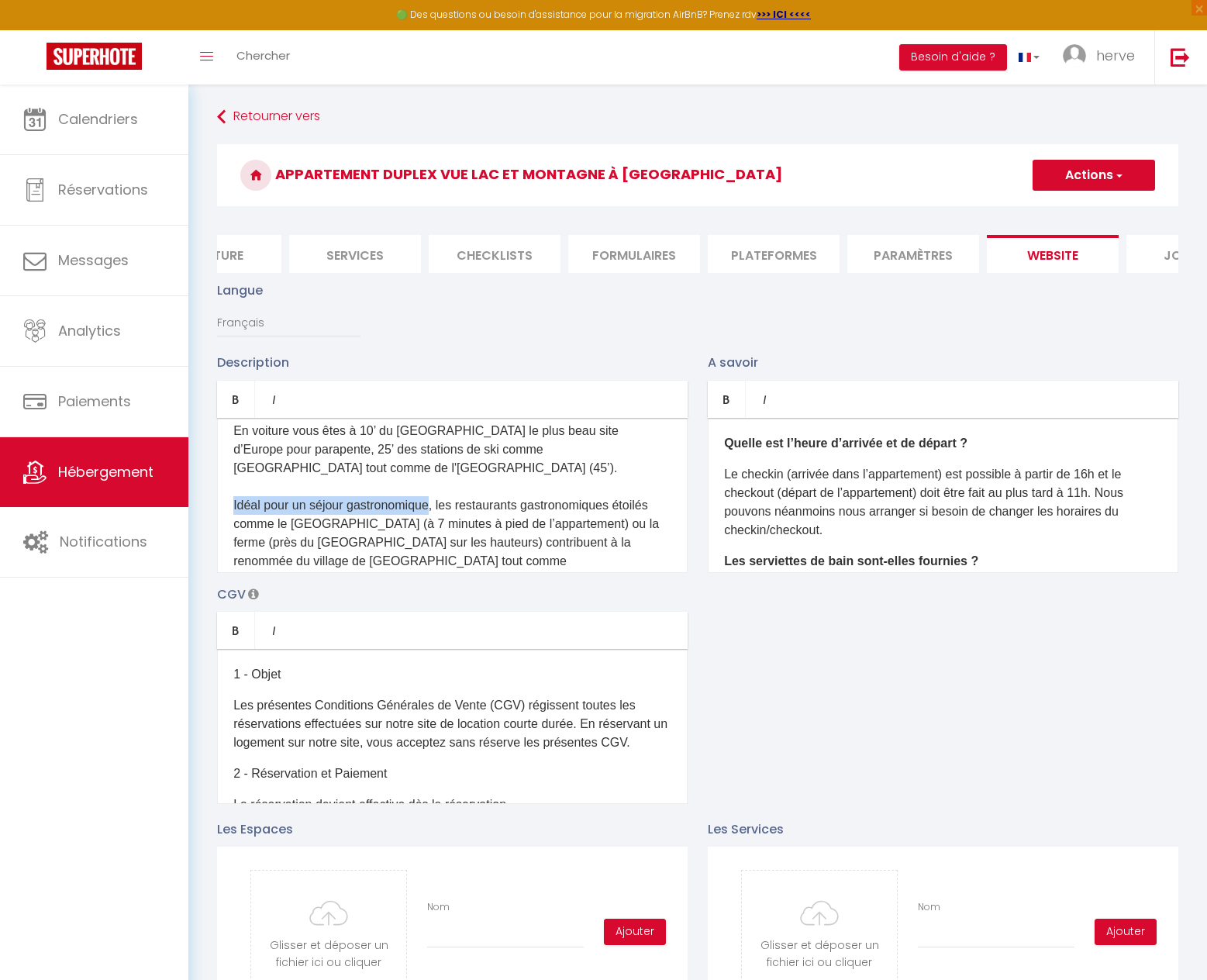
drag, startPoint x: 429, startPoint y: 497, endPoint x: 227, endPoint y: 494, distance: 202.0
click at [227, 494] on div "Appartement Duplex lumineux avec une belle vue sur le [GEOGRAPHIC_DATA] et les …" at bounding box center [452, 496] width 470 height 155
click at [237, 406] on icon "Bold" at bounding box center [236, 399] width 12 height 12
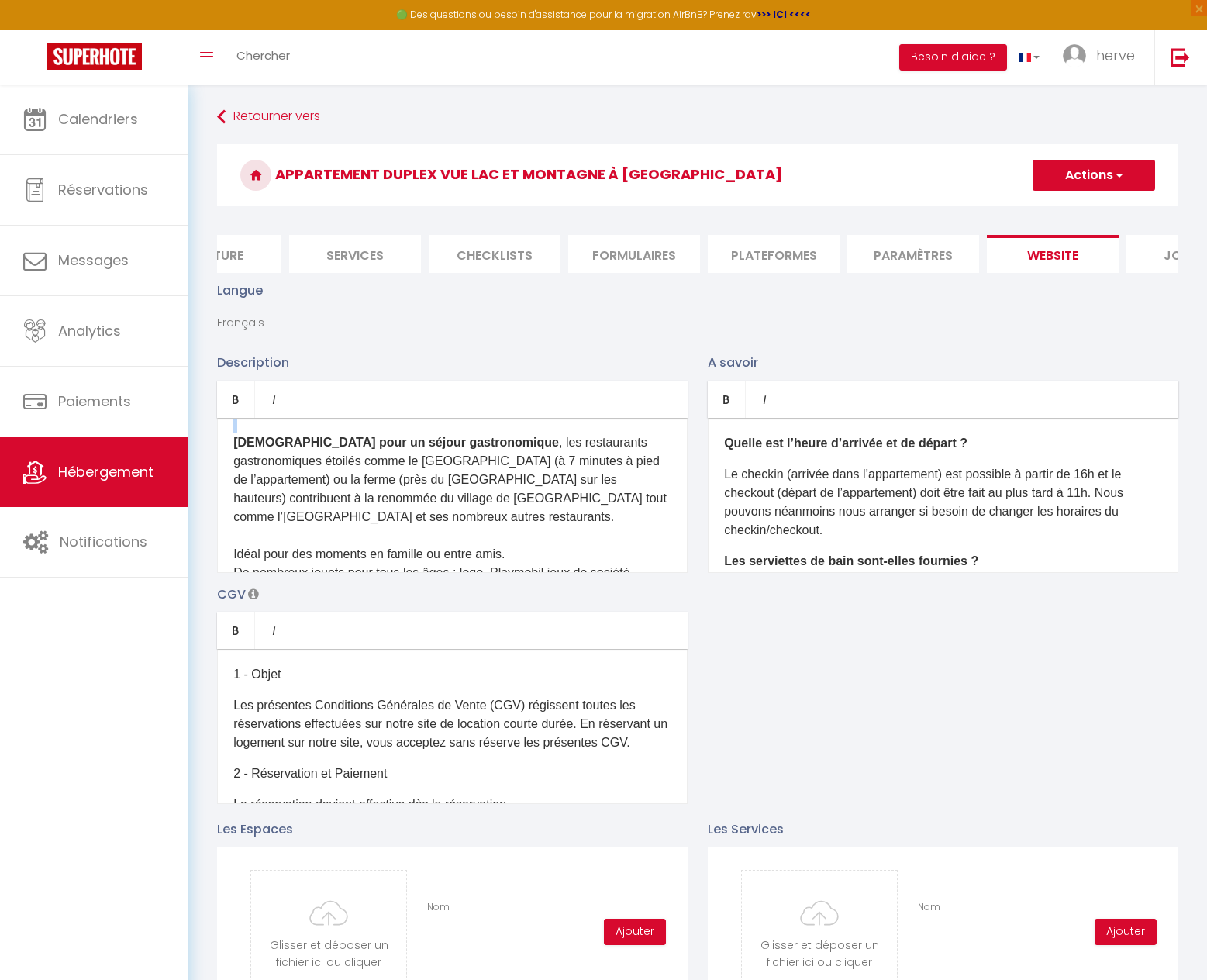
scroll to position [559, 0]
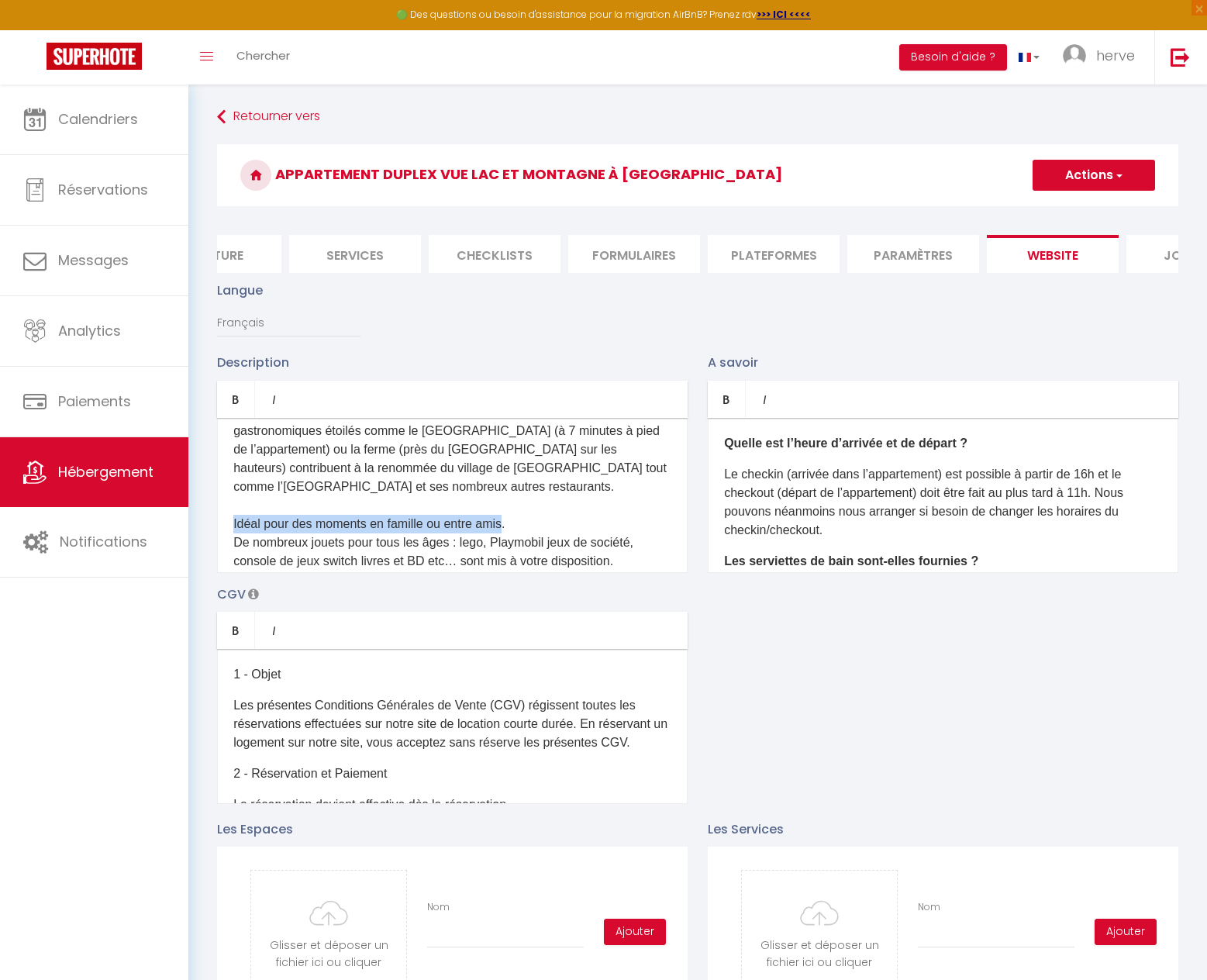
drag, startPoint x: 505, startPoint y: 516, endPoint x: 222, endPoint y: 523, distance: 283.1
click at [222, 523] on div "Appartement Duplex lumineux avec une belle vue sur le [GEOGRAPHIC_DATA] et les …" at bounding box center [452, 496] width 470 height 155
click at [237, 418] on link "Bold" at bounding box center [237, 399] width 38 height 38
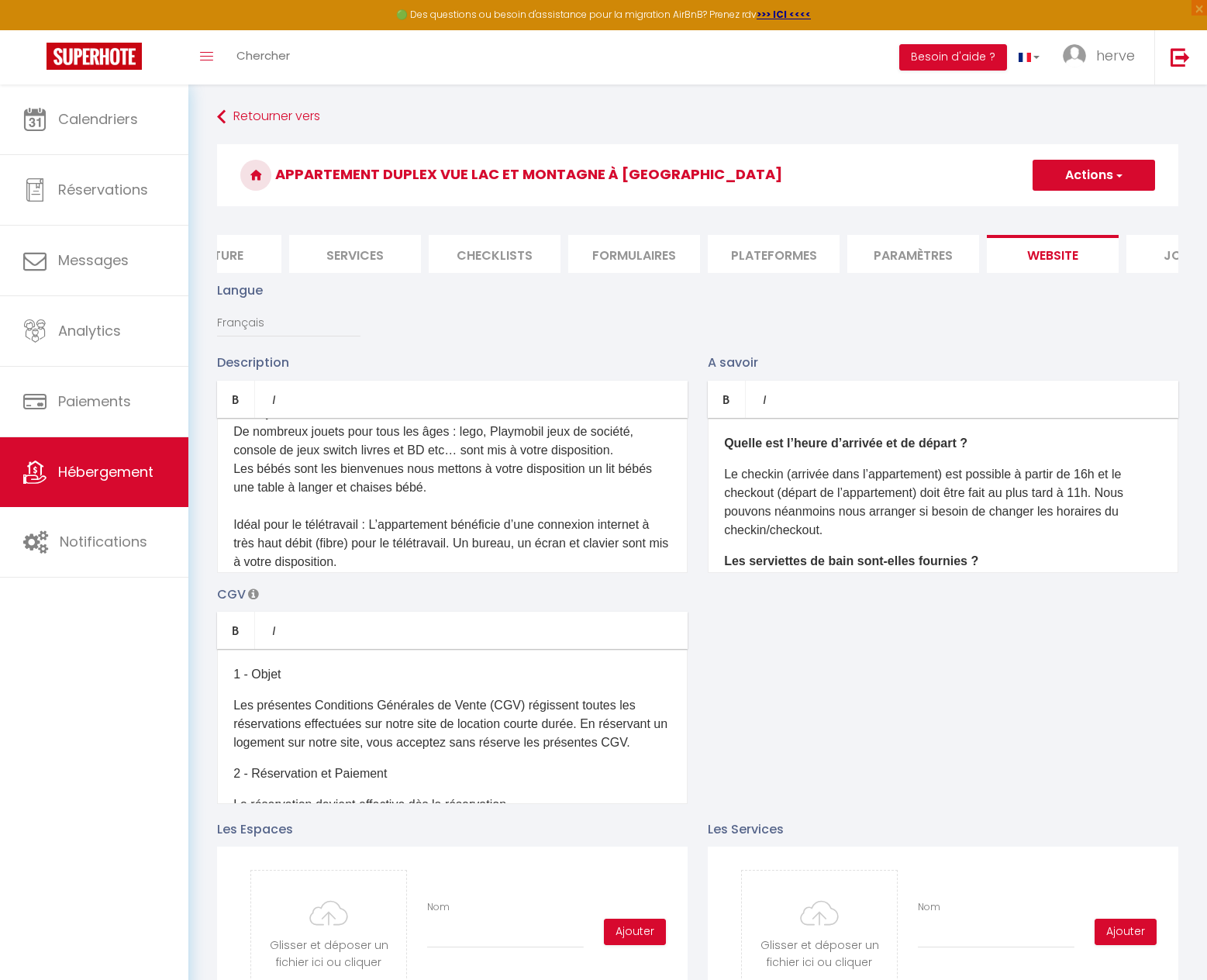
scroll to position [682, 0]
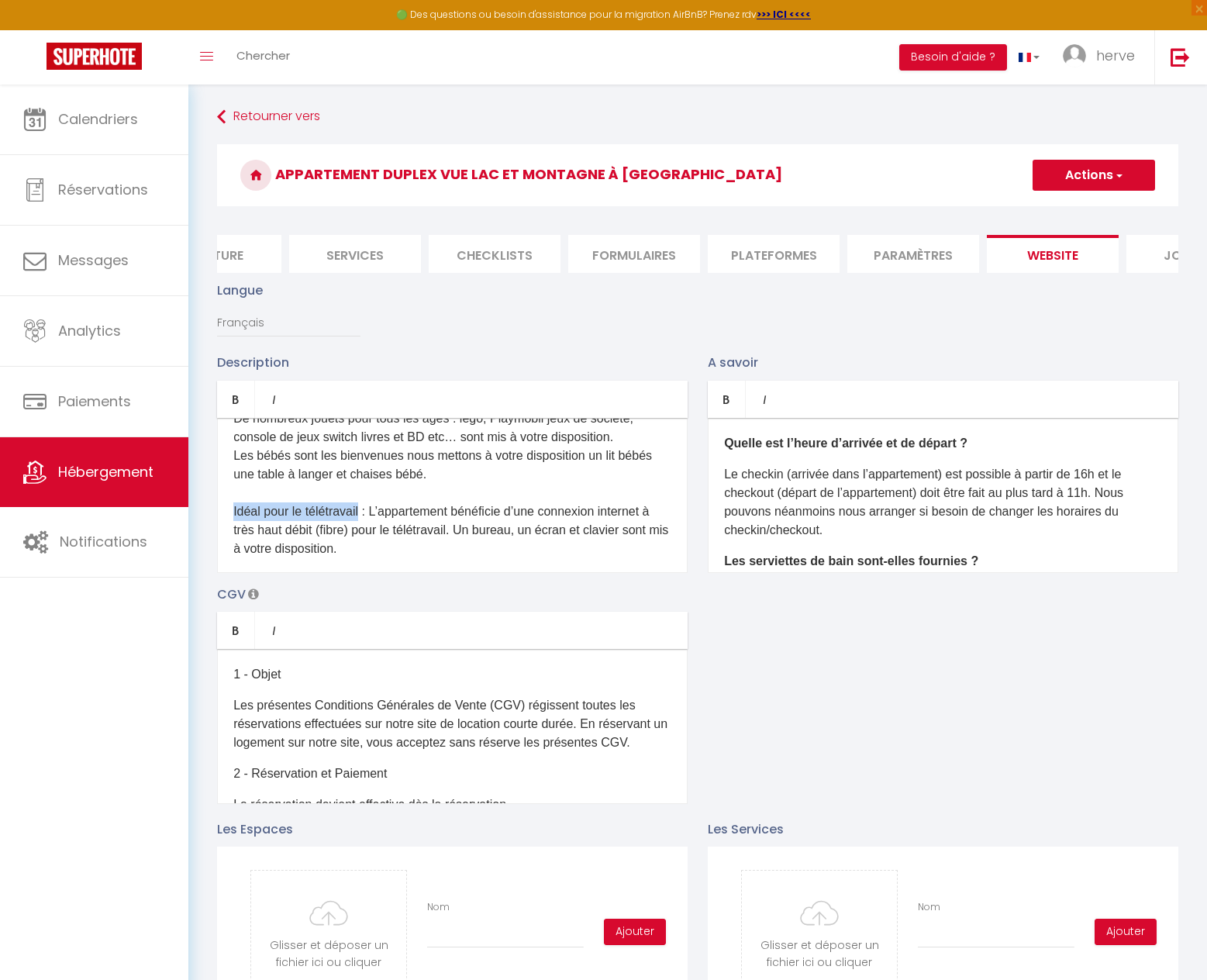
drag, startPoint x: 366, startPoint y: 502, endPoint x: 197, endPoint y: 497, distance: 169.1
click at [237, 406] on icon "Bold" at bounding box center [236, 399] width 12 height 12
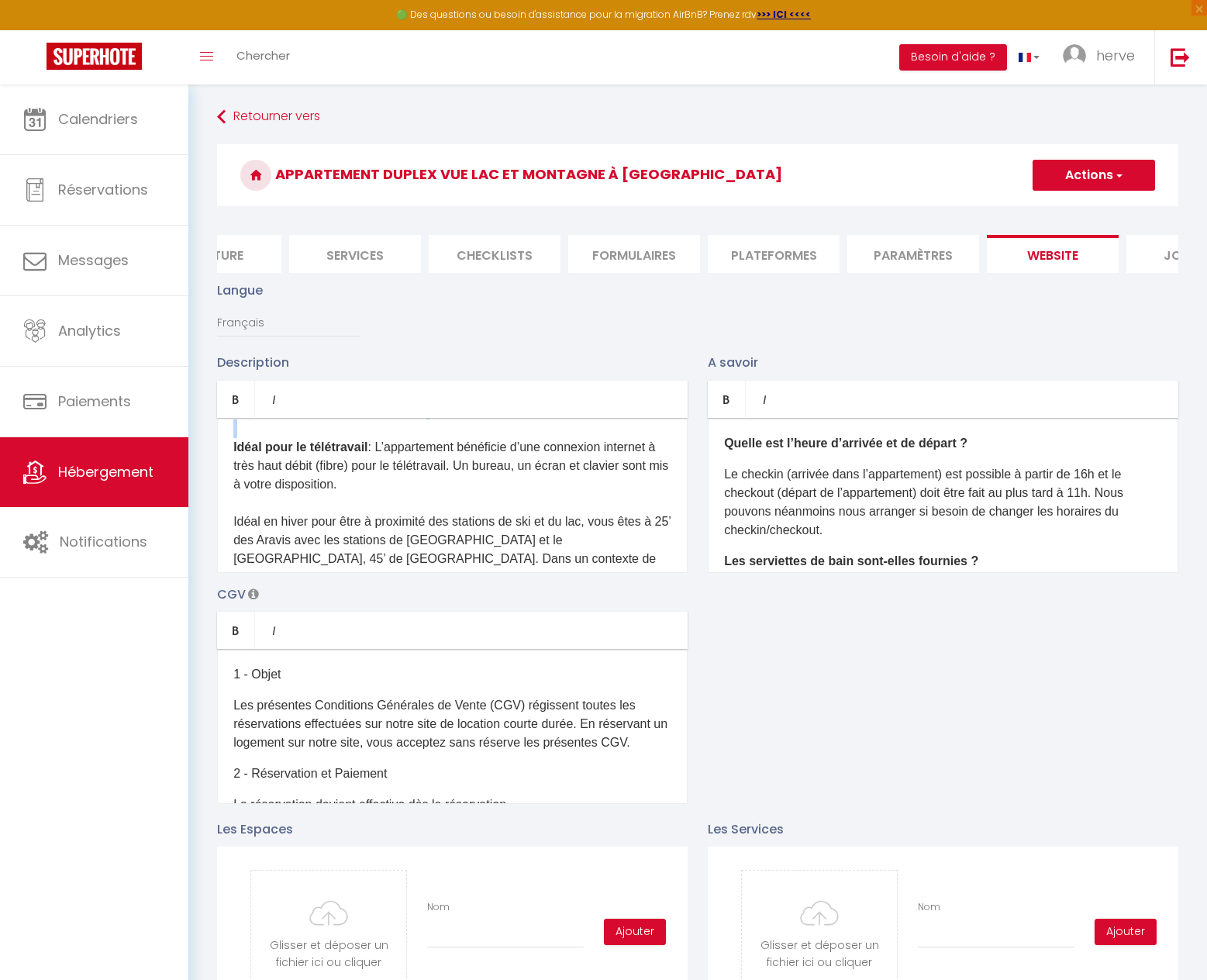
scroll to position [775, 0]
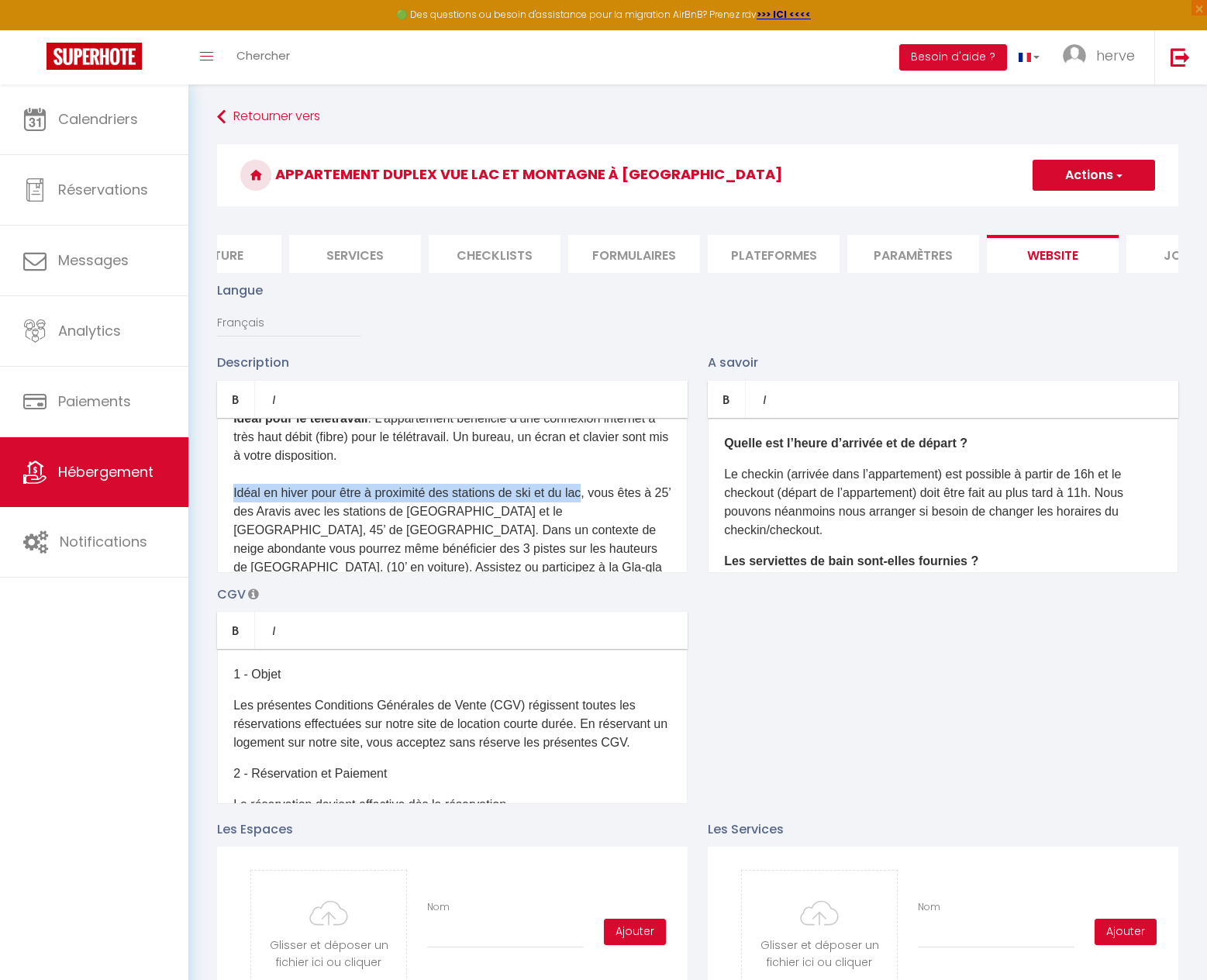
drag, startPoint x: 589, startPoint y: 485, endPoint x: 233, endPoint y: 459, distance: 356.9
click at [233, 487] on span "Vous serez également à proximité immédiate des restaurants gastronomiques, spa,…" at bounding box center [451, 688] width 437 height 1297
click at [242, 406] on icon "Bold" at bounding box center [236, 399] width 12 height 12
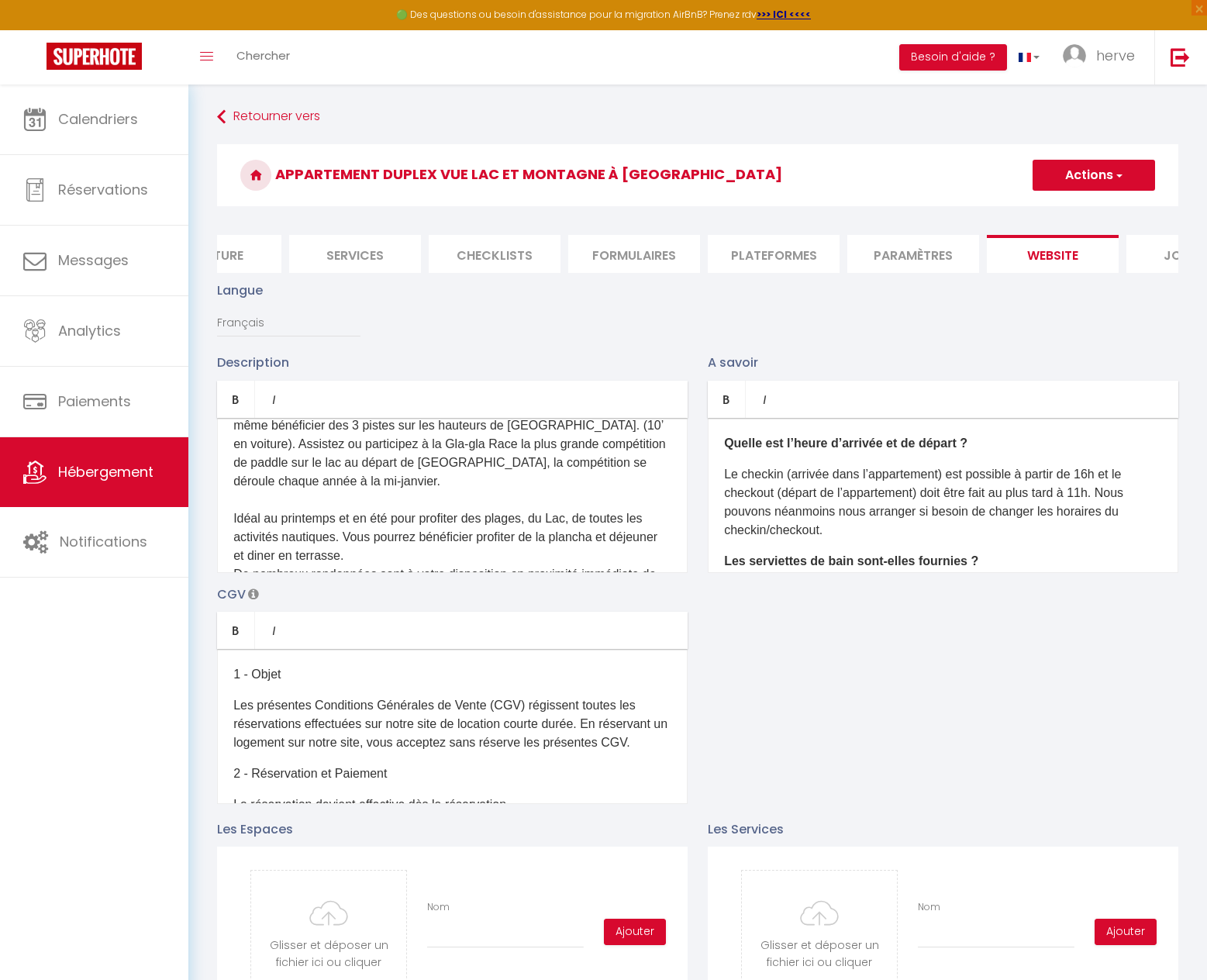
scroll to position [930, 0]
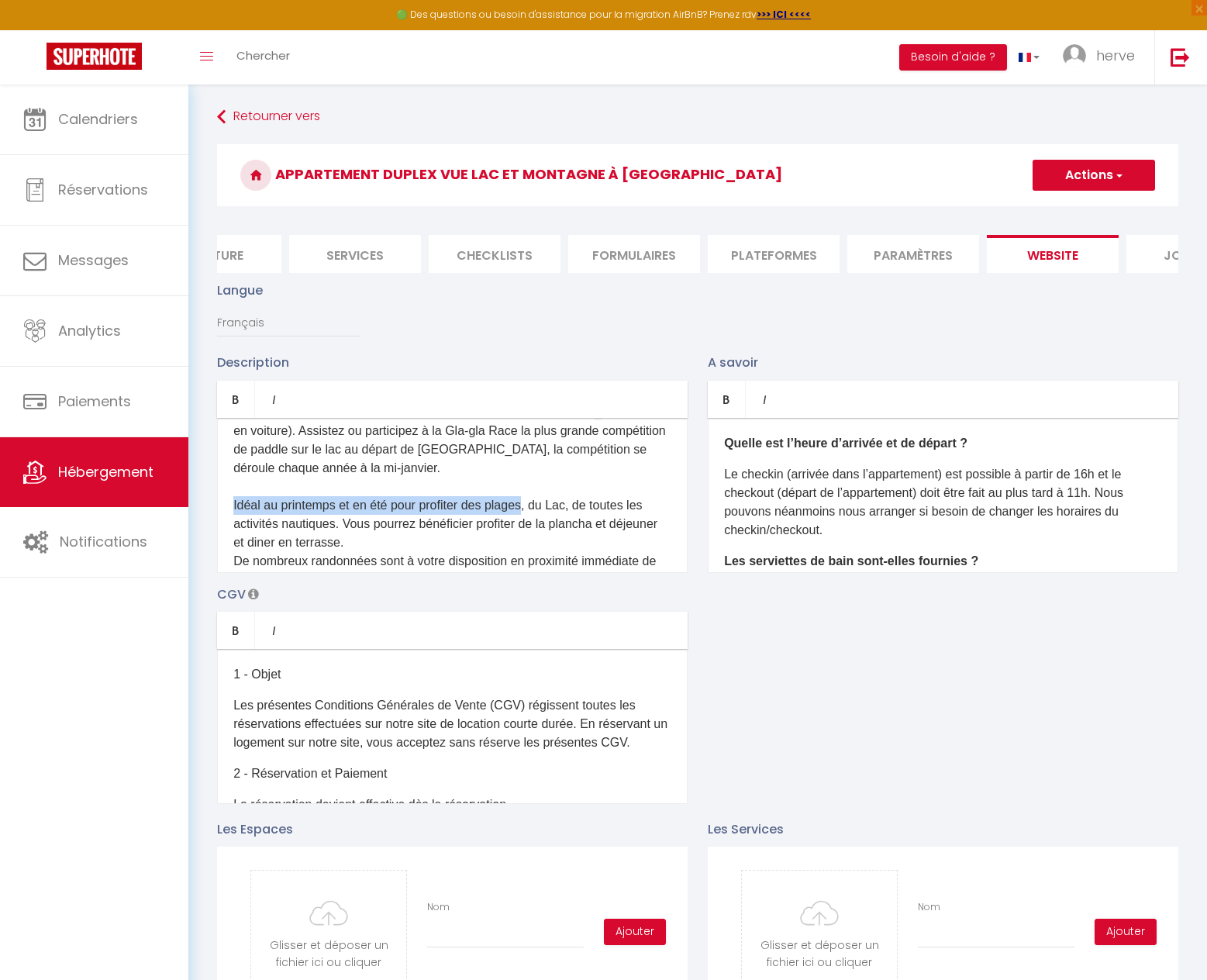
drag, startPoint x: 528, startPoint y: 478, endPoint x: 194, endPoint y: 480, distance: 334.0
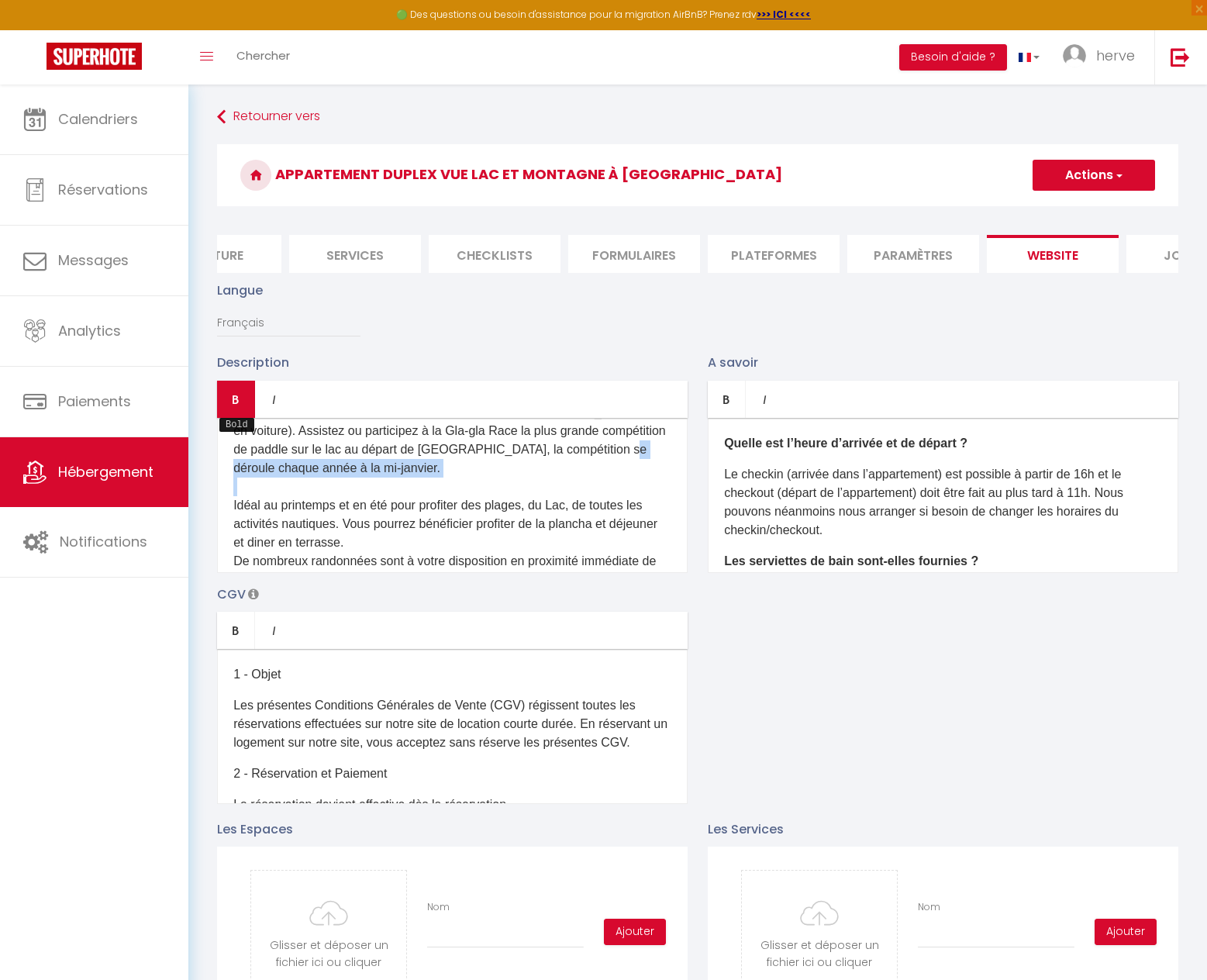
click at [243, 418] on link "Bold" at bounding box center [237, 399] width 38 height 38
click at [449, 524] on p "Vous serez également à proximité immédiate des restaurants gastronomiques, spa,…" at bounding box center [452, 533] width 438 height 1303
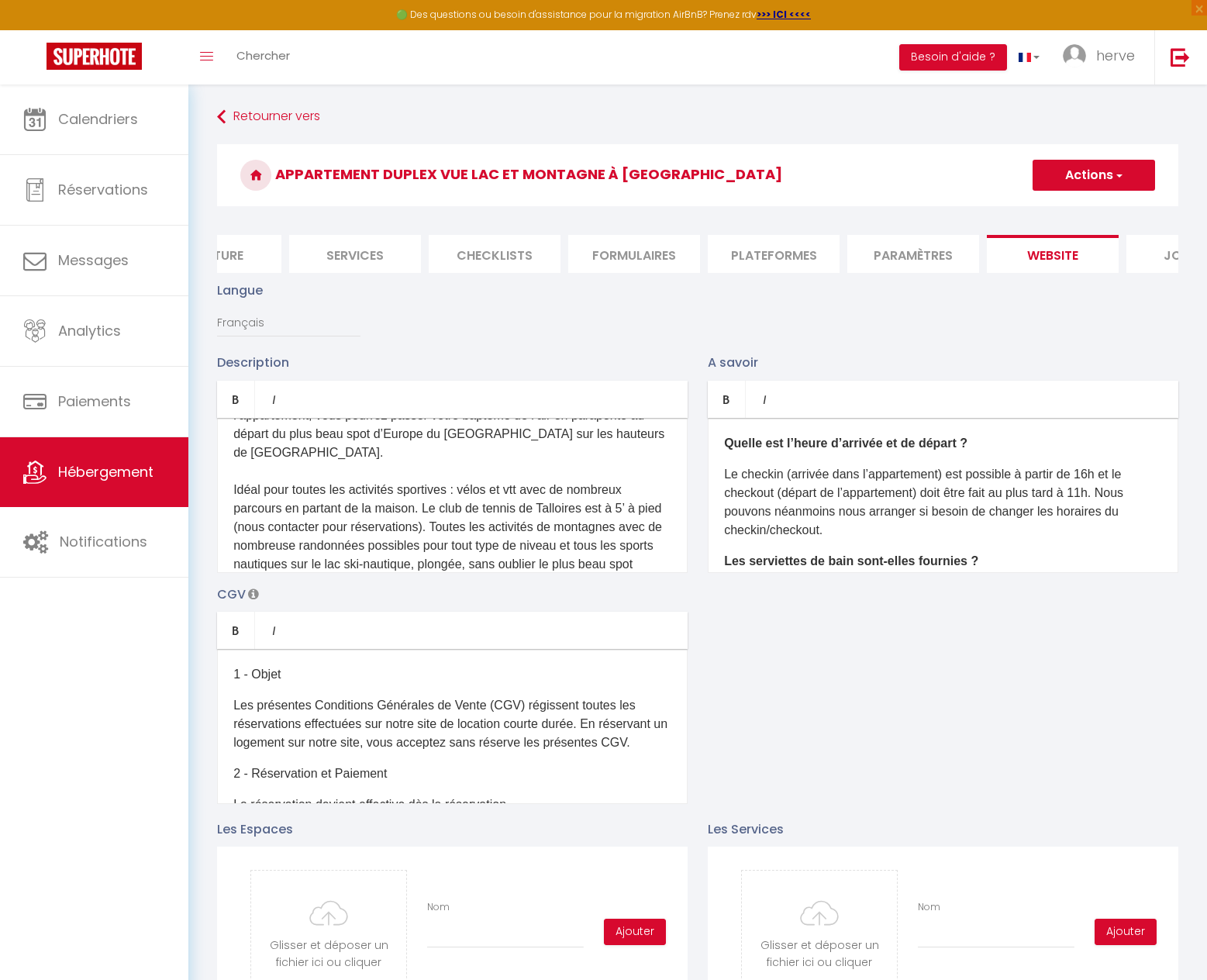
scroll to position [1116, 0]
drag, startPoint x: 453, startPoint y: 463, endPoint x: 215, endPoint y: 429, distance: 240.4
click at [215, 457] on div "Description Bold Italic Rich text editor Appartement Duplex lumineux avec une b…" at bounding box center [452, 462] width 490 height 219
click at [231, 406] on icon "Bold" at bounding box center [236, 399] width 12 height 12
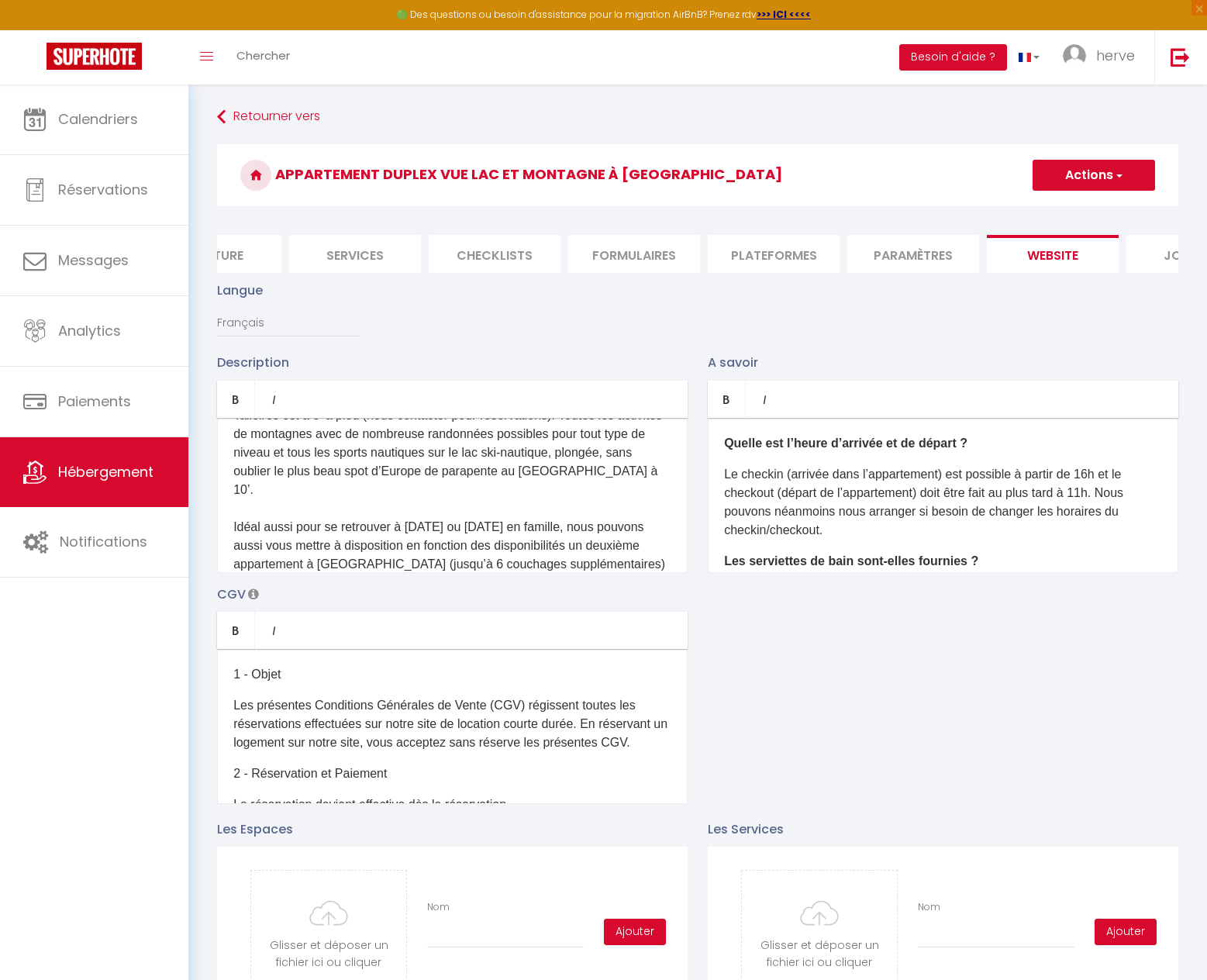
scroll to position [1240, 0]
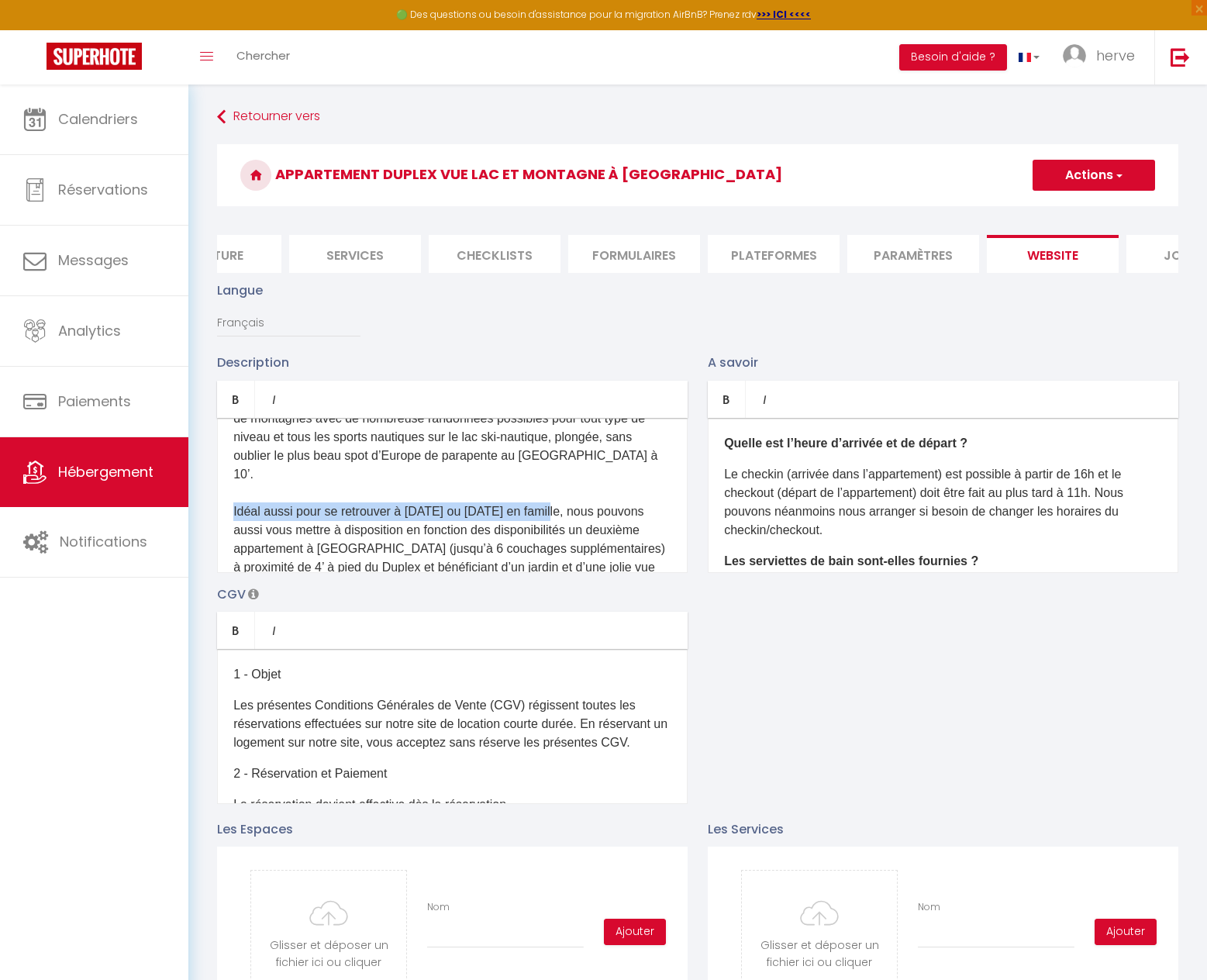
drag, startPoint x: 552, startPoint y: 471, endPoint x: 235, endPoint y: 441, distance: 318.4
click at [233, 466] on span "Vous serez également à proximité immédiate des restaurants gastronomiques, spa,…" at bounding box center [451, 241] width 436 height 1334
click at [240, 406] on icon "Bold" at bounding box center [236, 399] width 12 height 12
drag, startPoint x: 490, startPoint y: 559, endPoint x: 237, endPoint y: 533, distance: 254.3
click at [222, 560] on div "Appartement Duplex lumineux avec une belle vue sur le [GEOGRAPHIC_DATA] et les …" at bounding box center [452, 496] width 470 height 155
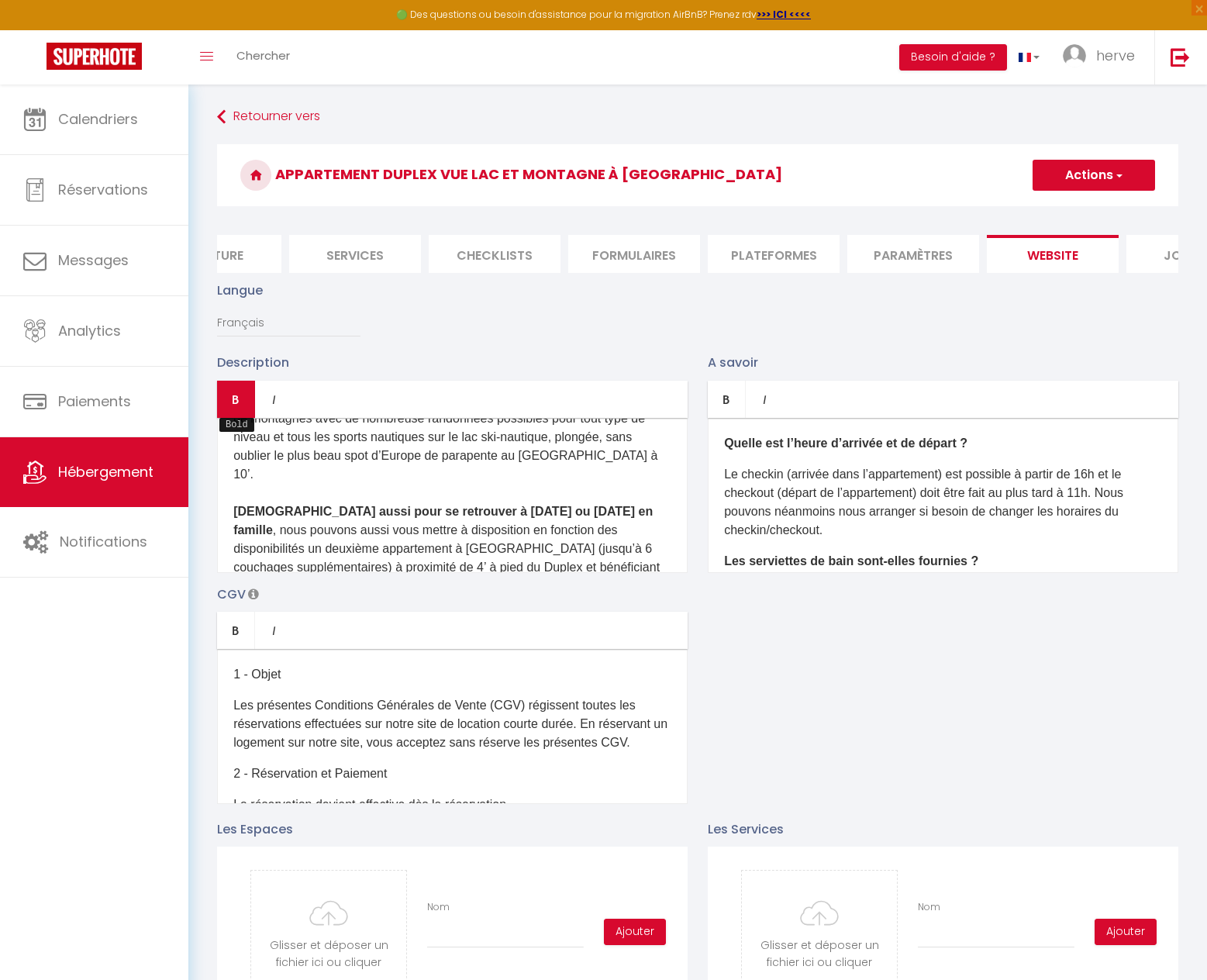
click at [237, 406] on icon "Bold" at bounding box center [236, 399] width 12 height 12
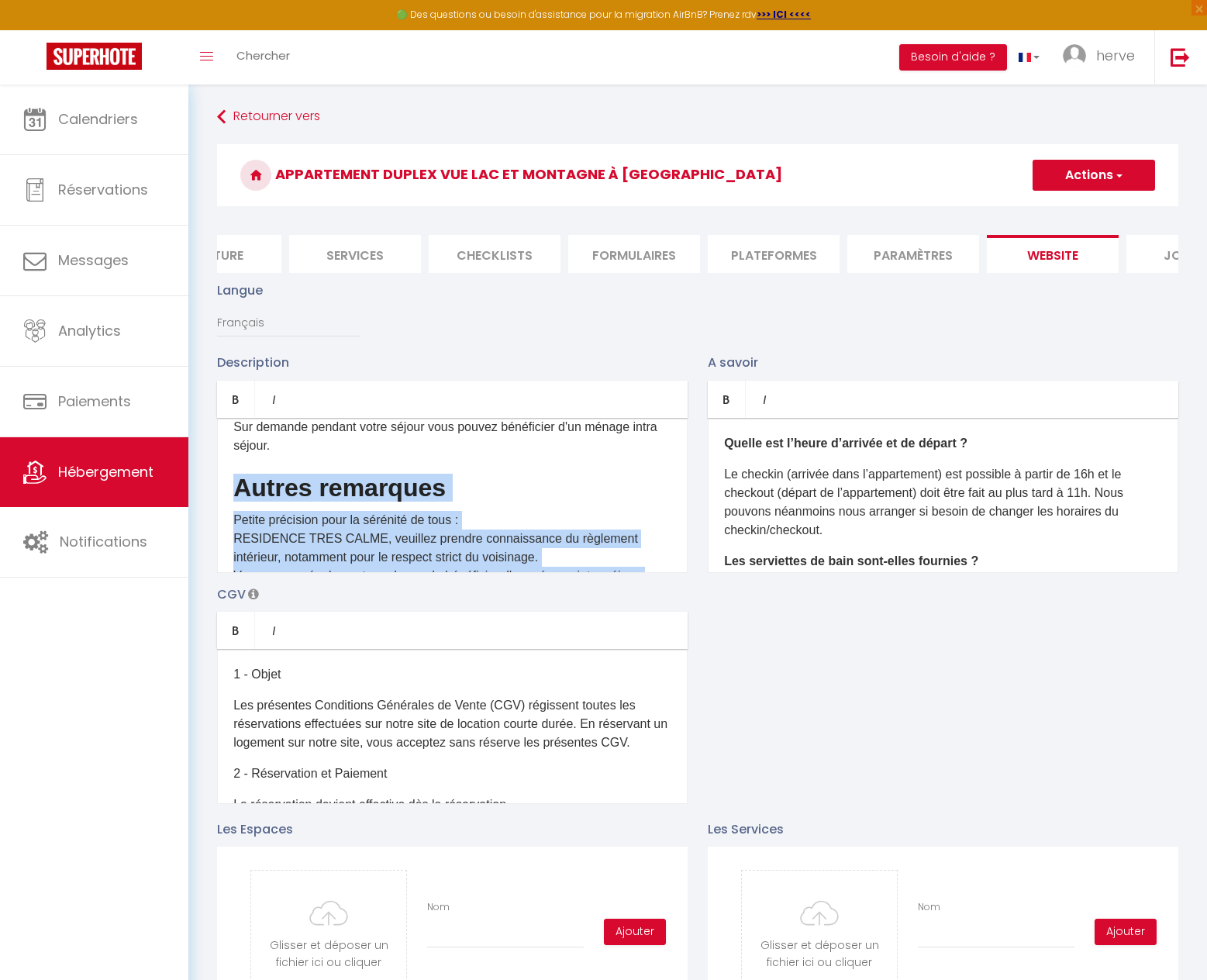
scroll to position [1717, 0]
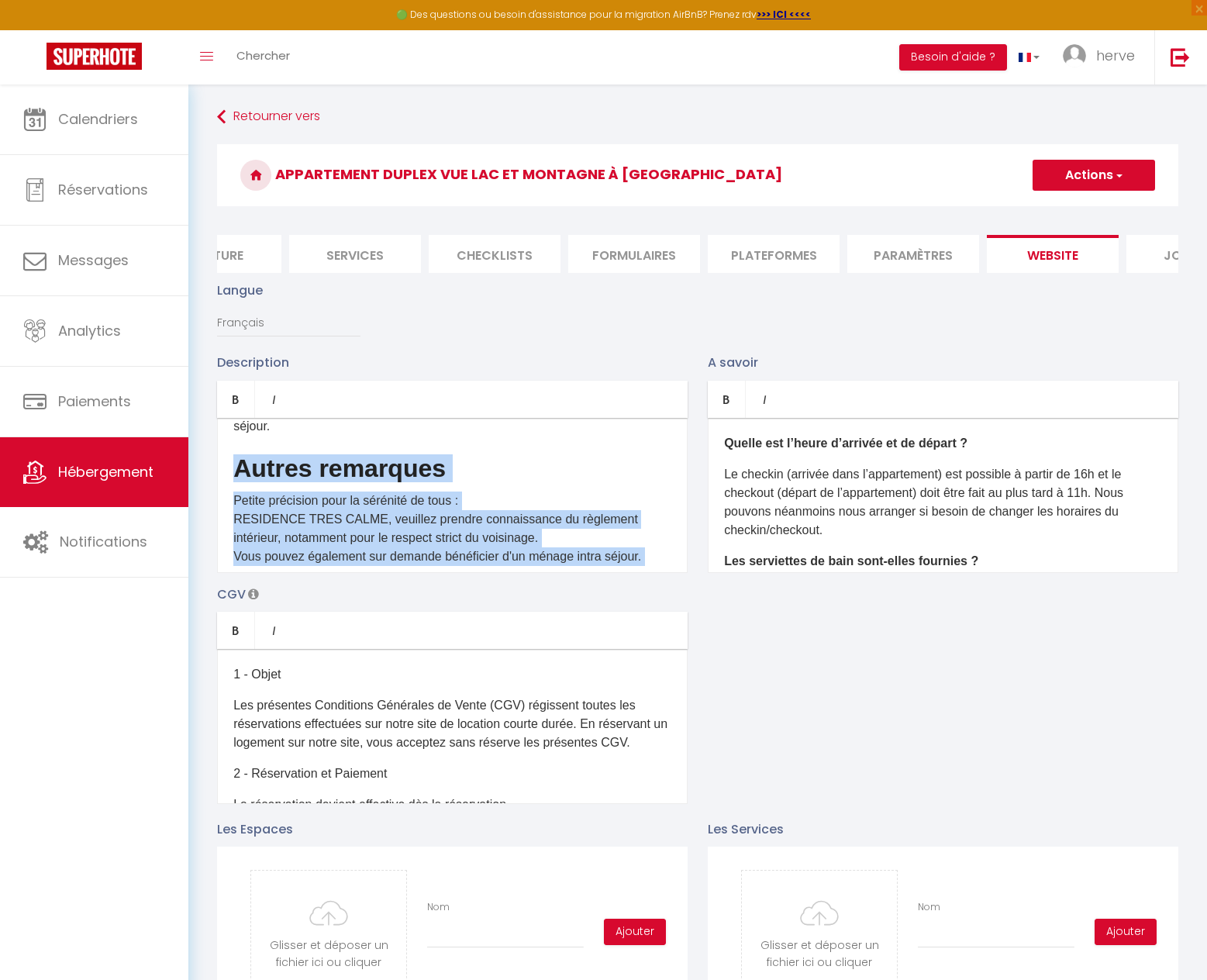
drag, startPoint x: 238, startPoint y: 538, endPoint x: 474, endPoint y: 649, distance: 260.8
click at [474, 649] on div "Description Bold Italic Rich text editor Appartement Duplex lumineux avec une b…" at bounding box center [697, 578] width 982 height 450
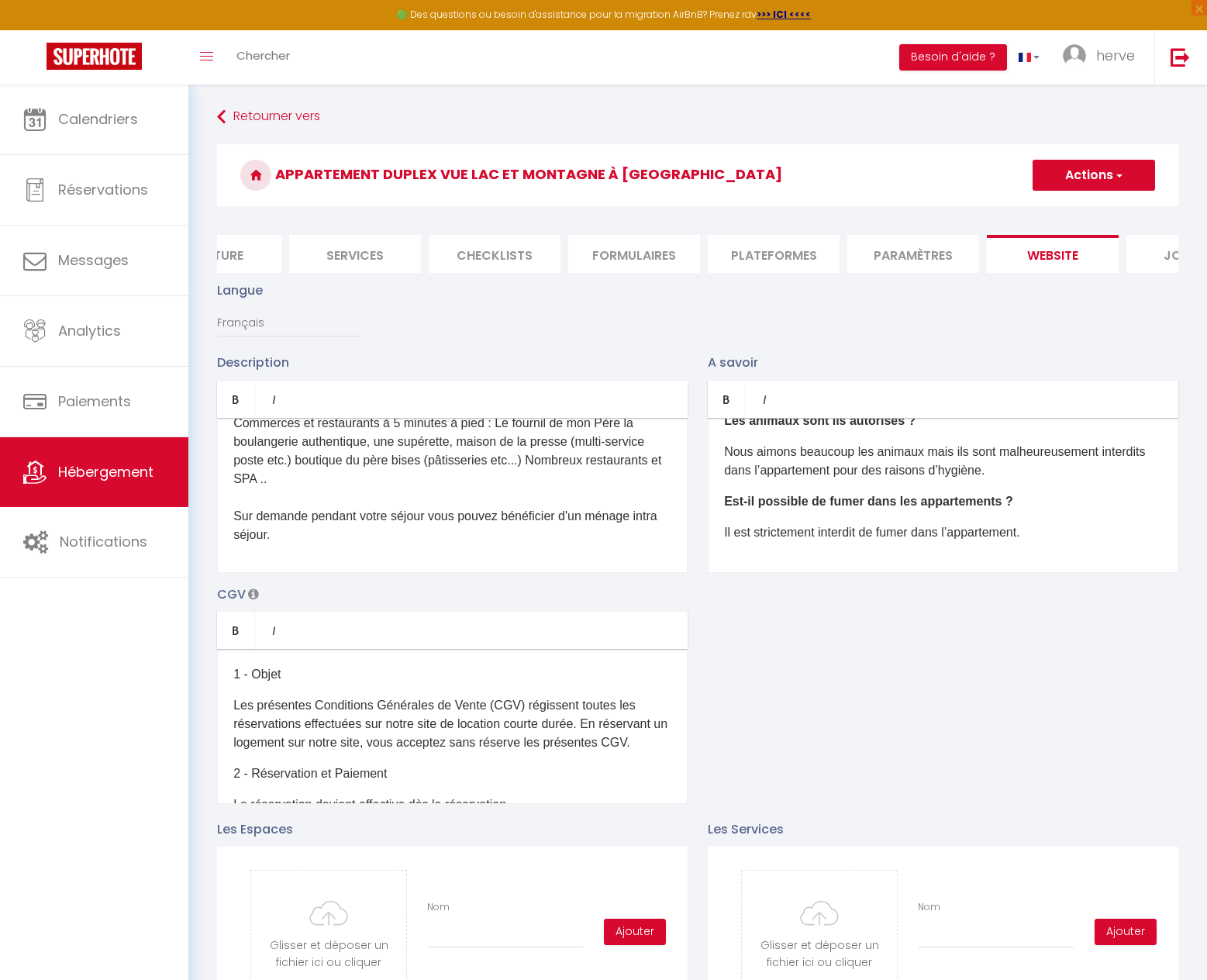
scroll to position [203, 0]
click at [1060, 541] on p "Il est strictement interdit de fumer dans l’appartement." at bounding box center [943, 531] width 438 height 18
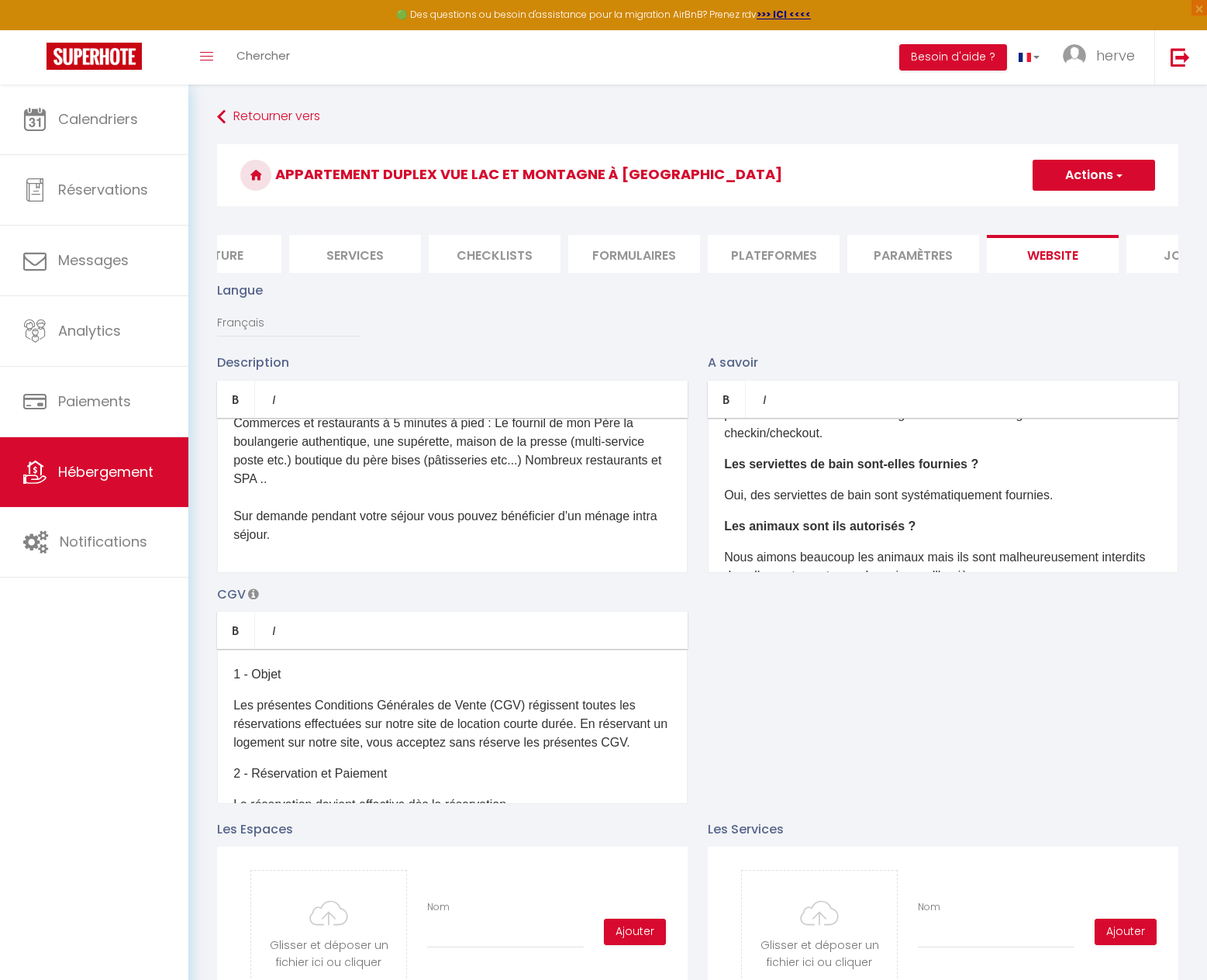
scroll to position [0, 0]
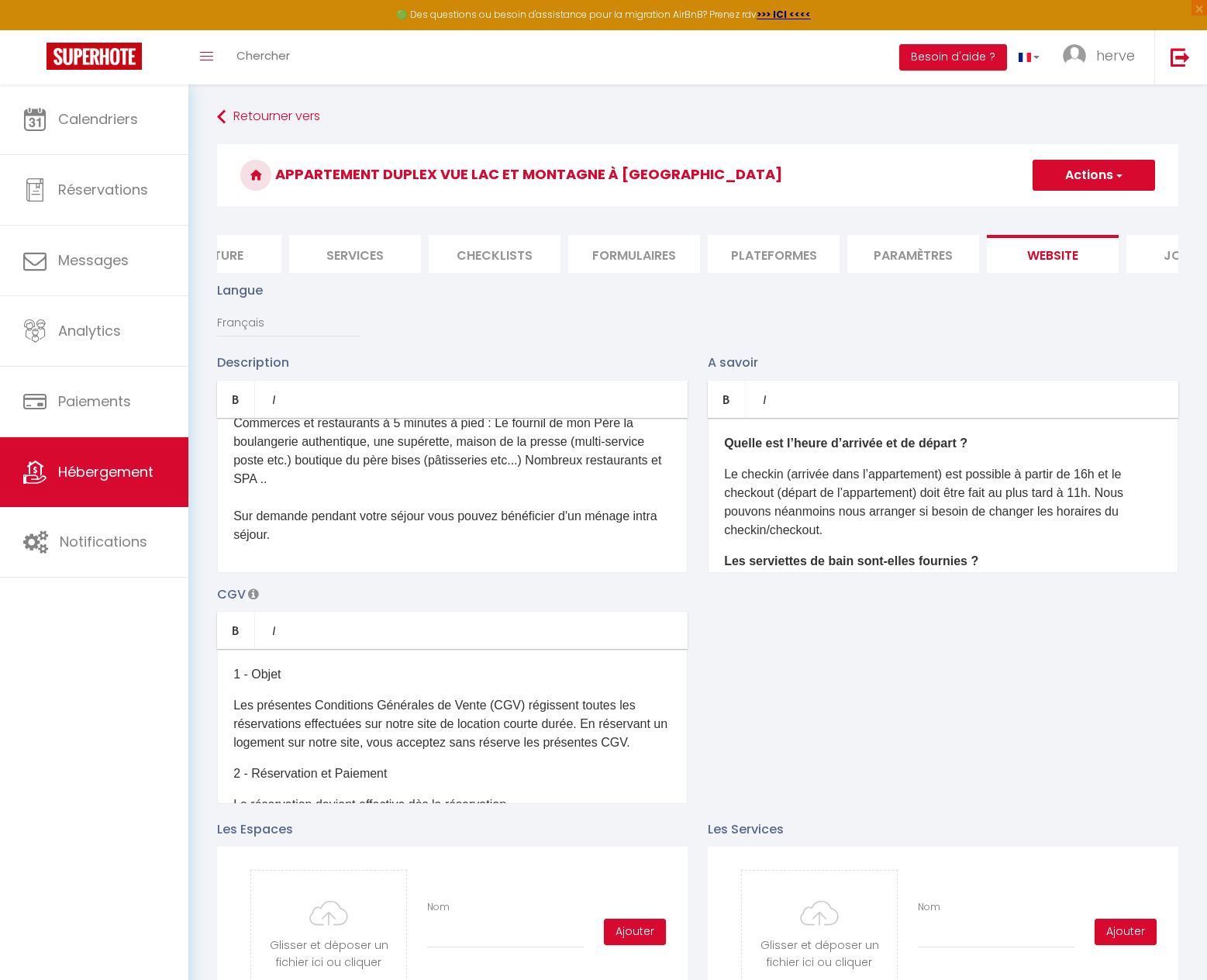
click at [722, 454] on div "Quelle est l’heure d’arrivée et de départ ? Le checkin (arrivée dans l’appartem…" at bounding box center [943, 496] width 470 height 155
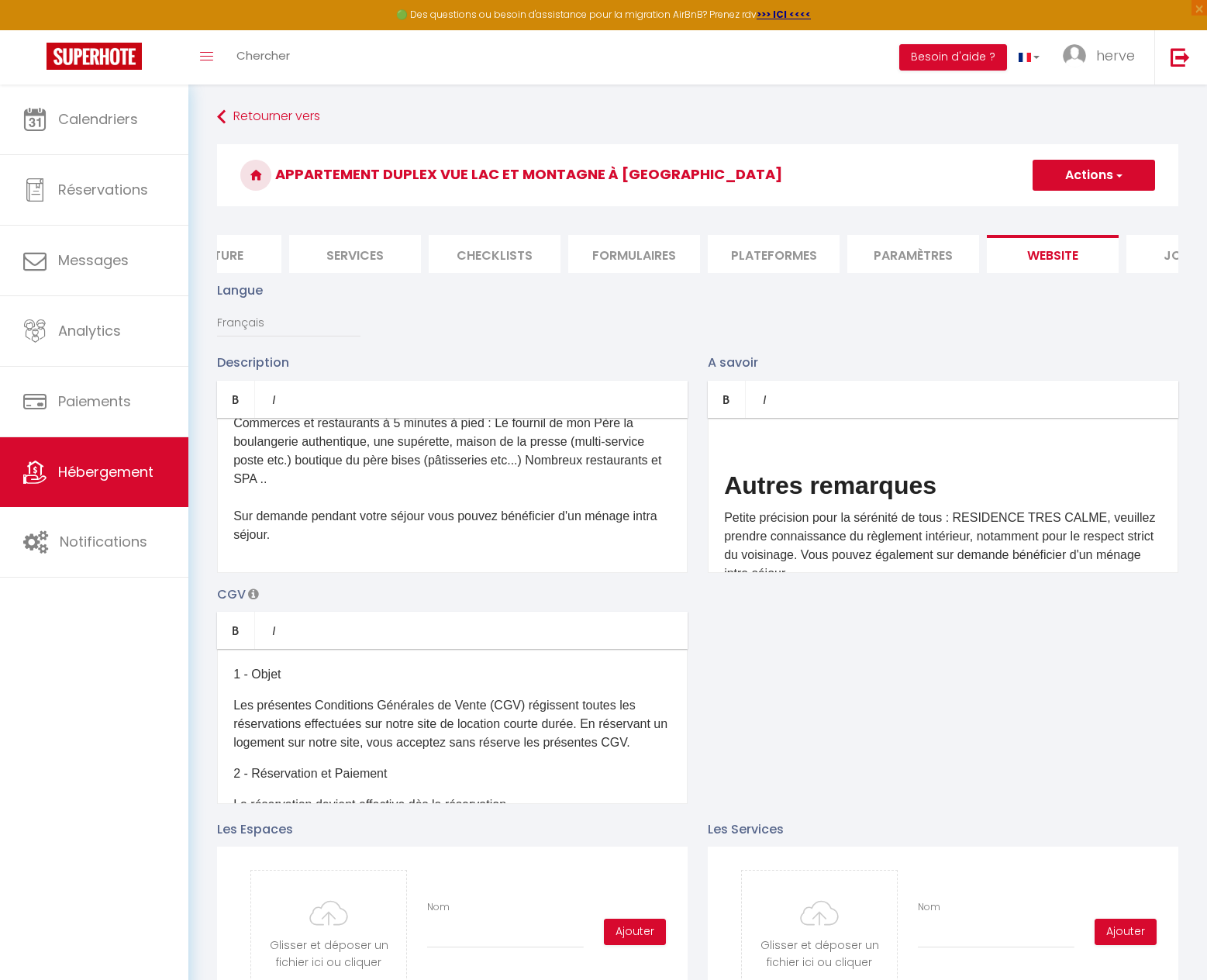
click at [732, 453] on p at bounding box center [943, 443] width 438 height 18
drag, startPoint x: 949, startPoint y: 497, endPoint x: 650, endPoint y: 507, distance: 299.2
click at [650, 507] on div "Description Bold Italic Rich text editor Appartement Duplex lumineux avec une b…" at bounding box center [697, 578] width 982 height 450
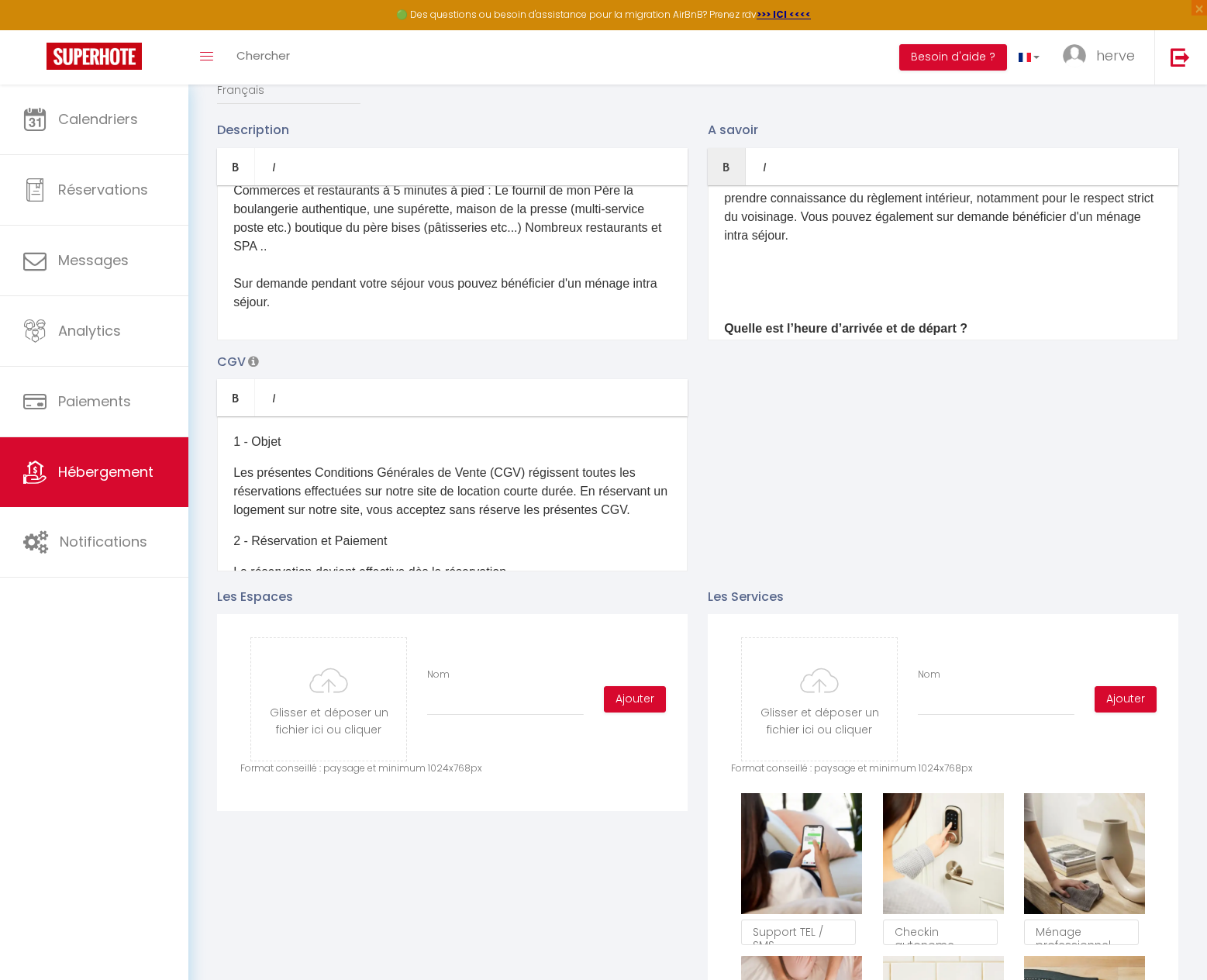
scroll to position [93, 0]
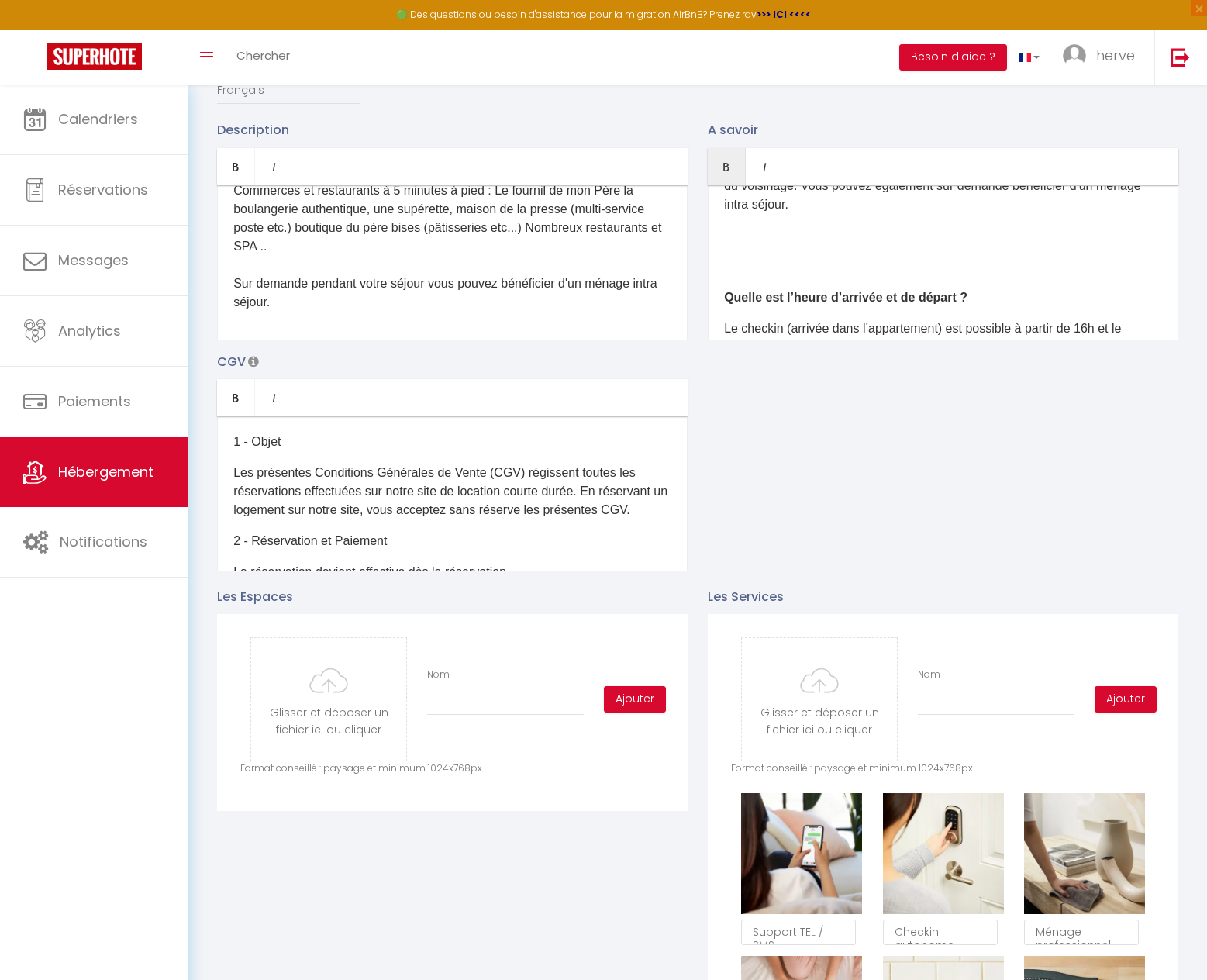
click at [838, 276] on p at bounding box center [943, 266] width 438 height 18
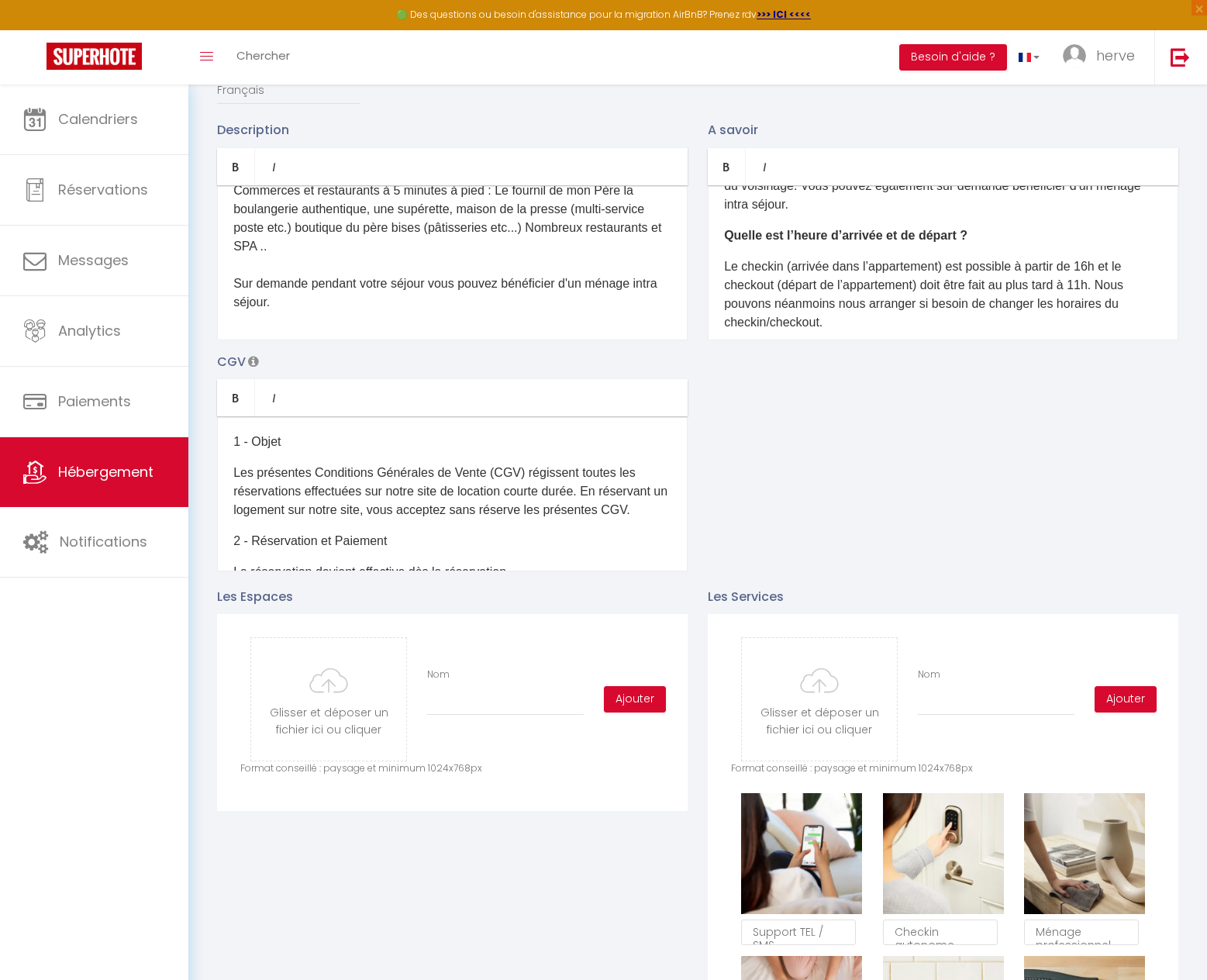
scroll to position [0, 0]
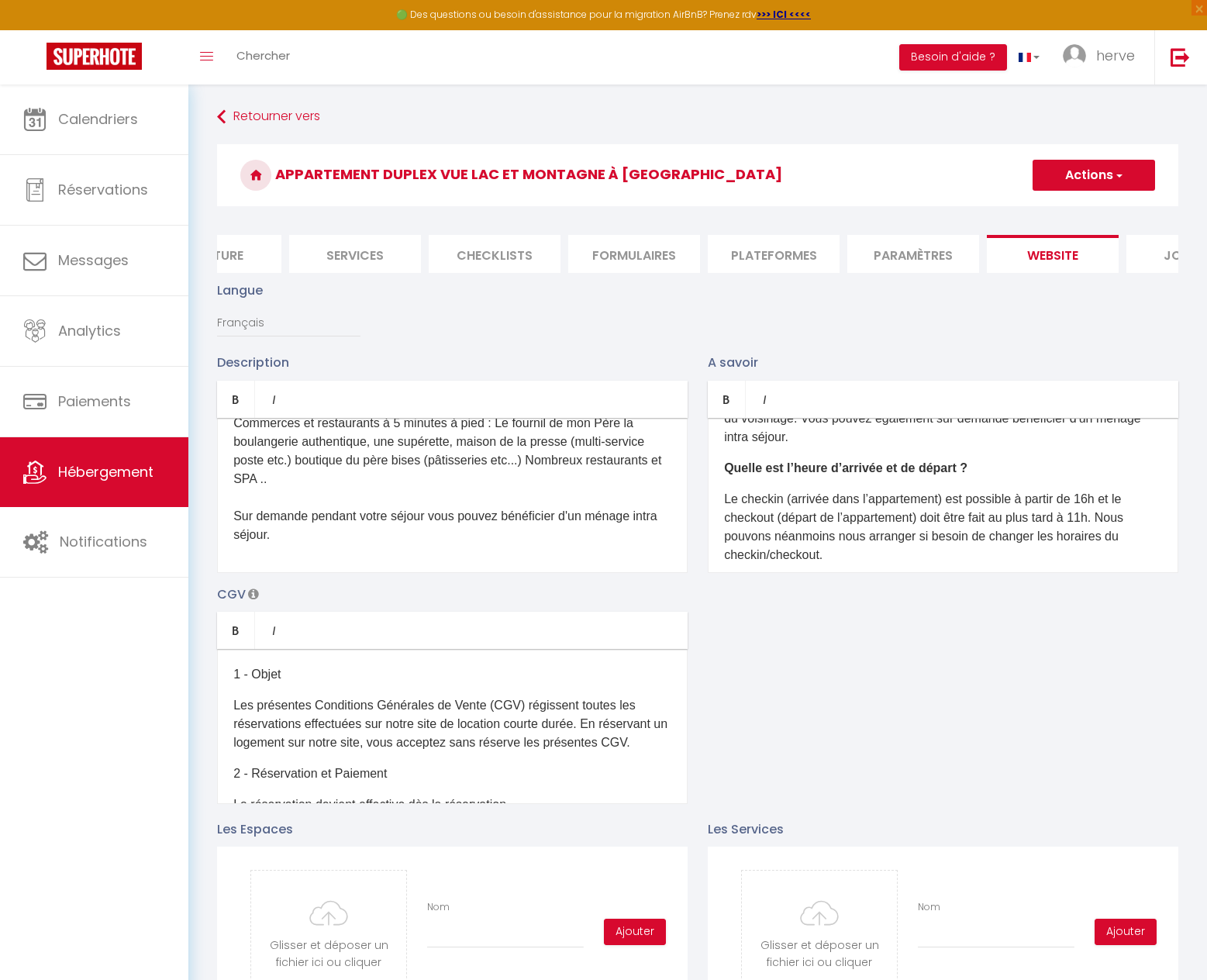
click at [1108, 182] on button "Actions" at bounding box center [1094, 175] width 122 height 31
click at [1076, 213] on input "Enregistrer" at bounding box center [1076, 209] width 58 height 16
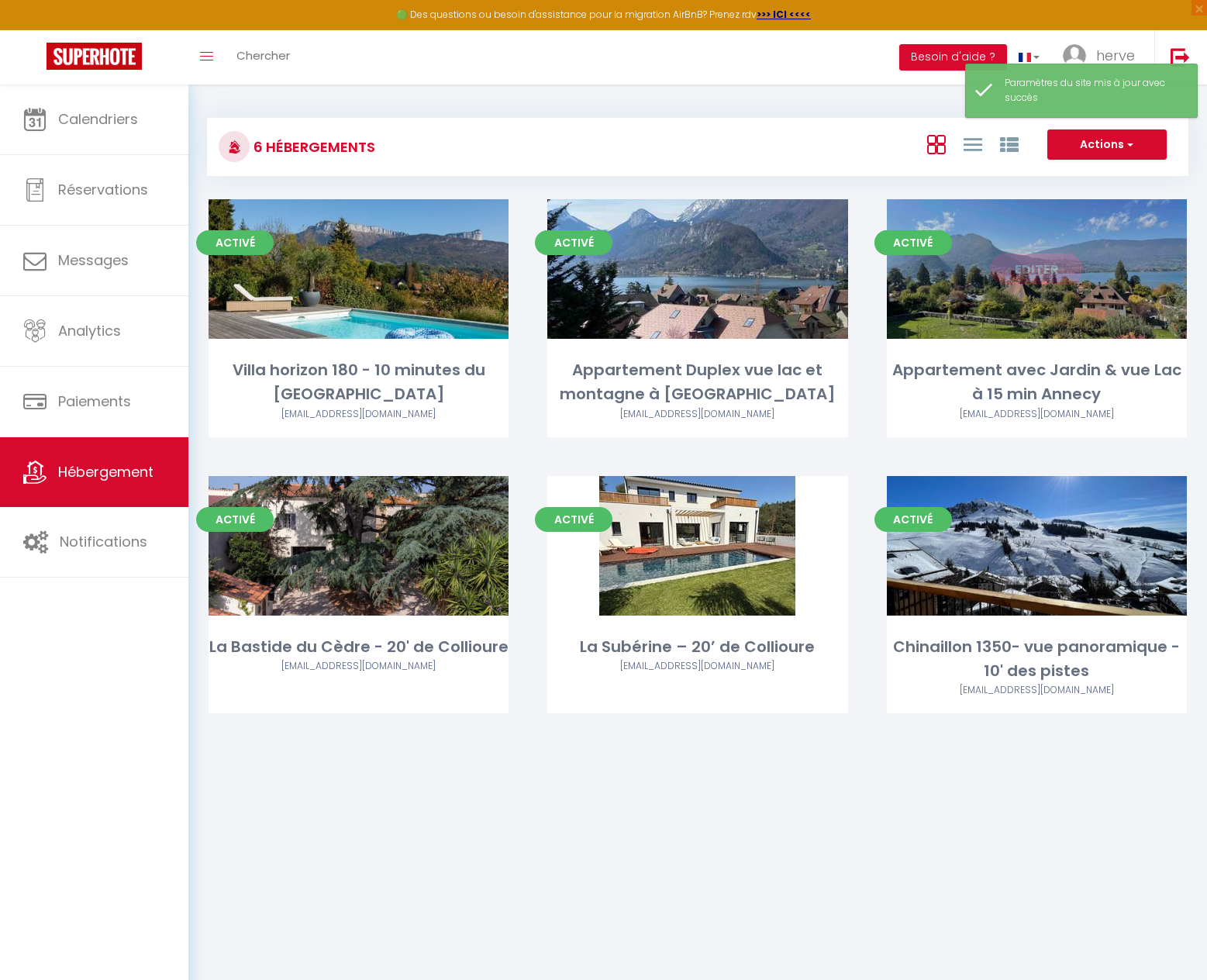
click at [1039, 262] on link "Editer" at bounding box center [1037, 270] width 93 height 31
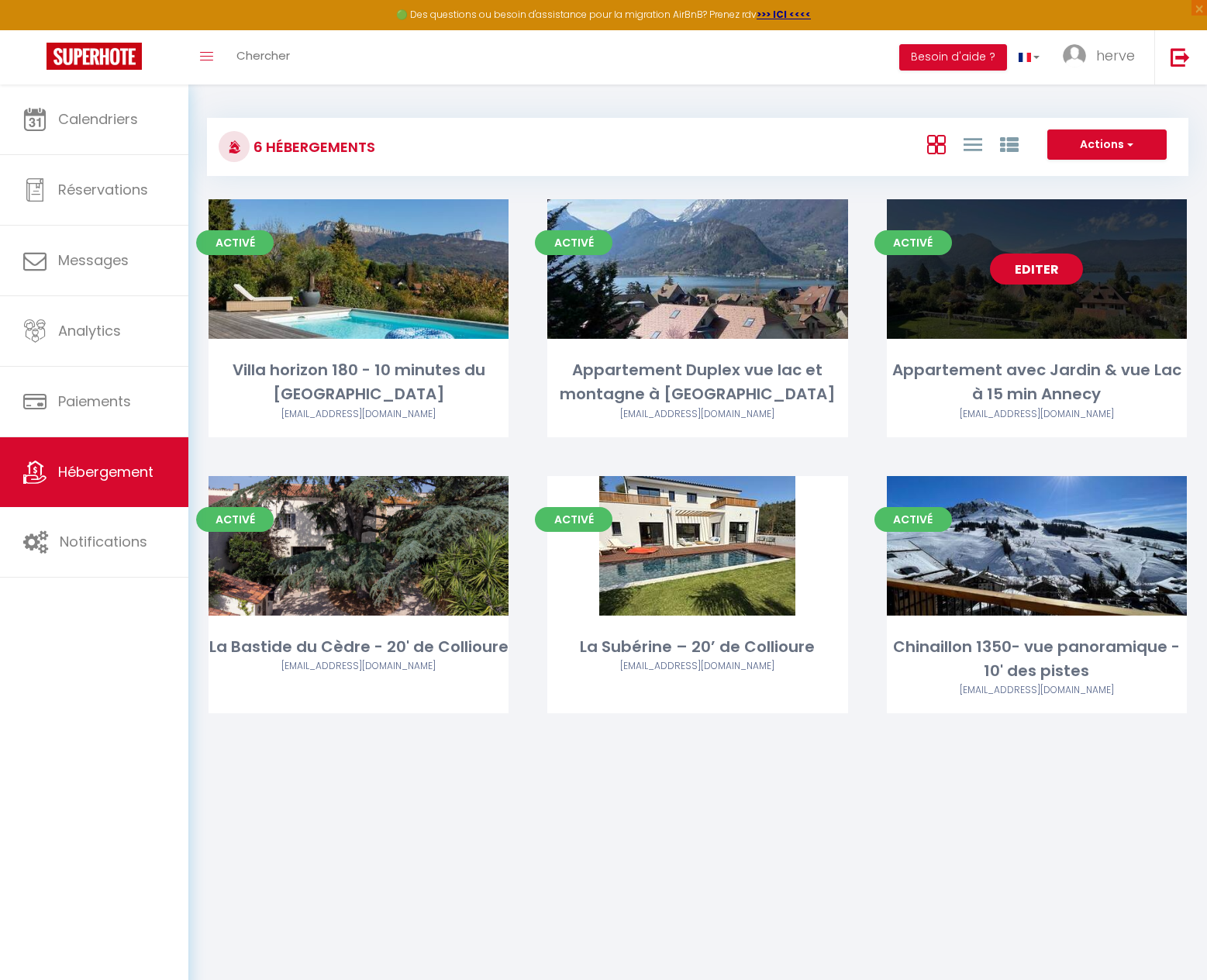
click at [1025, 266] on link "Editer" at bounding box center [1037, 270] width 93 height 31
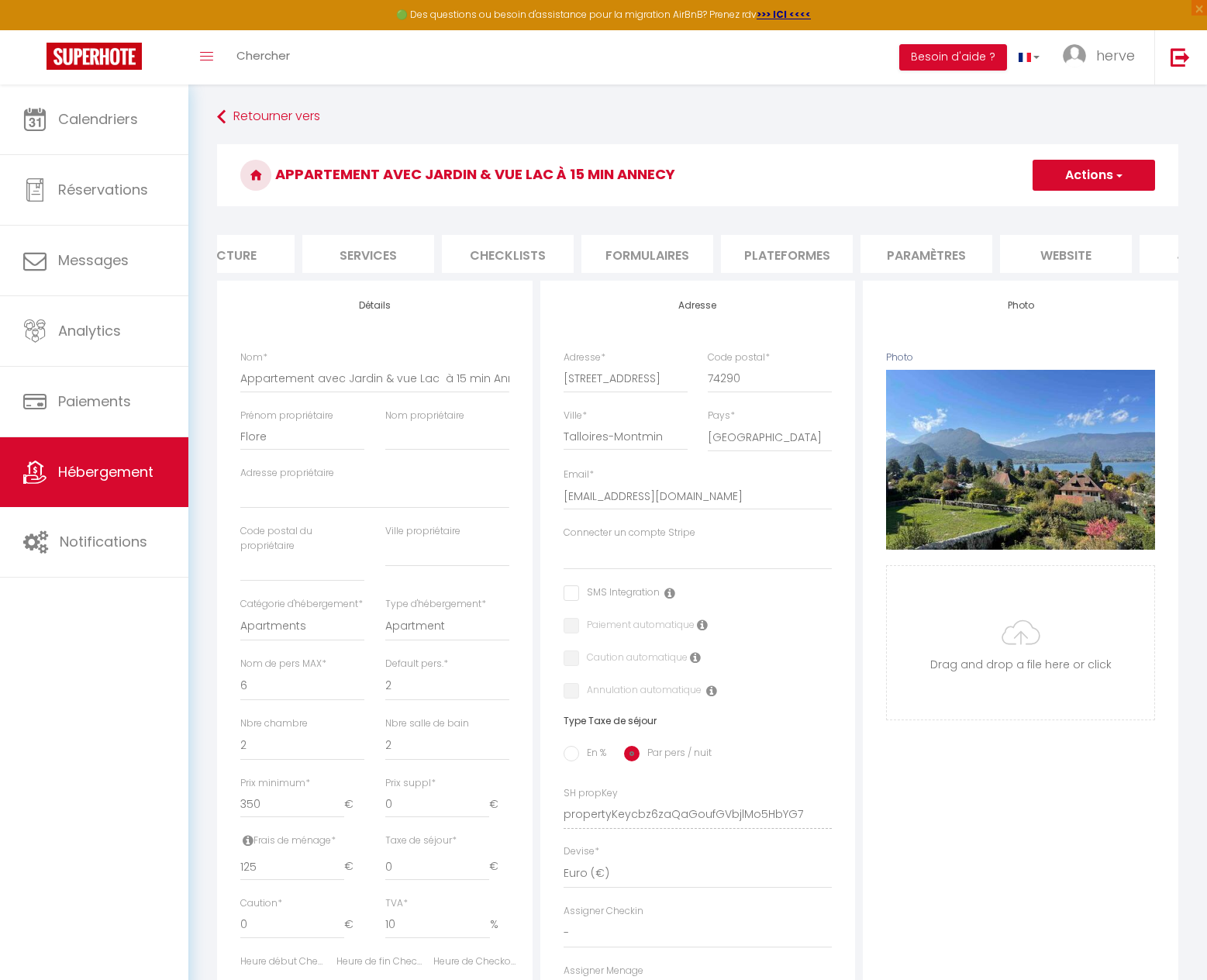
scroll to position [0, 382]
click at [1025, 253] on li "website" at bounding box center [1017, 254] width 132 height 38
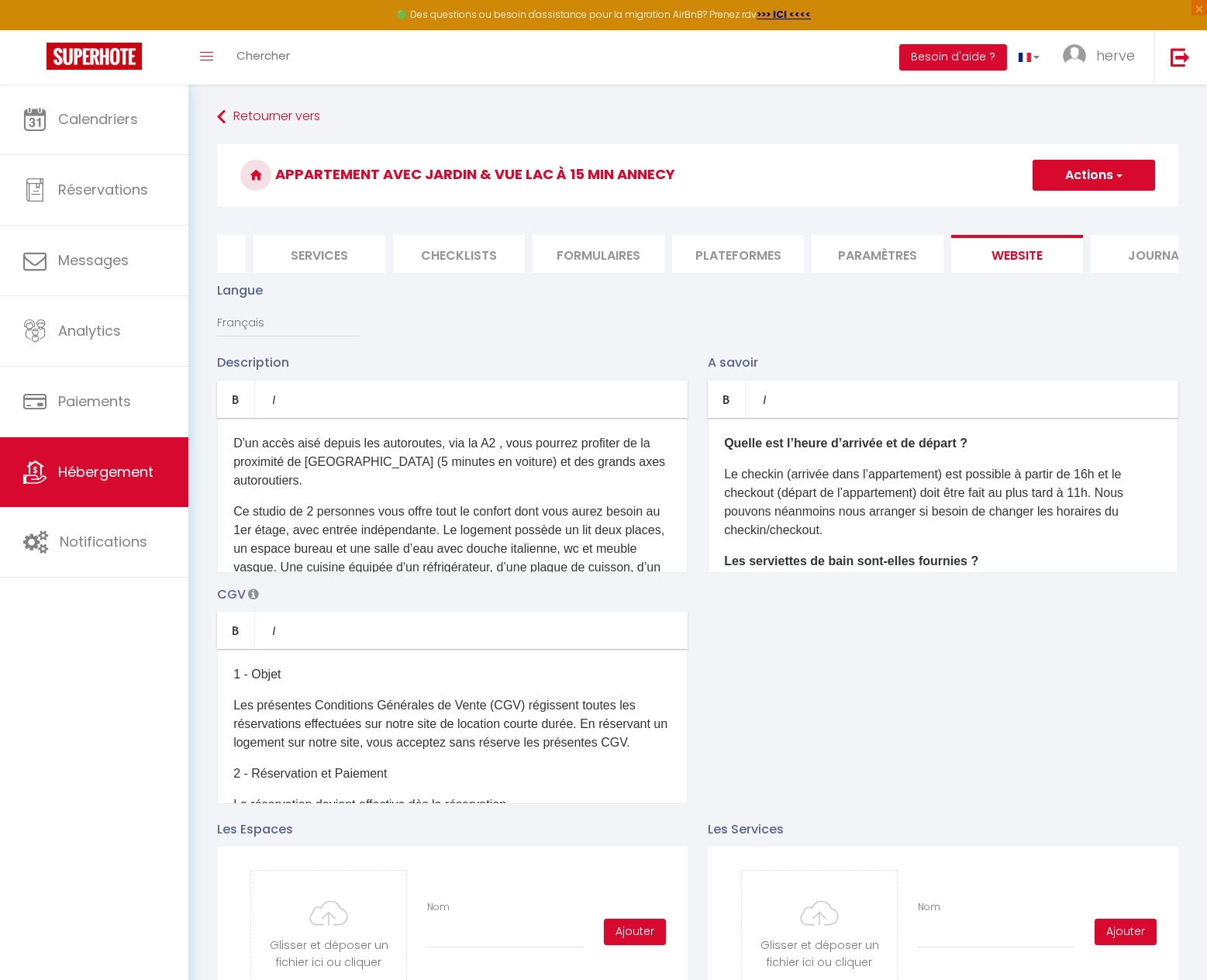
drag, startPoint x: 681, startPoint y: 169, endPoint x: 281, endPoint y: 181, distance: 400.2
click at [281, 181] on h3 "Appartement avec Jardin & vue Lac à 15 min Annecy" at bounding box center [698, 175] width 962 height 62
copy h3 "Appartement avec Jardin & vue Lac à 15 min Annecy"
click at [275, 459] on p "D'un accès aisé depuis les autoroutes, via la A2 , vous pourrez profiter de la …" at bounding box center [452, 463] width 438 height 56
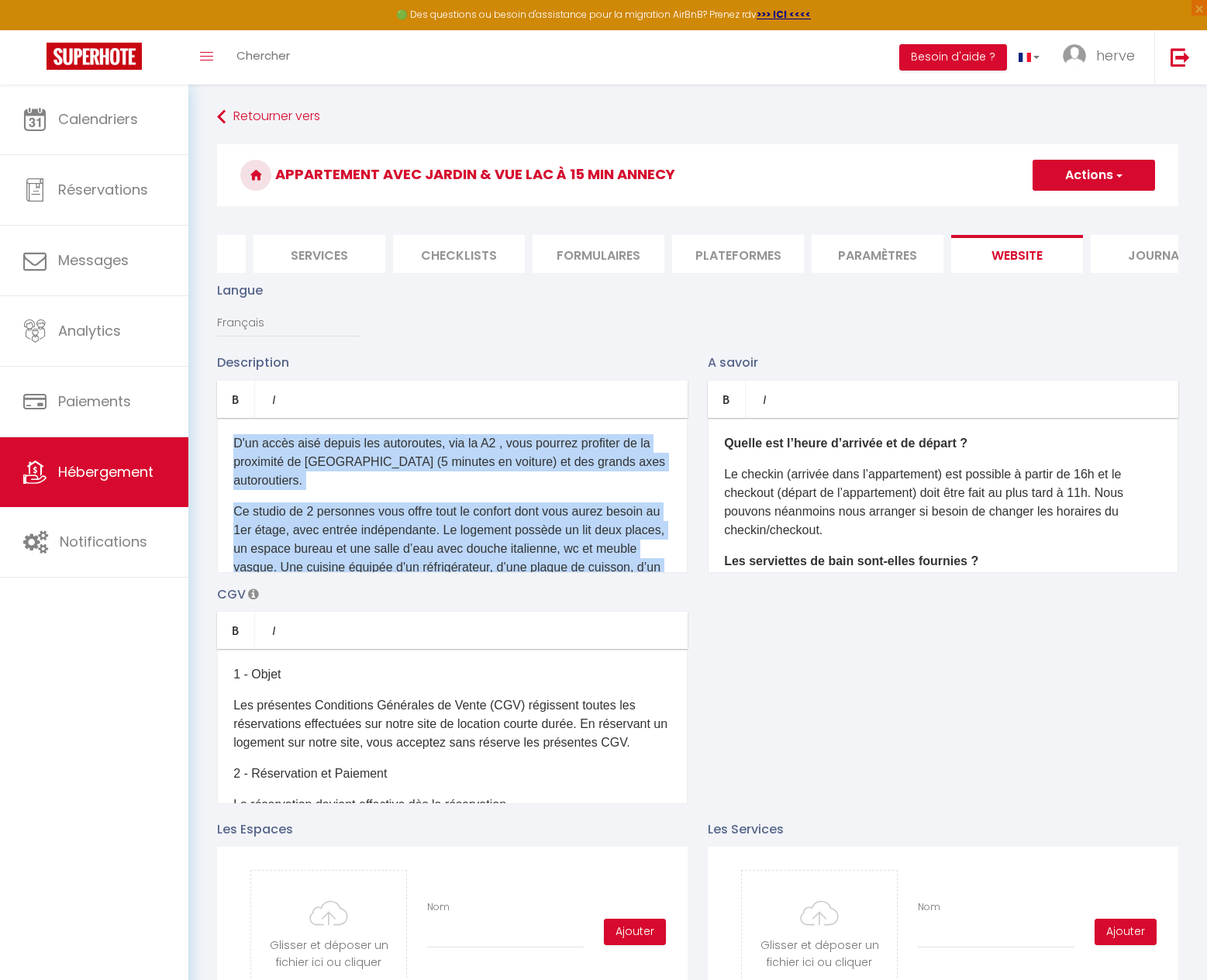
scroll to position [197, 0]
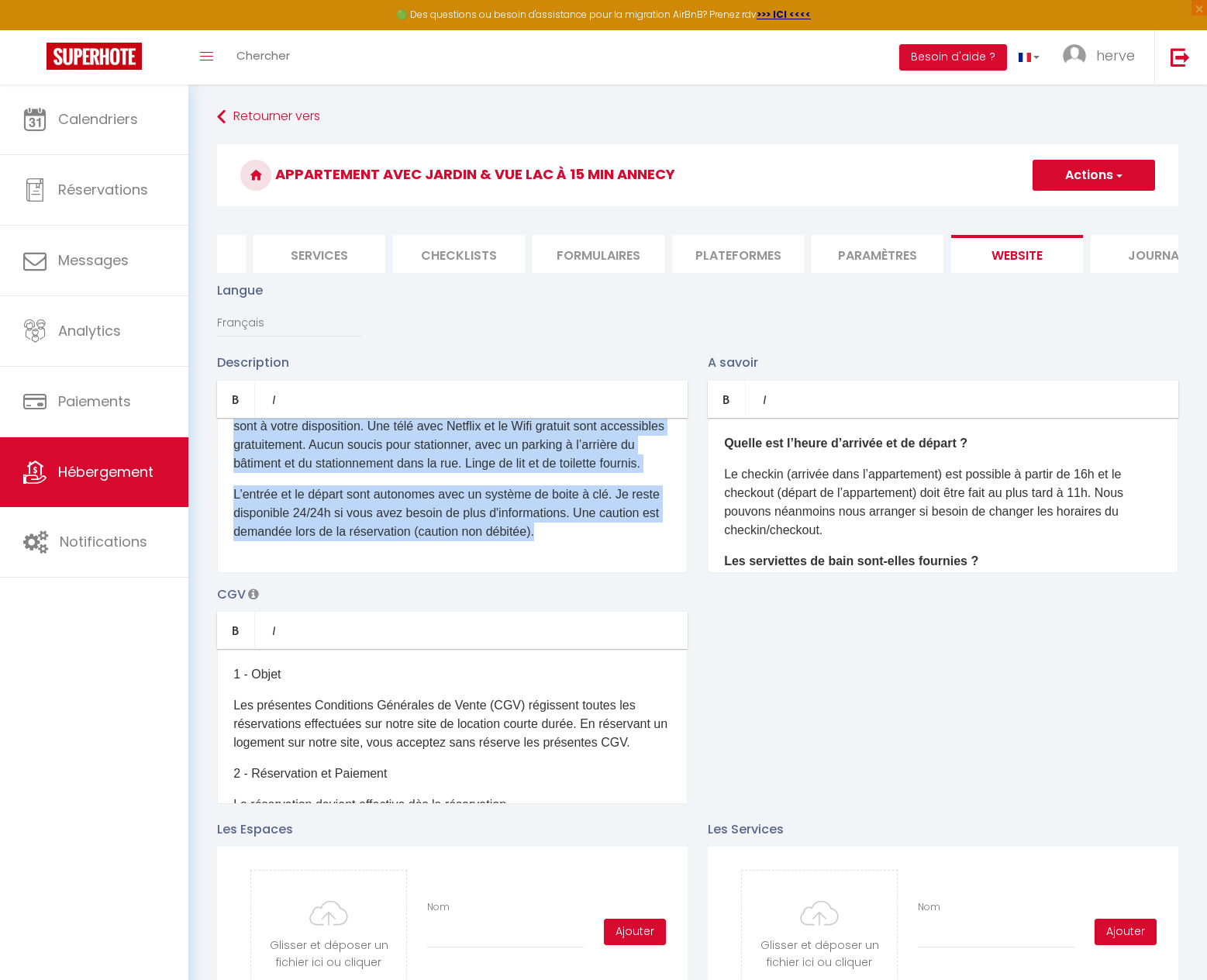
drag, startPoint x: 235, startPoint y: 453, endPoint x: 1095, endPoint y: 795, distance: 925.5
click at [1095, 795] on div "Description Bold Italic Rich text editor D'un accès aisé depuis les autoroutes,…" at bounding box center [697, 578] width 982 height 450
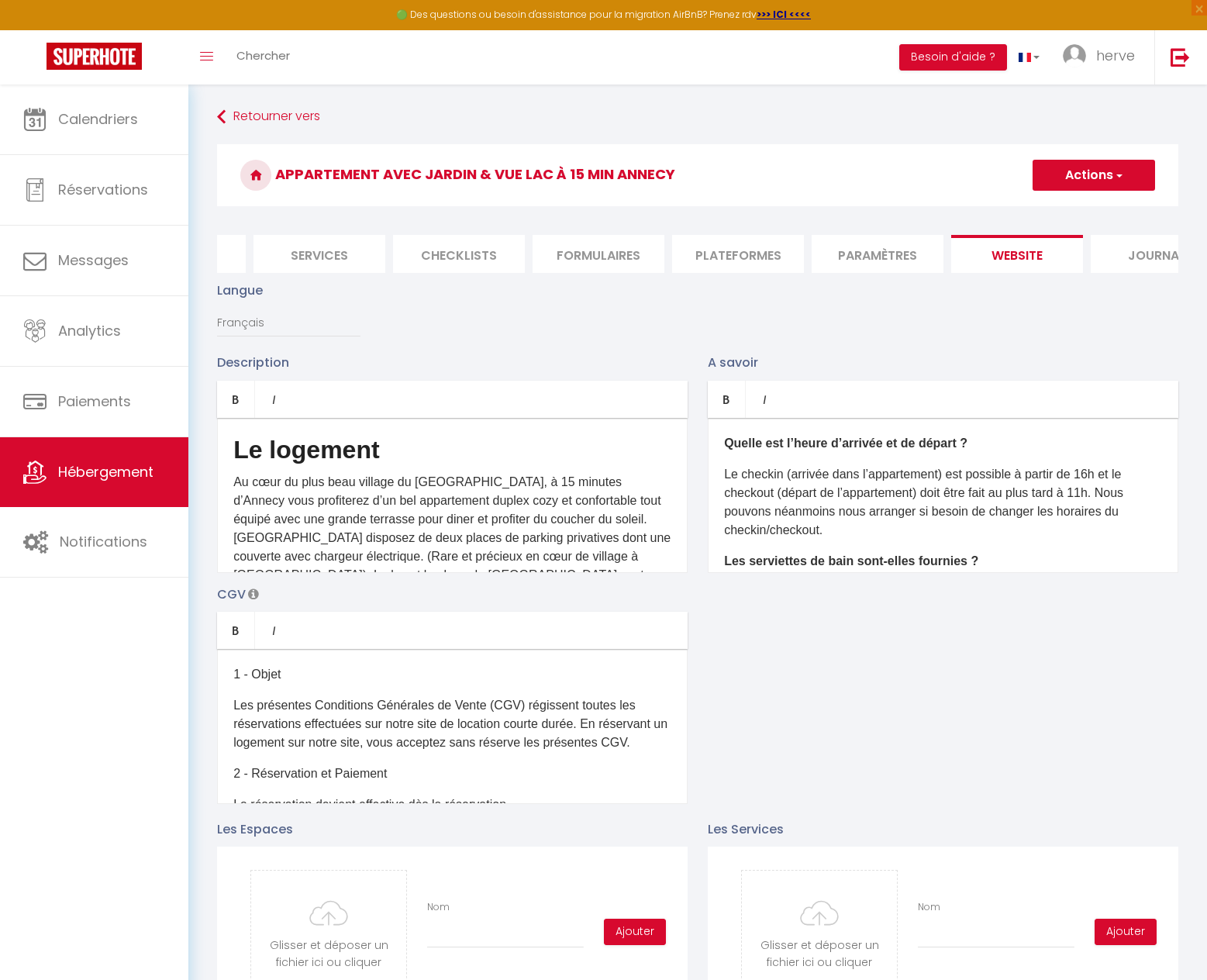
scroll to position [0, 0]
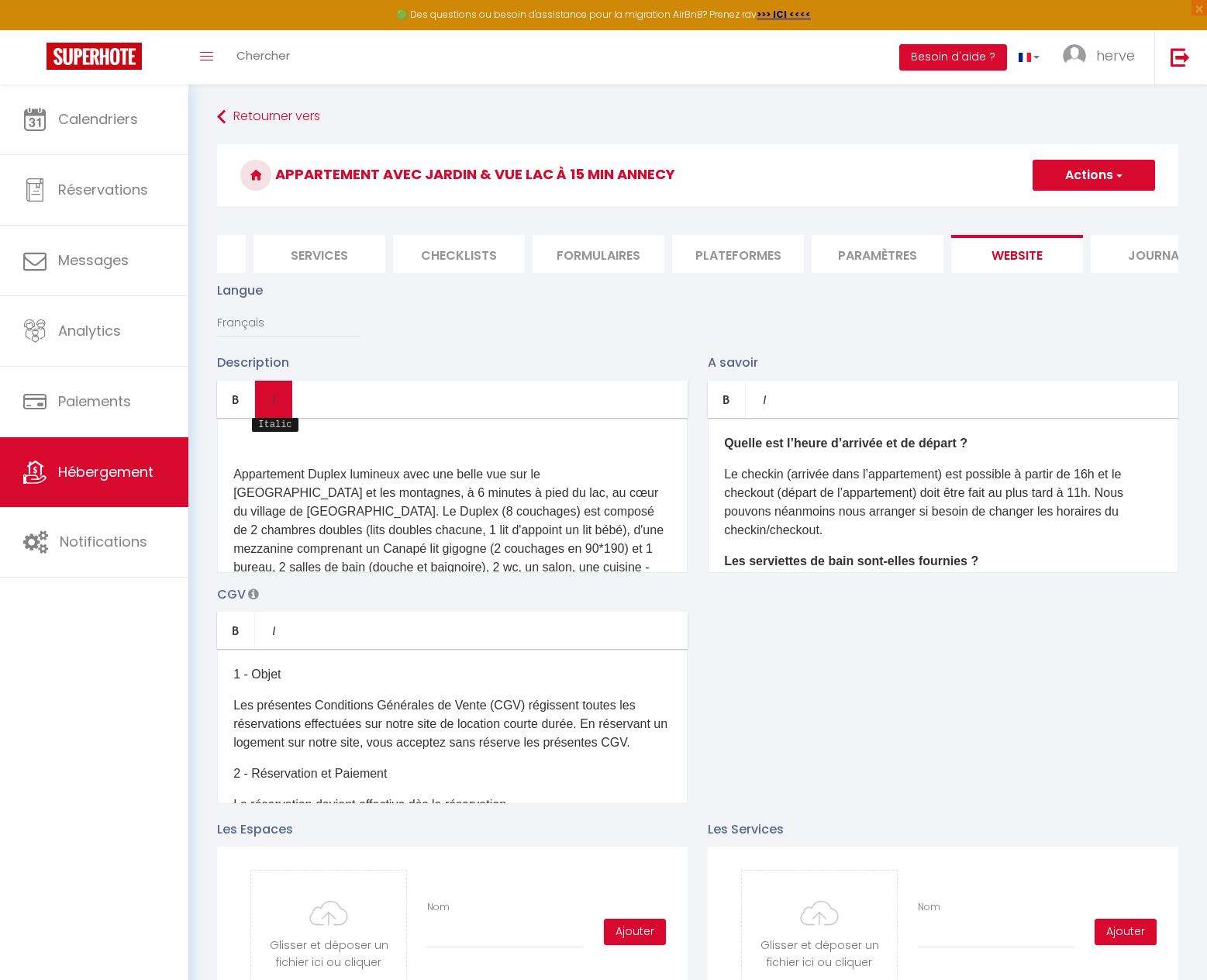
click at [257, 418] on link "Italic" at bounding box center [273, 399] width 38 height 38
click at [259, 453] on p at bounding box center [452, 443] width 438 height 18
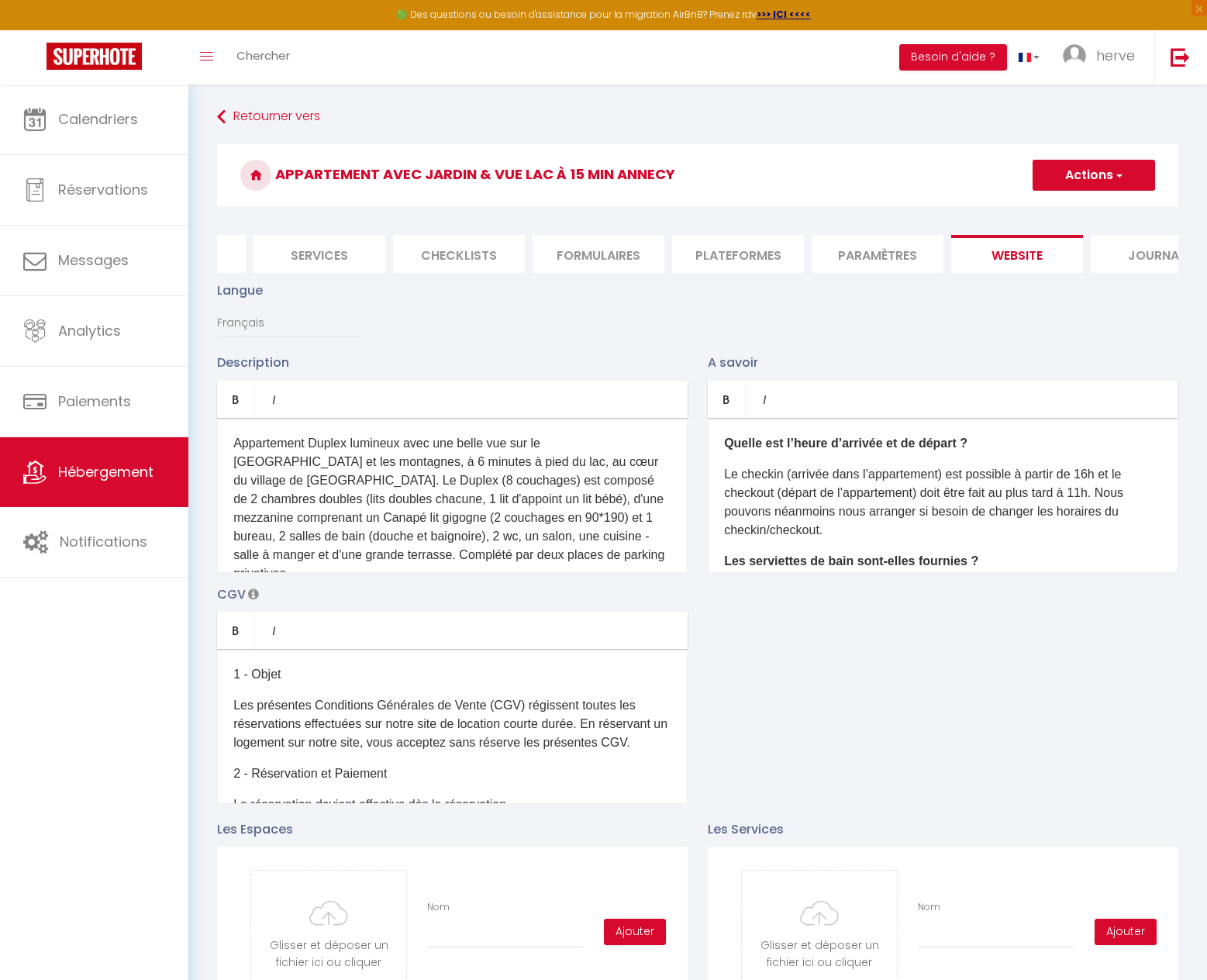
click at [630, 474] on p "Appartement Duplex lumineux avec une belle vue sur le [GEOGRAPHIC_DATA] et les …" at bounding box center [452, 509] width 438 height 149
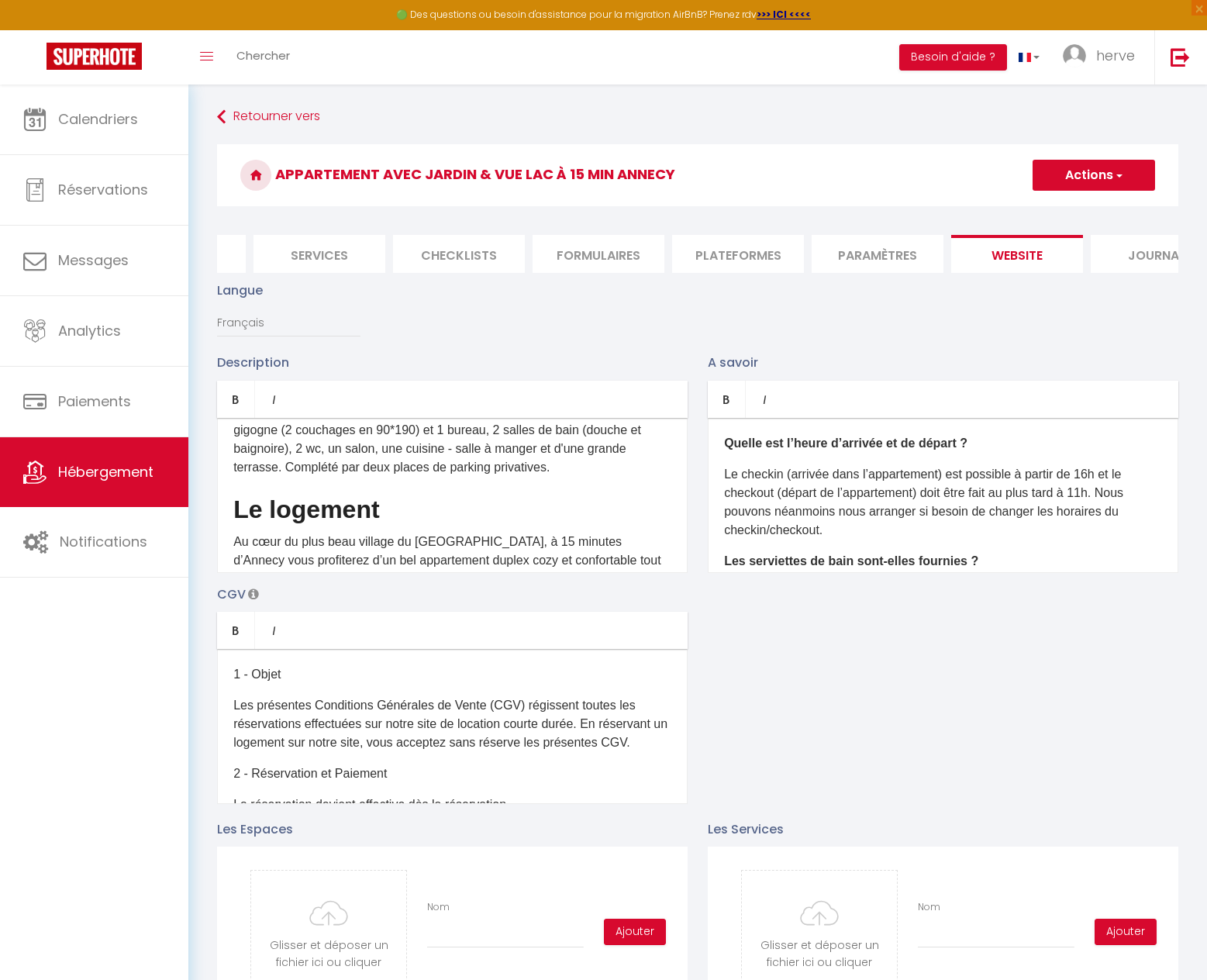
scroll to position [124, 0]
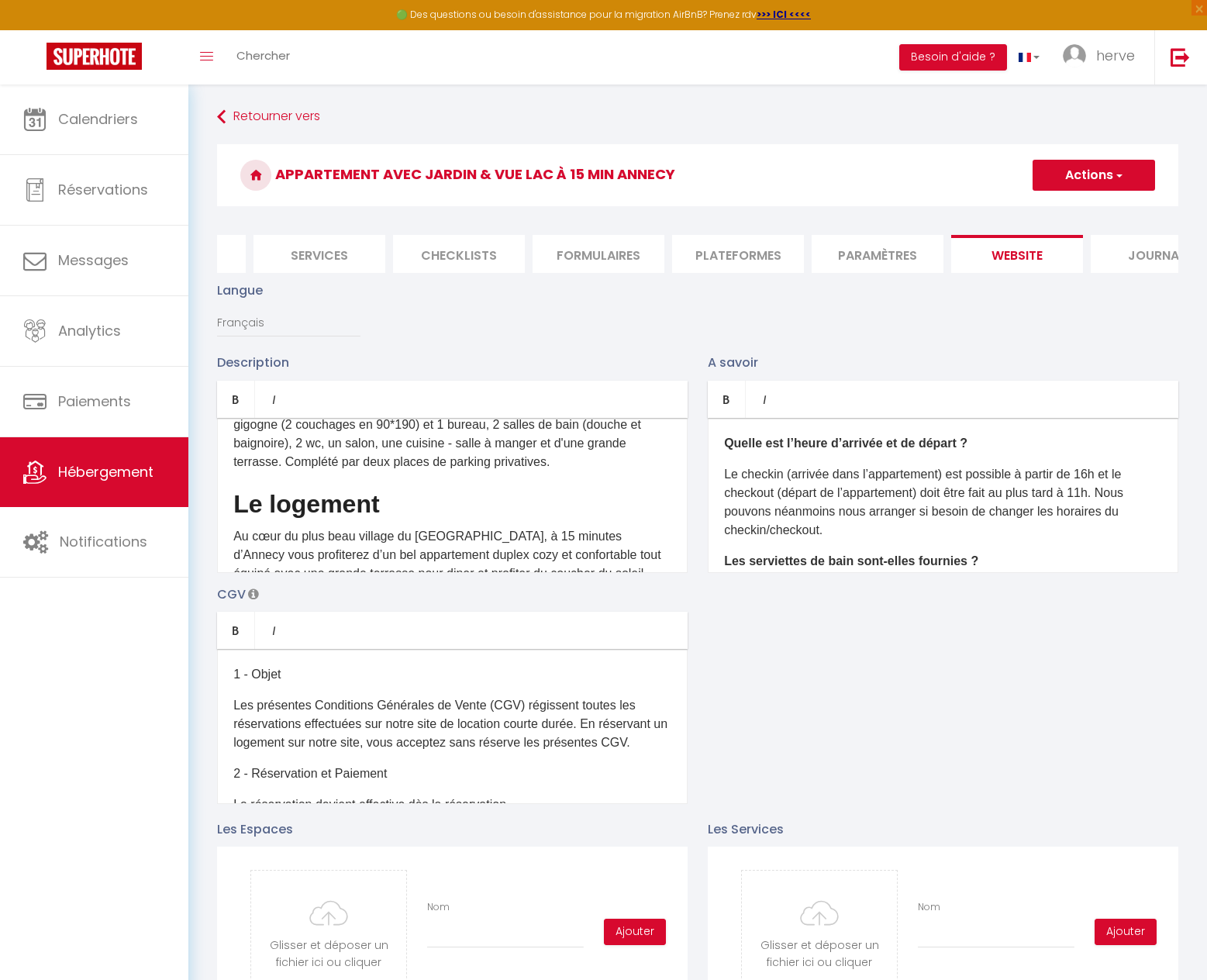
drag, startPoint x: 619, startPoint y: 456, endPoint x: 603, endPoint y: 460, distance: 16.5
click at [618, 456] on p "Le Duplex (8 couchages) est composé de 2 chambres doubles (lits doubles chacune…" at bounding box center [452, 425] width 438 height 93
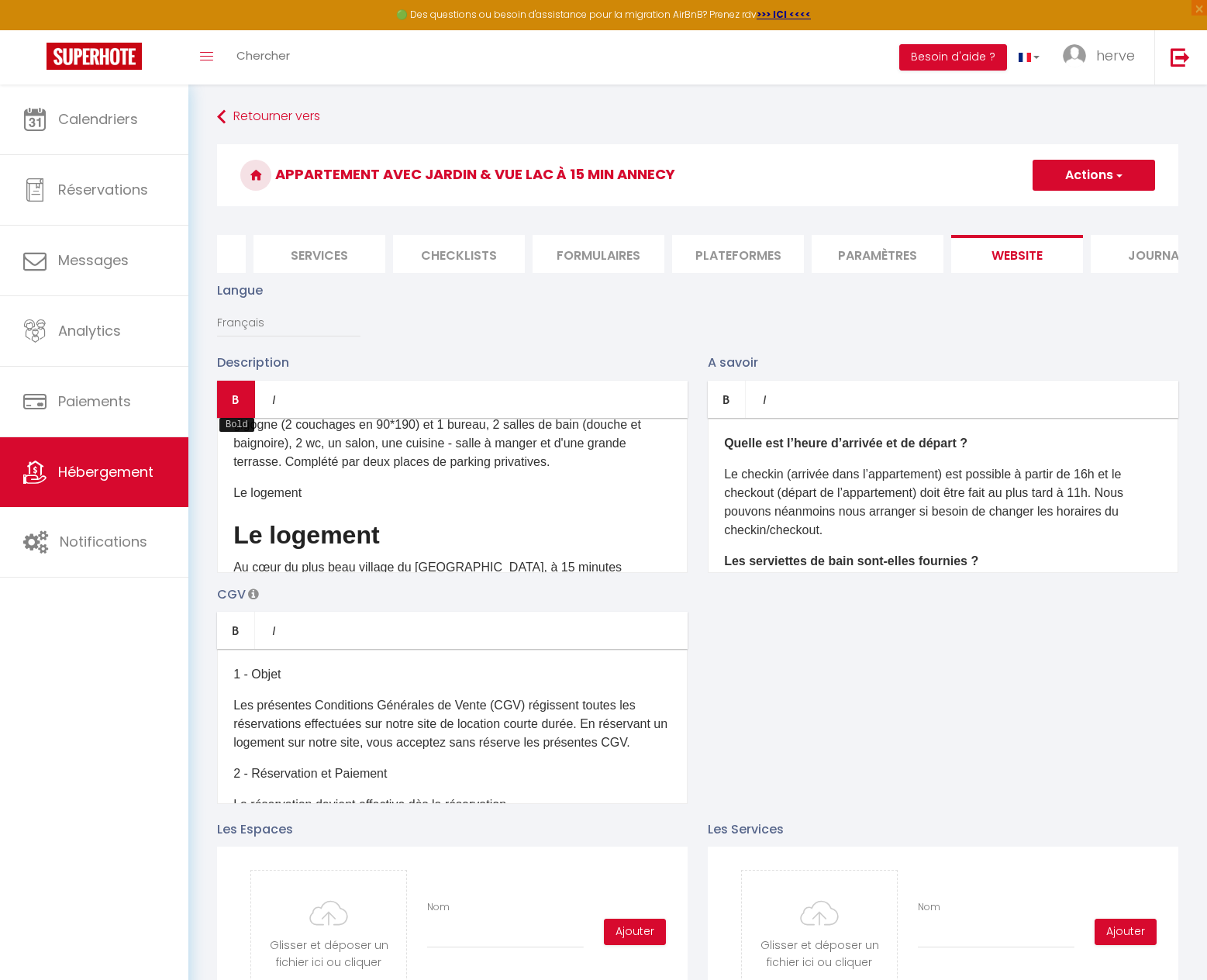
click at [224, 405] on link "Bold" at bounding box center [237, 399] width 38 height 38
drag, startPoint x: 395, startPoint y: 528, endPoint x: 233, endPoint y: 528, distance: 162.0
click at [233, 528] on div "Appartement Duplex lumineux avec une belle vue sur le [GEOGRAPHIC_DATA] et les …" at bounding box center [452, 496] width 470 height 155
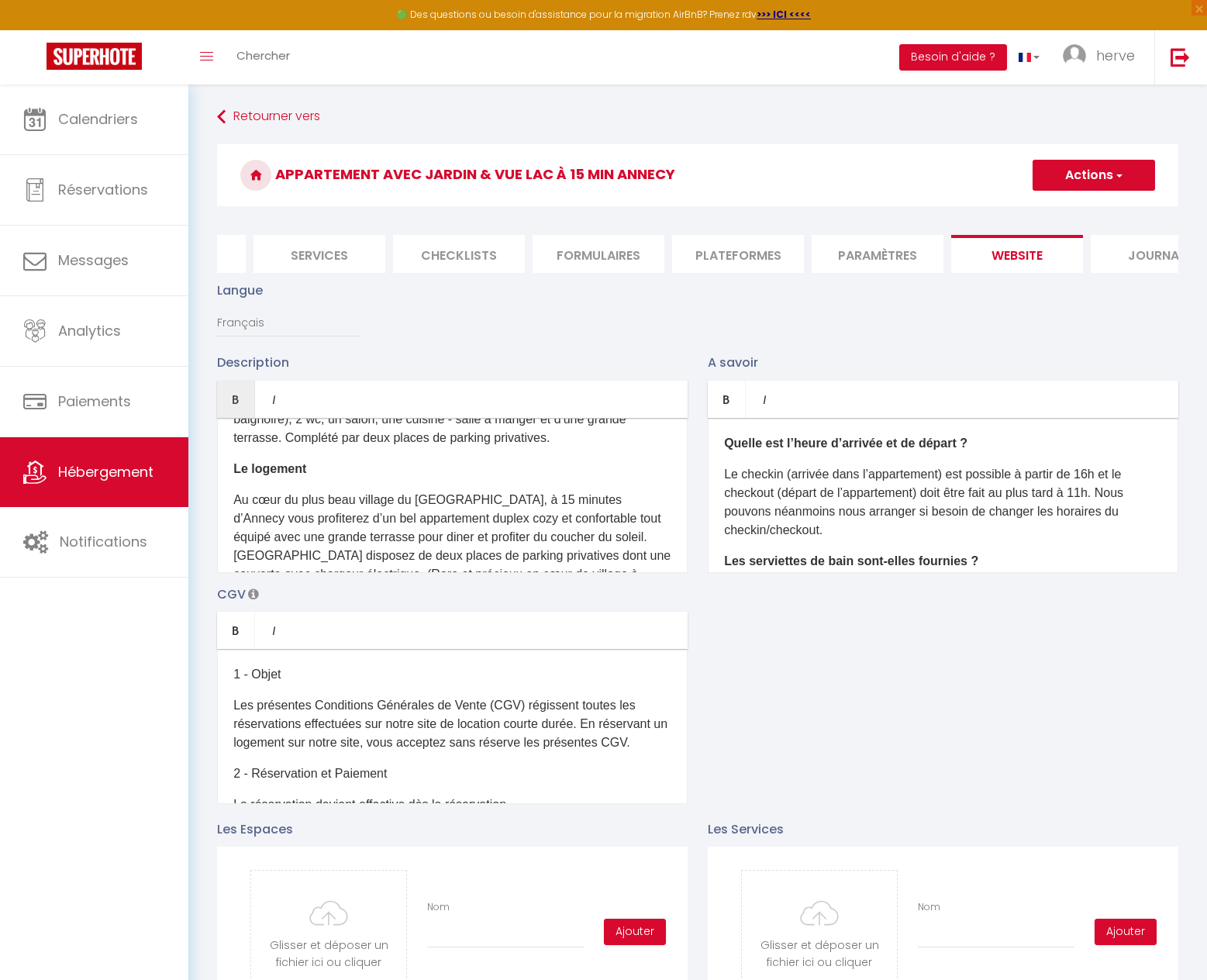
scroll to position [155, 0]
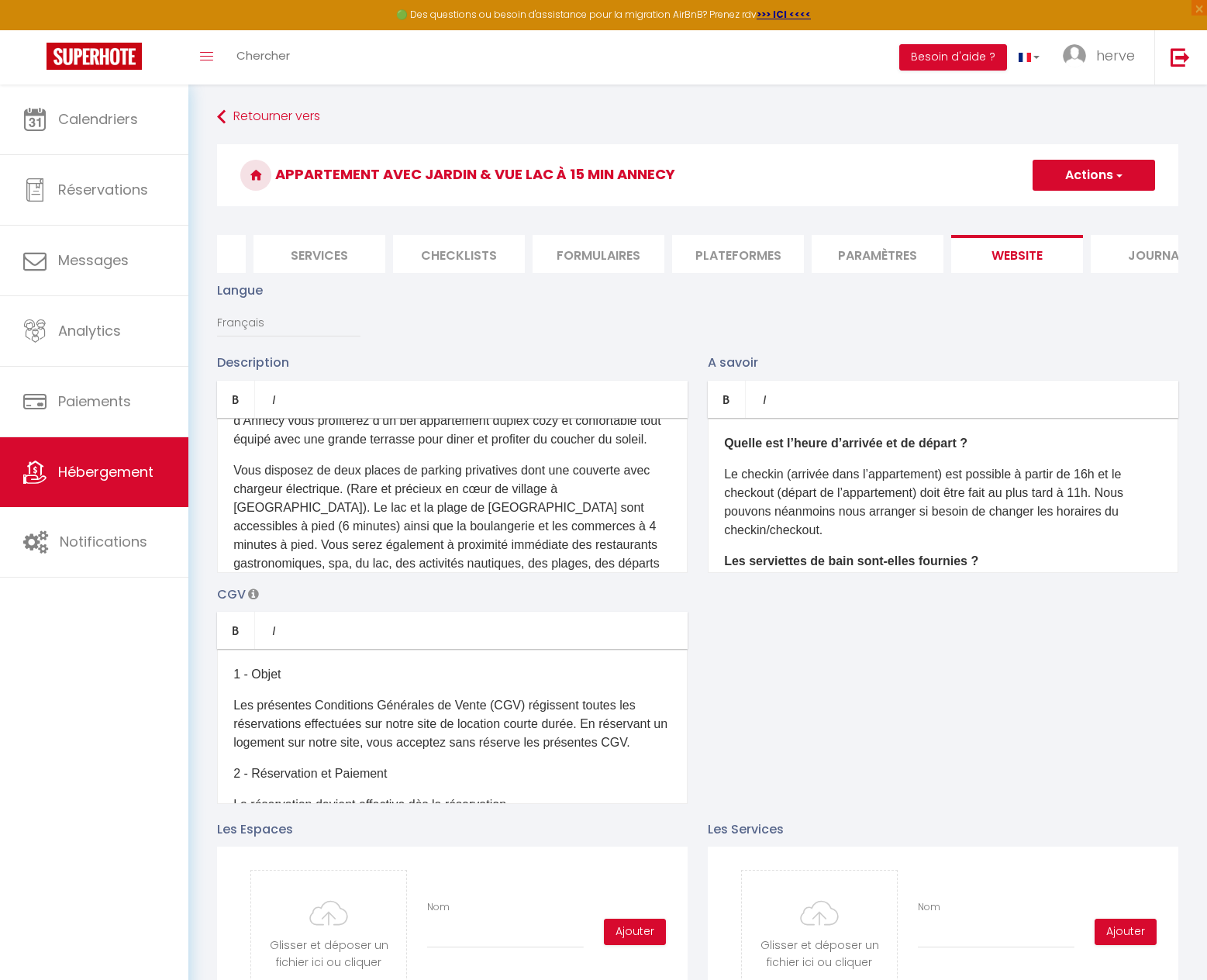
scroll to position [248, 0]
click at [630, 482] on p "V ous disposez de deux places de parking privatives dont une couverte avec char…" at bounding box center [452, 524] width 438 height 130
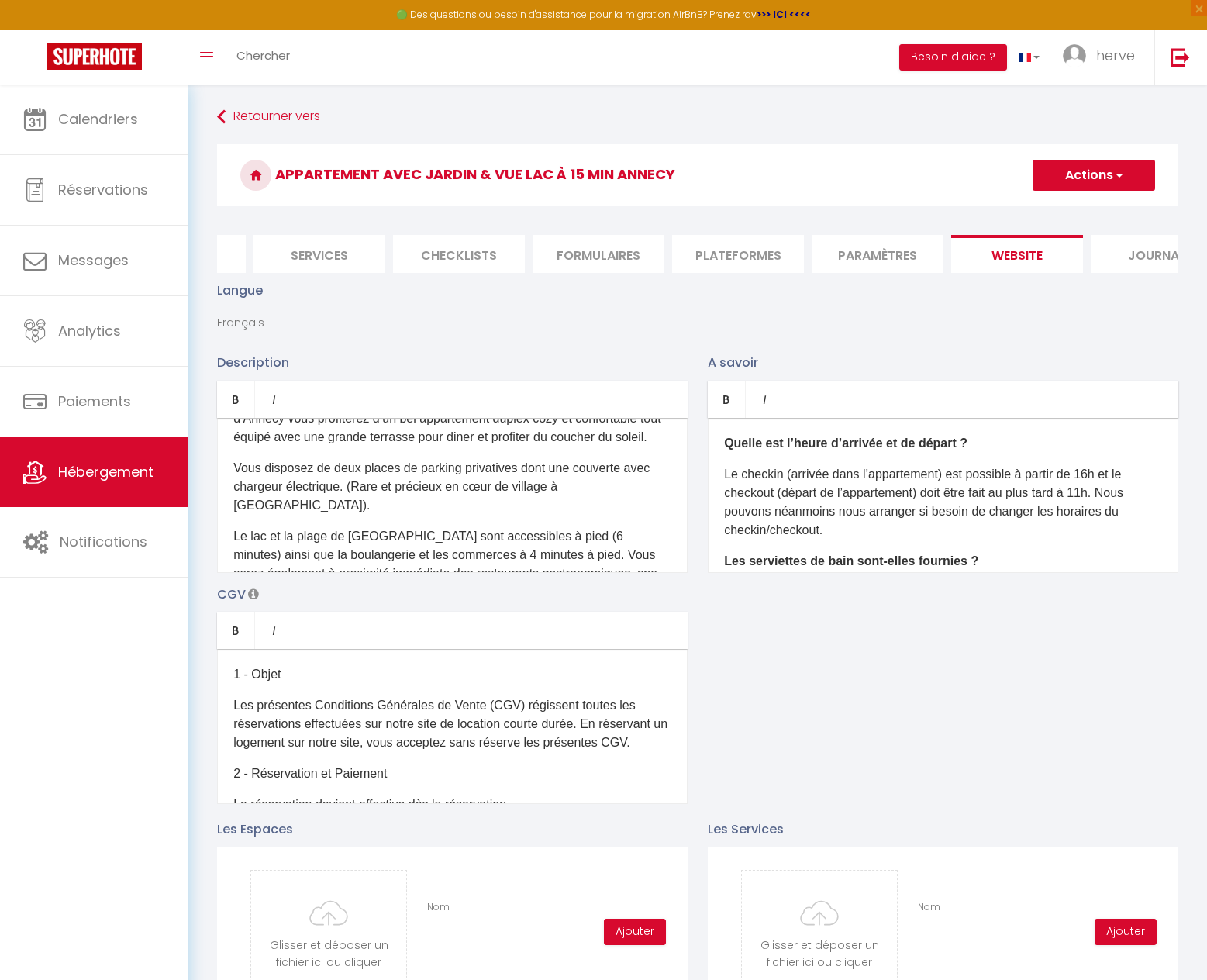
click at [531, 529] on p "Le lac et la plage de [GEOGRAPHIC_DATA] sont accessibles à pied (6 minutes) ain…" at bounding box center [452, 573] width 438 height 93
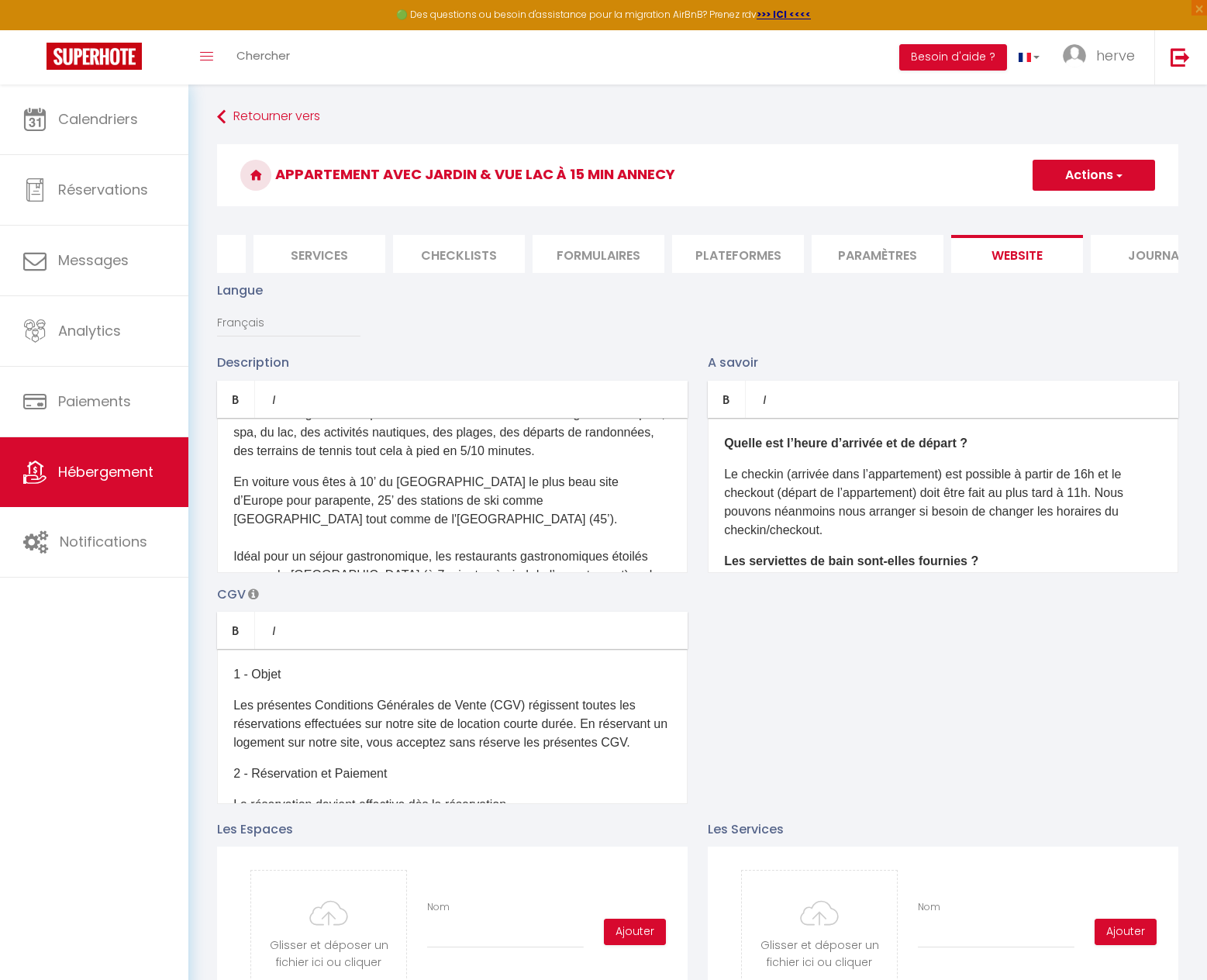
scroll to position [435, 0]
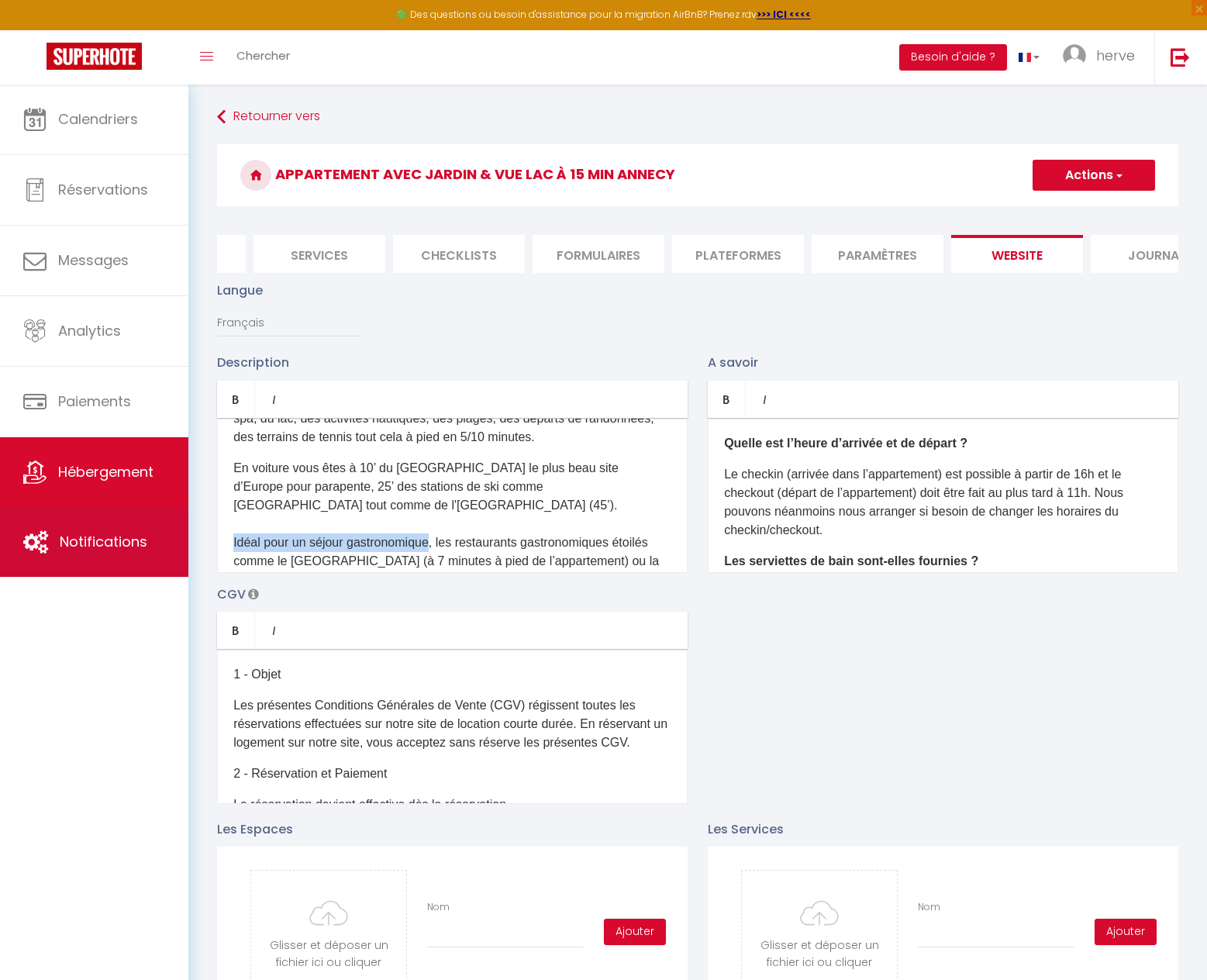
drag, startPoint x: 430, startPoint y: 535, endPoint x: 158, endPoint y: 526, distance: 272.1
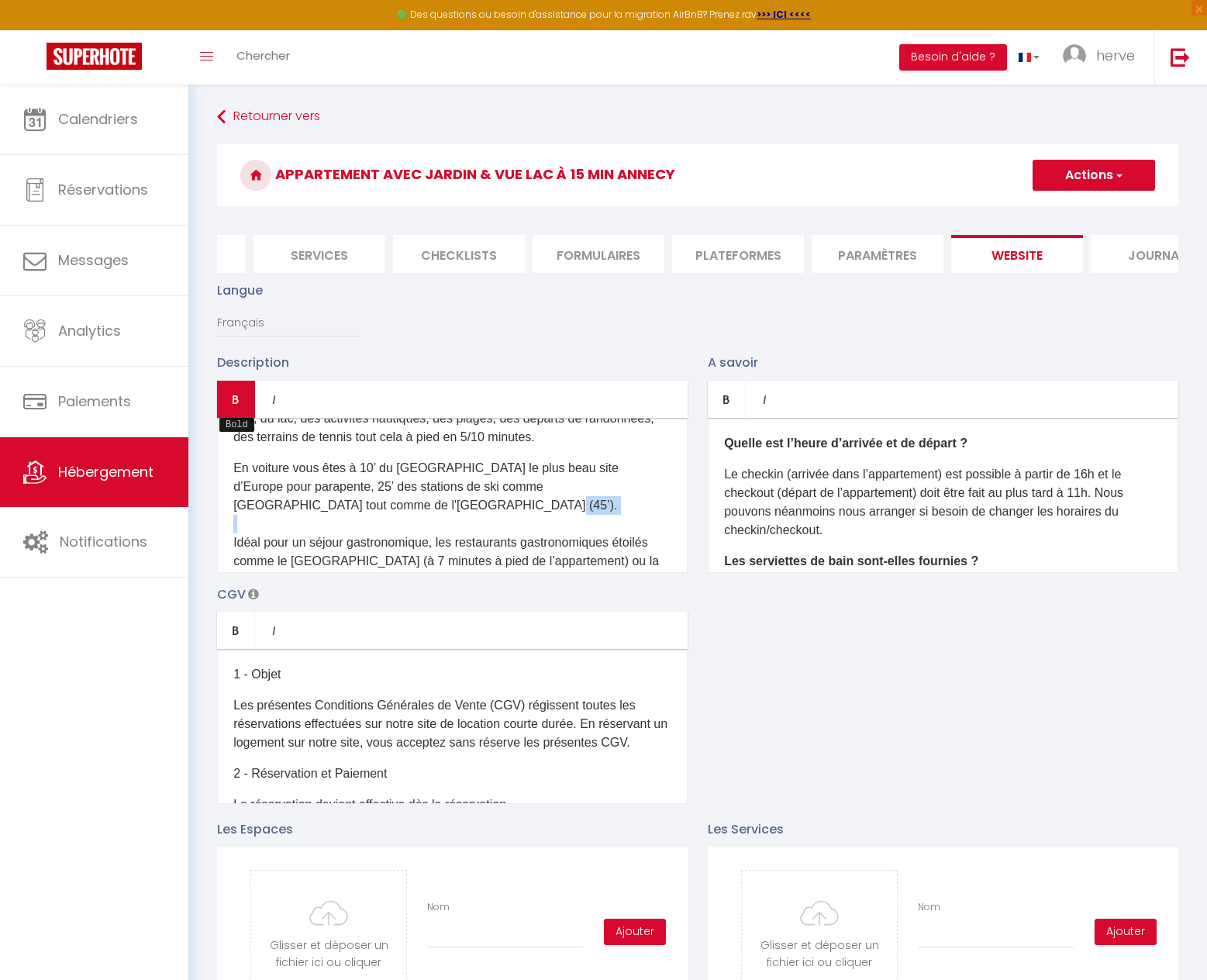
click at [233, 403] on link "Bold" at bounding box center [237, 399] width 38 height 38
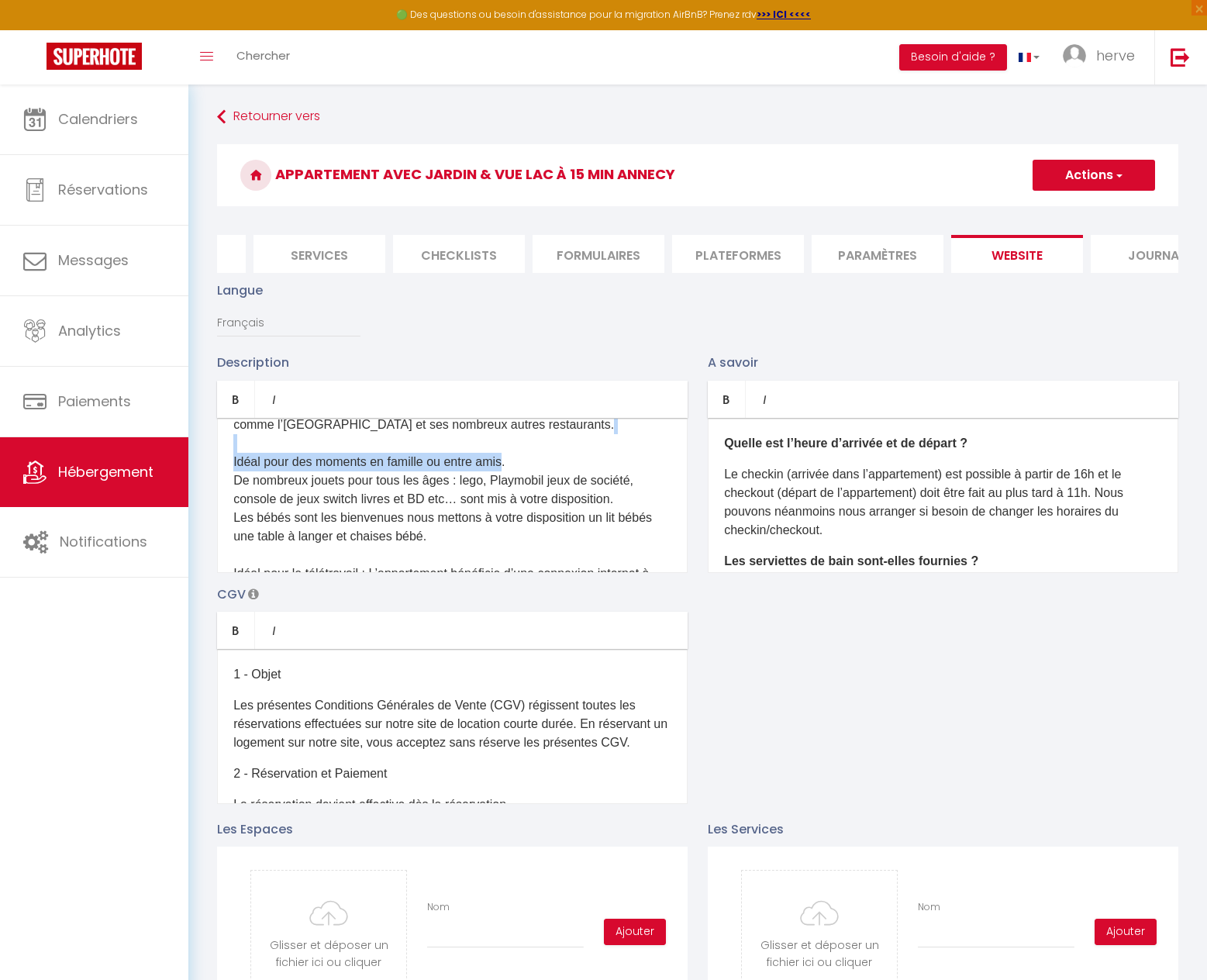
scroll to position [573, 0]
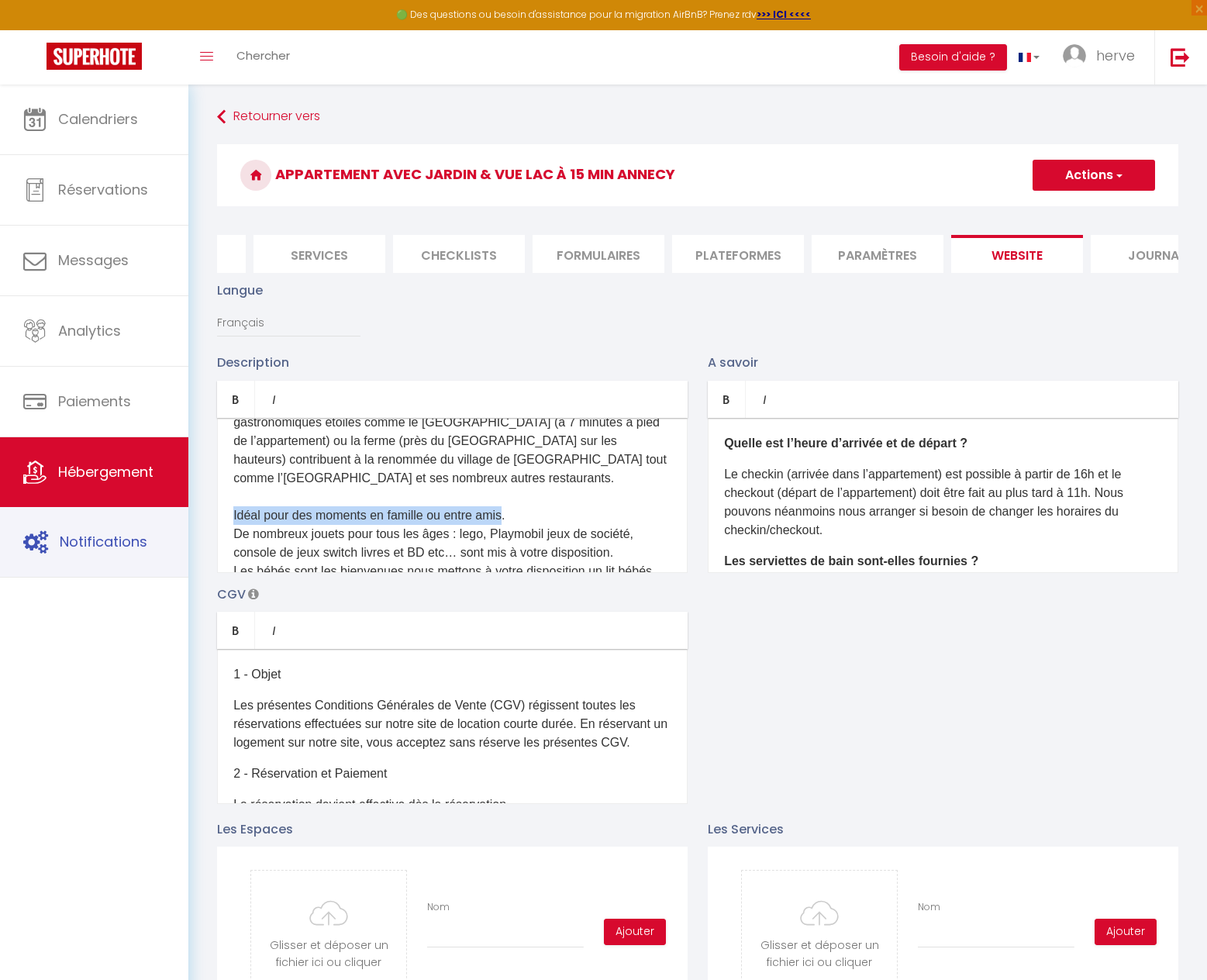
drag, startPoint x: 499, startPoint y: 570, endPoint x: 224, endPoint y: 441, distance: 303.8
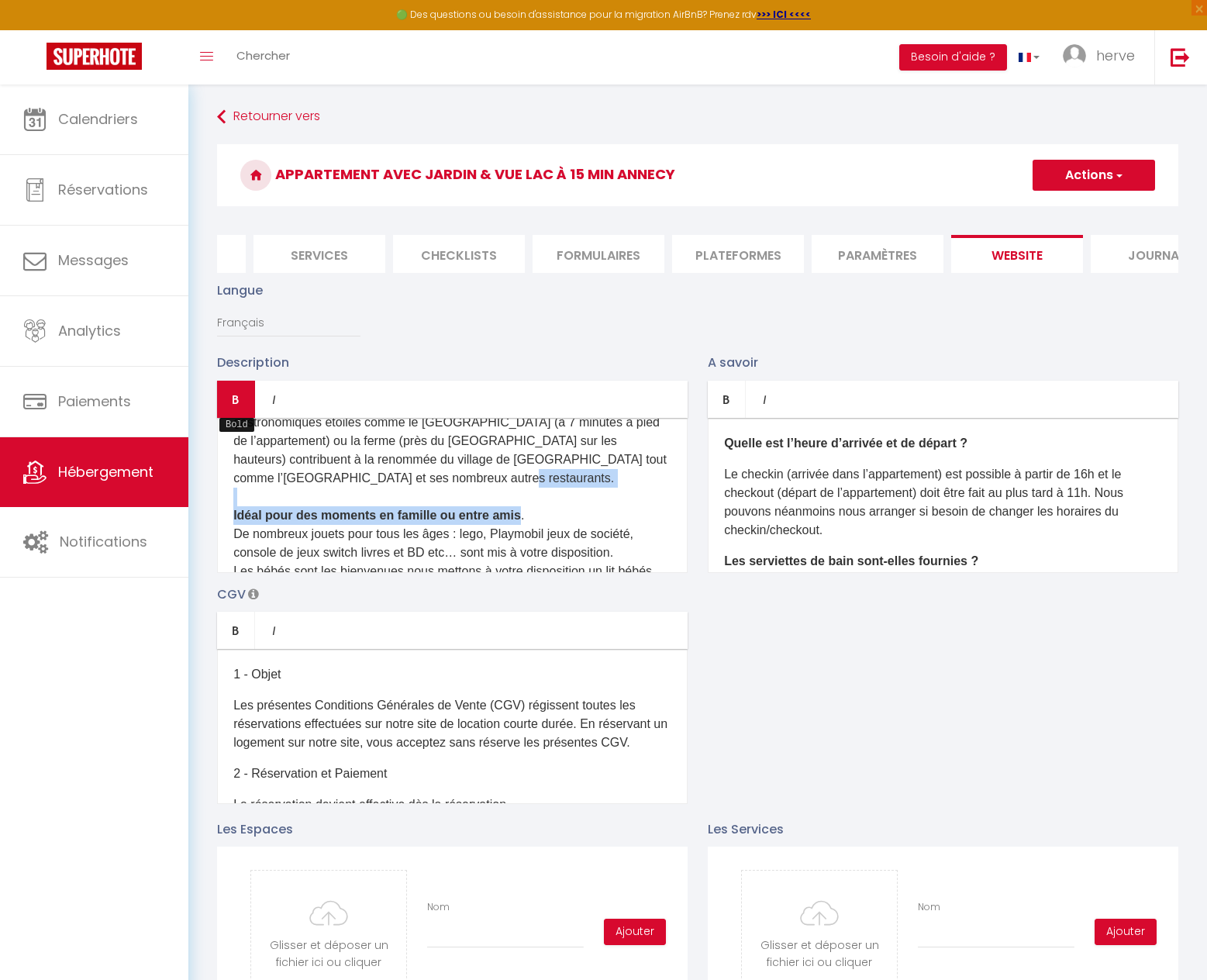
click at [237, 418] on link "Bold" at bounding box center [237, 399] width 38 height 38
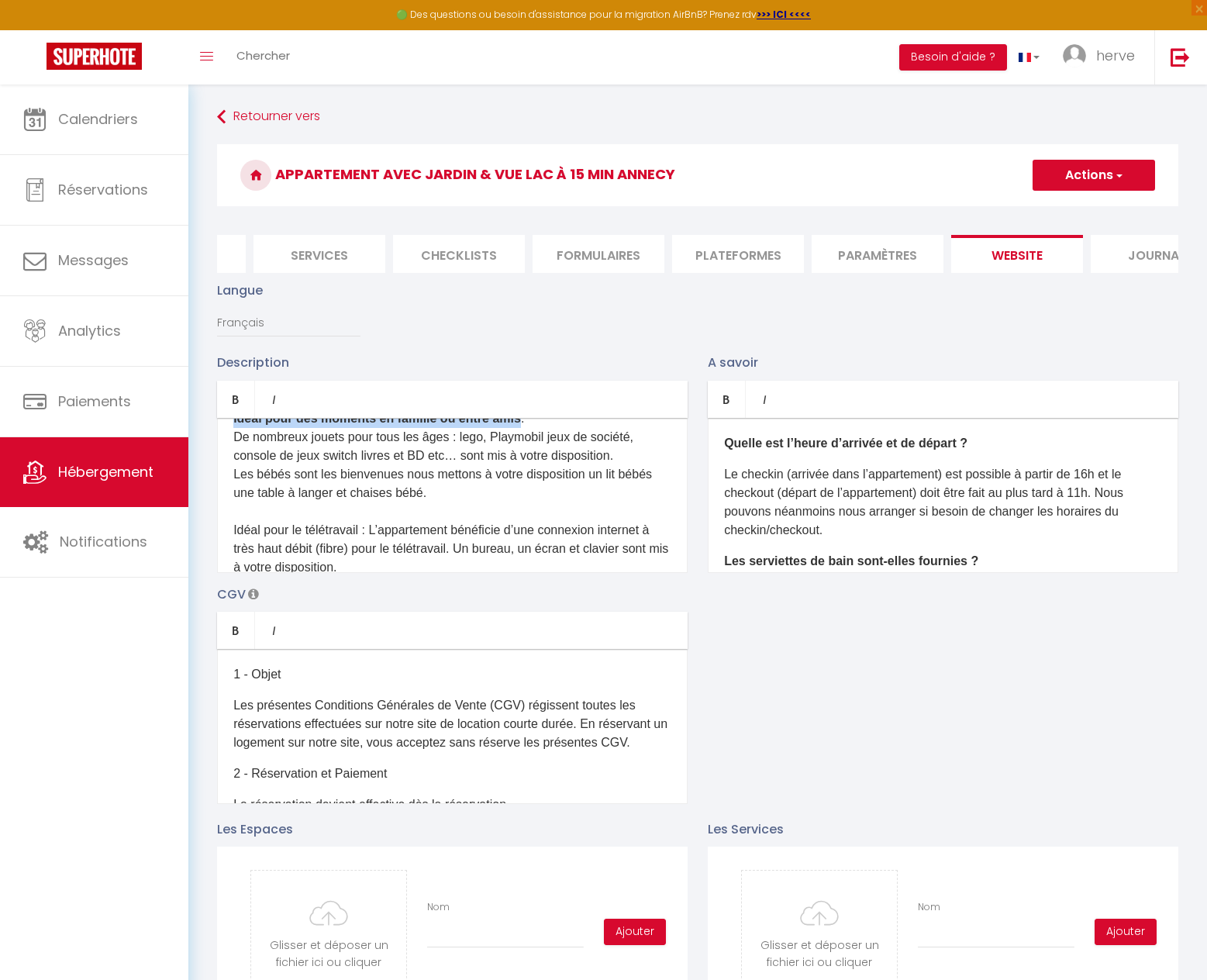
scroll to position [697, 0]
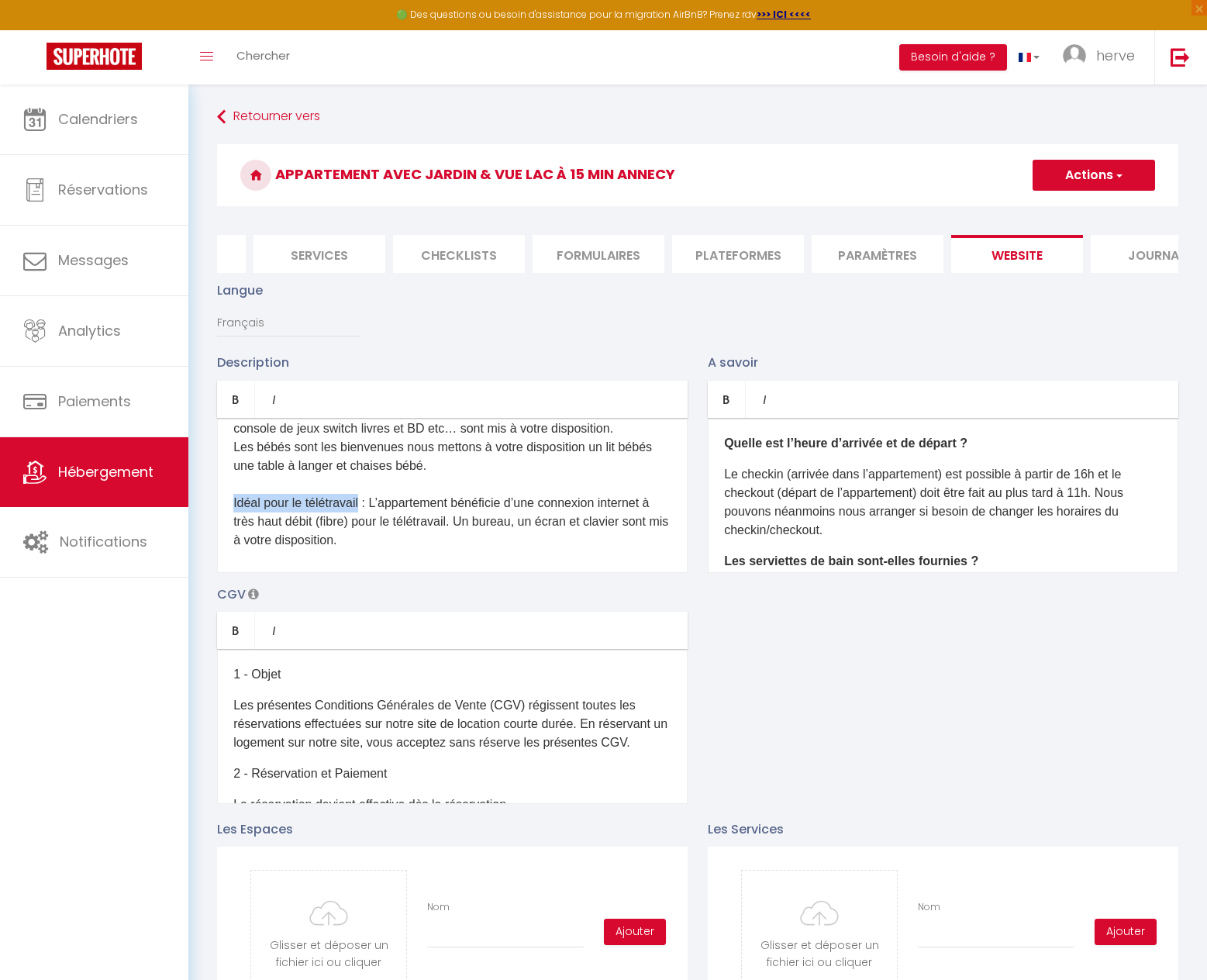
drag, startPoint x: 366, startPoint y: 492, endPoint x: 216, endPoint y: 484, distance: 150.2
click at [237, 406] on icon "Bold" at bounding box center [236, 399] width 12 height 12
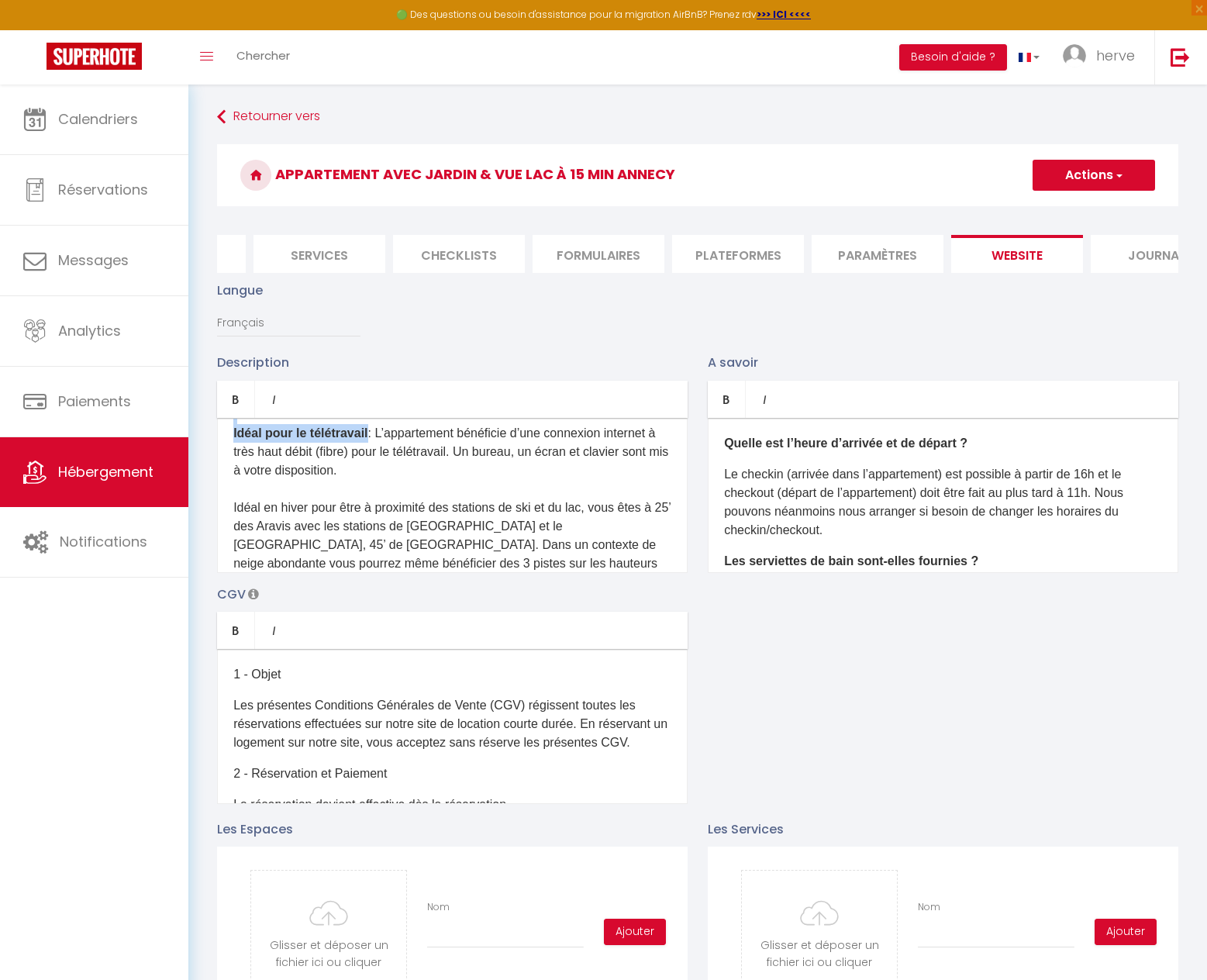
scroll to position [790, 0]
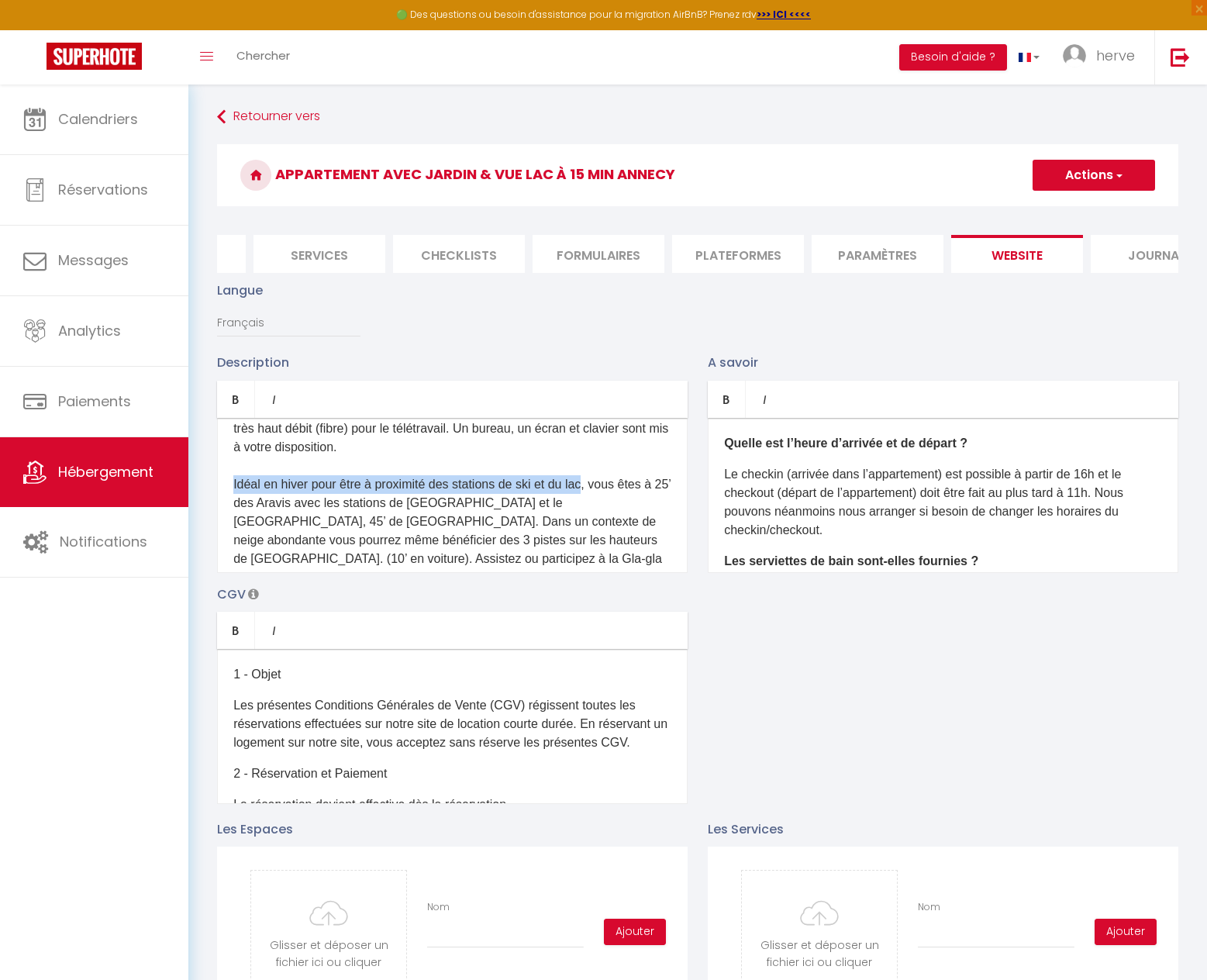
drag, startPoint x: 593, startPoint y: 476, endPoint x: 233, endPoint y: 429, distance: 363.1
click at [233, 476] on div "Appartement Duplex lumineux avec une belle vue sur le [GEOGRAPHIC_DATA] et les …" at bounding box center [452, 496] width 470 height 155
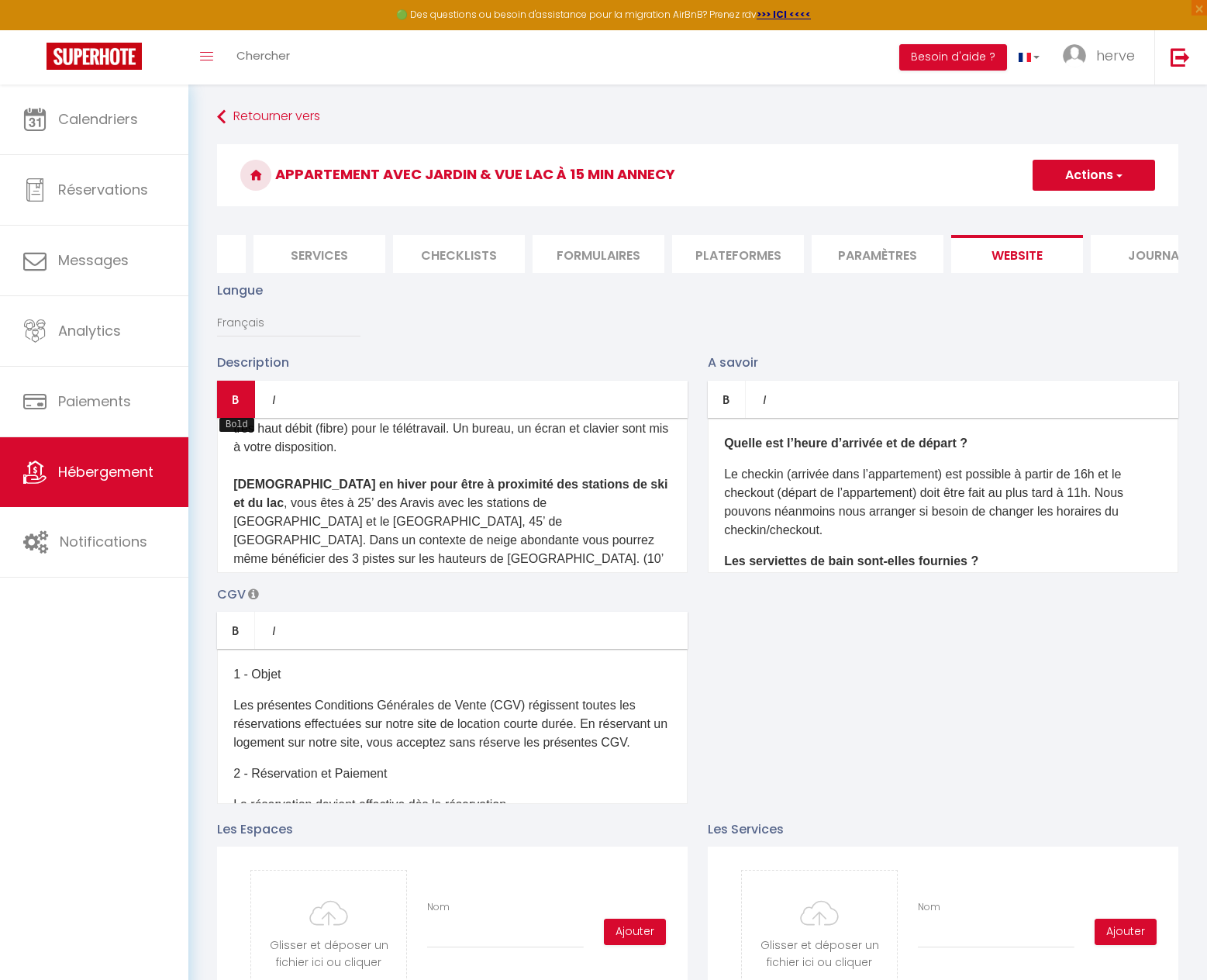
click at [240, 406] on icon "Bold" at bounding box center [236, 399] width 12 height 12
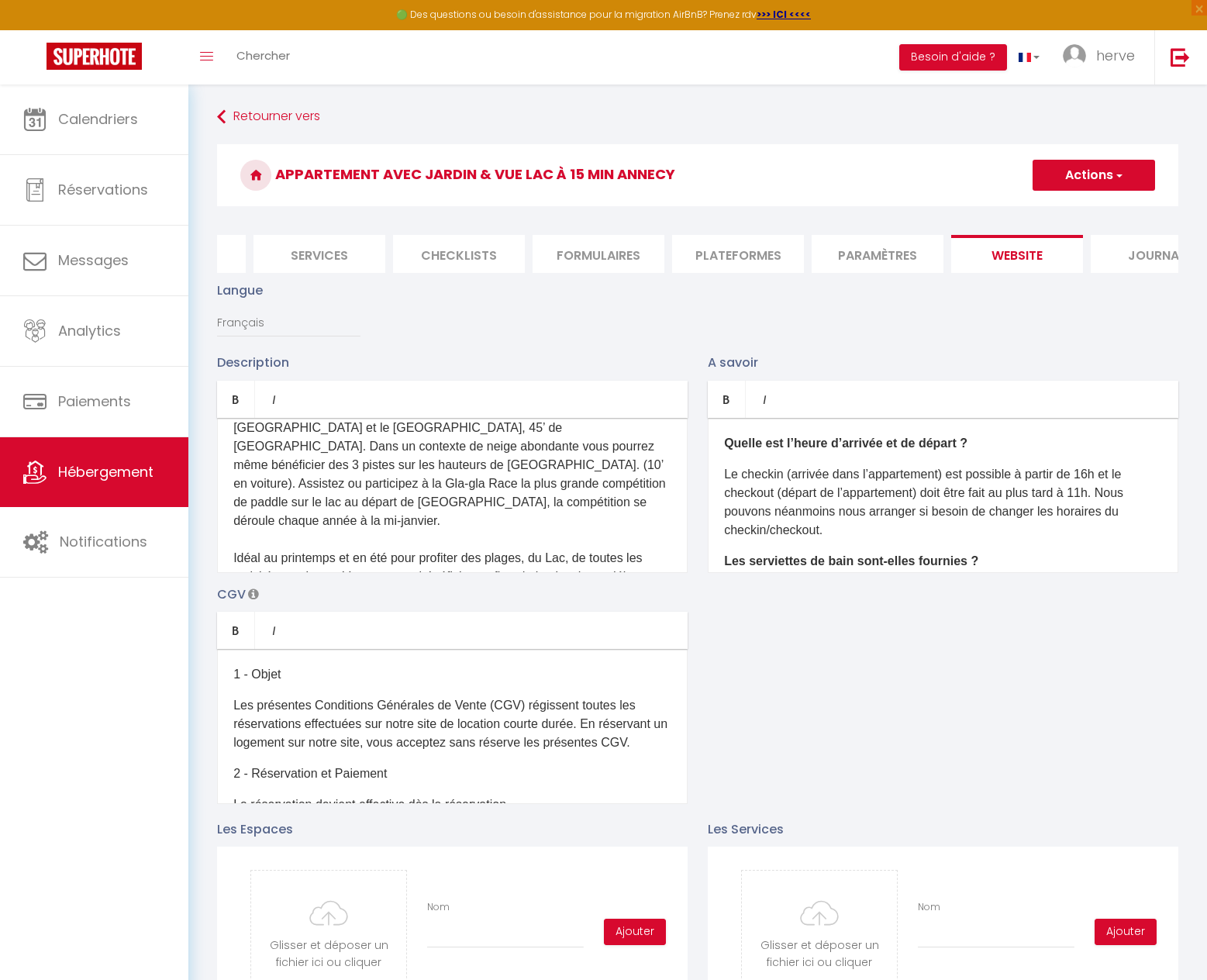
scroll to position [914, 0]
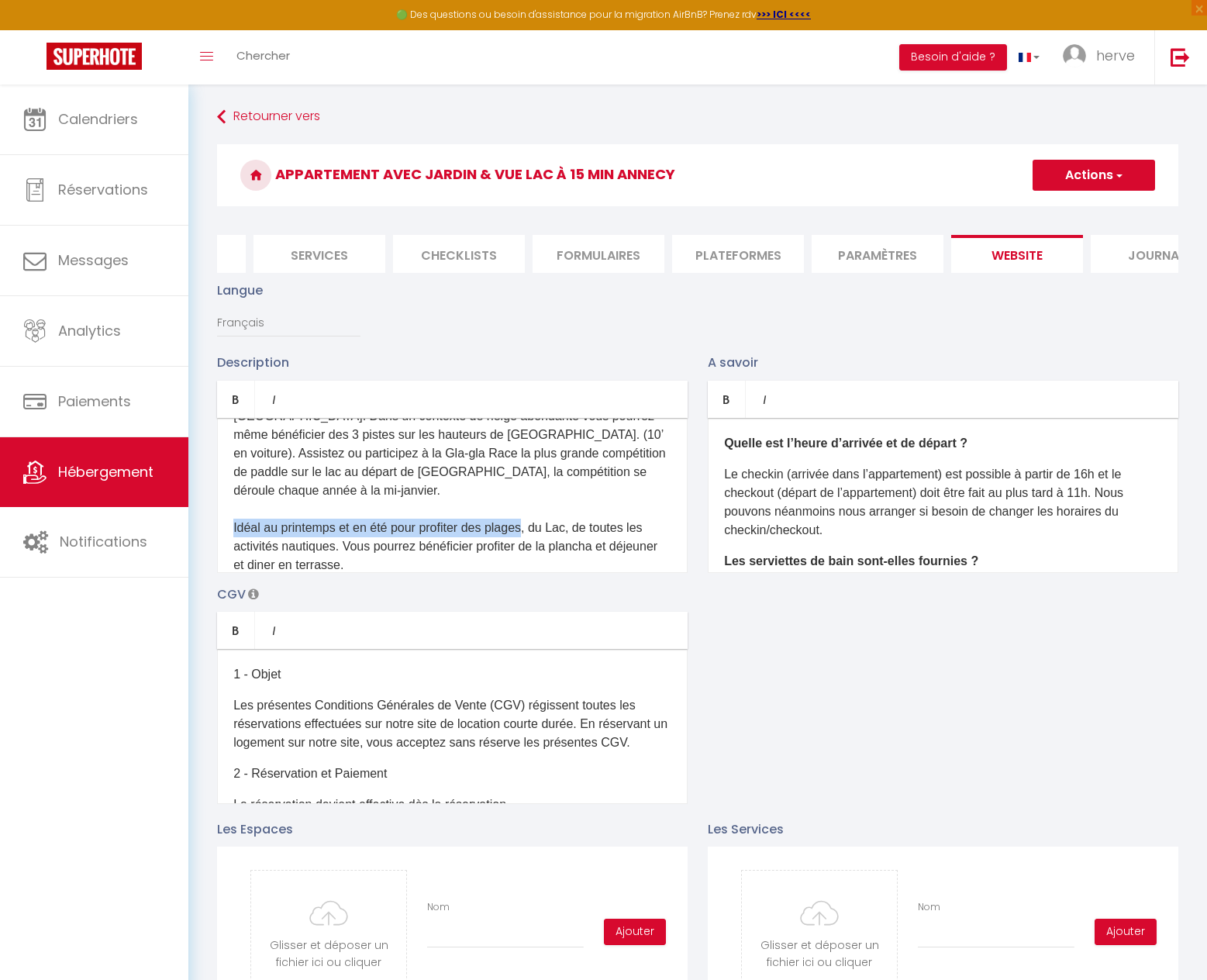
drag, startPoint x: 528, startPoint y: 504, endPoint x: 234, endPoint y: 493, distance: 294.2
click at [234, 501] on span "En voiture vous êtes à 10’ du [GEOGRAPHIC_DATA] le plus beau site d’Europe pour…" at bounding box center [451, 593] width 436 height 1223
drag, startPoint x: 240, startPoint y: 415, endPoint x: 249, endPoint y: 414, distance: 9.1
click at [240, 406] on icon "Bold" at bounding box center [236, 399] width 12 height 12
click at [469, 538] on p "En voiture vous êtes à 10’ du [GEOGRAPHIC_DATA] le plus beau site d’Europe pour…" at bounding box center [452, 593] width 438 height 1228
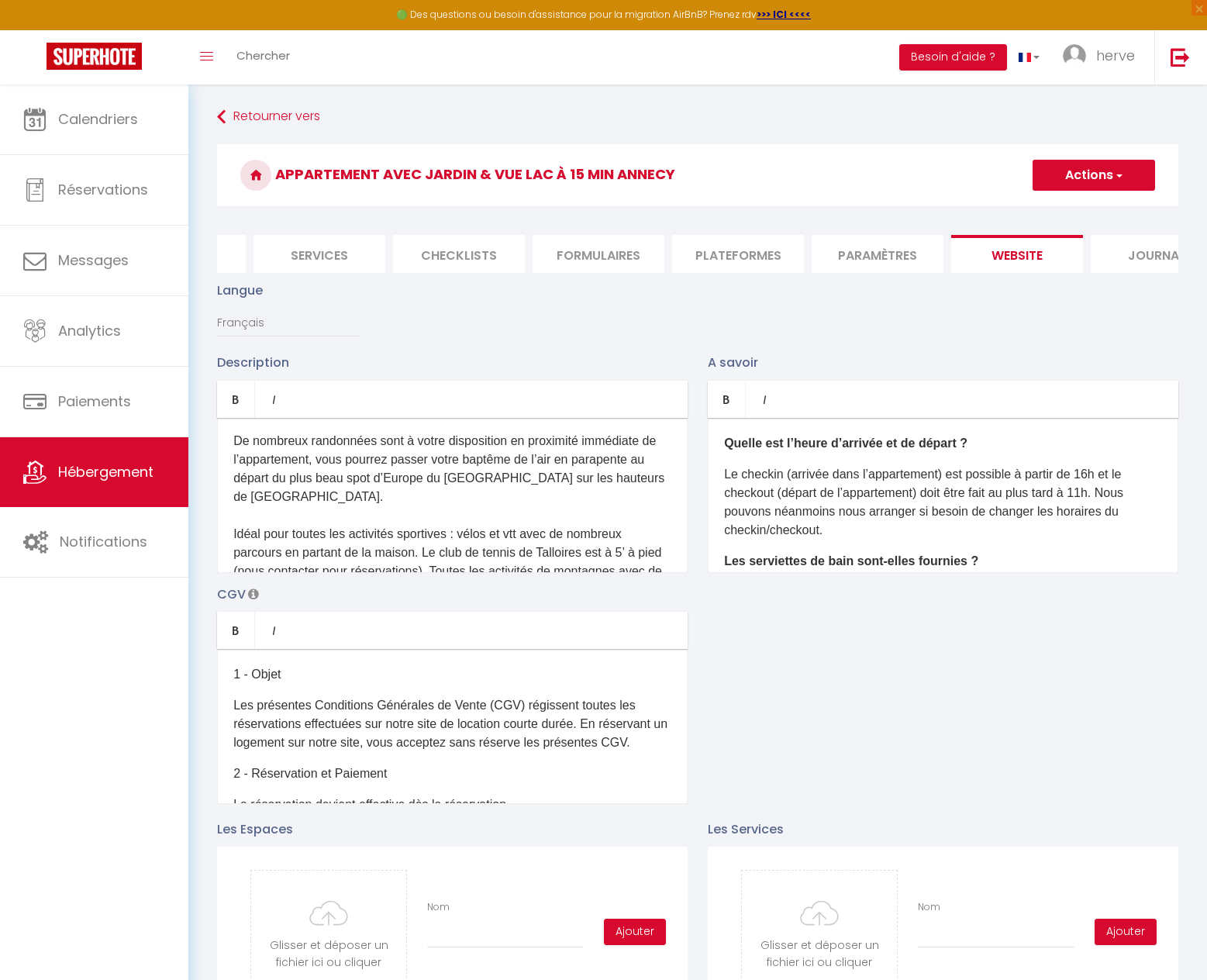
scroll to position [1100, 0]
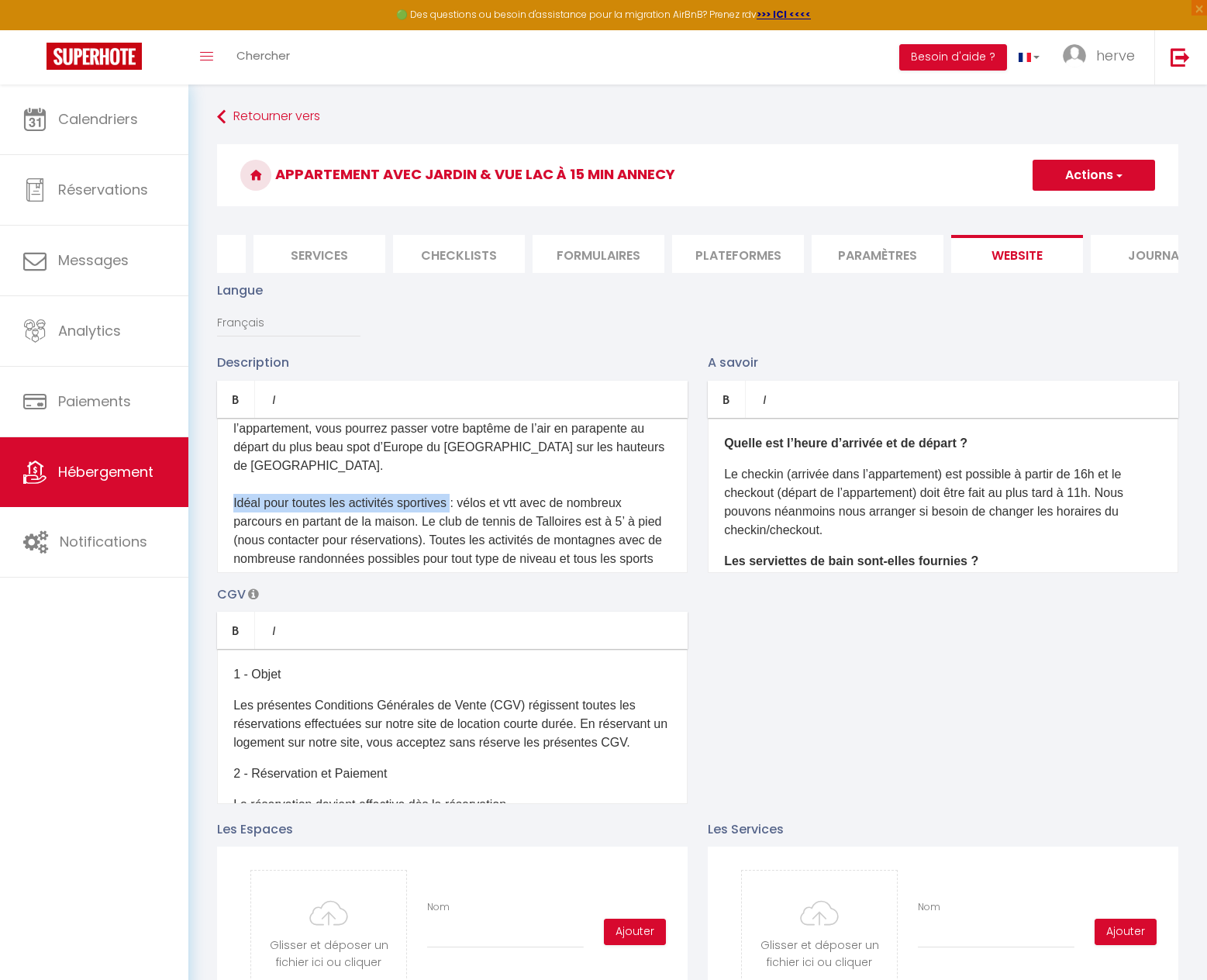
drag, startPoint x: 455, startPoint y: 478, endPoint x: 234, endPoint y: 481, distance: 221.0
click at [234, 481] on span "De nombreux randonnées sont à votre disposition en proximité immédiate de l’app…" at bounding box center [451, 716] width 436 height 627
click at [232, 406] on icon "Bold" at bounding box center [236, 399] width 12 height 12
click at [463, 514] on span "De nombreux randonnées sont à votre disposition en proximité immédiate de l’app…" at bounding box center [451, 726] width 436 height 646
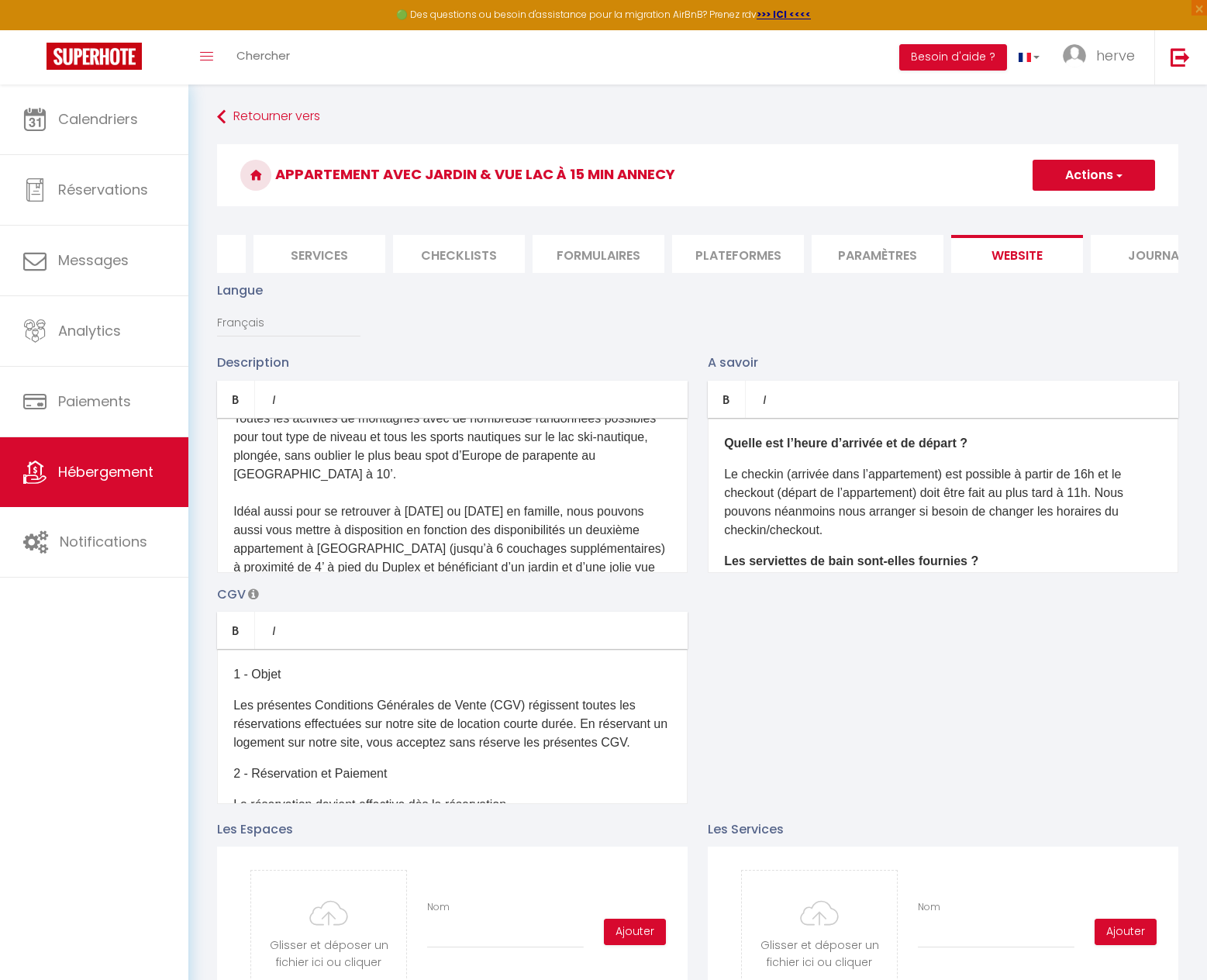
scroll to position [1255, 0]
drag, startPoint x: 552, startPoint y: 483, endPoint x: 245, endPoint y: 456, distance: 308.2
click at [226, 487] on div "Appartement Duplex lumineux avec une belle vue sur le [GEOGRAPHIC_DATA] et les …" at bounding box center [452, 496] width 470 height 155
click at [243, 418] on link "Bold" at bounding box center [237, 399] width 38 height 38
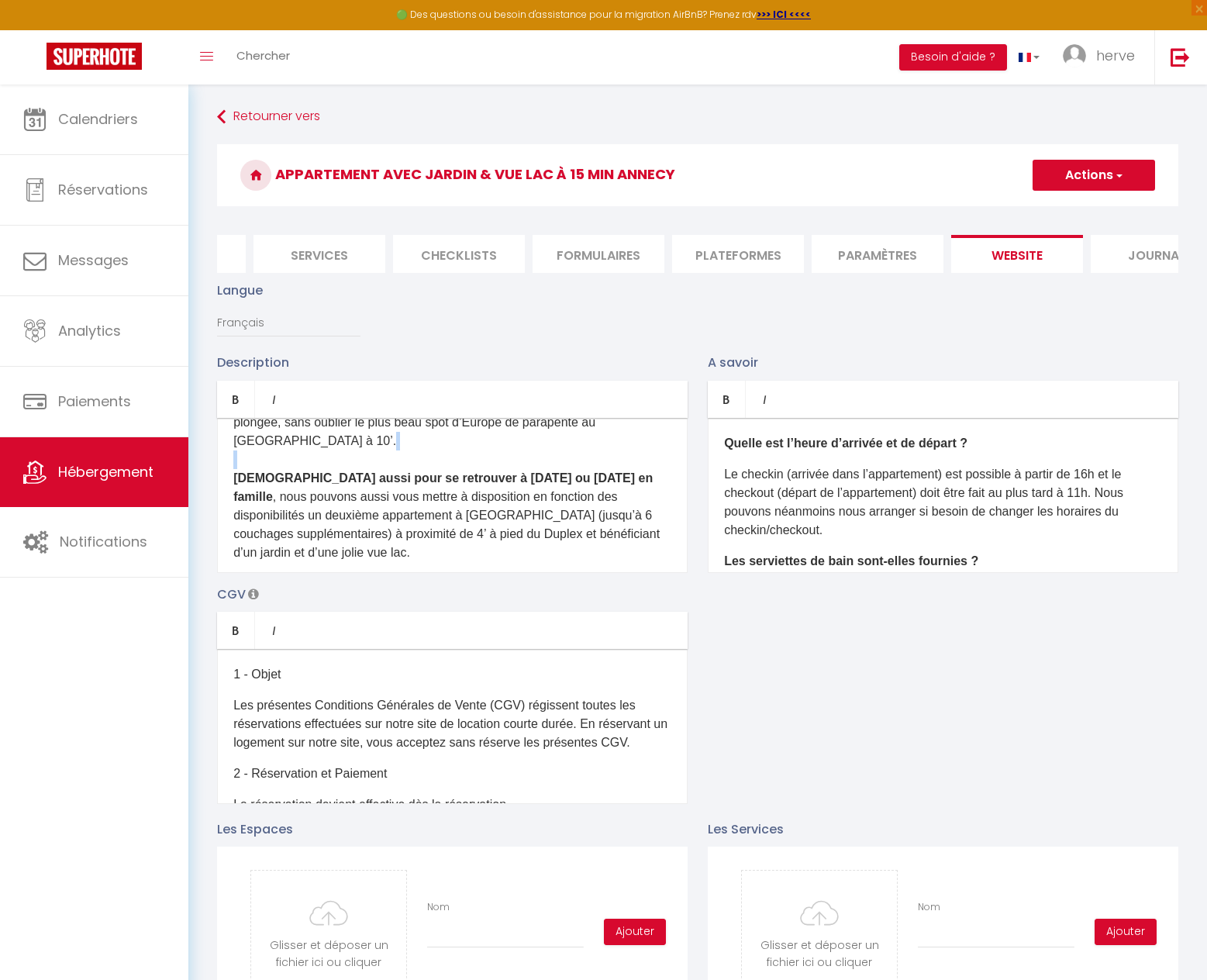
scroll to position [1317, 0]
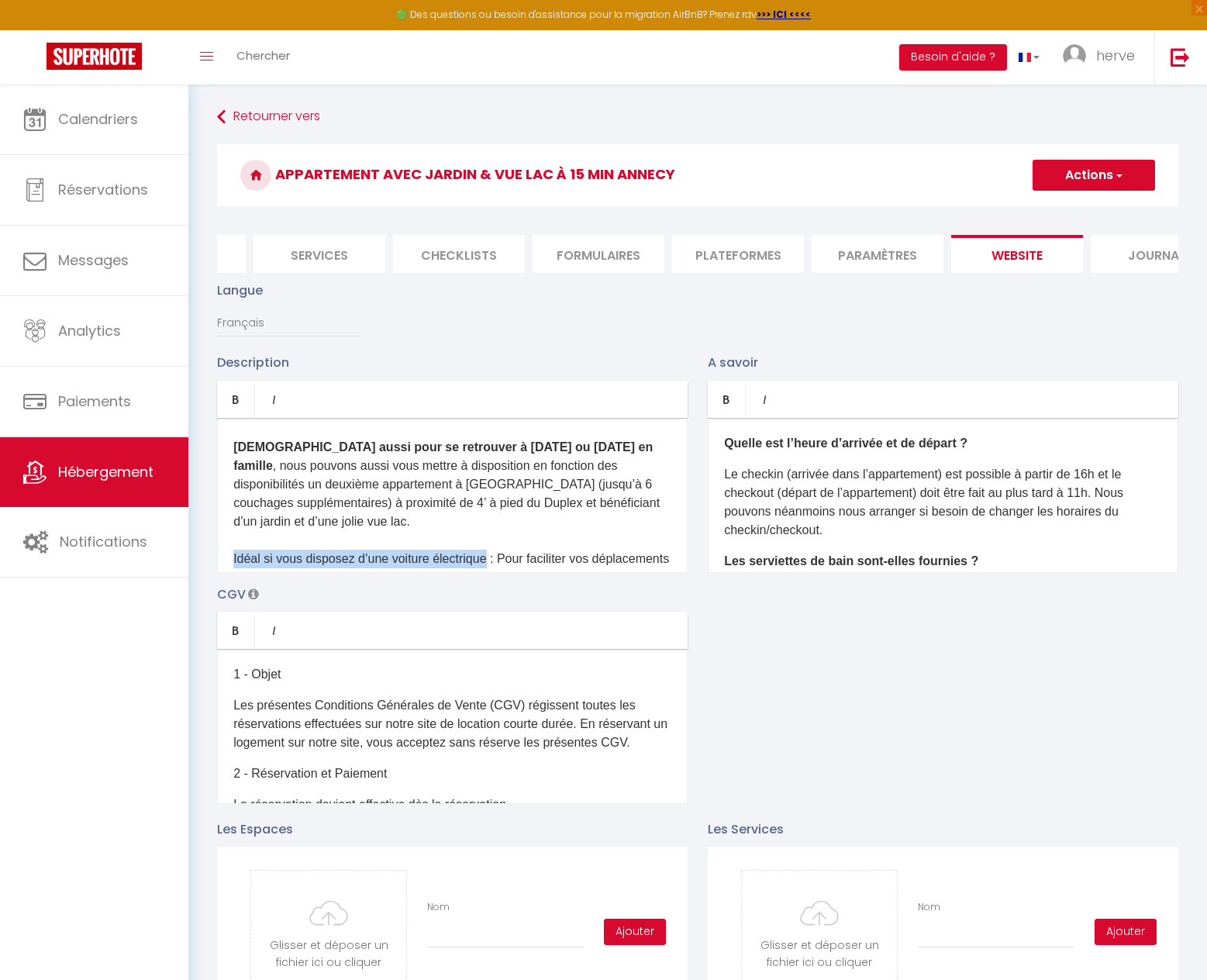
drag, startPoint x: 490, startPoint y: 508, endPoint x: 206, endPoint y: 511, distance: 284.0
click at [228, 415] on link "Bold" at bounding box center [237, 399] width 38 height 38
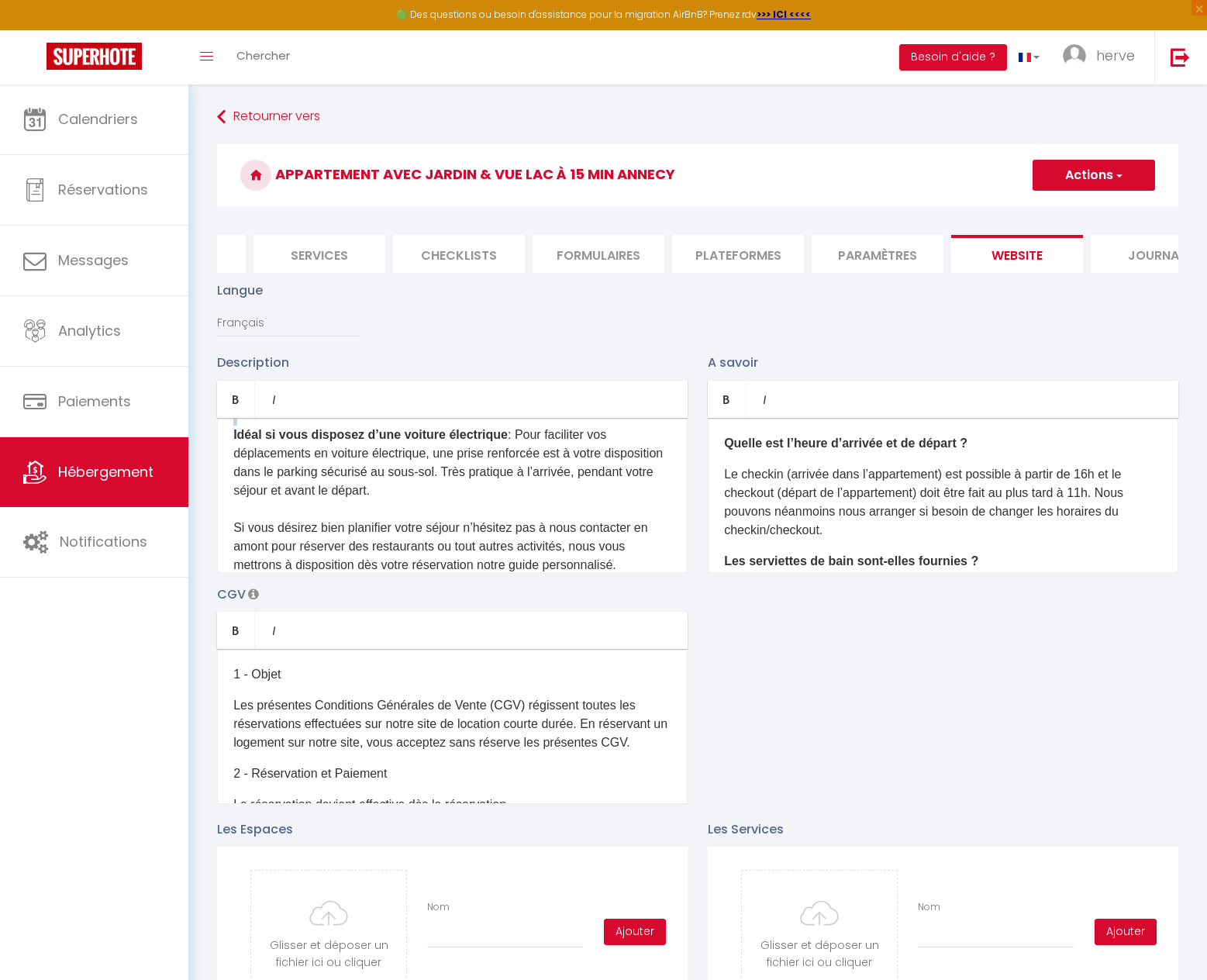
scroll to position [1472, 0]
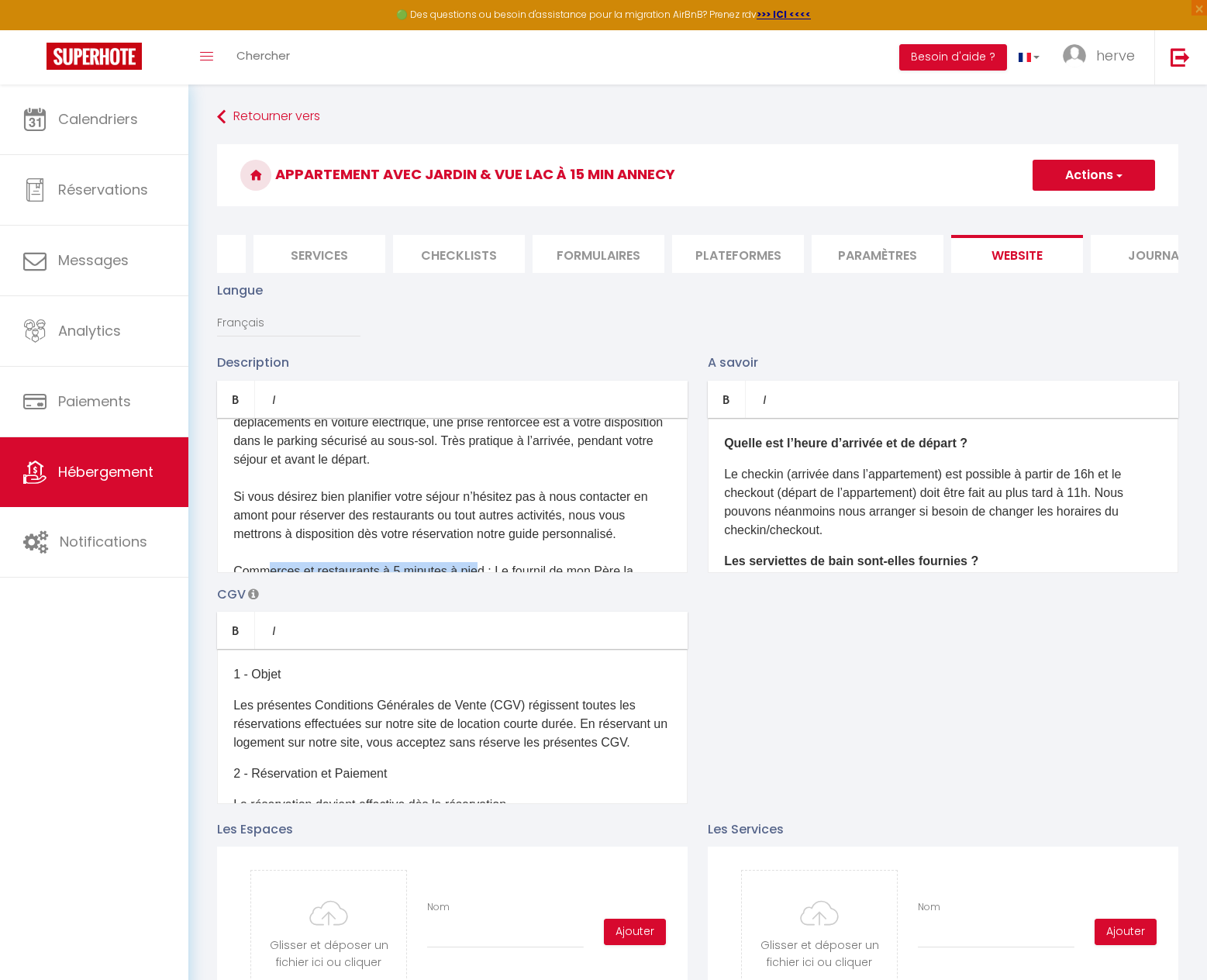
drag, startPoint x: 483, startPoint y: 527, endPoint x: 408, endPoint y: 519, distance: 75.4
click at [271, 524] on span "Toutes les activités de montagnes avec de nombreuse randonnées possibles pour t…" at bounding box center [448, 440] width 429 height 497
drag, startPoint x: 485, startPoint y: 528, endPoint x: 235, endPoint y: 515, distance: 250.3
click at [232, 530] on div "Appartement Duplex lumineux avec une belle vue sur le [GEOGRAPHIC_DATA] et les …" at bounding box center [452, 496] width 470 height 155
click at [244, 418] on link "Bold" at bounding box center [237, 399] width 38 height 38
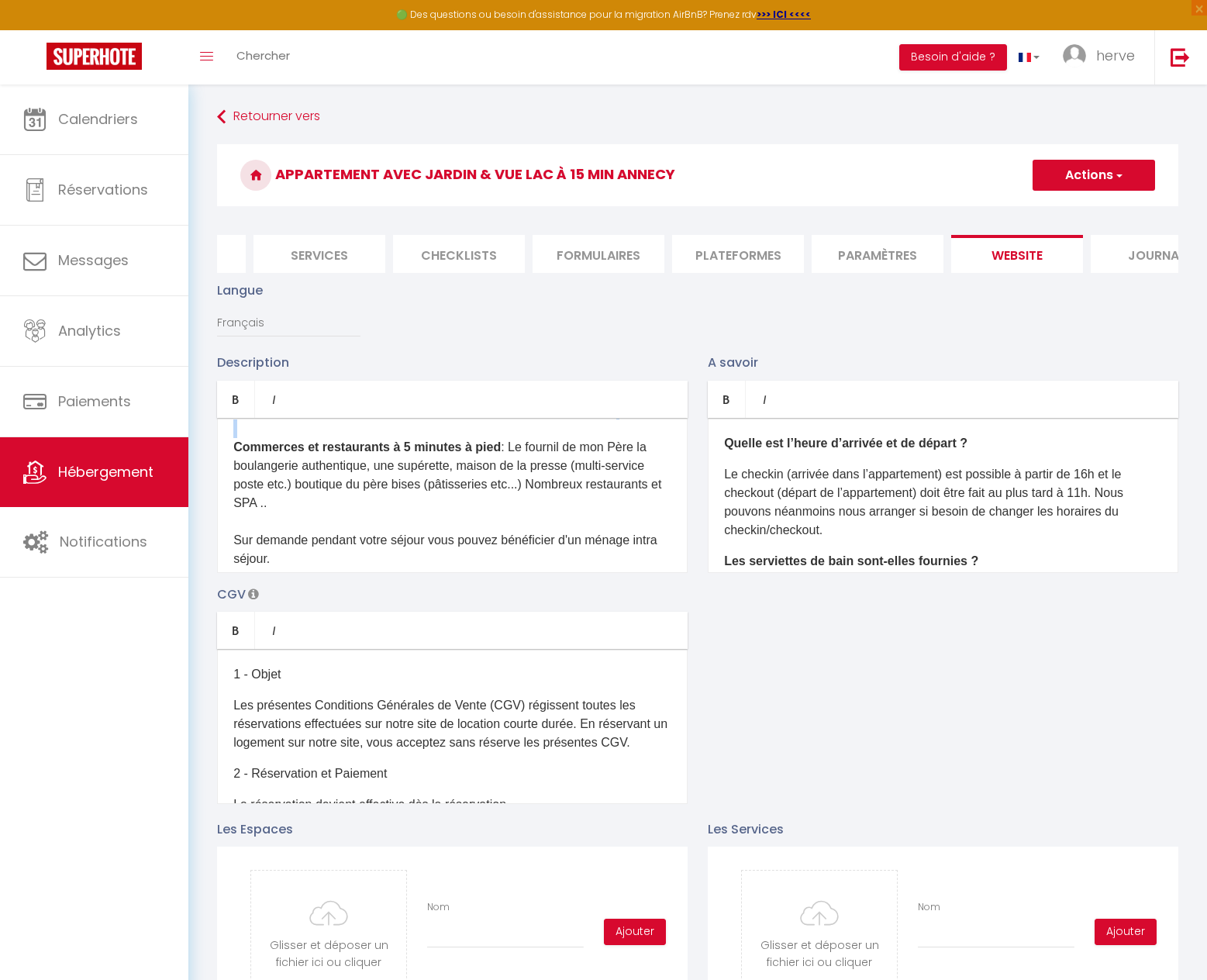
scroll to position [1628, 0]
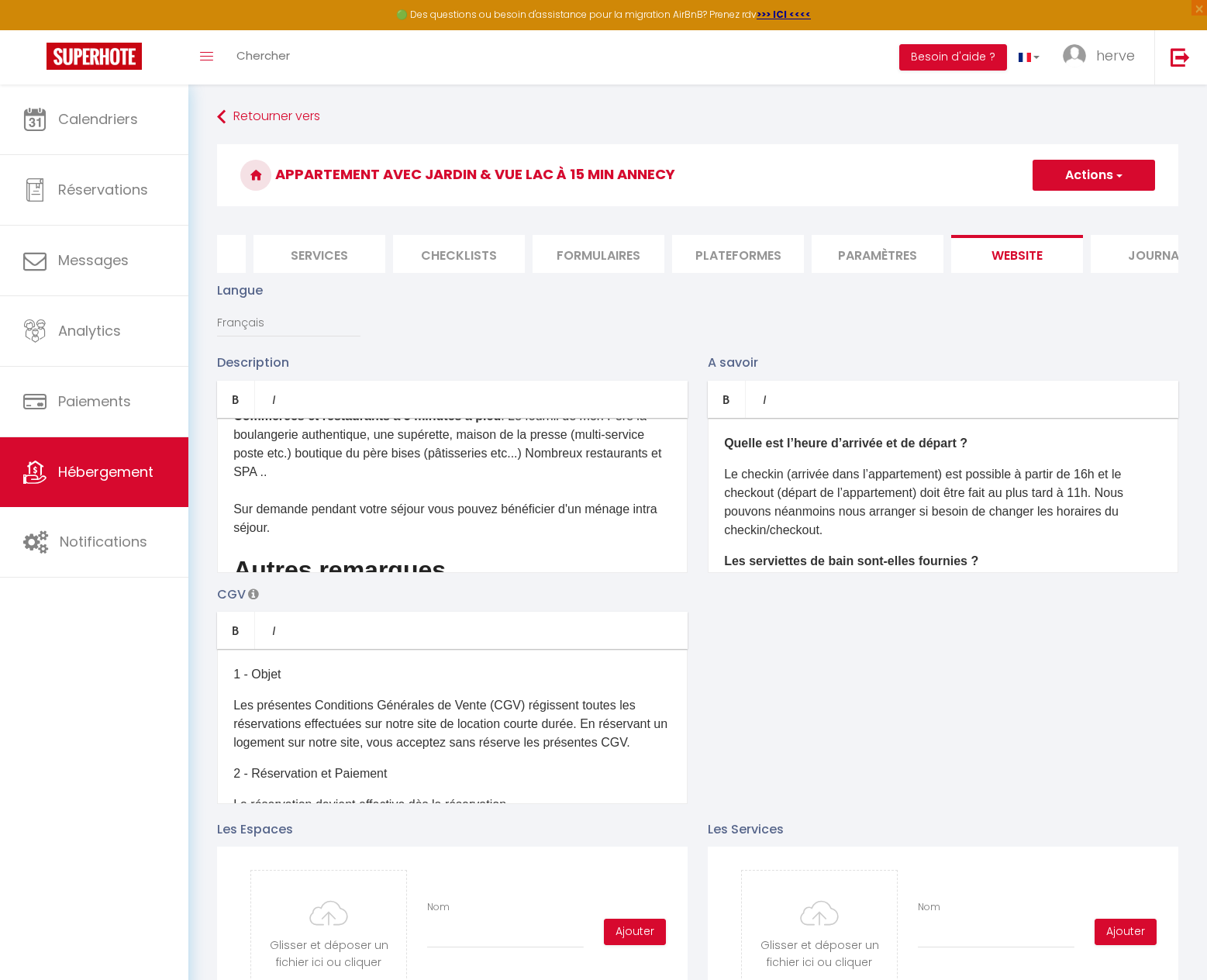
click at [307, 480] on p "Toutes les activités de montagnes avec de nombreuse randonnées possibles pour t…" at bounding box center [452, 286] width 438 height 503
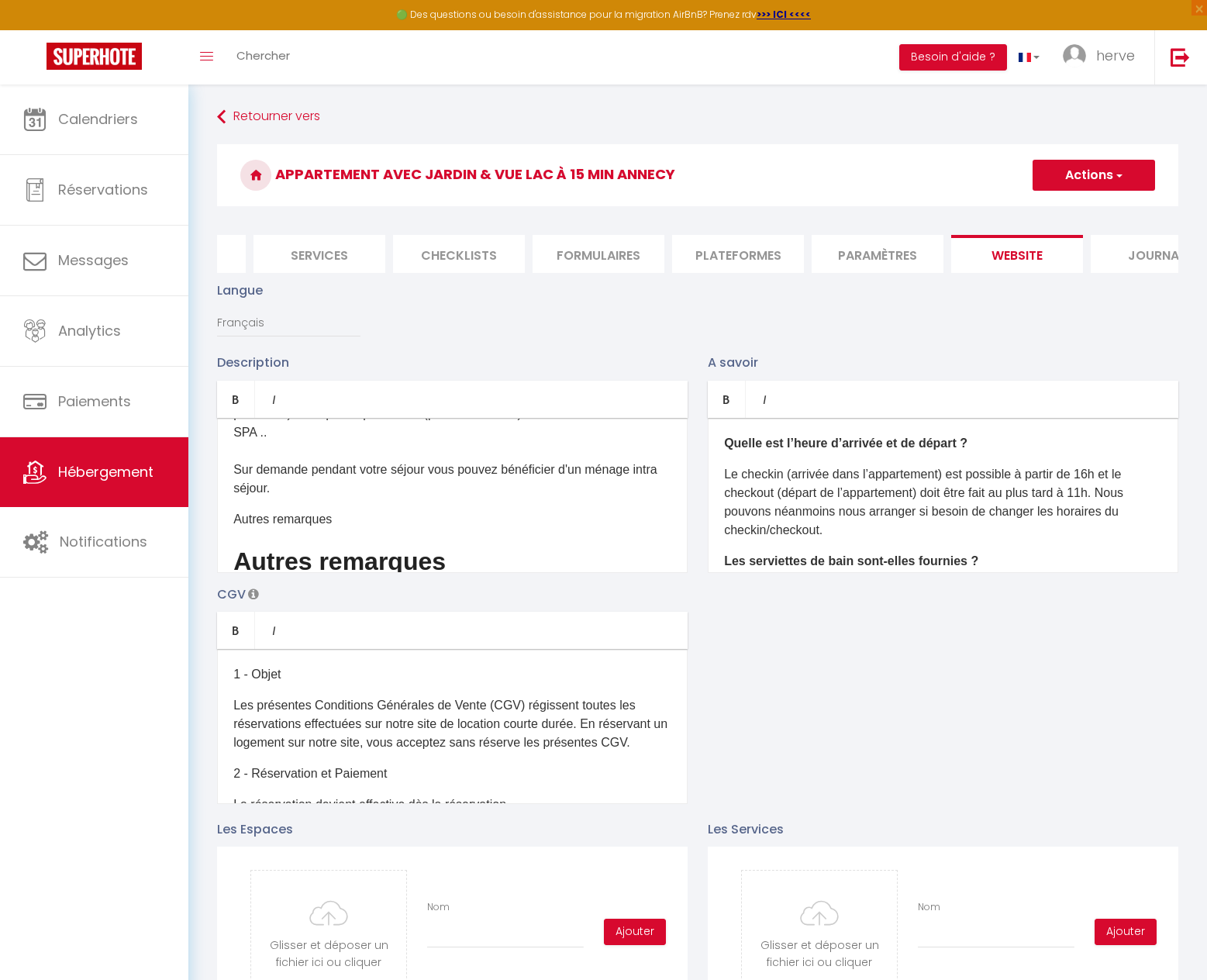
scroll to position [1705, 0]
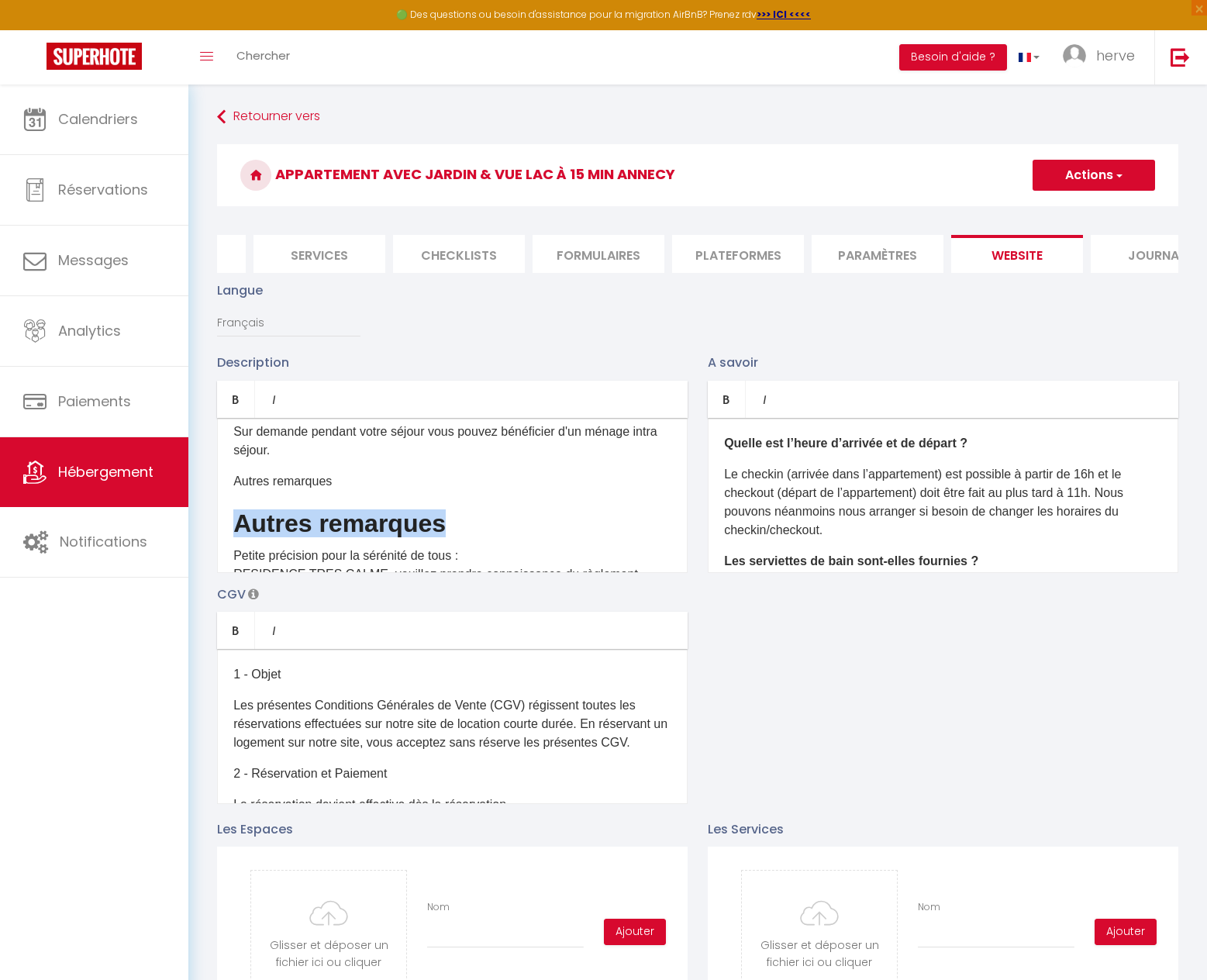
drag, startPoint x: 470, startPoint y: 476, endPoint x: 115, endPoint y: 476, distance: 355.0
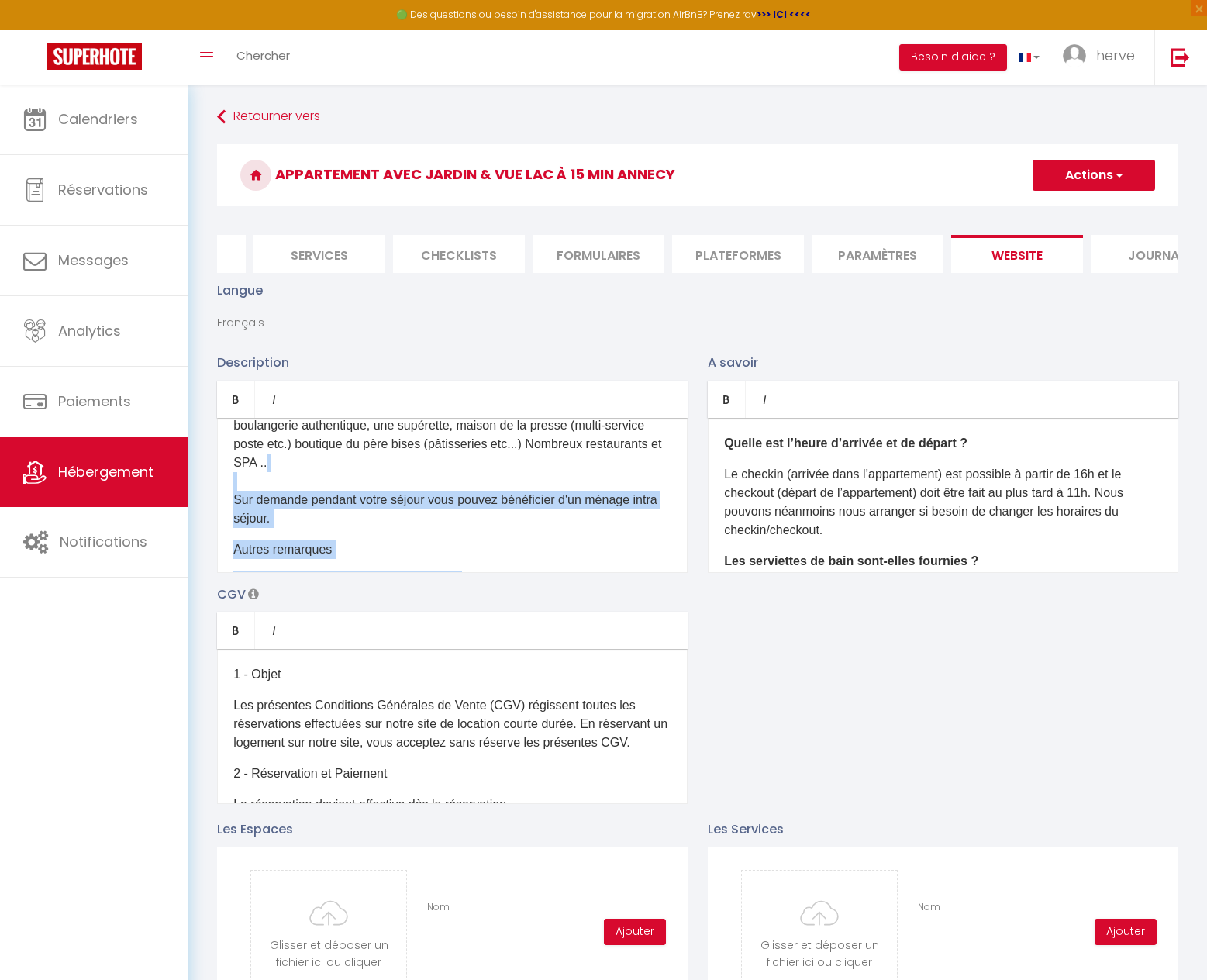
scroll to position [1607, 0]
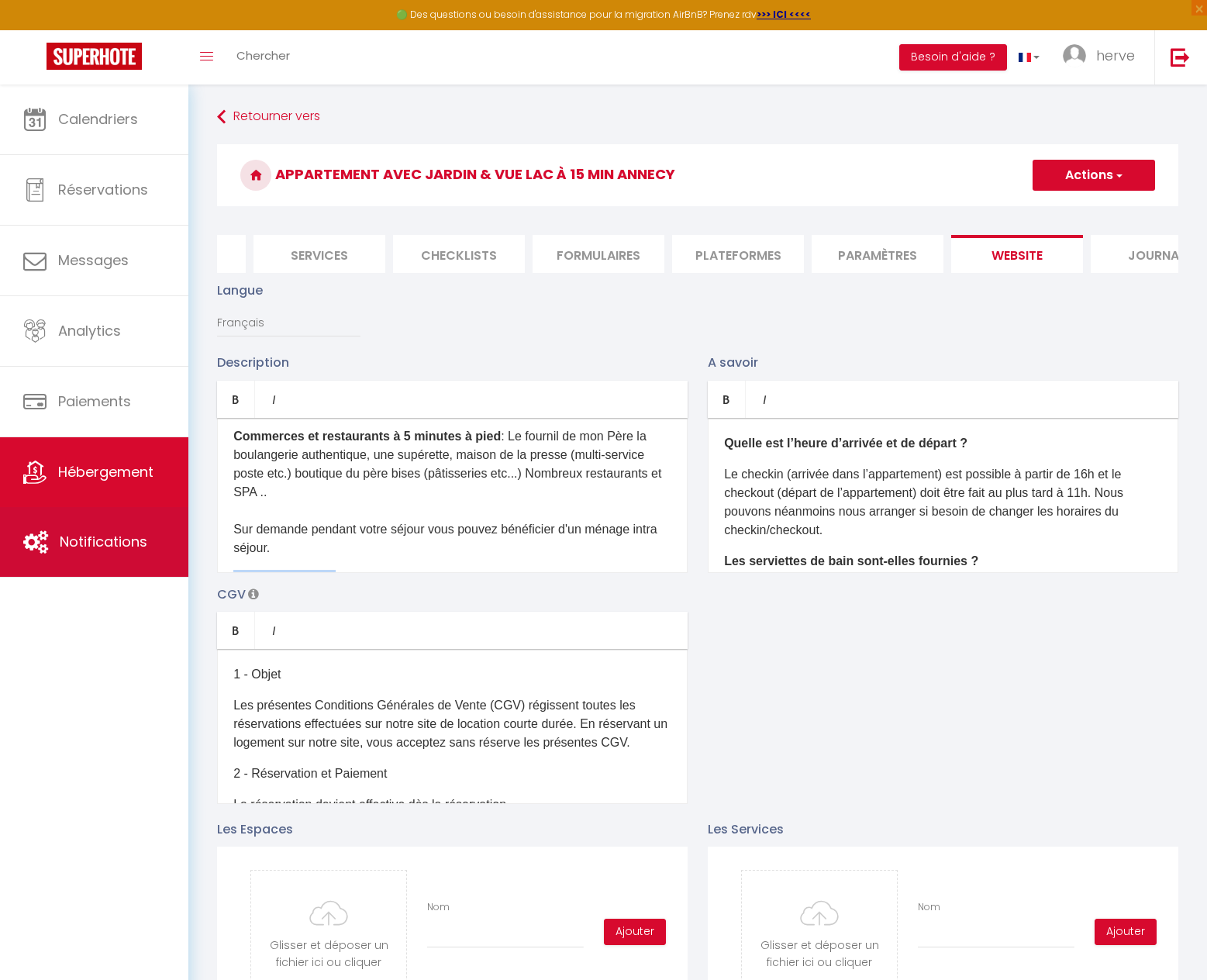
drag, startPoint x: 662, startPoint y: 491, endPoint x: 113, endPoint y: 519, distance: 549.7
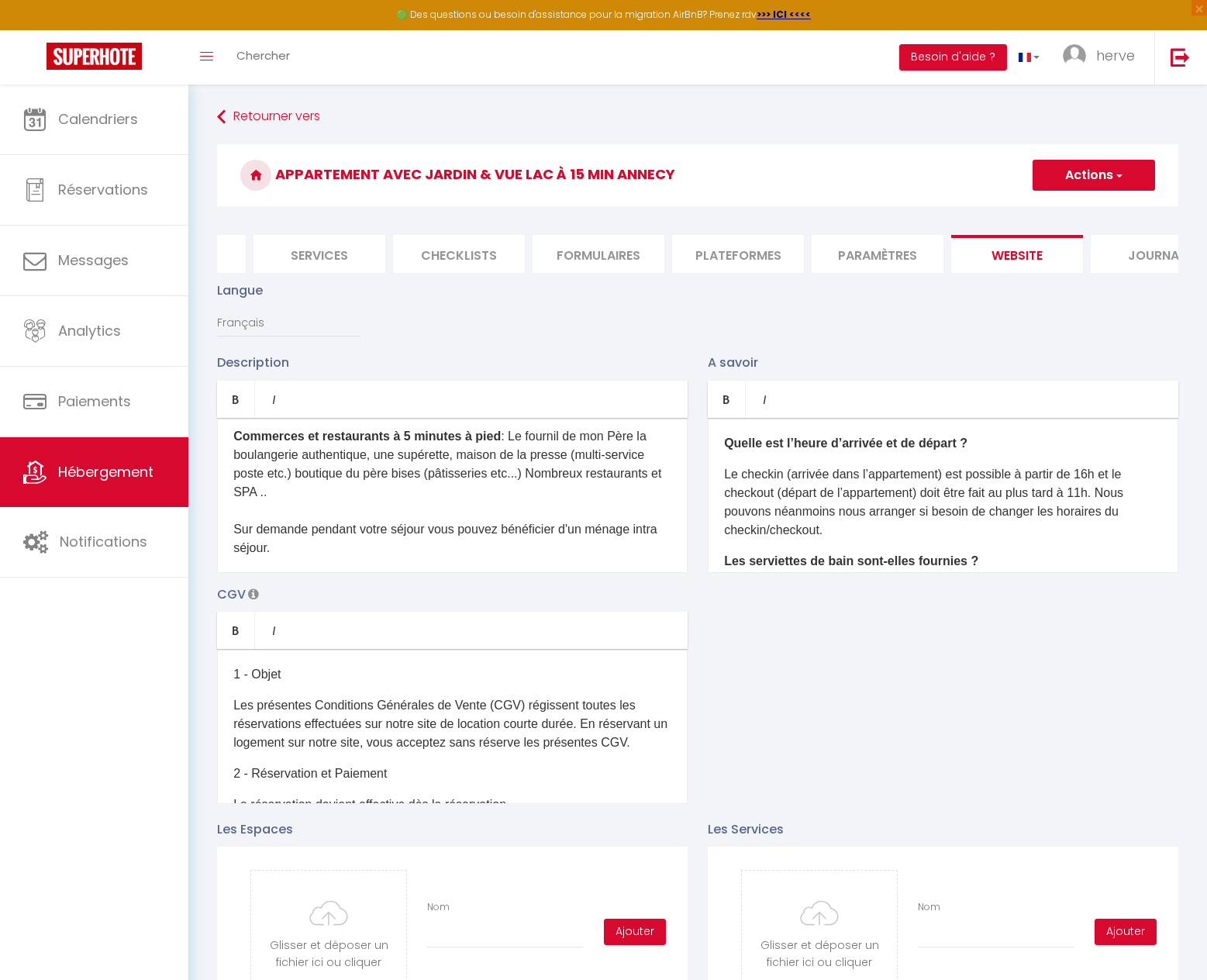
click at [727, 449] on b "Quelle est l’heure d’arrivée et de départ ?" at bounding box center [846, 442] width 243 height 13
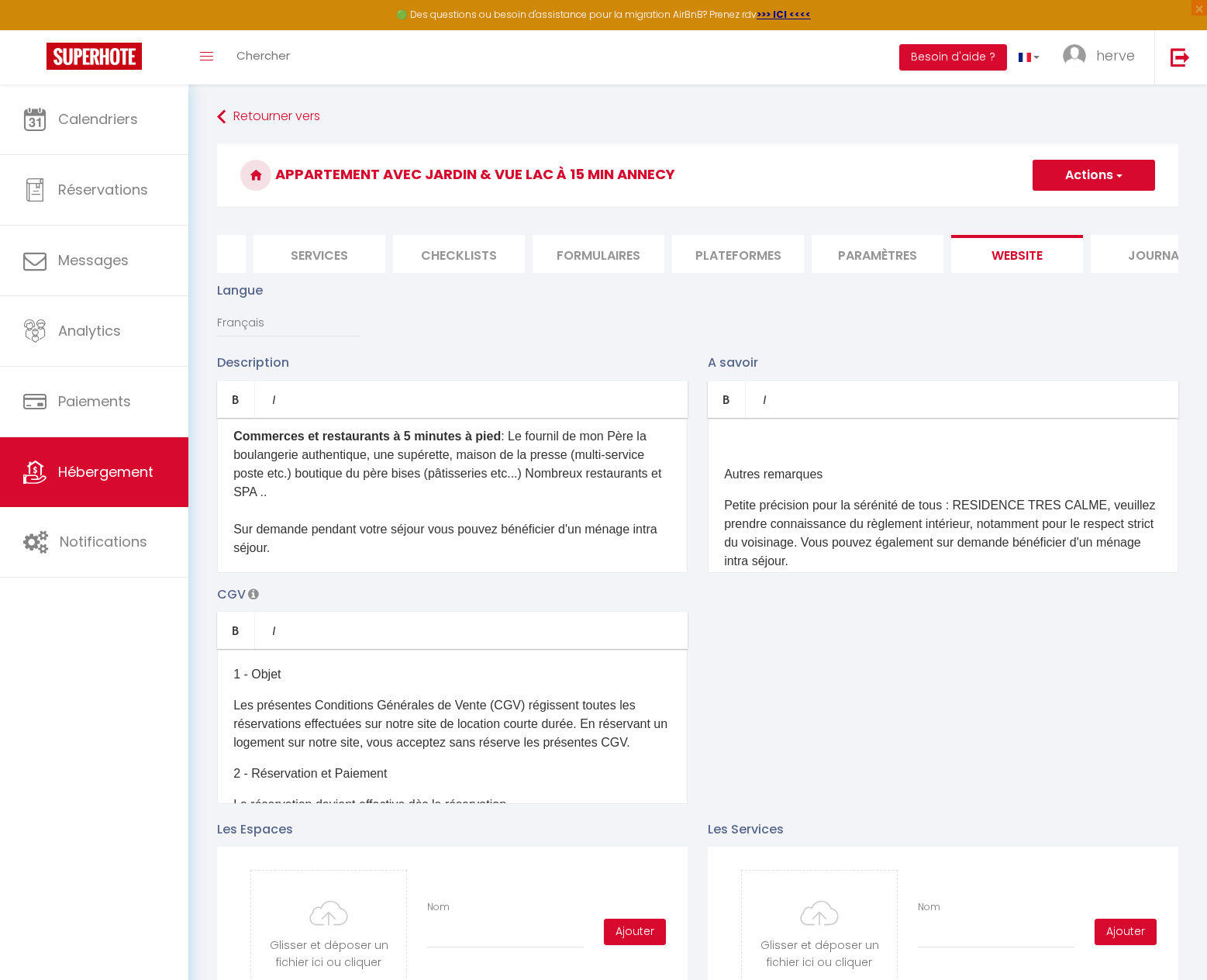
click at [733, 446] on p at bounding box center [943, 443] width 438 height 18
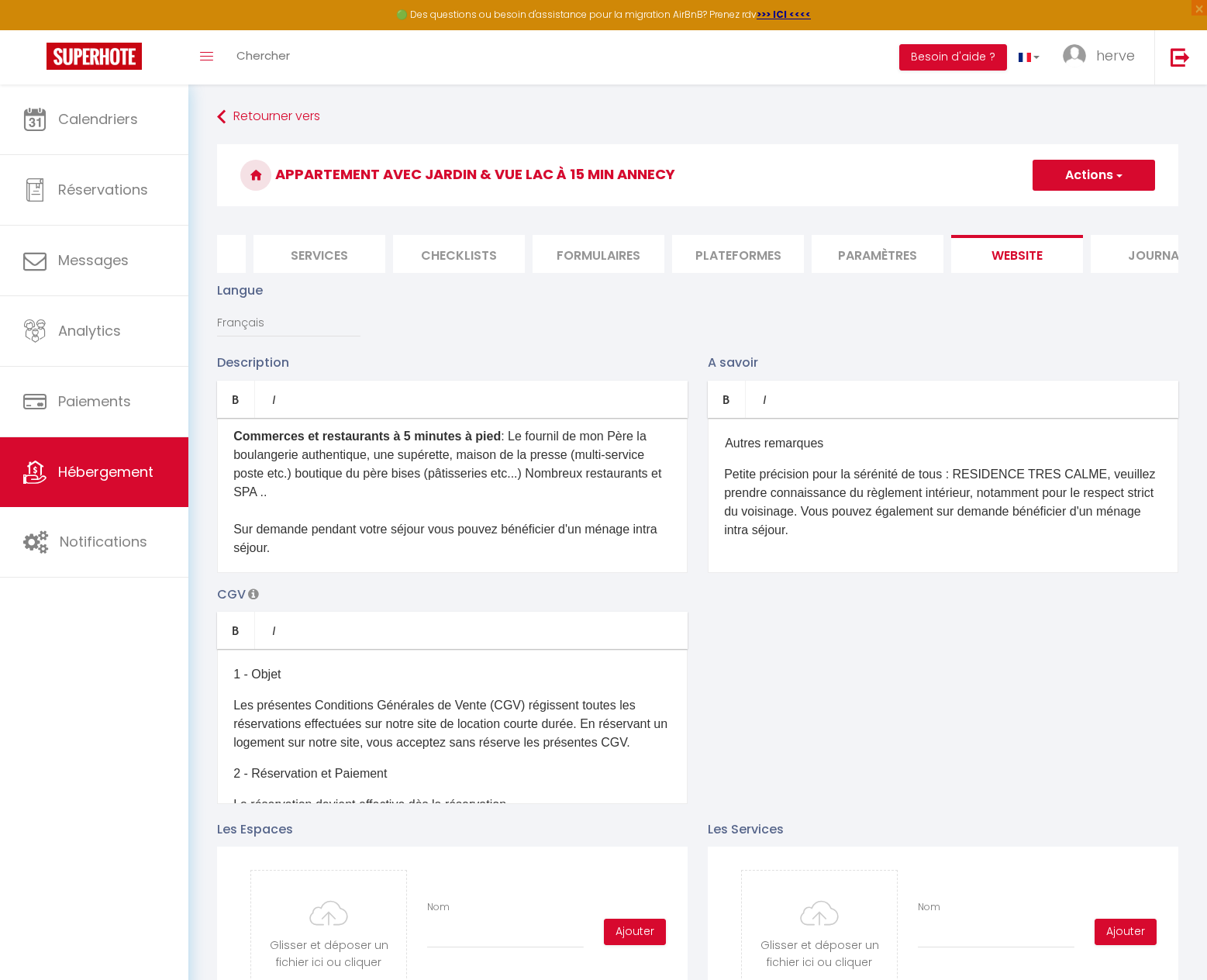
drag, startPoint x: 782, startPoint y: 460, endPoint x: 678, endPoint y: 465, distance: 104.1
click at [678, 465] on div "Description Bold Italic Rich text editor Appartement Duplex lumineux avec une b…" at bounding box center [697, 578] width 982 height 450
click at [855, 466] on div "​Autres remarques Petite précision pour la sérénité de tous : RESIDENCE TRES CA…" at bounding box center [943, 496] width 470 height 155
drag, startPoint x: 842, startPoint y: 450, endPoint x: 704, endPoint y: 428, distance: 139.7
click at [689, 456] on div "Description Bold Italic Rich text editor Appartement Duplex lumineux avec une b…" at bounding box center [697, 578] width 982 height 450
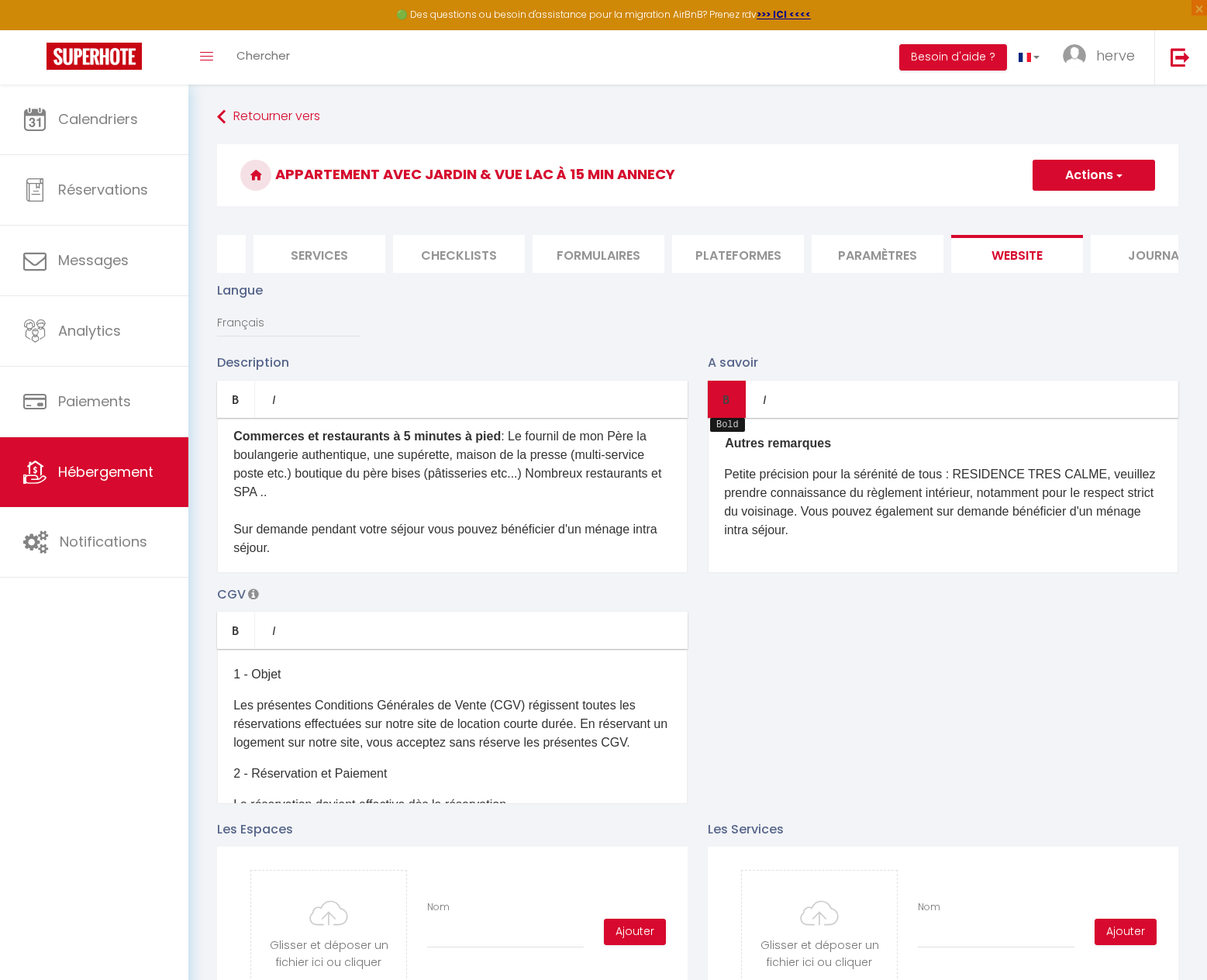
click at [719, 415] on link "Bold" at bounding box center [727, 399] width 38 height 38
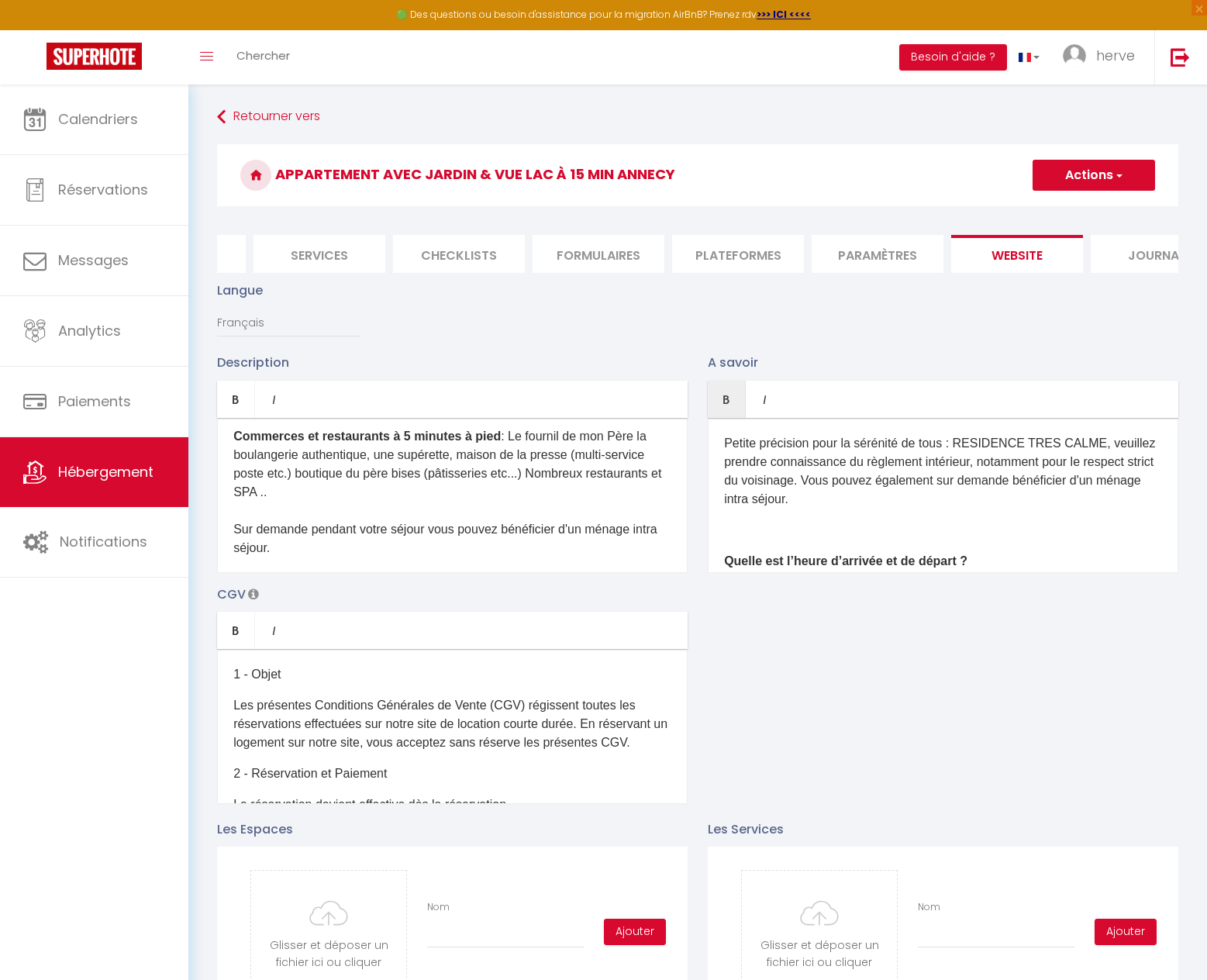
scroll to position [62, 0]
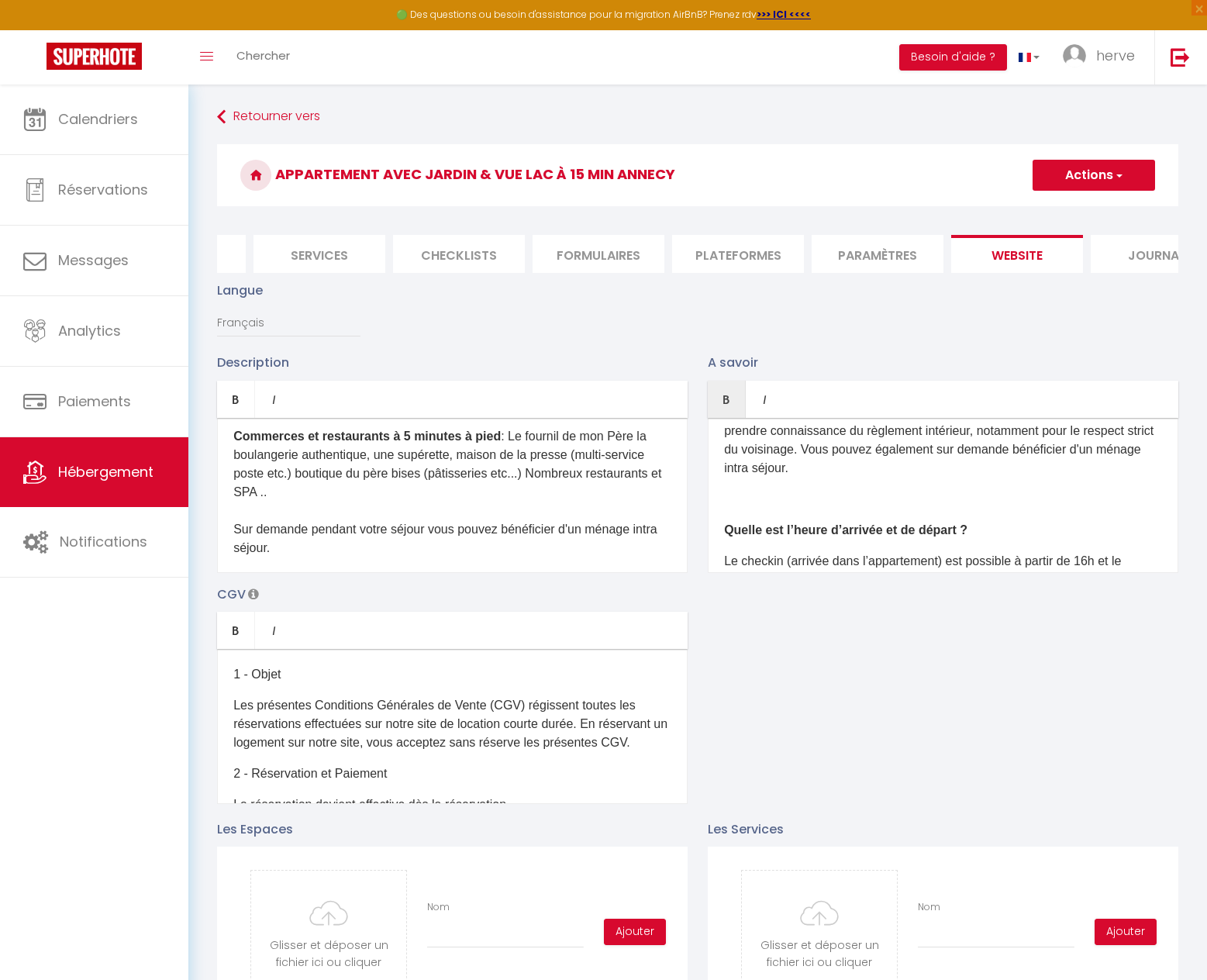
click at [922, 520] on div "​Autres remarques Petite précision pour la sérénité de tous : RESIDENCE TRES CA…" at bounding box center [943, 496] width 470 height 155
click at [847, 504] on p at bounding box center [943, 498] width 438 height 18
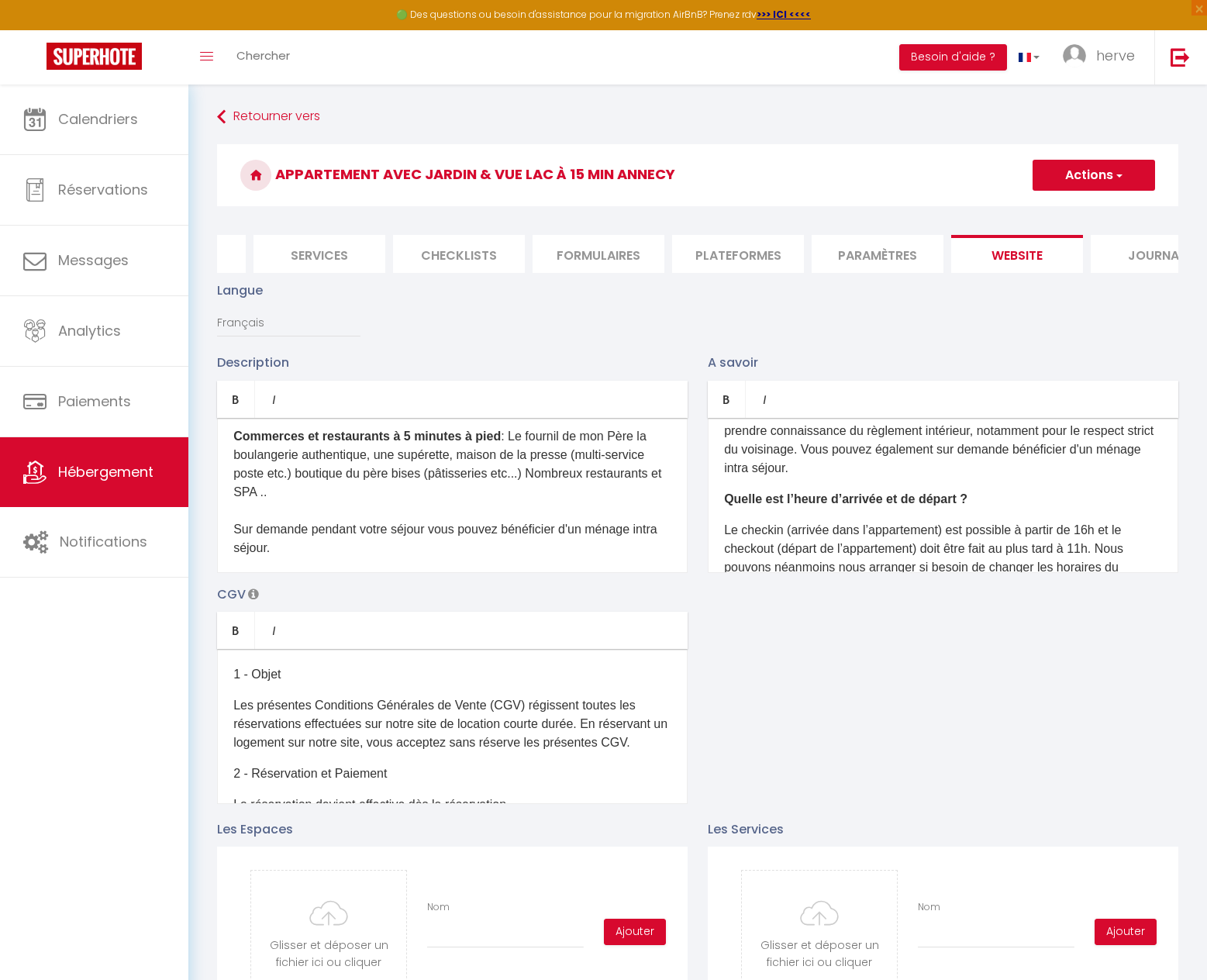
click at [1094, 175] on button "Actions" at bounding box center [1094, 175] width 122 height 31
click at [1094, 211] on input "Enregistrer" at bounding box center [1076, 209] width 58 height 16
